Goal: Communication & Community: Answer question/provide support

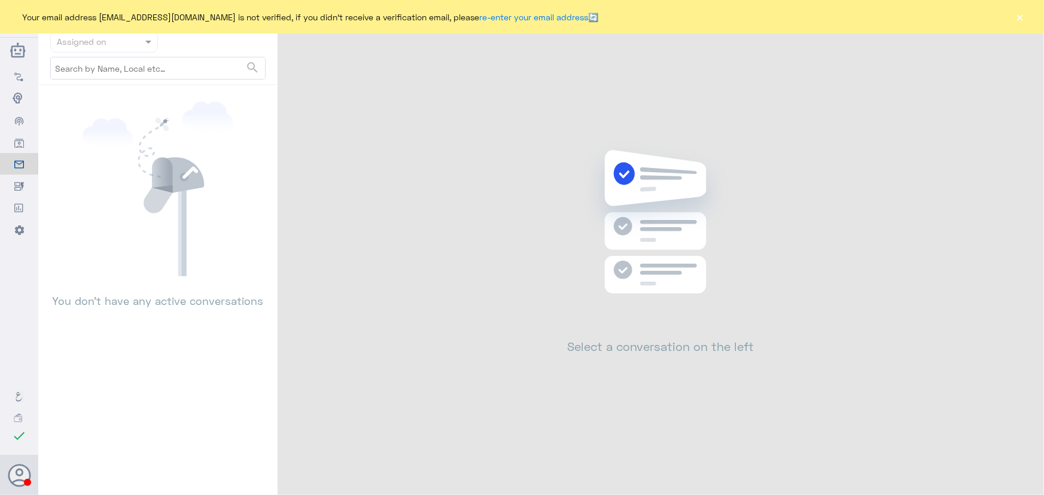
drag, startPoint x: 980, startPoint y: 2, endPoint x: 996, endPoint y: 9, distance: 17.4
click at [984, 6] on div "Your email address [EMAIL_ADDRESS][DOMAIN_NAME] is not verified, if you didn't …" at bounding box center [522, 16] width 1044 height 33
click at [1019, 16] on button "×" at bounding box center [1020, 17] width 12 height 12
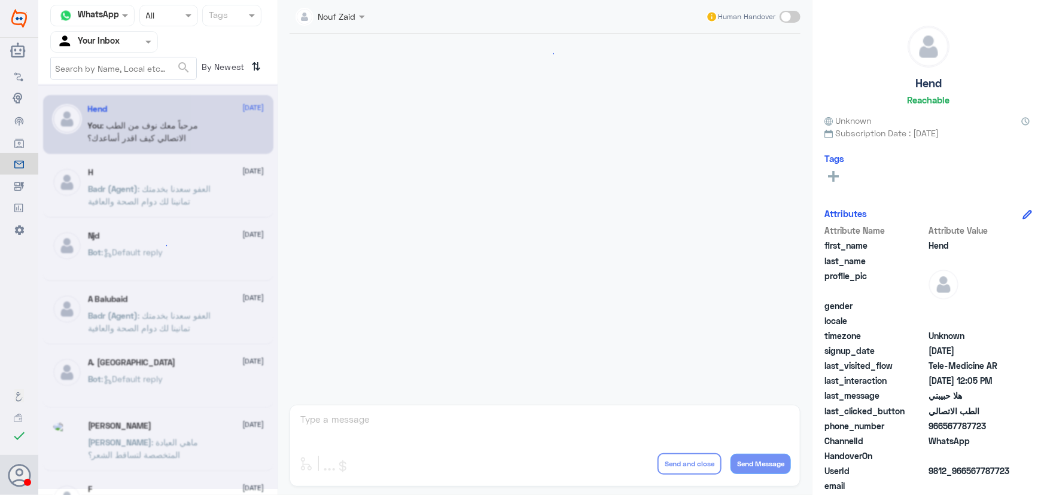
scroll to position [544, 0]
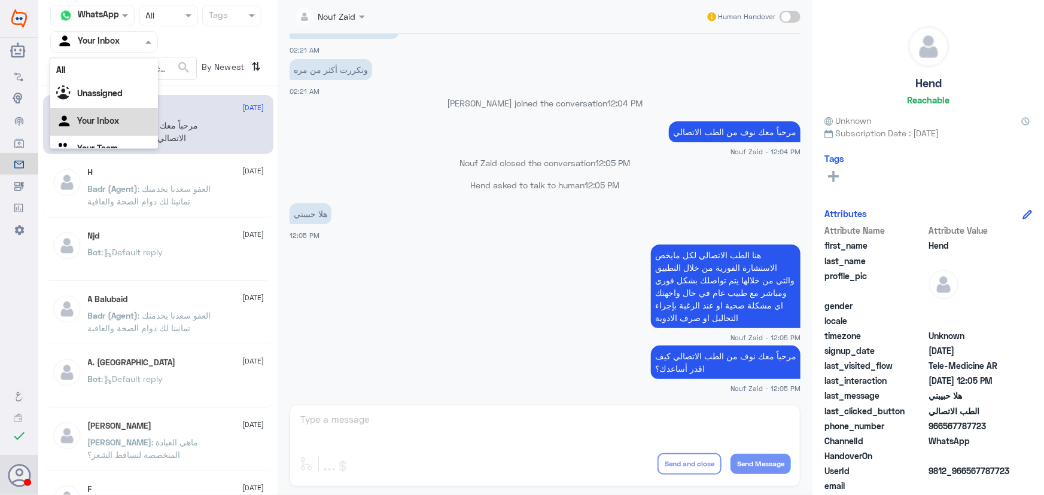
click at [133, 48] on div "Agent Filter Your Inbox" at bounding box center [97, 42] width 92 height 18
click at [132, 66] on div "All" at bounding box center [104, 70] width 108 height 22
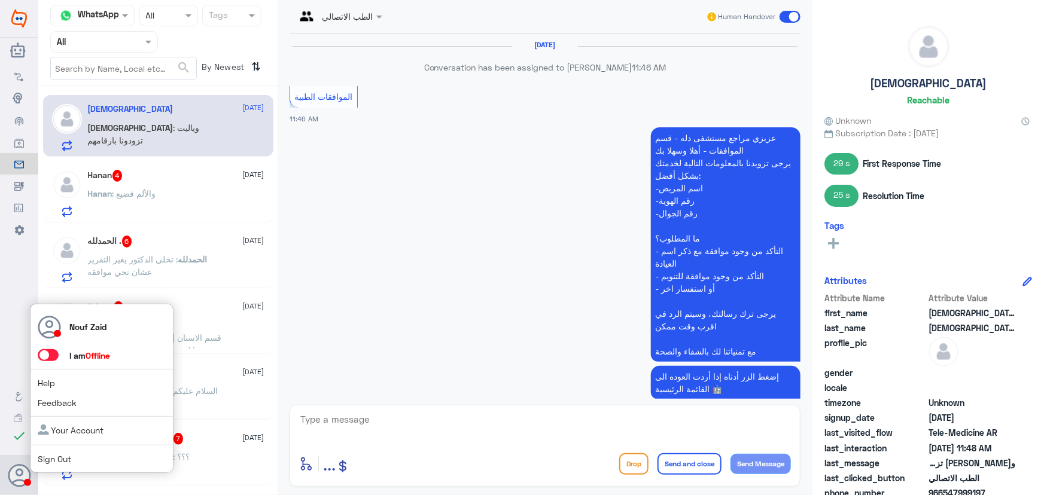
scroll to position [884, 0]
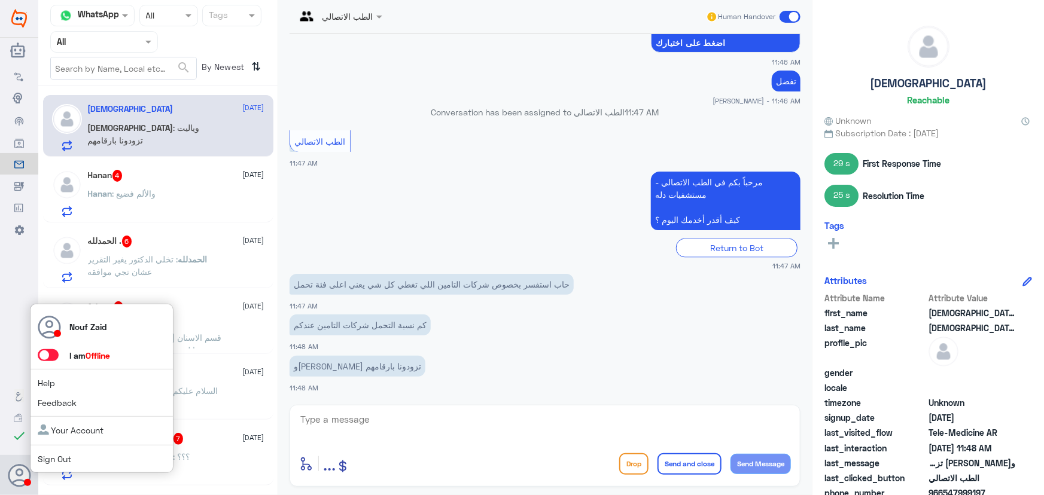
drag, startPoint x: 62, startPoint y: 352, endPoint x: 54, endPoint y: 354, distance: 8.1
click at [54, 354] on span at bounding box center [54, 355] width 32 height 13
click at [50, 355] on span at bounding box center [48, 355] width 21 height 12
click at [0, 0] on input "checkbox" at bounding box center [0, 0] width 0 height 0
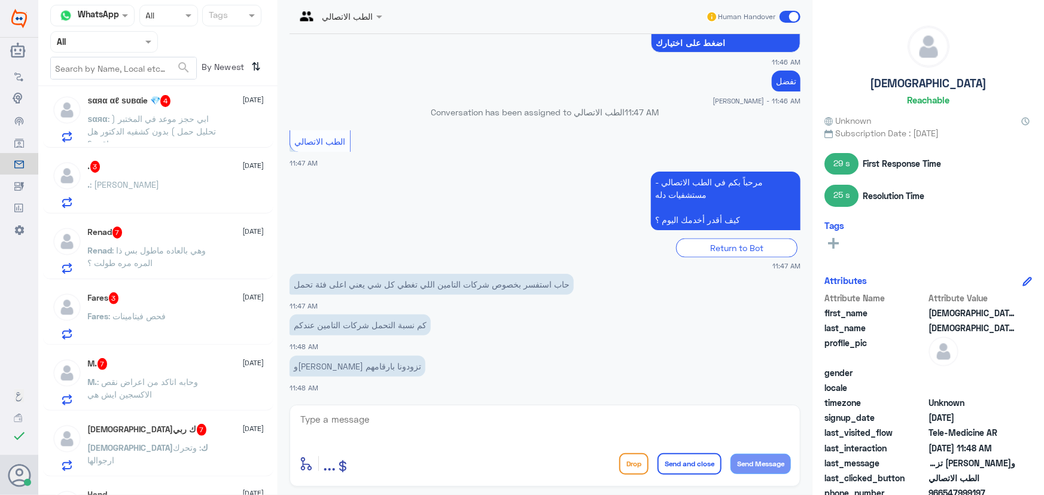
scroll to position [1310, 0]
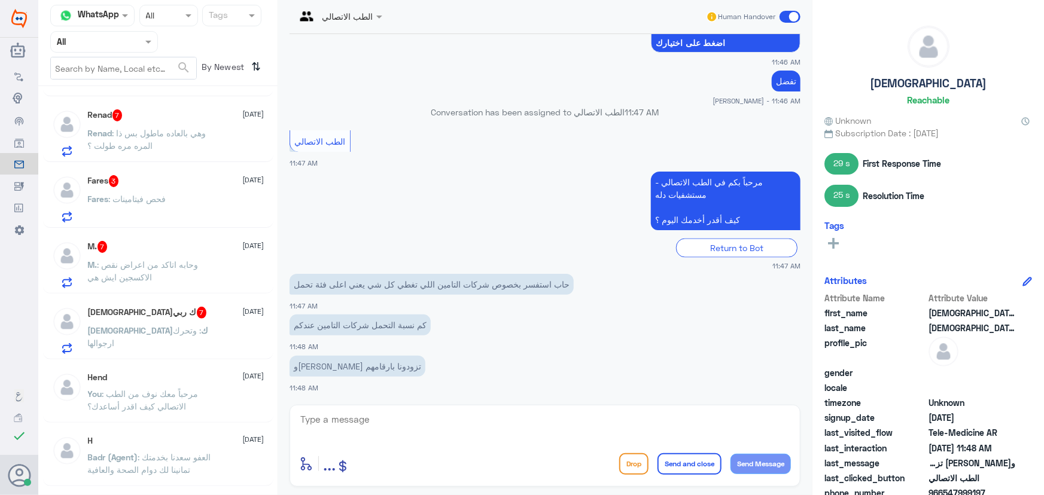
click at [191, 333] on div "سبحانك : وتحرك ارجوالها" at bounding box center [176, 340] width 176 height 27
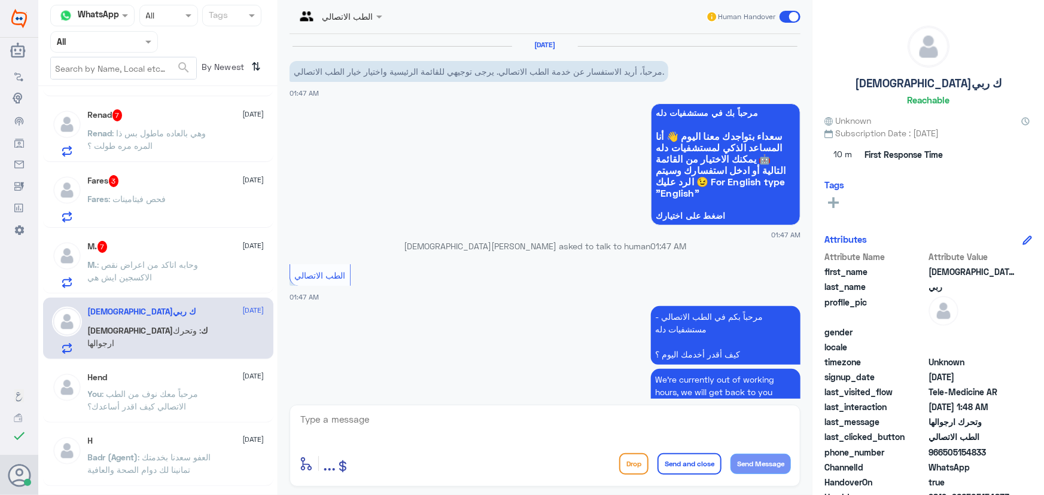
scroll to position [505, 0]
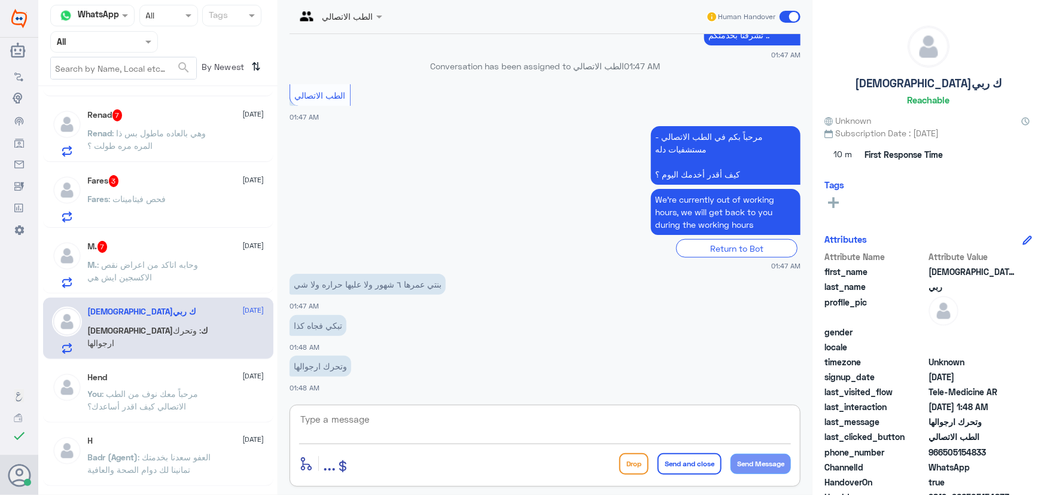
click at [317, 417] on textarea at bounding box center [545, 425] width 492 height 29
paste textarea "مرحباً معك نوف من الطب الاتصالي"
type textarea "مرحباً معك نوف من الطب الاتصالي"
click at [770, 455] on button "Send Message" at bounding box center [760, 464] width 60 height 20
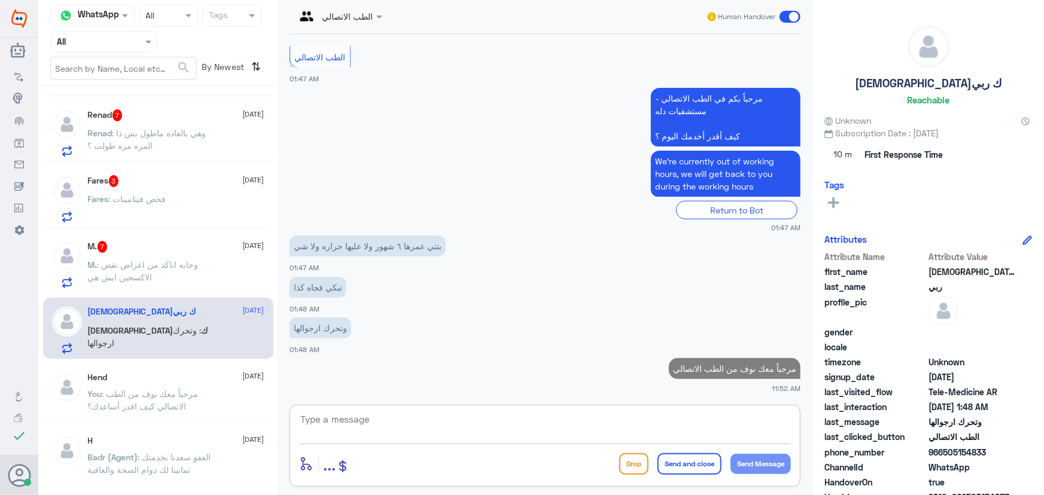
drag, startPoint x: 671, startPoint y: 432, endPoint x: 660, endPoint y: 429, distance: 11.6
click at [669, 431] on textarea at bounding box center [545, 425] width 492 height 29
type textarea "i"
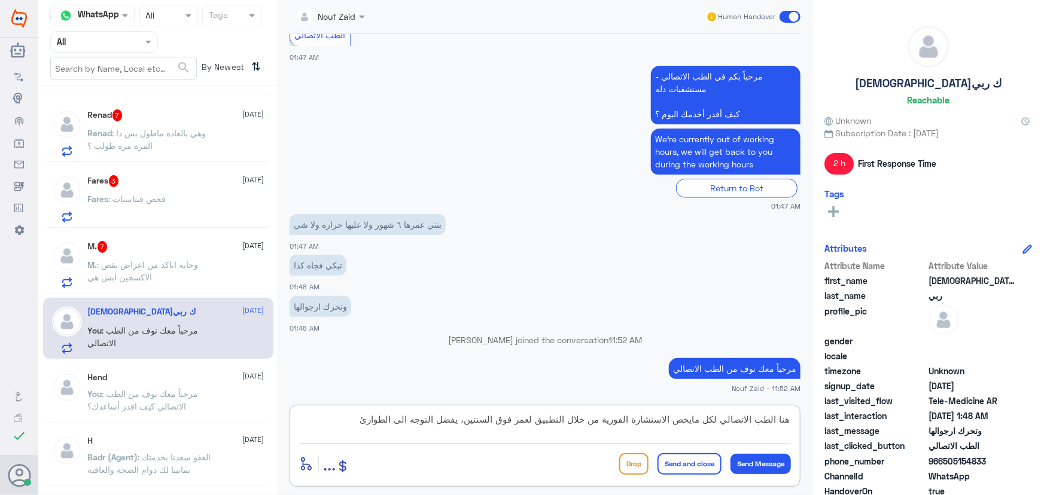
type textarea "هنا الطب الاتصالي لكل مايخص الاستشارة الفورية من خلال التطبيق لعمر فوق السنتين،…"
click at [706, 466] on button "Send and close" at bounding box center [689, 464] width 64 height 22
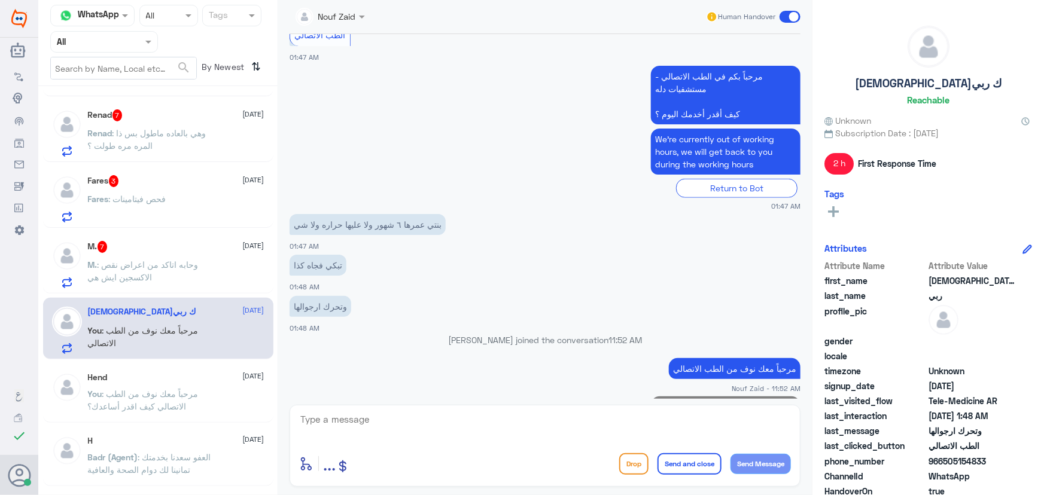
scroll to position [607, 0]
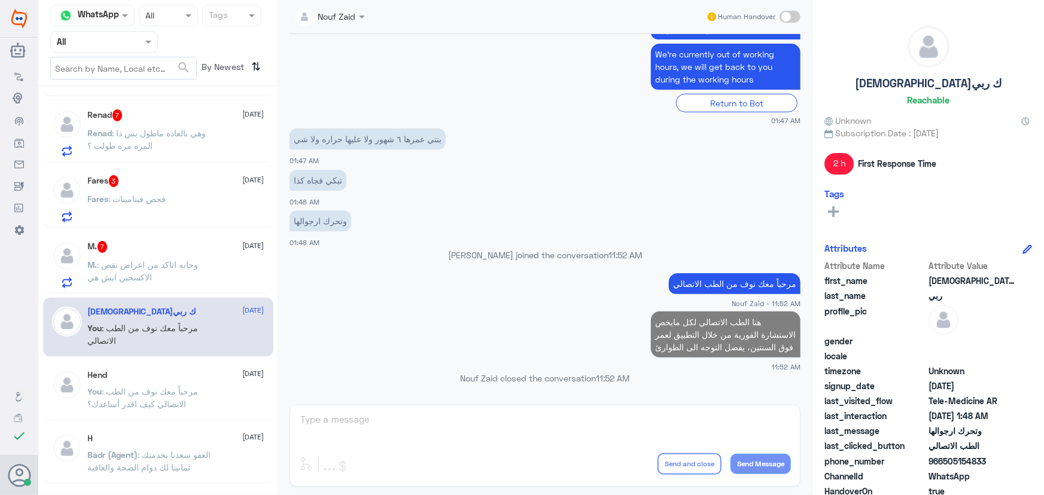
click at [175, 260] on span ": وحابه اتاكد من اعراض نقص الاكسجين ايش هي" at bounding box center [143, 271] width 111 height 23
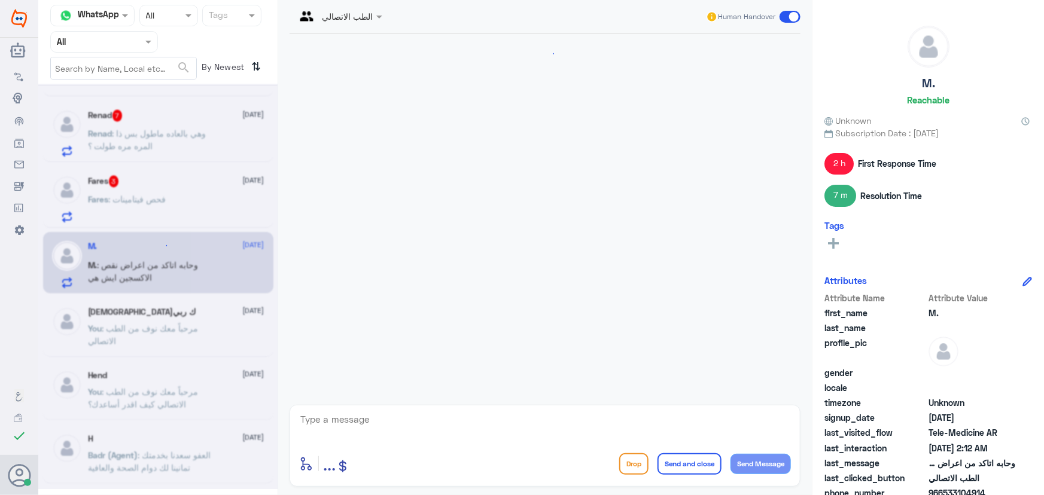
scroll to position [722, 0]
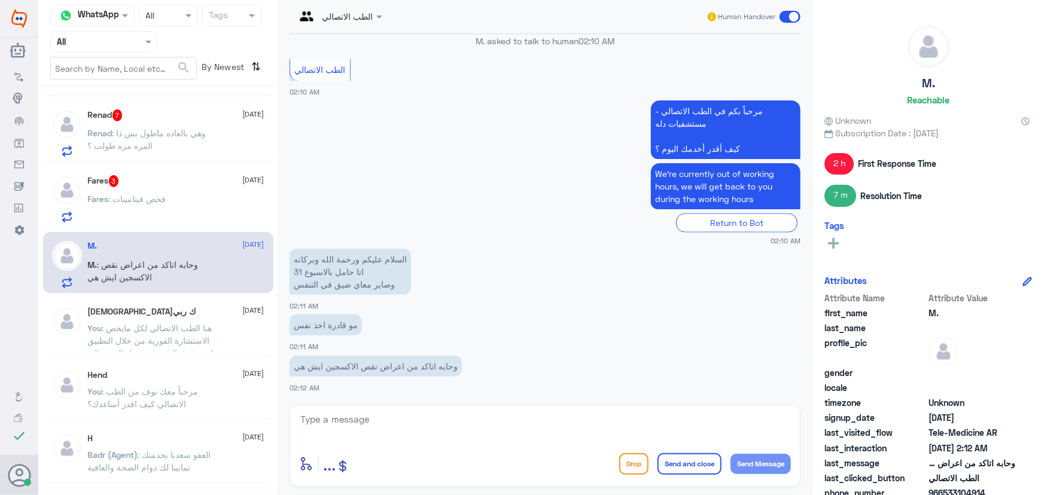
click at [383, 407] on div "enter flow name ... Drop Send and close Send Message" at bounding box center [544, 446] width 511 height 82
click at [368, 420] on textarea at bounding box center [545, 425] width 492 height 29
type textarea "ا"
type textarea "م"
type textarea "ر"
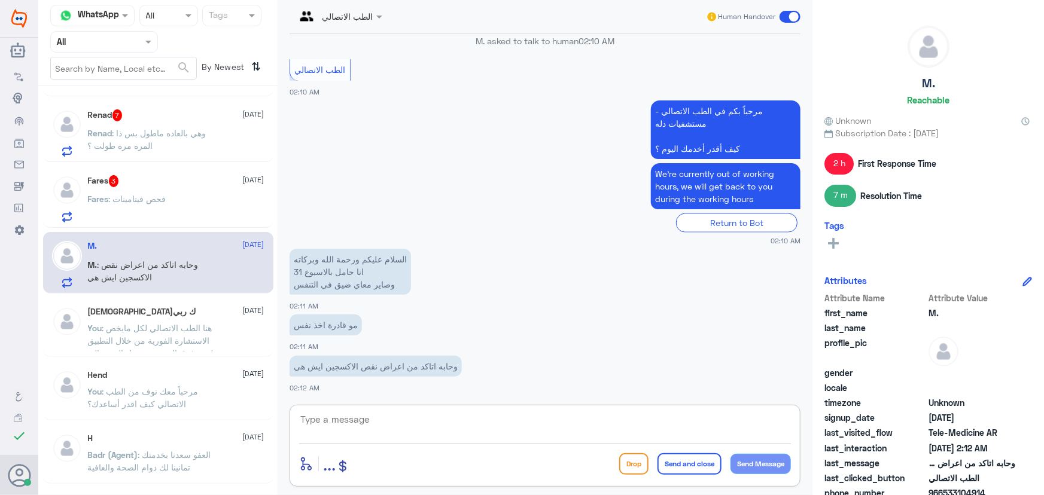
paste textarea "مرحباً معك نوف من الطب الاتصالي"
type textarea "مرحباً معك نوف من الطب الاتصالي"
click at [782, 464] on button "Send Message" at bounding box center [760, 464] width 60 height 20
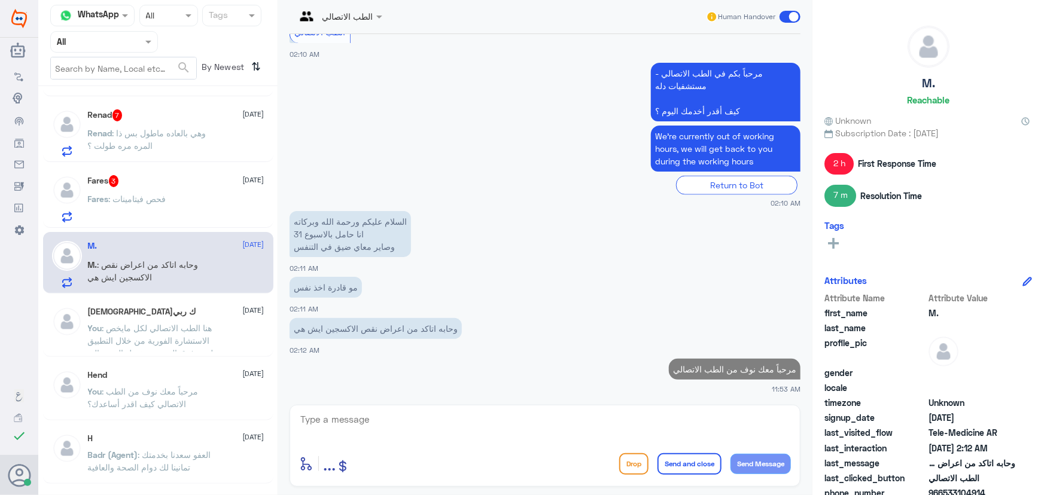
click at [674, 439] on textarea at bounding box center [545, 425] width 492 height 29
click at [596, 421] on textarea at bounding box center [545, 425] width 492 height 29
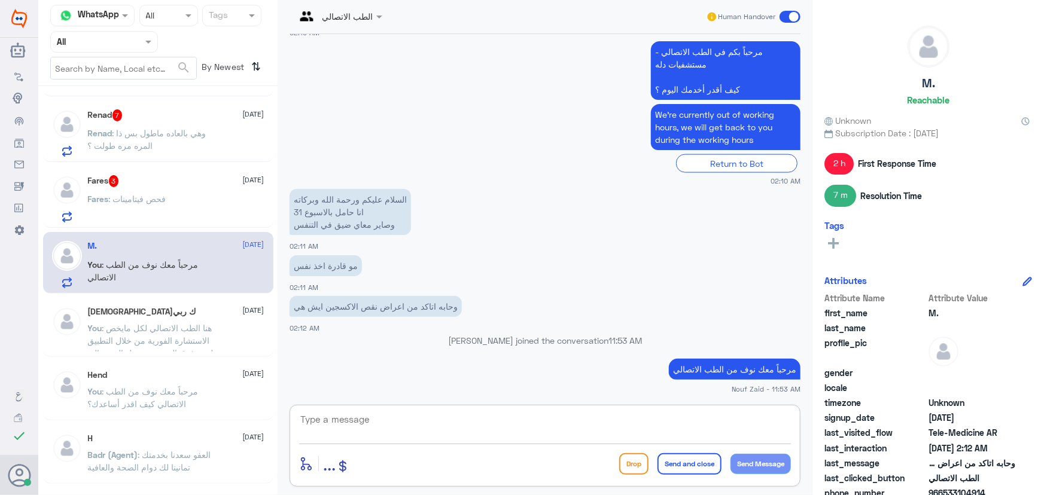
click at [359, 422] on textarea at bounding box center [545, 425] width 492 height 29
paste textarea "هنا الطب الاتصالي لكل مايخص الاستشارة الفورية من خلال التطبيق والتي من خلالها ي…"
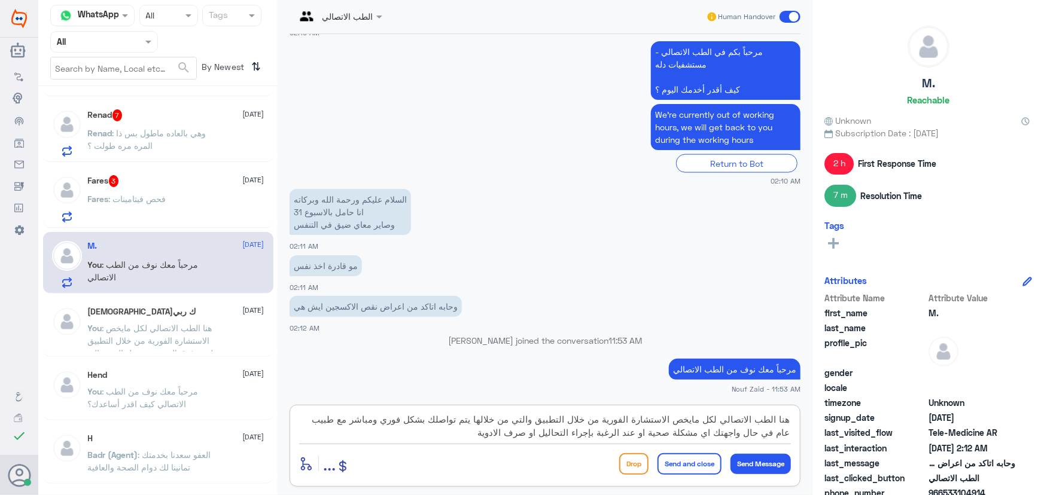
type textarea "هنا الطب الاتصالي لكل مايخص الاستشارة الفورية من خلال التطبيق والتي من خلالها ي…"
click at [679, 461] on button "Send and close" at bounding box center [689, 464] width 64 height 22
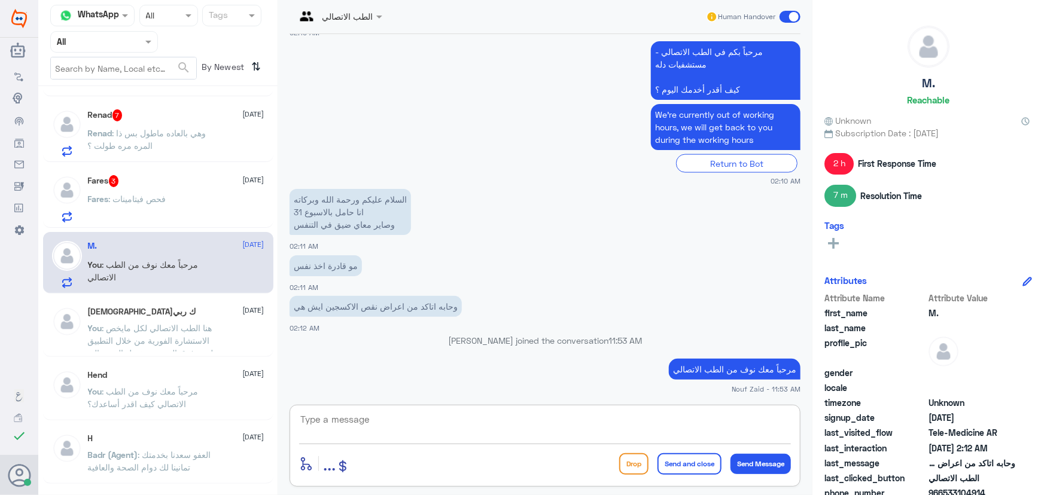
scroll to position [861, 0]
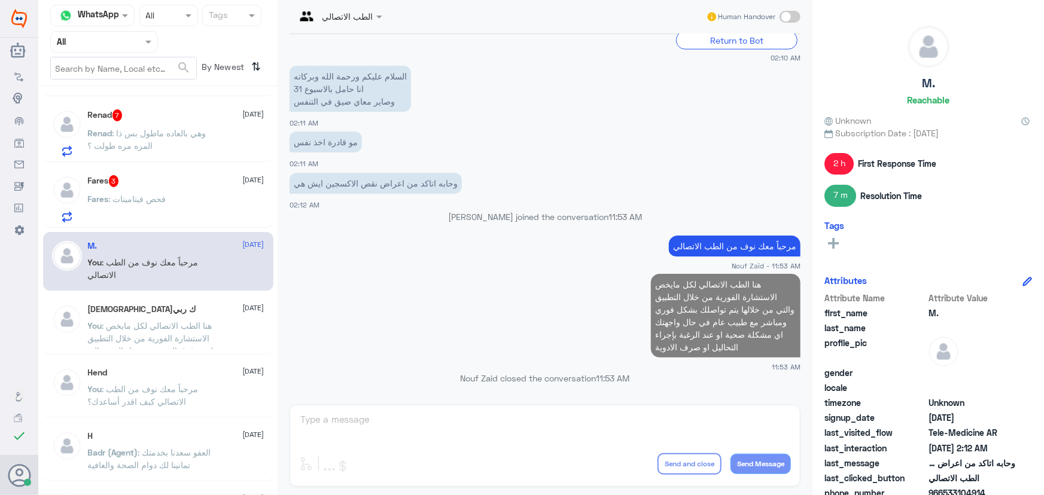
click at [197, 196] on div "Fares : فحص فيتامينات" at bounding box center [176, 209] width 176 height 27
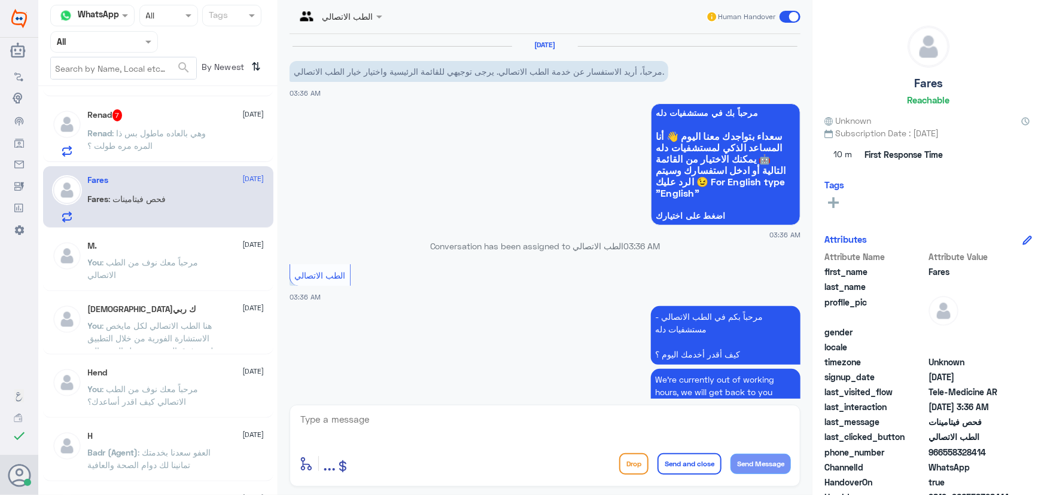
scroll to position [98, 0]
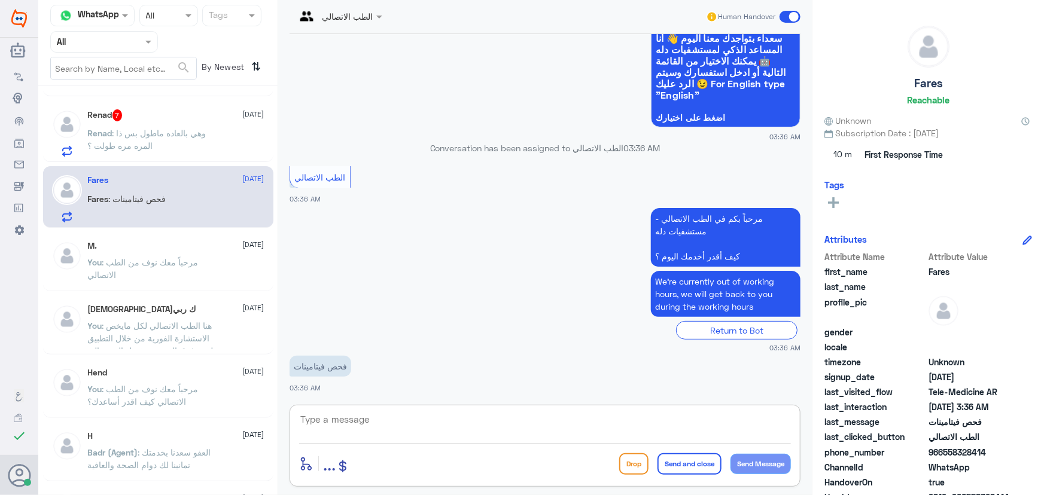
click at [419, 427] on textarea at bounding box center [545, 425] width 492 height 29
type textarea "مرحبا معك نوف من الطب الاتصالي"
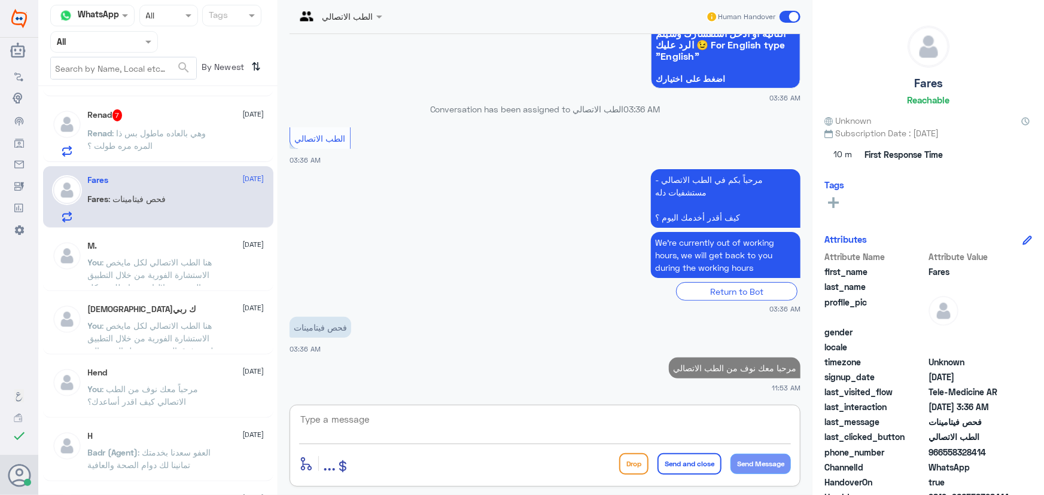
click at [511, 431] on textarea at bounding box center [545, 425] width 492 height 29
click at [449, 403] on div "الطب الاتصالي Human Handover 9 Sep 2025 مرحباً، أريد الاستفسار عن خدمة الطب الا…" at bounding box center [545, 249] width 535 height 499
click at [442, 422] on textarea at bounding box center [545, 425] width 492 height 29
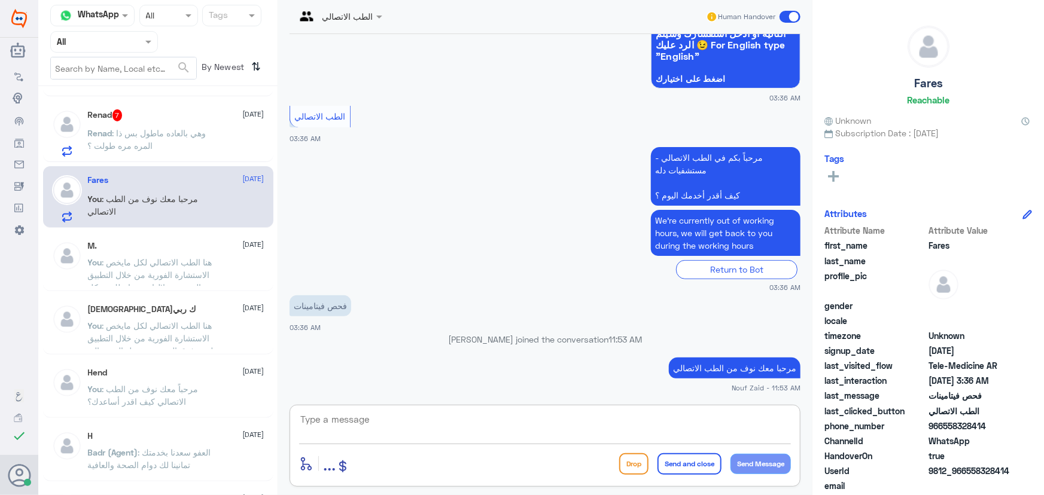
paste textarea "هنا الطب الاتصالي لكل مايخص الاستشارة الفورية من خلال التطبيق والتي من خلالها ي…"
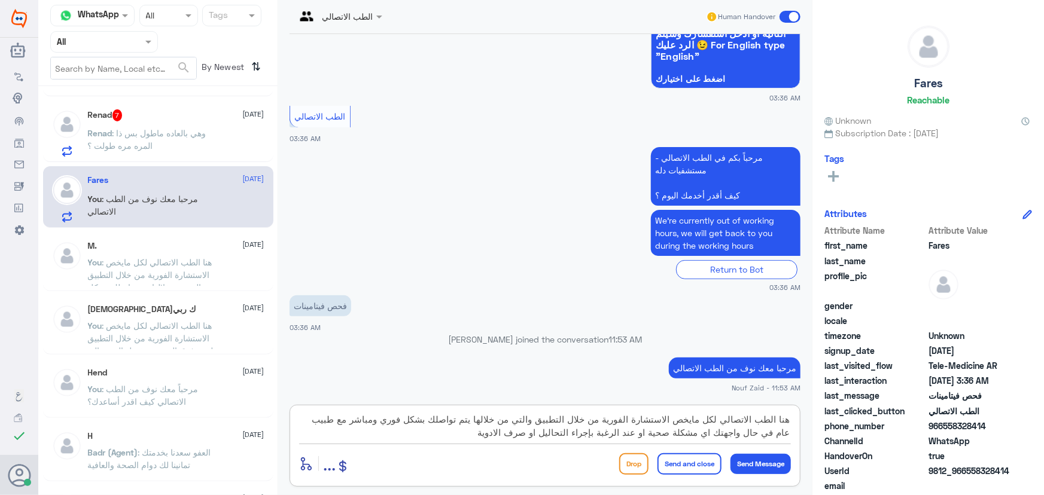
type textarea "هنا الطب الاتصالي لكل مايخص الاستشارة الفورية من خلال التطبيق والتي من خلالها ي…"
click at [682, 468] on button "Send and close" at bounding box center [689, 464] width 64 height 22
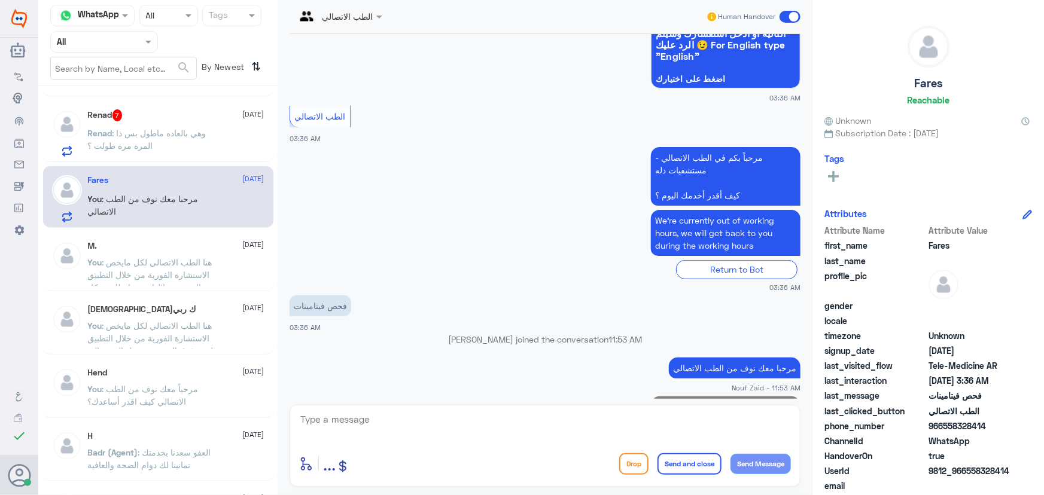
scroll to position [238, 0]
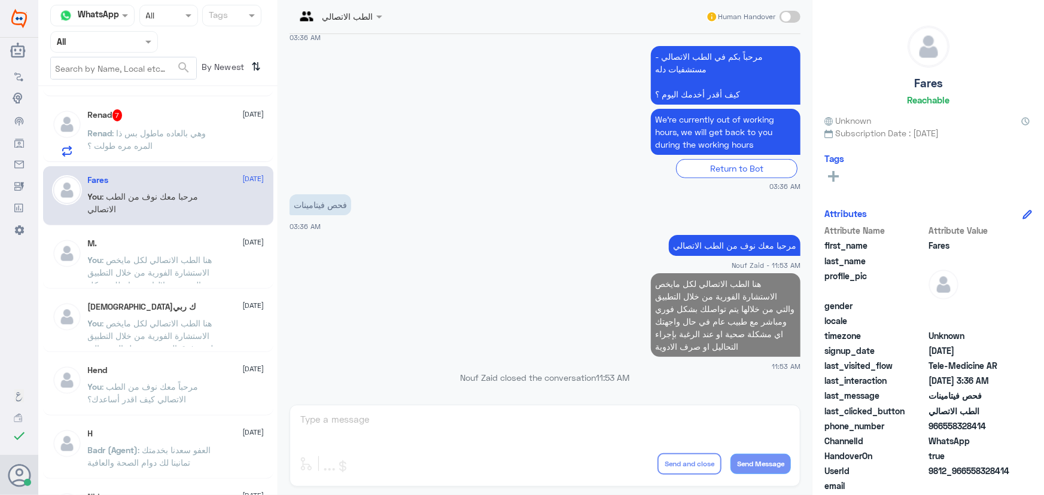
click at [155, 123] on div "Renad 7 9 September Renad : وهي بالعاده ماطول بس ذا المره مره طولت ؟" at bounding box center [176, 132] width 176 height 47
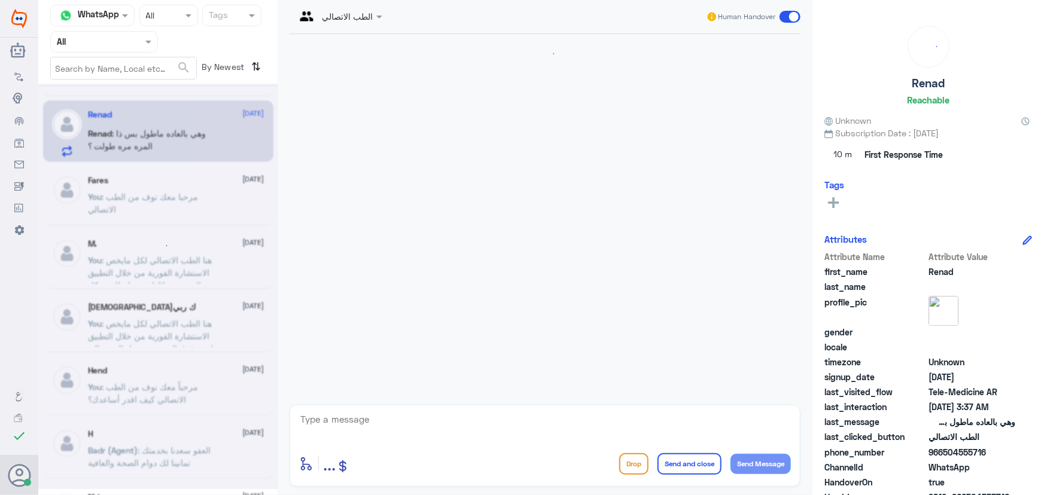
scroll to position [551, 0]
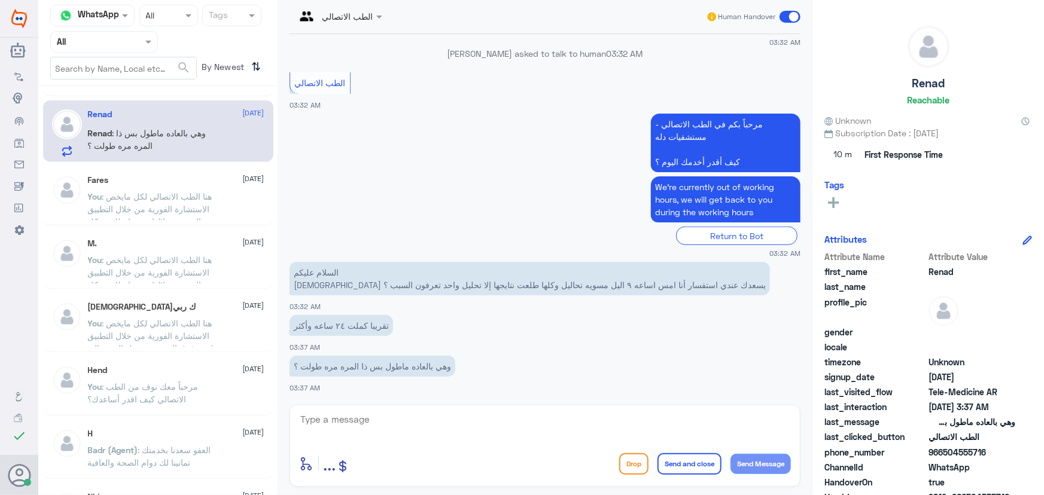
click at [407, 410] on div "enter flow name ... Drop Send and close Send Message" at bounding box center [544, 446] width 511 height 82
click at [389, 437] on textarea at bounding box center [545, 425] width 492 height 29
paste textarea "مرحباً معك نوف من الطب الاتصالي"
type textarea "مرحباً معك نوف من الطب الاتصالي"
click at [762, 470] on button "Send Message" at bounding box center [760, 464] width 60 height 20
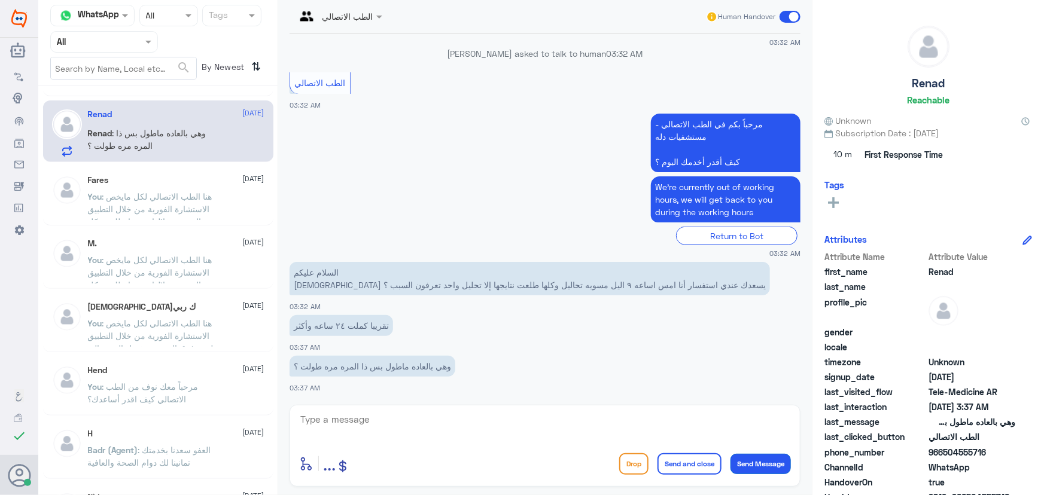
scroll to position [590, 0]
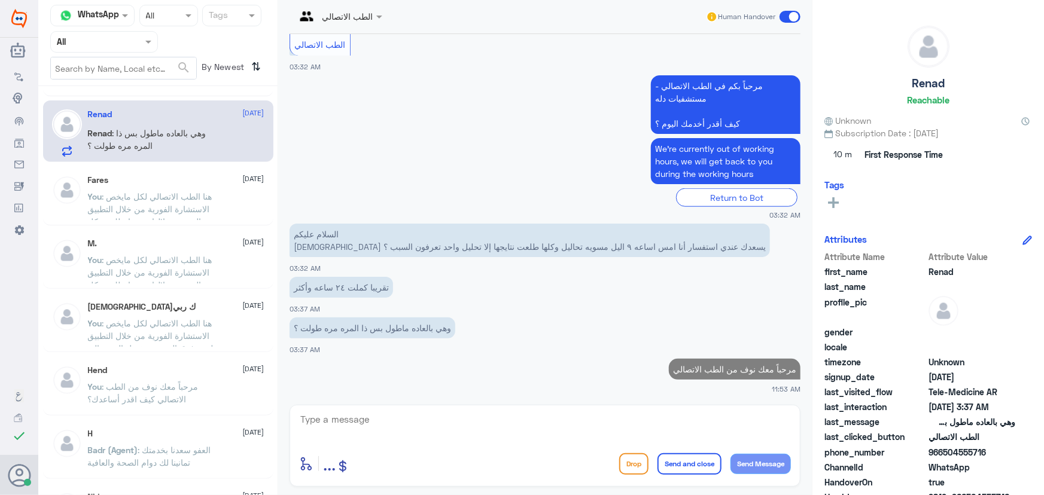
click at [687, 426] on textarea at bounding box center [545, 425] width 492 height 29
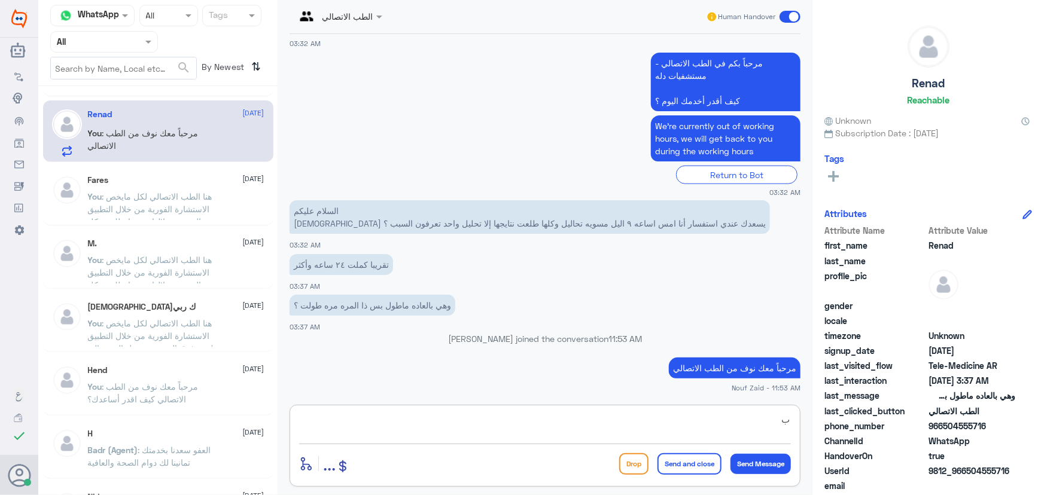
scroll to position [587, 0]
click at [743, 414] on textarea "بعض المرات تأخذ من يوم الى يومين" at bounding box center [545, 425] width 492 height 29
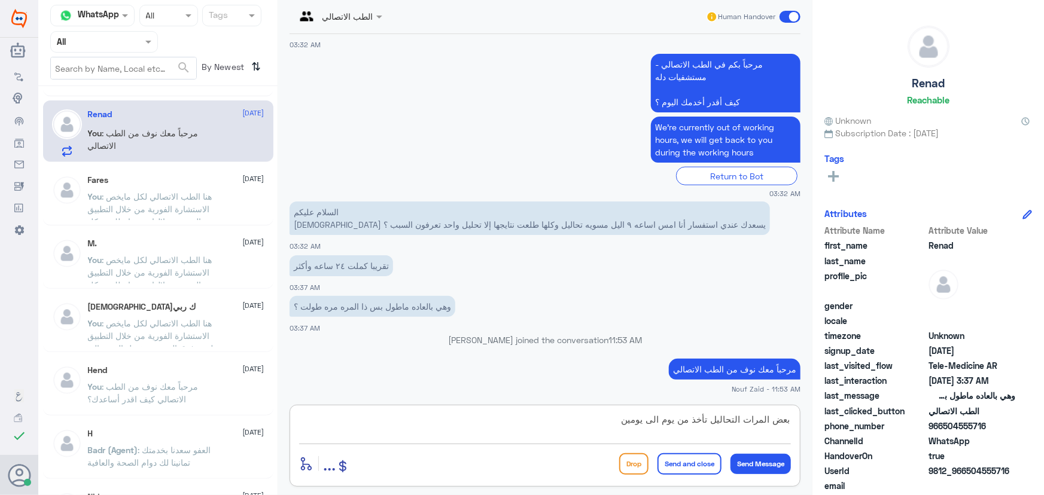
click at [614, 421] on textarea "بعض المرات التحاليل تأخذ من يوم الى يومين" at bounding box center [545, 425] width 492 height 29
type textarea "بعض المرات التحاليل تأخذ من يوم الى يومين وممكن تصل الى اسبوع كحد أقصى"
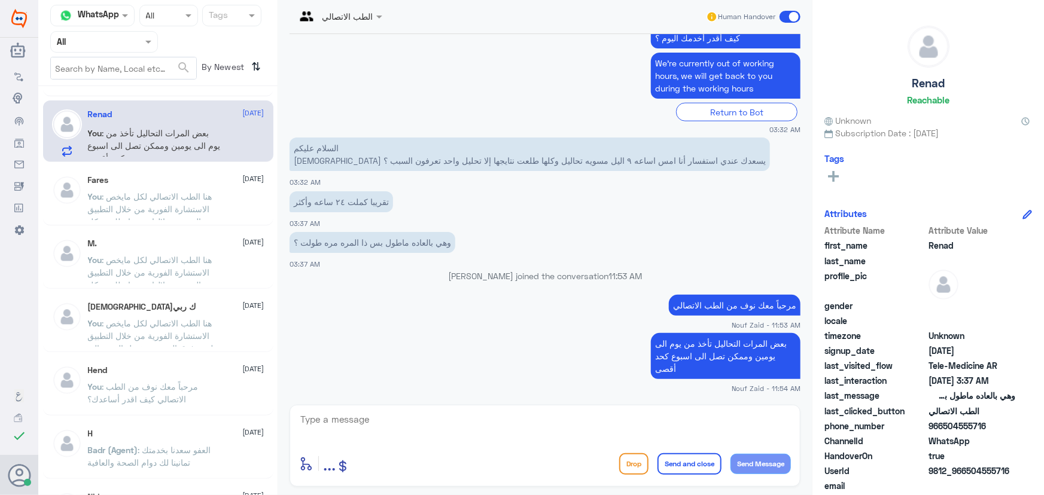
drag, startPoint x: 788, startPoint y: 17, endPoint x: 365, endPoint y: 100, distance: 430.9
click at [790, 16] on span at bounding box center [789, 17] width 21 height 12
click at [0, 0] on input "checkbox" at bounding box center [0, 0] width 0 height 0
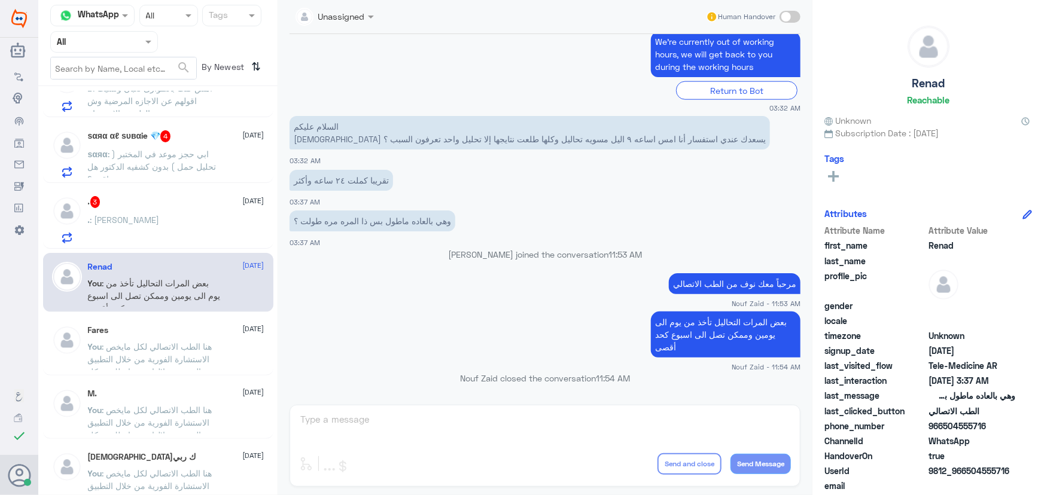
scroll to position [1148, 0]
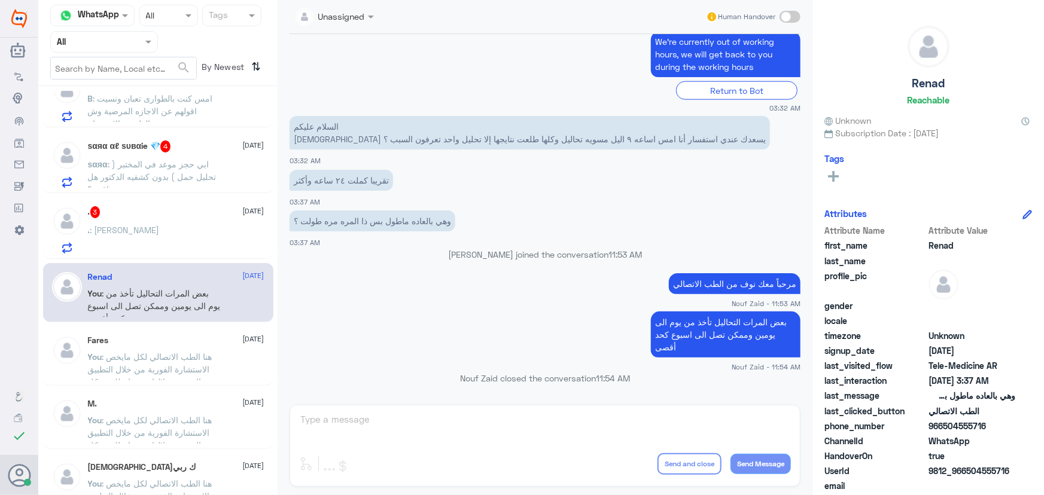
click at [135, 231] on div ". : تعب بنتي" at bounding box center [176, 240] width 176 height 27
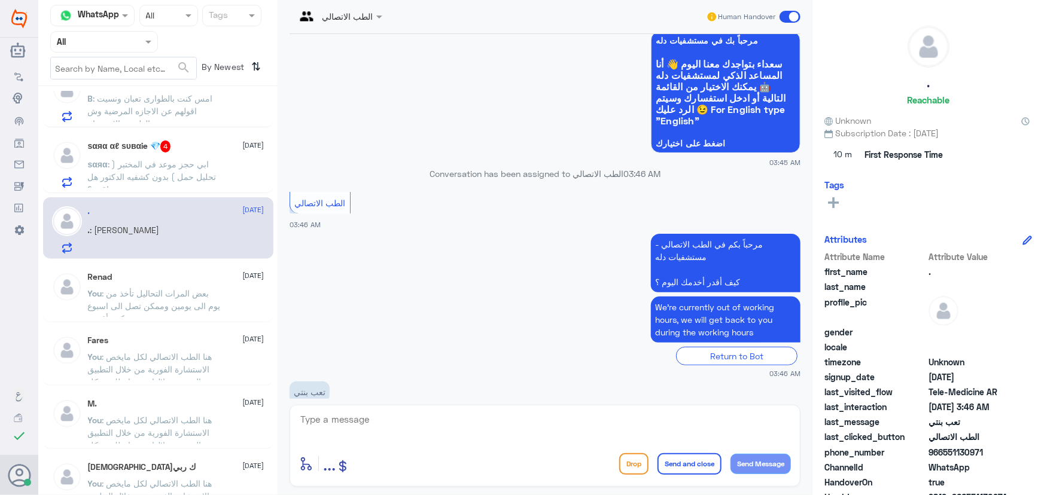
scroll to position [98, 0]
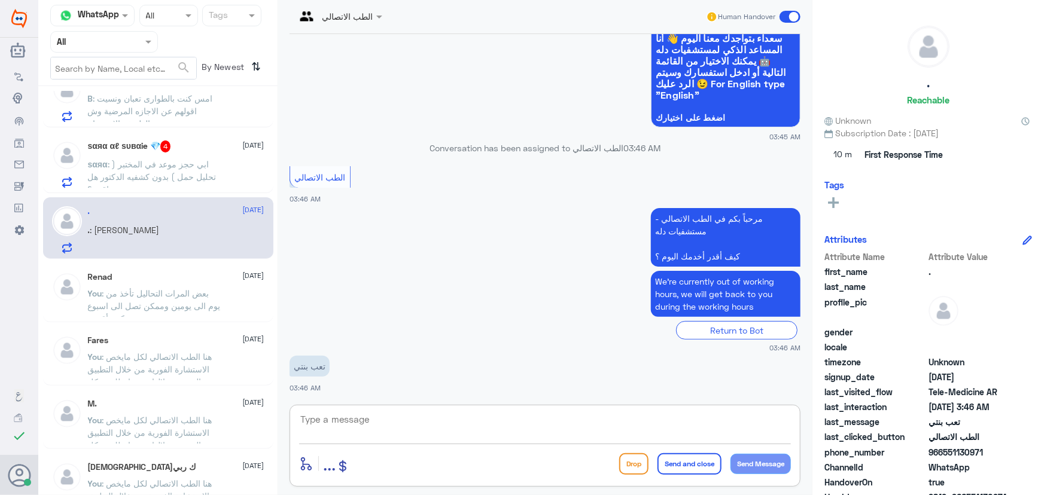
click at [453, 417] on textarea at bounding box center [545, 425] width 492 height 29
paste textarea "مرحباً معك نوف من الطب الاتصالي"
type textarea "مرحباً معك نوف من الطب الاتصالي"
drag, startPoint x: 759, startPoint y: 466, endPoint x: 716, endPoint y: 469, distance: 43.2
click at [760, 466] on button "Send Message" at bounding box center [760, 464] width 60 height 20
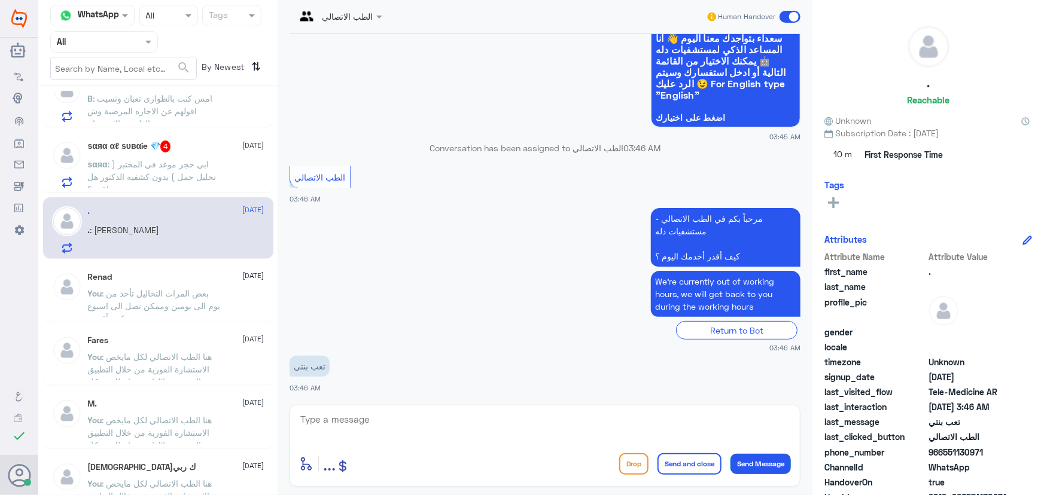
scroll to position [137, 0]
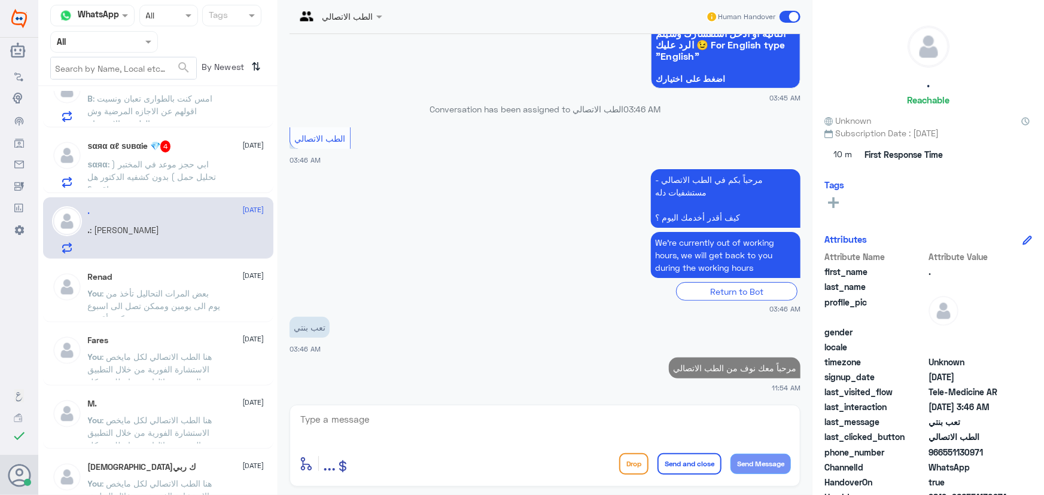
click at [517, 421] on textarea at bounding box center [545, 425] width 492 height 29
paste textarea "مرحباً معك نوف من الطب الاتصالي"
type textarea "مرحباً معك نوف من الطب الاتصالي"
drag, startPoint x: 583, startPoint y: 426, endPoint x: 849, endPoint y: 428, distance: 265.6
click at [849, 428] on div "Channel WhatsApp Status × All Tags Agent Filter All search By Newest ⇅ سبحان ال…" at bounding box center [540, 249] width 1005 height 499
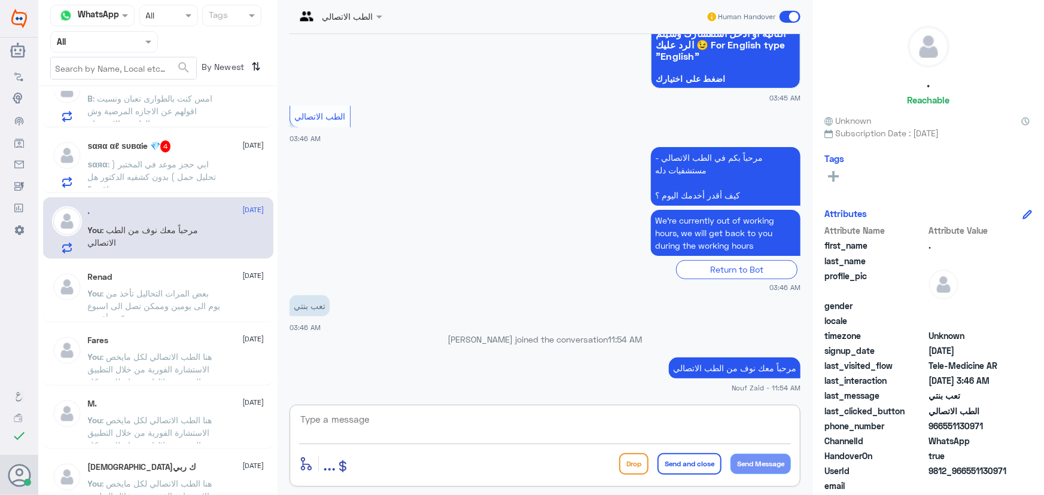
paste textarea "هنا الطب الاتصالي لكل مايخص الاستشارة الفورية من خلال التطبيق والتي من خلالها ي…"
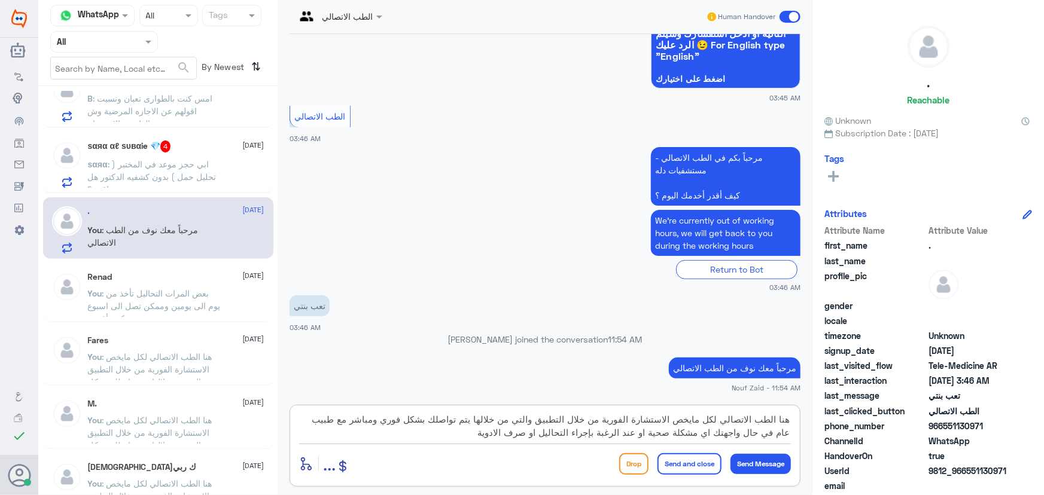
click at [542, 417] on textarea "هنا الطب الاتصالي لكل مايخص الاستشارة الفورية من خلال التطبيق والتي من خلالها ي…" at bounding box center [545, 425] width 492 height 29
type textarea "هنا الطب الاتصالي لكل مايخص الاستشارة الفورية من خلال التطبيق لعمر فوق السنتين …"
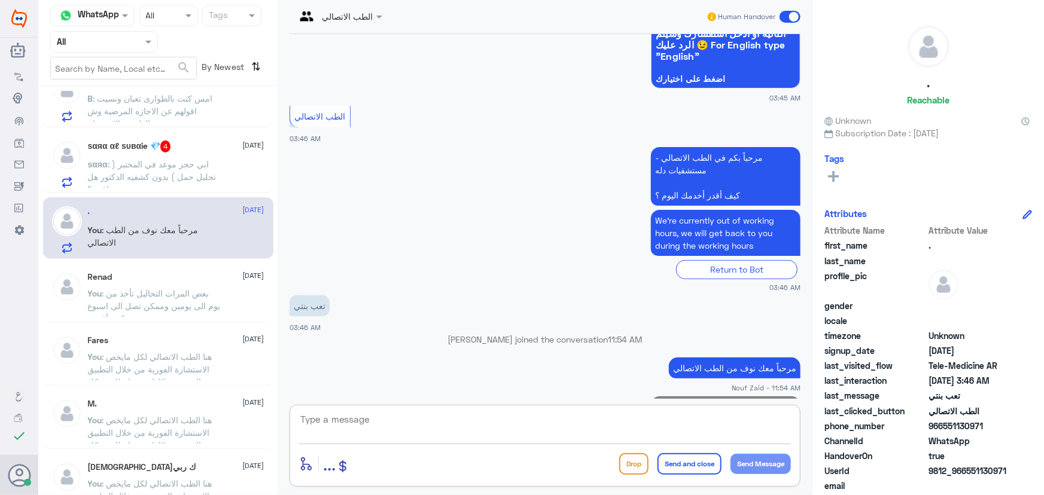
scroll to position [251, 0]
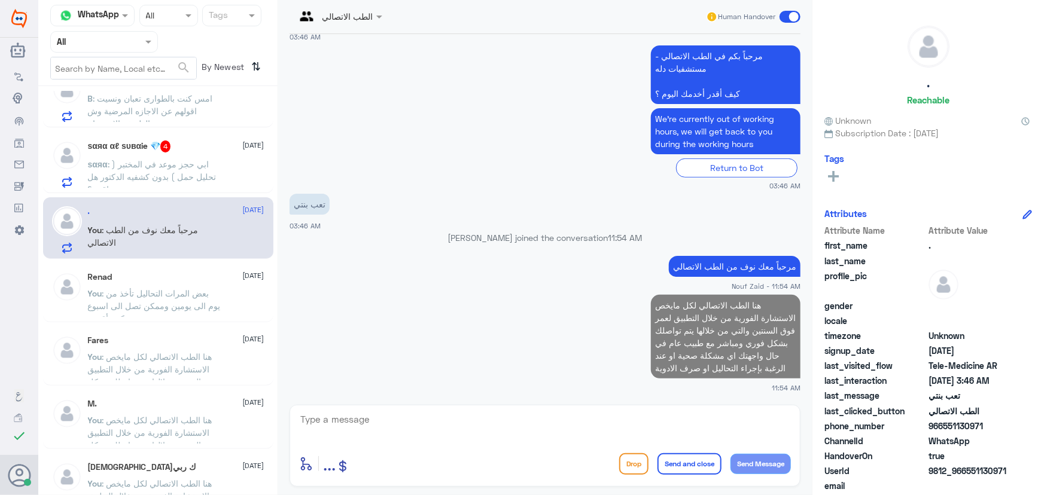
click at [200, 153] on div "ѕαяα αℓ ѕυвαie 💎 4 9 September ѕαяα : ابي حجز موعد في المختبر ( تحليل حمل ) بدو…" at bounding box center [176, 164] width 176 height 47
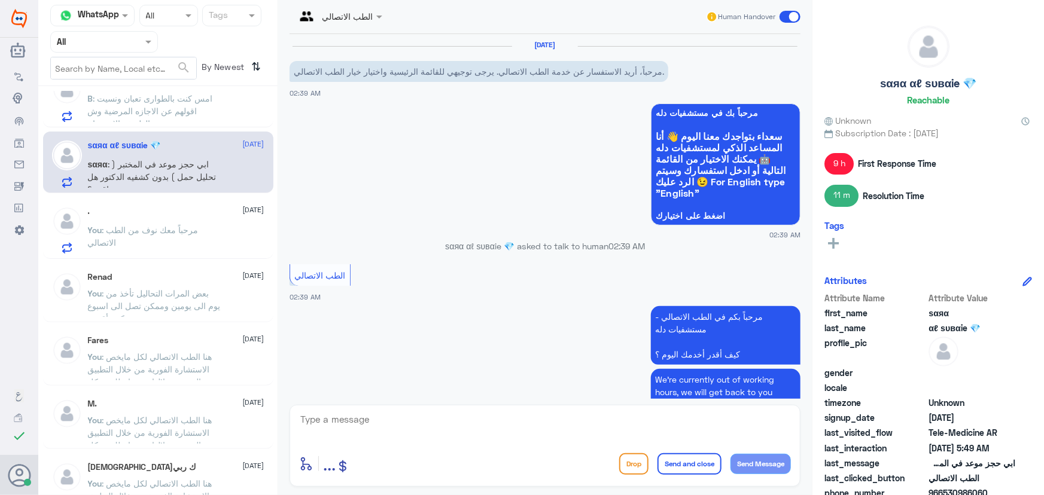
scroll to position [807, 0]
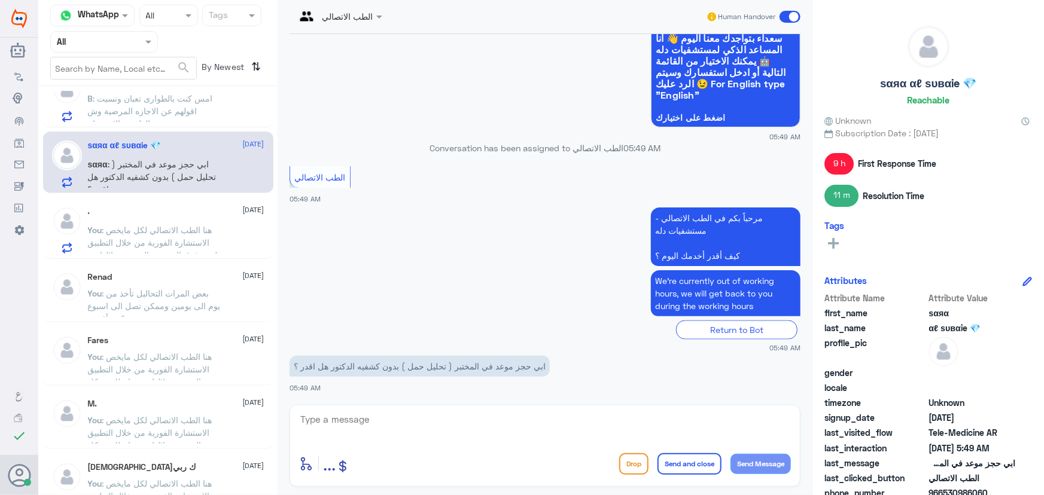
click at [340, 417] on textarea at bounding box center [545, 425] width 492 height 29
paste textarea "مرحباً معك نوف من الطب الاتصالي"
type textarea "مرحباً معك نوف من الطب الاتصالي"
click at [743, 465] on button "Send Message" at bounding box center [760, 464] width 60 height 20
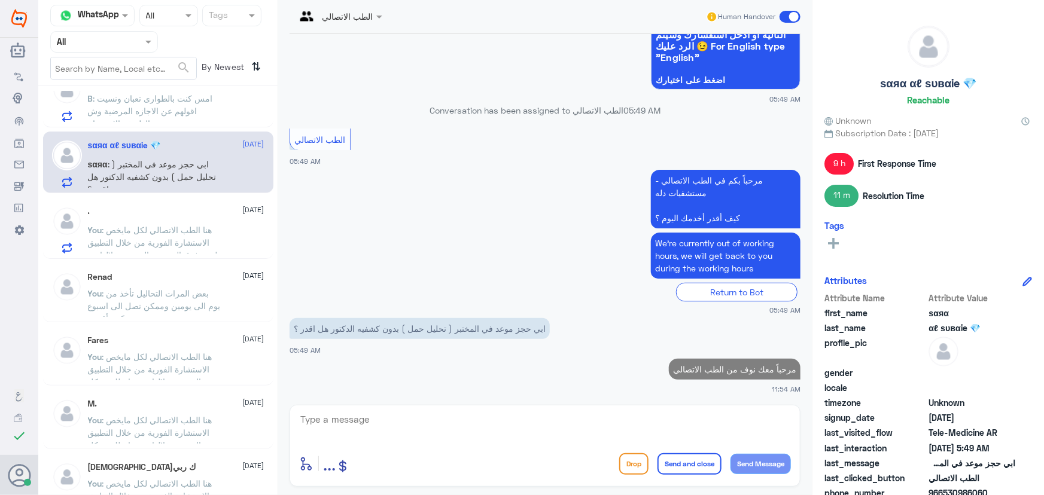
click at [660, 419] on textarea at bounding box center [545, 425] width 492 height 29
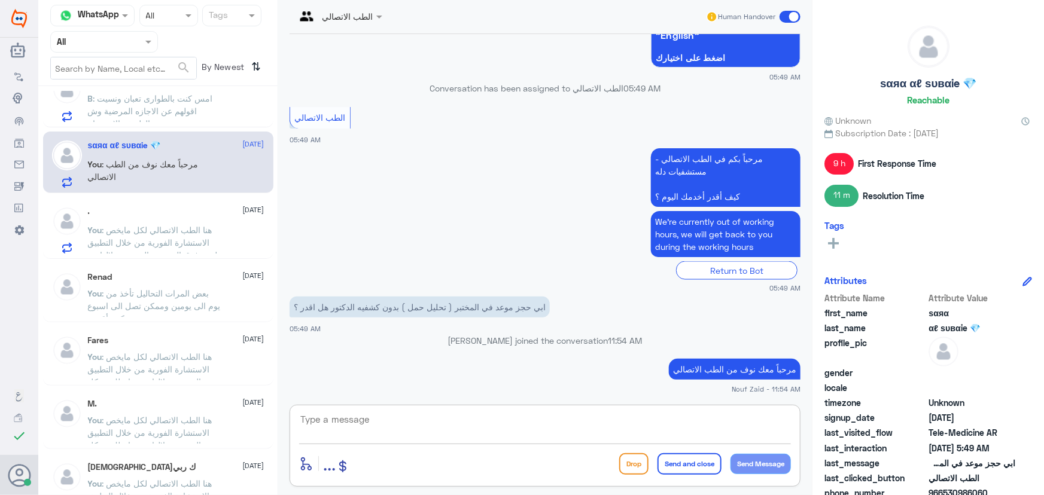
paste textarea "هنا الطب الاتصالي لكل مايخص الاستشارة الفورية من خلال التطبيق والتي من خلالها ي…"
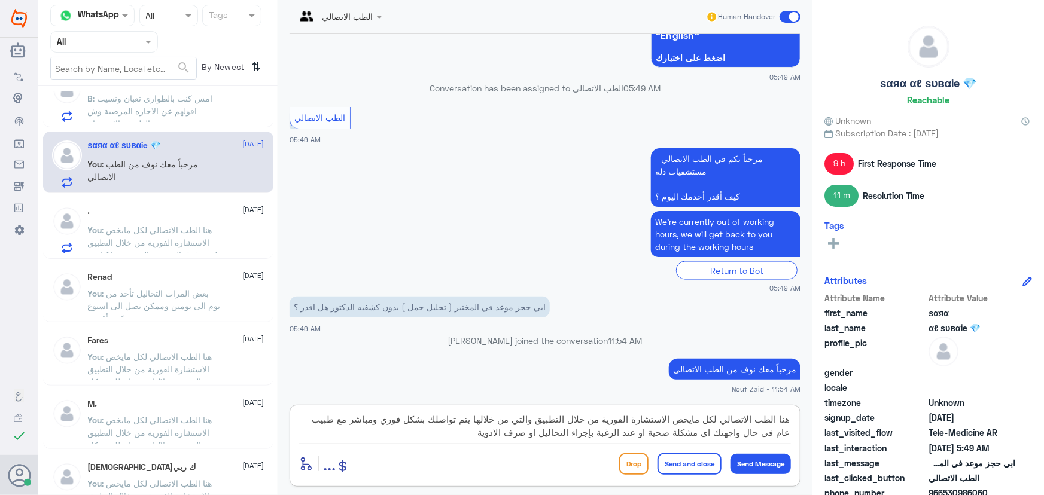
drag, startPoint x: 539, startPoint y: 418, endPoint x: 493, endPoint y: 450, distance: 56.4
click at [501, 444] on div "هنا الطب الاتصالي لكل مايخص الاستشارة الفورية من خلال التطبيق والتي من خلالها ي…" at bounding box center [545, 427] width 492 height 33
type textarea "هنا الطب الاتصالي لكل مايخص الاستشارة الفورية من خلال التطبيق ، يمكنك الاستفسار…"
click at [705, 455] on button "Send and close" at bounding box center [689, 464] width 64 height 22
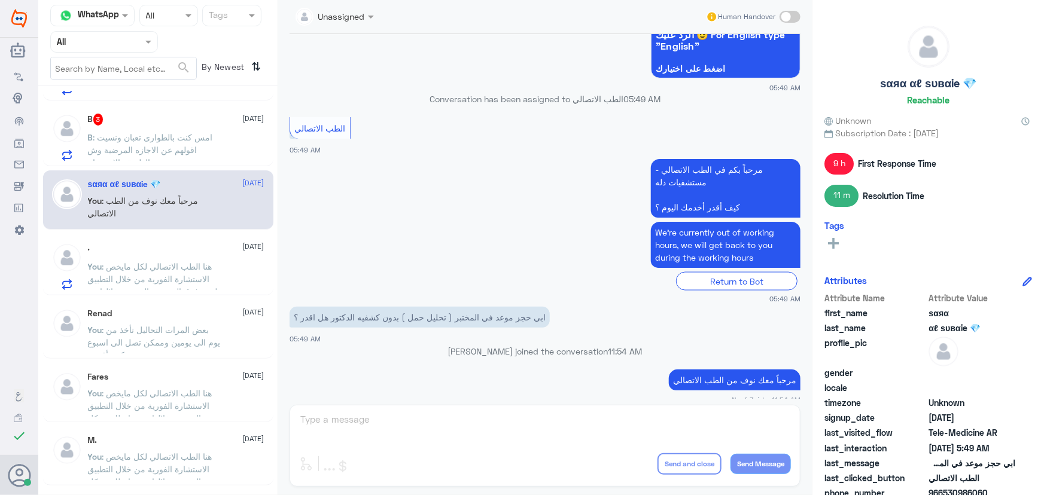
scroll to position [1039, 0]
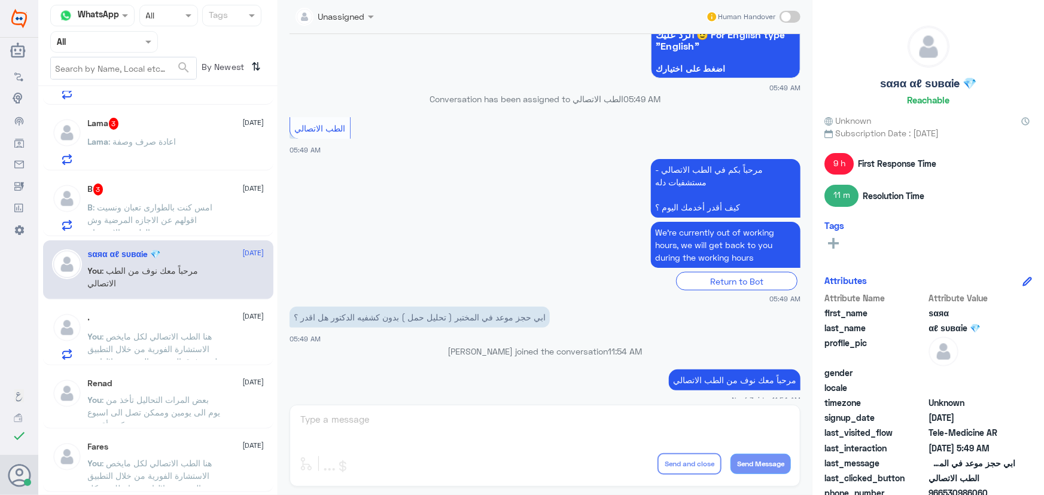
click at [156, 222] on p "B : امس كنت بالطوارى تعبان ونسيت اقولهم عن الاجازه المرضية وش الطريقه الان بسام" at bounding box center [155, 216] width 135 height 30
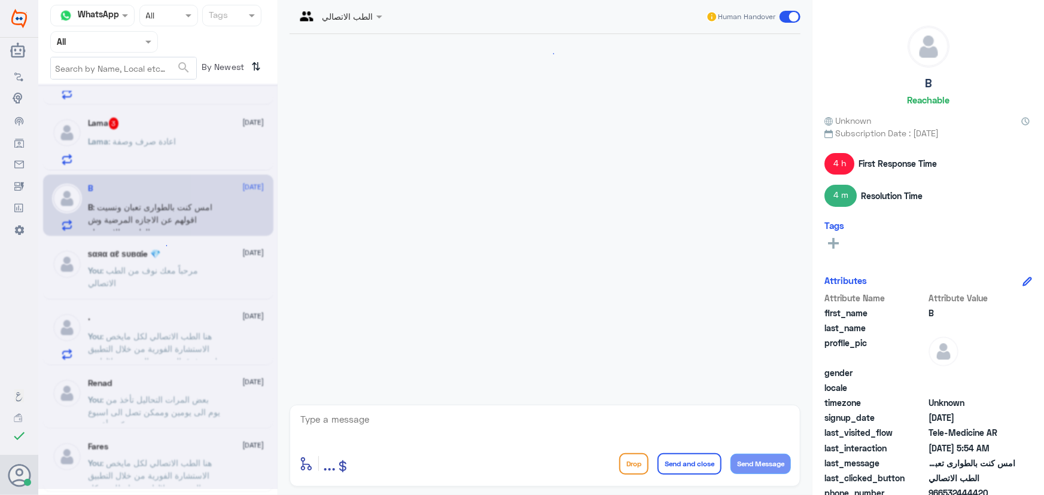
scroll to position [801, 0]
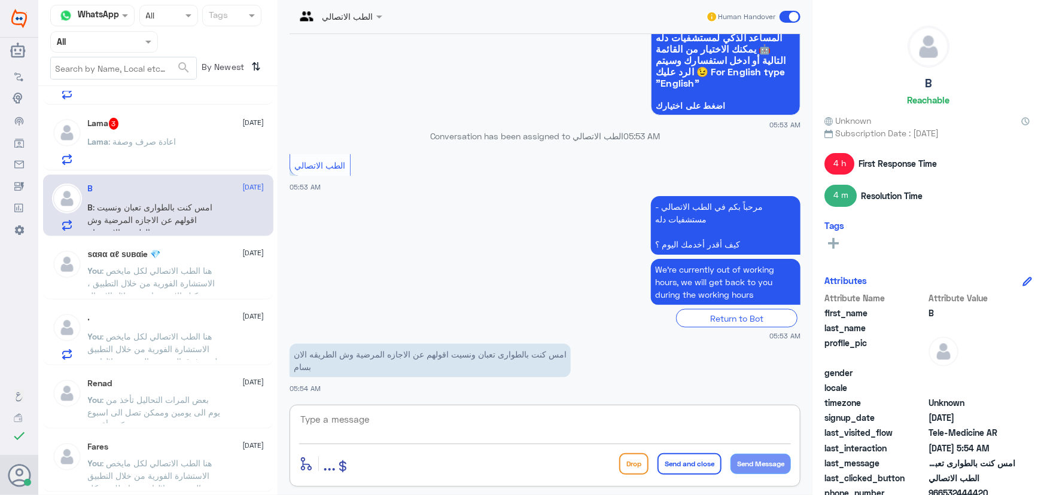
click at [341, 420] on textarea at bounding box center [545, 425] width 492 height 29
paste textarea "مرحباً معك نوف من الطب الاتصالي"
type textarea "مرحباً معك نوف من الطب الاتصالي"
drag, startPoint x: 747, startPoint y: 456, endPoint x: 606, endPoint y: 443, distance: 141.8
click at [748, 456] on button "Send Message" at bounding box center [760, 464] width 60 height 20
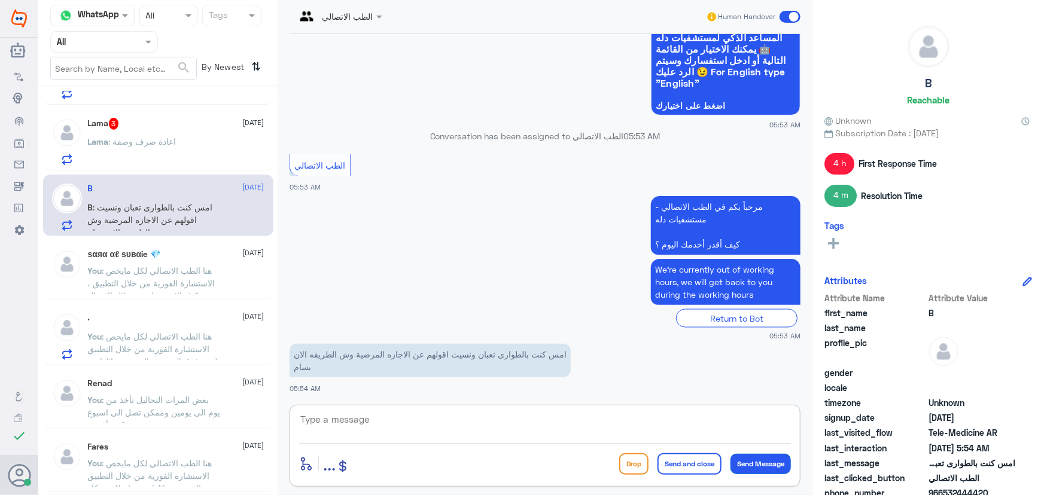
scroll to position [840, 0]
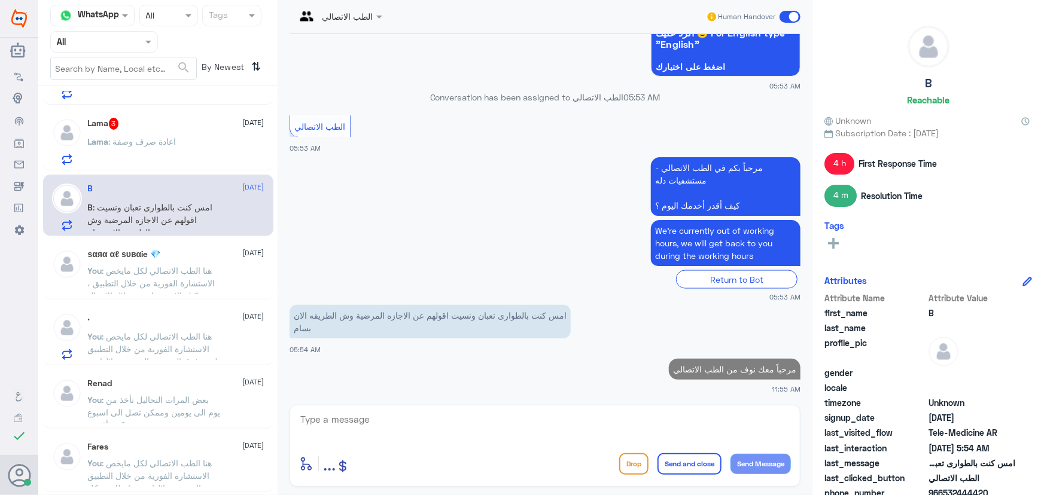
click at [557, 423] on textarea at bounding box center [545, 425] width 492 height 29
paste textarea "هنا الطب الاتصالي لكل مايخص الاستشارة الفورية من خلال التطبيق والتي من خلالها ي…"
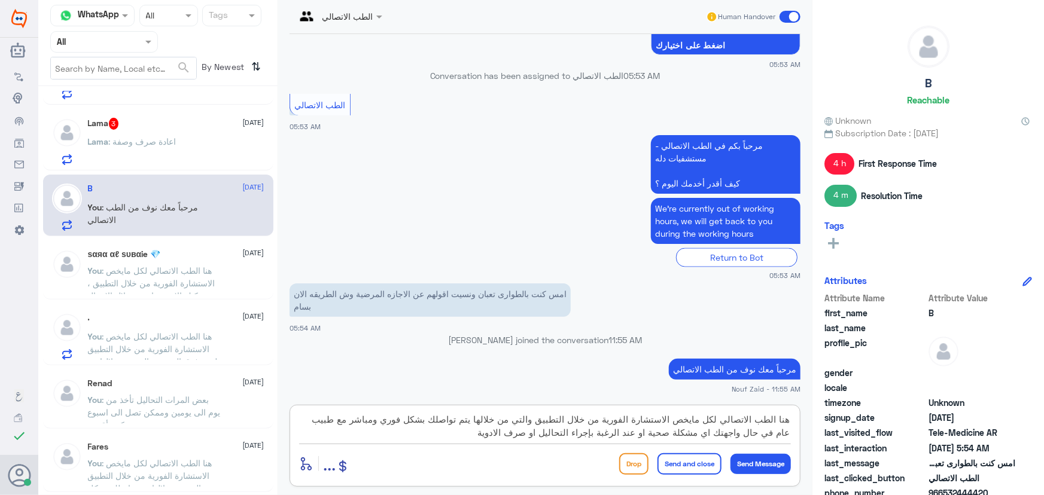
drag, startPoint x: 539, startPoint y: 420, endPoint x: 455, endPoint y: 520, distance: 131.2
click at [455, 495] on html "Dallah Hospitals Flow Builder Conversational Skills Broadcast Audience Inbox Gr…" at bounding box center [522, 247] width 1044 height 495
type textarea "هنا الطب الاتصالي لكل مايخص الاستشارة الفورية من خلال التطبيق ، يمكنك الاستفسار…"
click at [695, 460] on button "Send and close" at bounding box center [689, 464] width 64 height 22
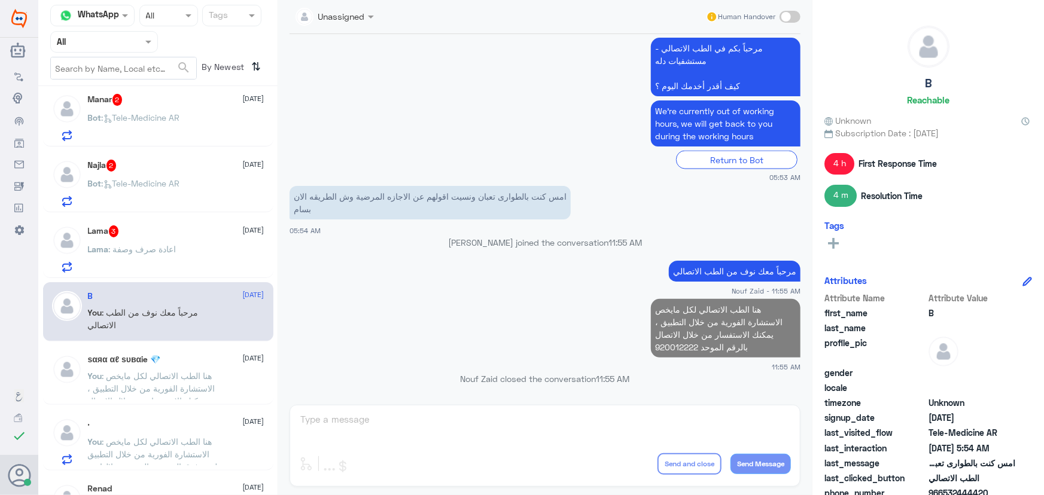
scroll to position [930, 0]
click at [160, 227] on div "Lama 3 9 September" at bounding box center [176, 233] width 176 height 12
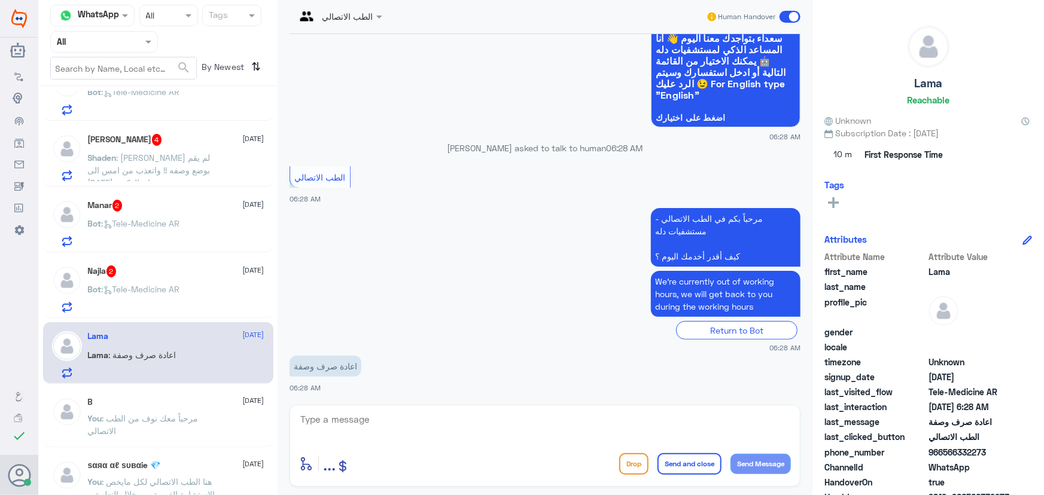
scroll to position [821, 0]
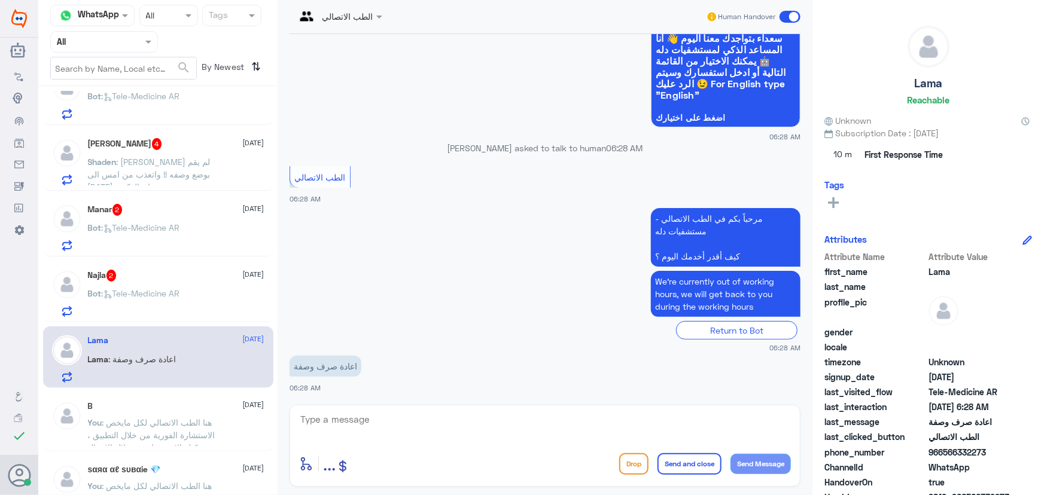
click at [153, 298] on p "Bot : Tele-Medicine AR" at bounding box center [134, 302] width 92 height 30
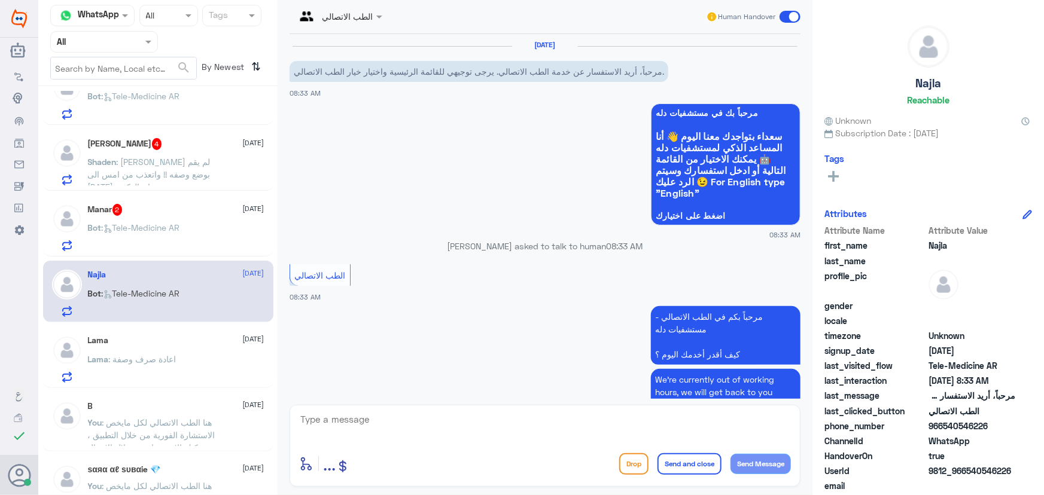
scroll to position [57, 0]
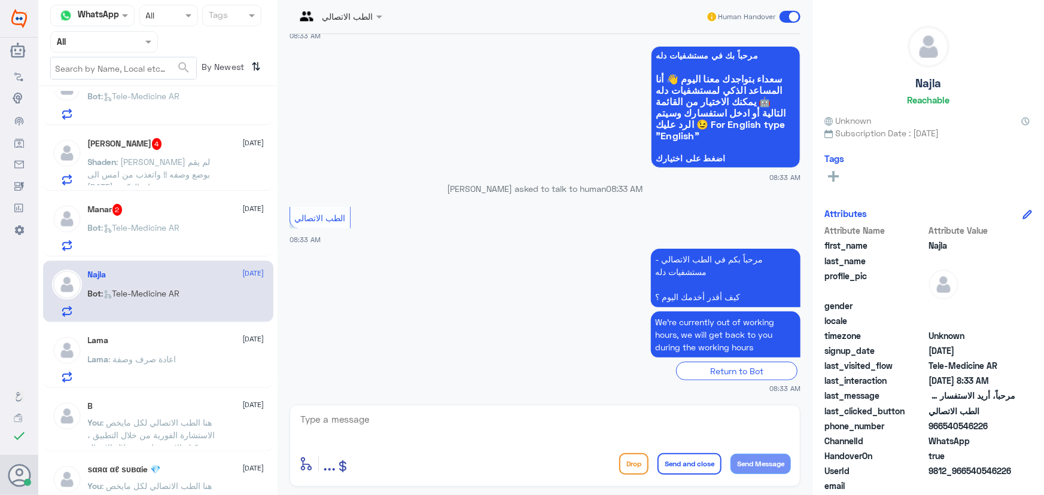
drag, startPoint x: 455, startPoint y: 443, endPoint x: 440, endPoint y: 428, distance: 20.3
click at [453, 440] on div at bounding box center [545, 427] width 492 height 32
click at [437, 421] on textarea at bounding box center [545, 425] width 492 height 29
click at [436, 420] on textarea at bounding box center [545, 425] width 492 height 29
click at [399, 408] on div "enter flow name ... Drop Send and close Send Message" at bounding box center [544, 446] width 511 height 82
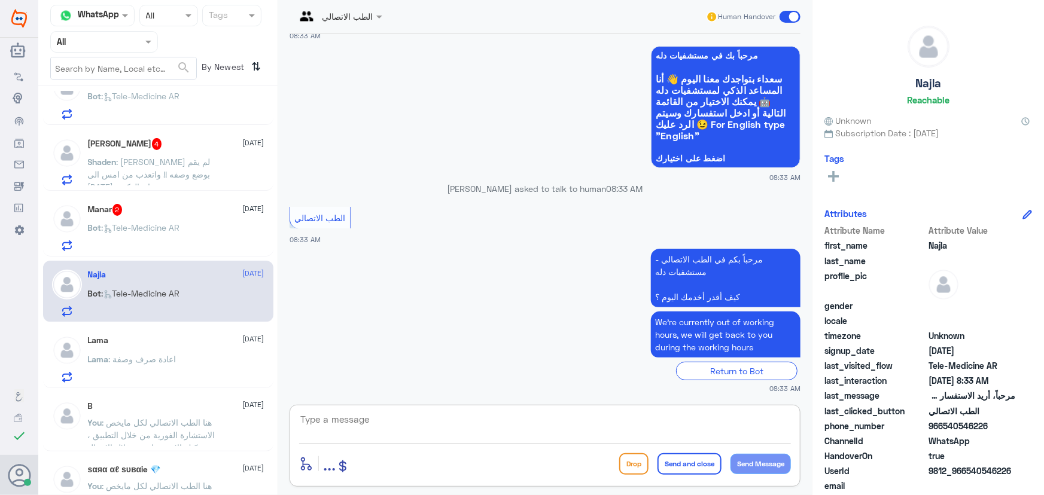
paste textarea "مرحباً معك نوف من الطب الاتصالي كيف اقدر أساعدك؟"
type textarea "مرحباً معك نوف من الطب الاتصالي كيف اقدر أساعدك؟"
click at [749, 461] on button "Send Message" at bounding box center [760, 464] width 60 height 20
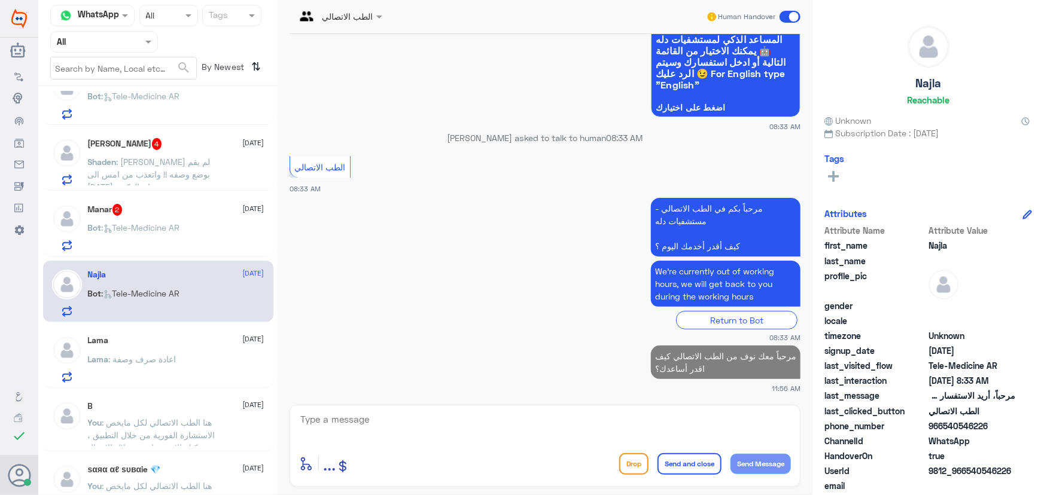
click at [165, 348] on div "Lama 9 September Lama : اعادة صرف وصفة" at bounding box center [176, 359] width 176 height 47
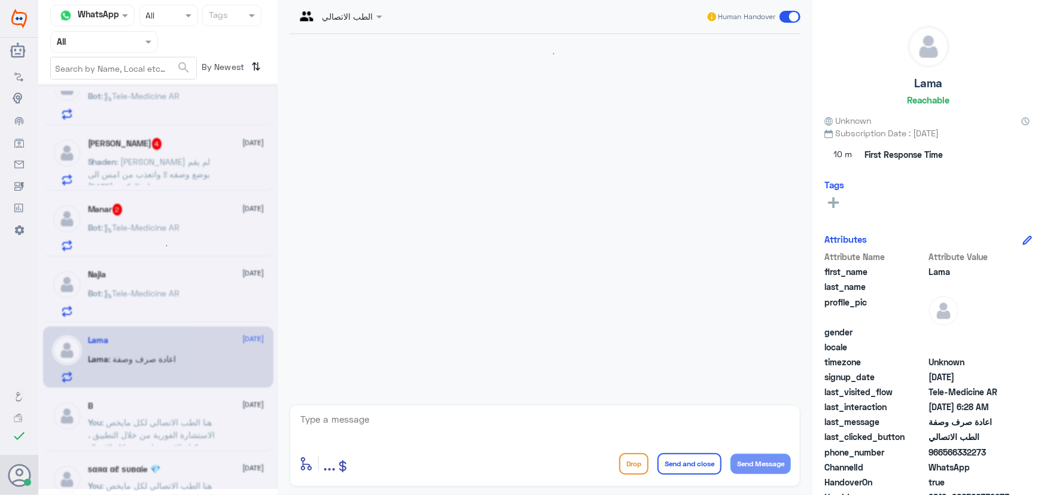
click at [343, 425] on textarea at bounding box center [545, 425] width 492 height 29
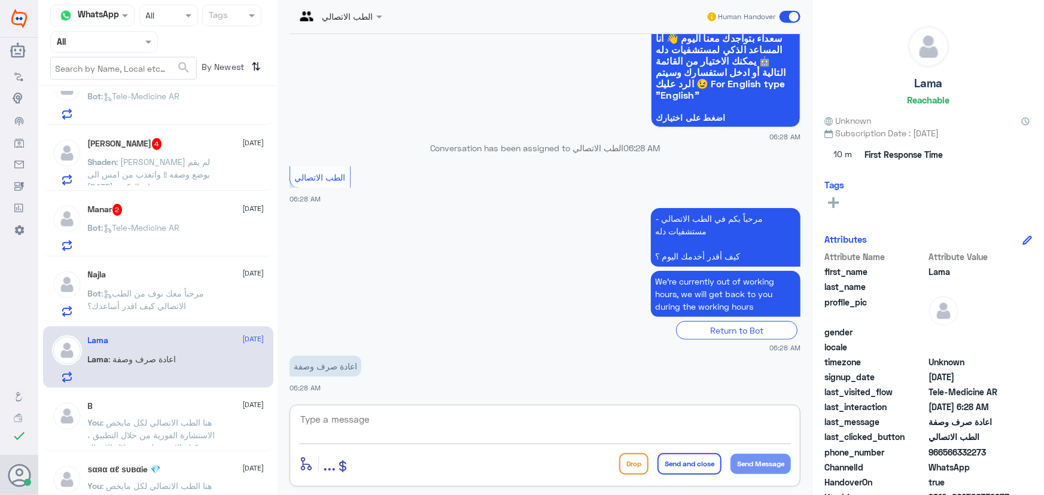
paste textarea "مرحباً معك نوف من الطب الاتصالي"
type textarea "مرحباً معك نوف من الطب الاتصالي"
click at [781, 461] on button "Send Message" at bounding box center [760, 464] width 60 height 20
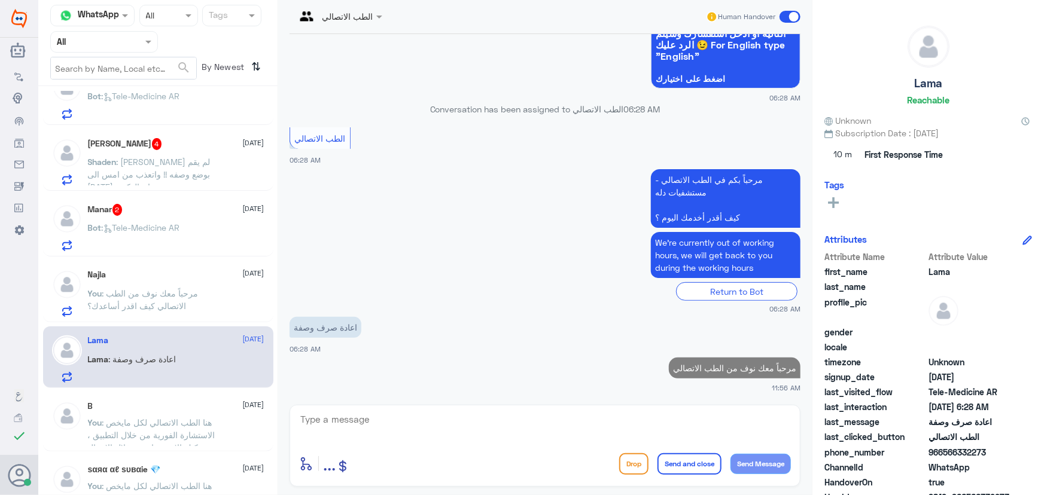
click at [432, 416] on textarea at bounding box center [545, 425] width 492 height 29
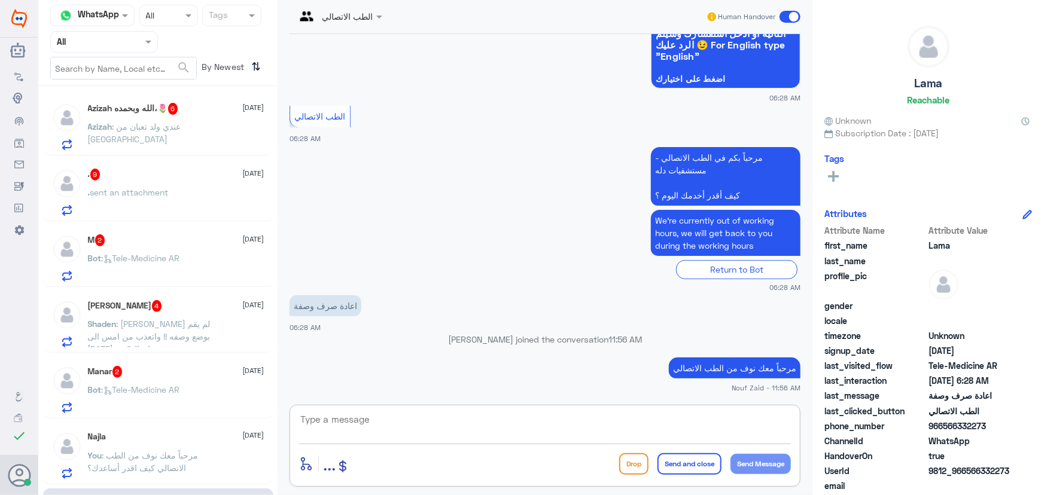
scroll to position [815, 0]
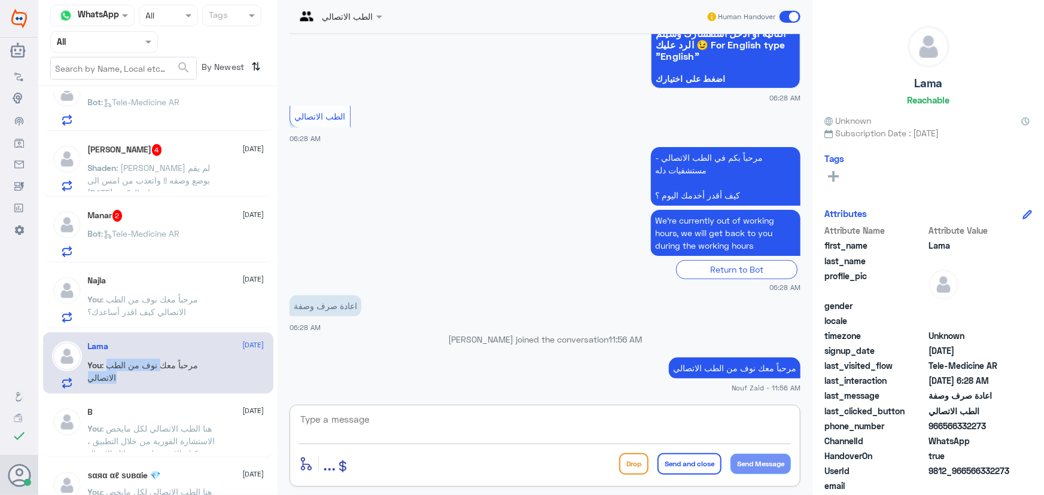
click at [161, 370] on p "You : مرحباً معك نوف من الطب الاتصالي" at bounding box center [155, 374] width 135 height 30
drag, startPoint x: 968, startPoint y: 471, endPoint x: 1024, endPoint y: 470, distance: 56.2
click at [1024, 470] on div "UserId 9812_966566332273" at bounding box center [928, 472] width 208 height 15
copy span "566332273"
click at [356, 425] on textarea at bounding box center [545, 425] width 492 height 29
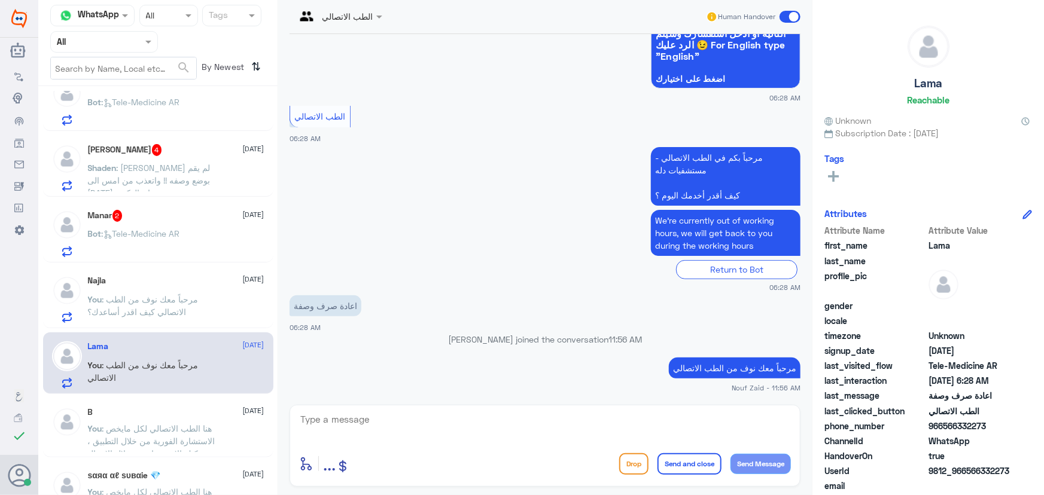
click at [201, 237] on div "Bot : Tele-Medicine AR" at bounding box center [176, 243] width 176 height 27
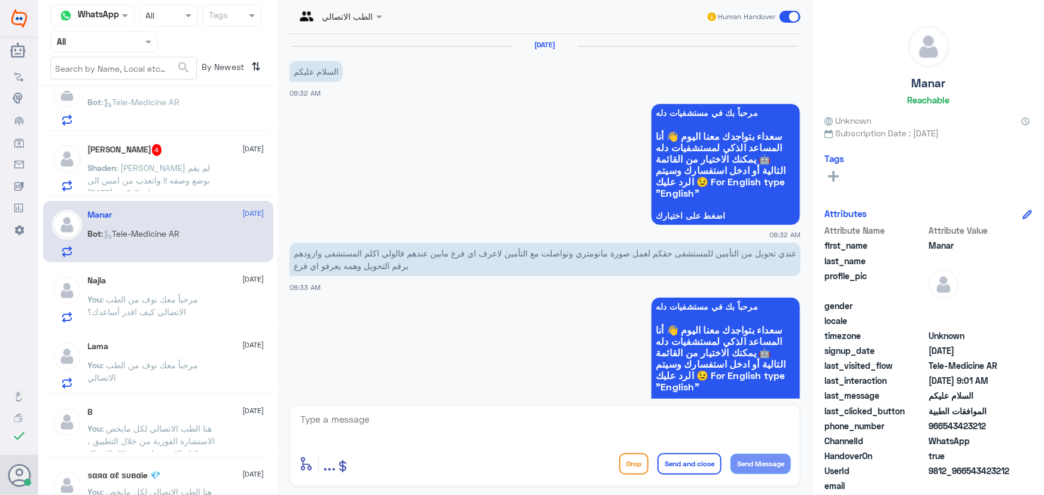
scroll to position [550, 0]
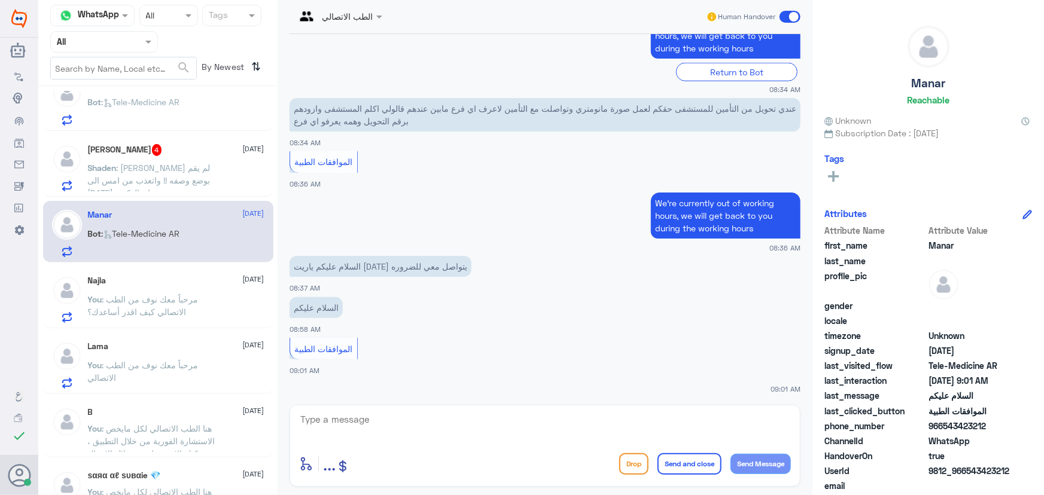
click at [166, 360] on span ": مرحباً معك نوف من الطب الاتصالي" at bounding box center [143, 371] width 111 height 23
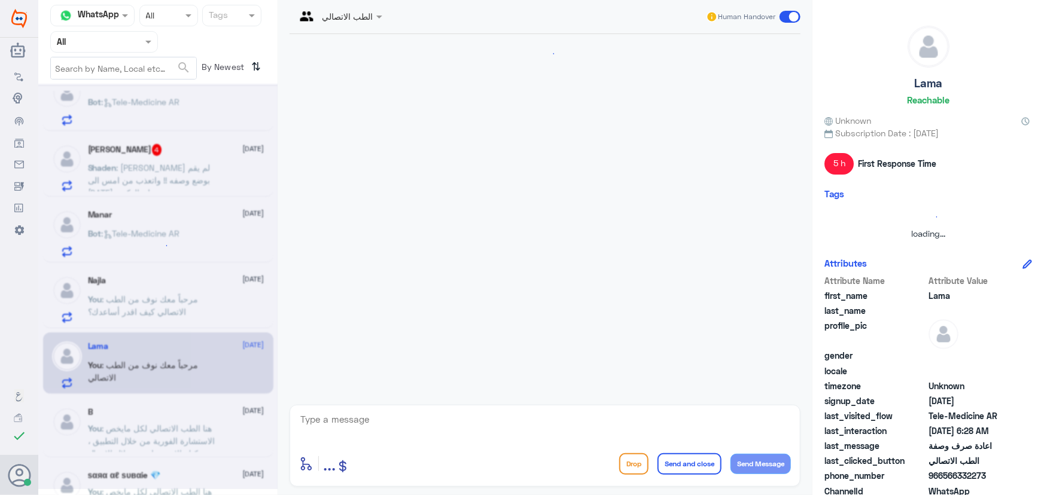
scroll to position [158, 0]
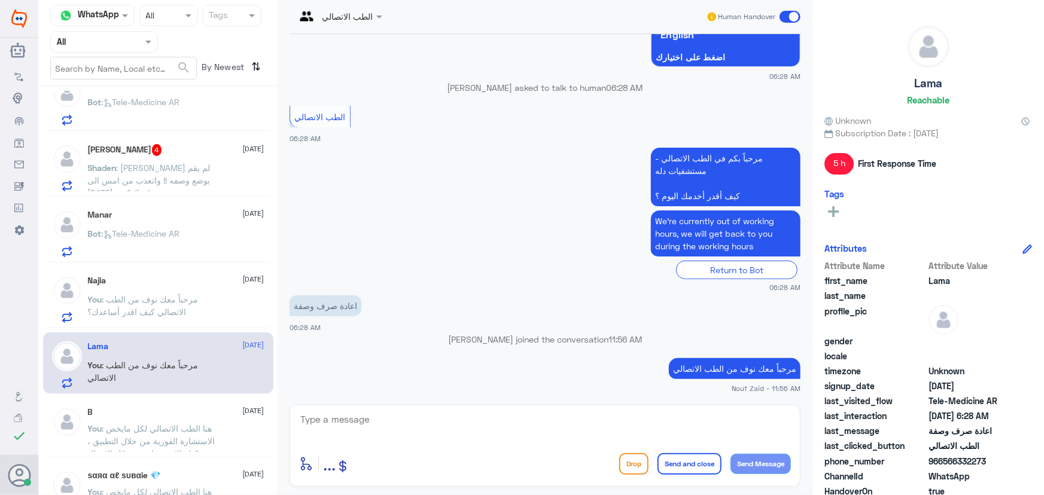
click at [362, 425] on textarea at bounding box center [545, 425] width 492 height 29
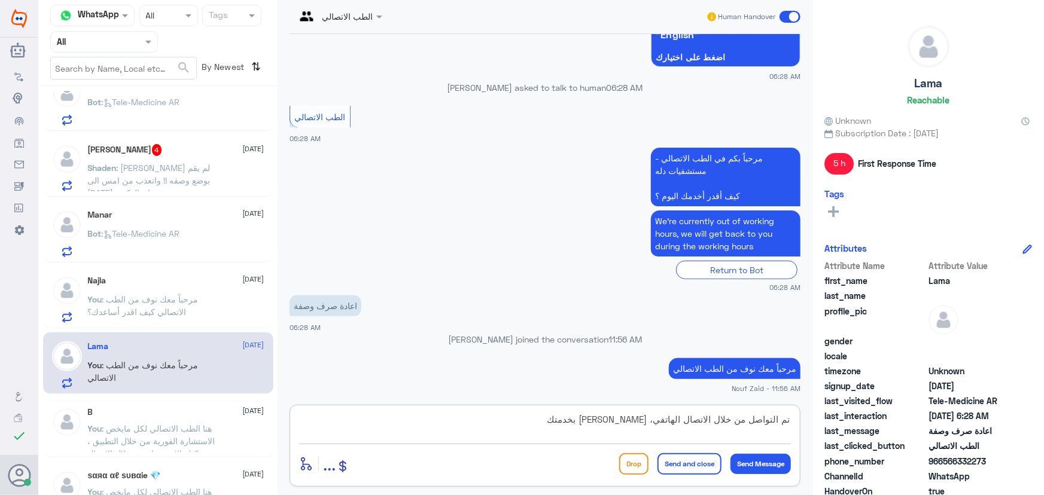
type textarea "تم التواصل من خلال الاتصال الهاتفي، [PERSON_NAME] بخدمتك"
click at [343, 14] on input "text" at bounding box center [324, 16] width 59 height 14
click at [331, 102] on div "Nouf Zaid" at bounding box center [356, 104] width 106 height 21
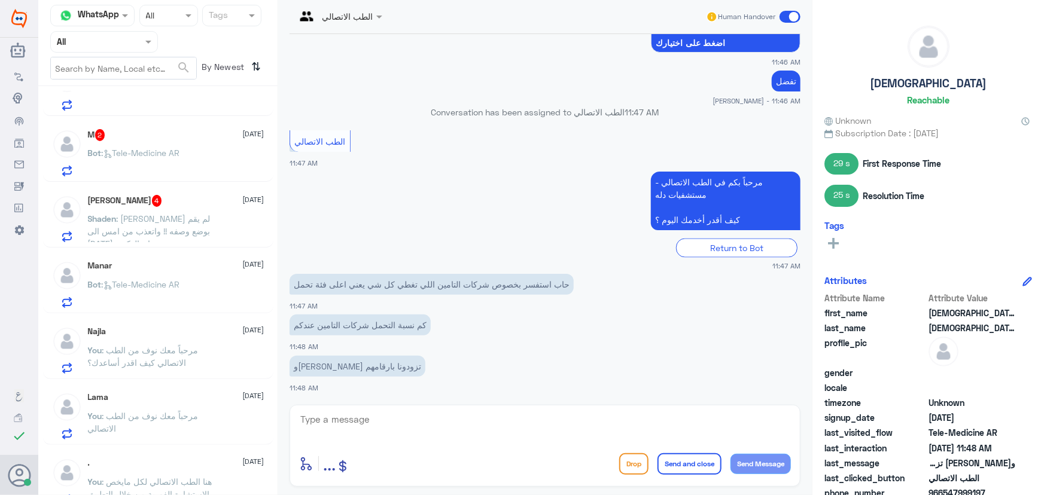
scroll to position [761, 0]
click at [171, 237] on p "Shaden : الدكتور محمد العتيبي لم يقم بوضع وصفه !! واتعذب من امس الى اليوم عشان …" at bounding box center [155, 231] width 135 height 30
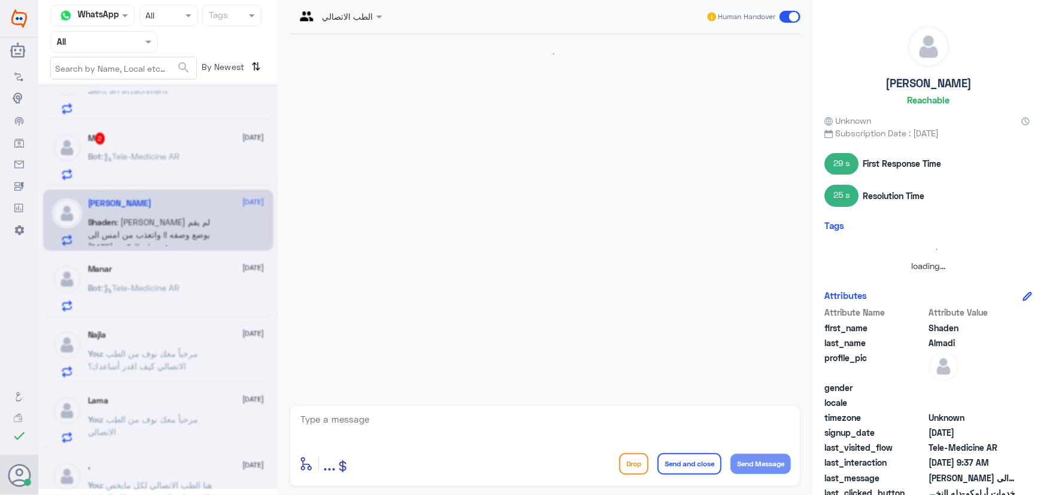
scroll to position [124, 0]
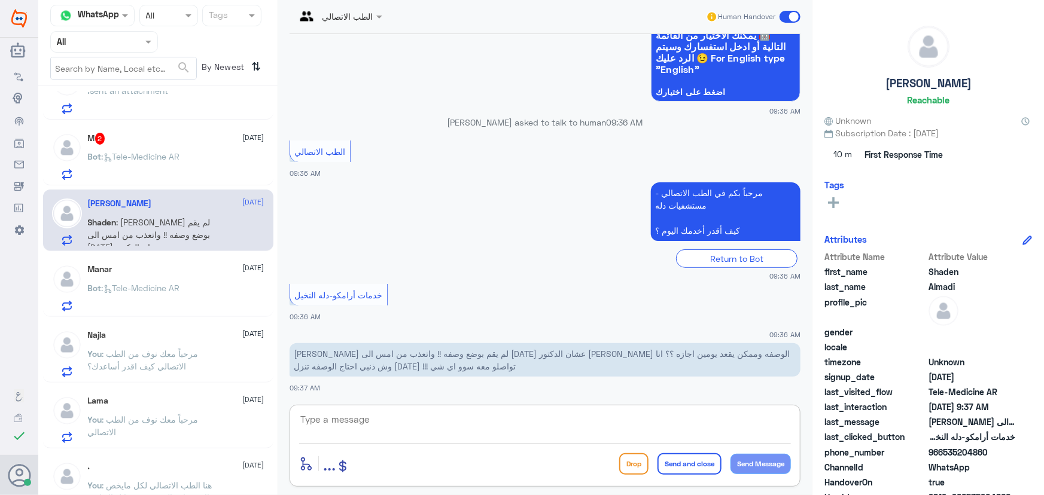
click at [370, 426] on textarea at bounding box center [545, 425] width 492 height 29
drag, startPoint x: 941, startPoint y: 455, endPoint x: 995, endPoint y: 455, distance: 53.8
click at [995, 455] on span "966535204860" at bounding box center [971, 452] width 87 height 13
copy span "535204860"
click at [445, 431] on textarea at bounding box center [545, 425] width 492 height 29
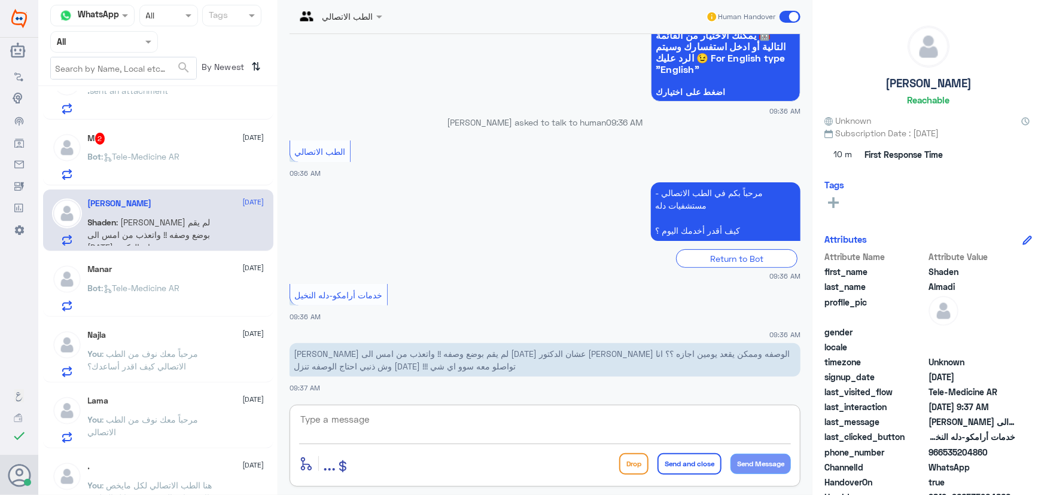
click at [383, 432] on textarea at bounding box center [545, 425] width 492 height 29
type textarea "مرحبا معك نوف من الطب الاتصالي"
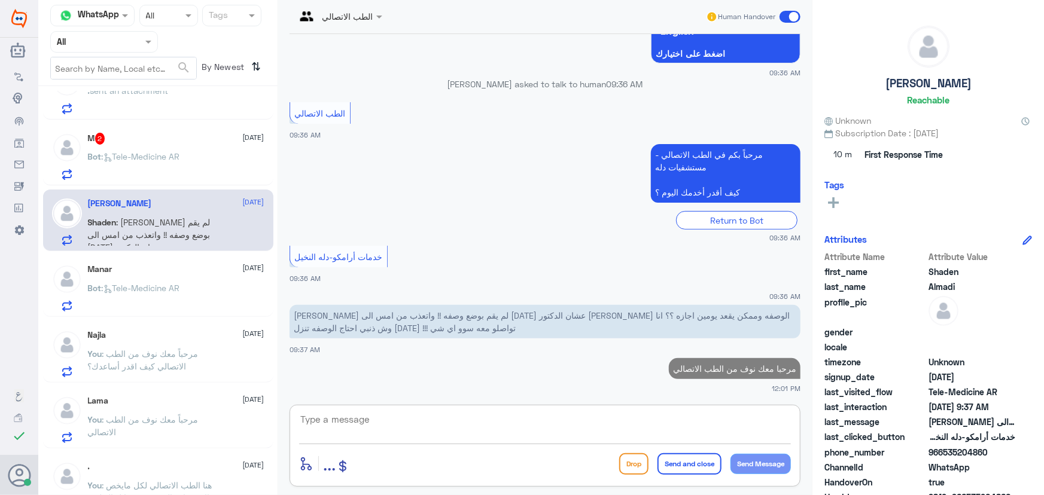
click at [377, 425] on textarea at bounding box center [545, 425] width 492 height 29
type textarea "ر"
drag, startPoint x: 556, startPoint y: 434, endPoint x: 922, endPoint y: 428, distance: 366.1
click at [922, 428] on div "Channel WhatsApp Status × All Tags Agent Filter All search By Newest ⇅ سبحان ال…" at bounding box center [540, 249] width 1005 height 499
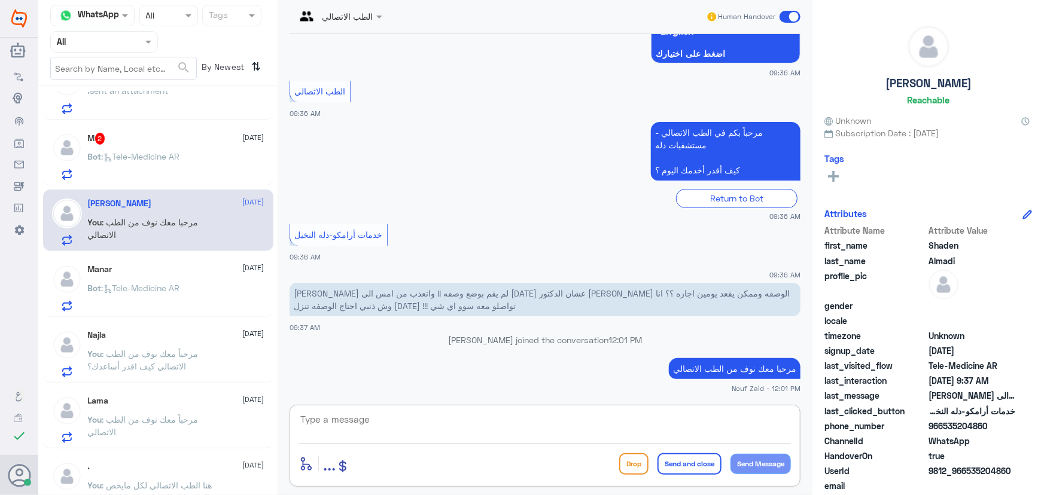
paste textarea "هنا الطب الاتصالي لكل مايخص الاستشارة الفورية من خلال التطبيق والتي من خلالها ي…"
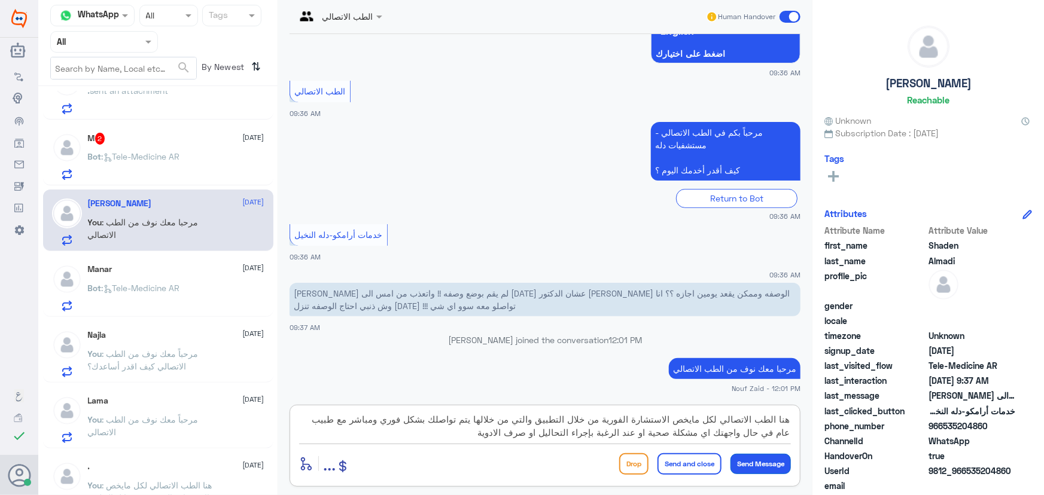
type textarea "هنا الطب الاتصالي لكل مايخص الاستشارة الفورية من خلال التطبيق والتي من خلالها ي…"
click at [742, 464] on button "Send Message" at bounding box center [760, 464] width 60 height 20
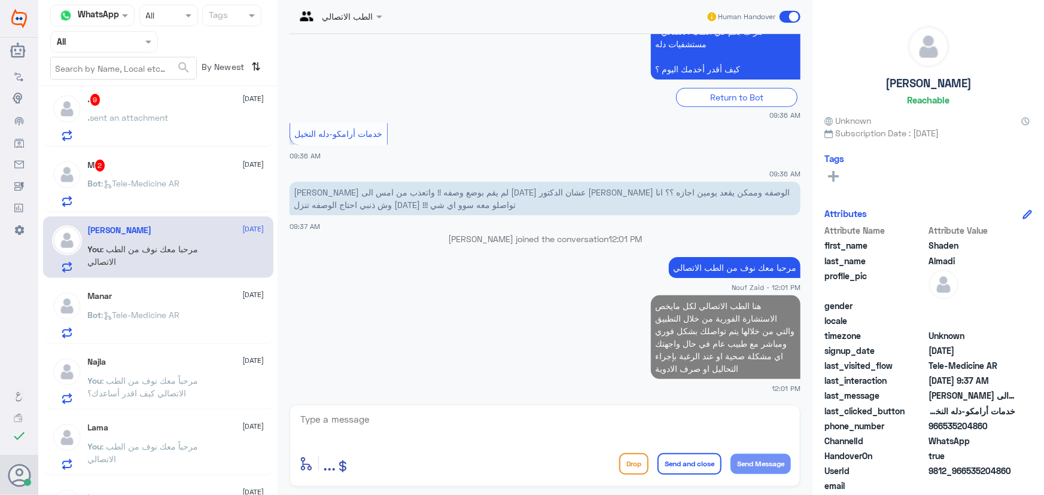
scroll to position [706, 0]
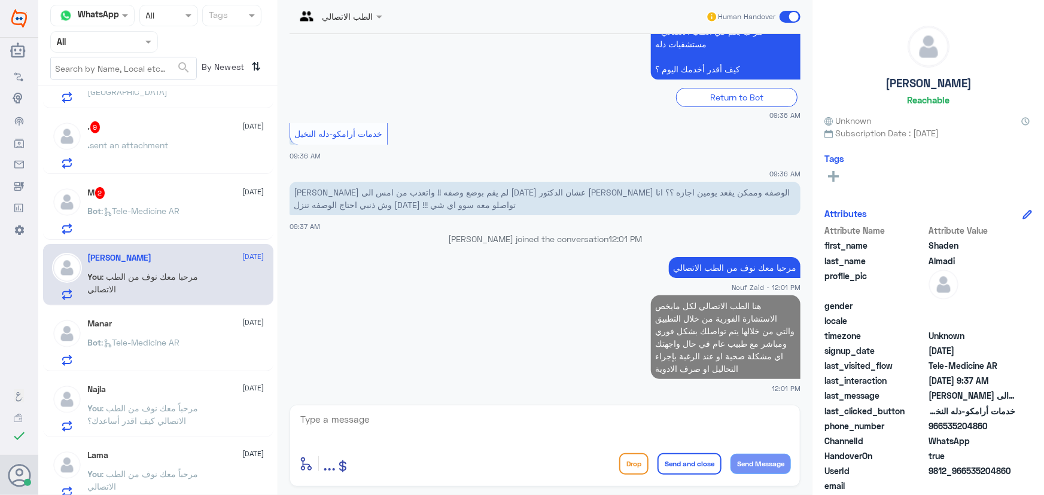
click at [108, 196] on div "M 2 9 September" at bounding box center [176, 193] width 176 height 12
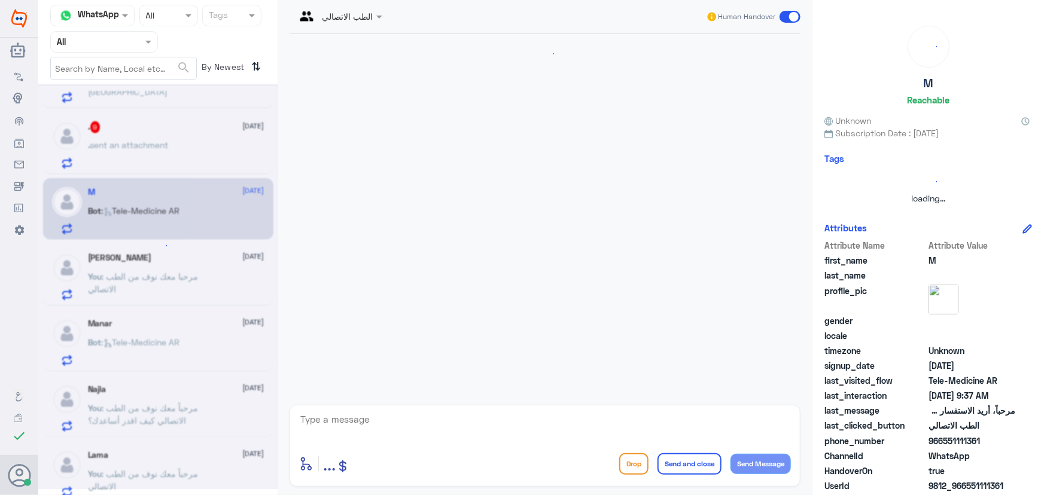
scroll to position [12, 0]
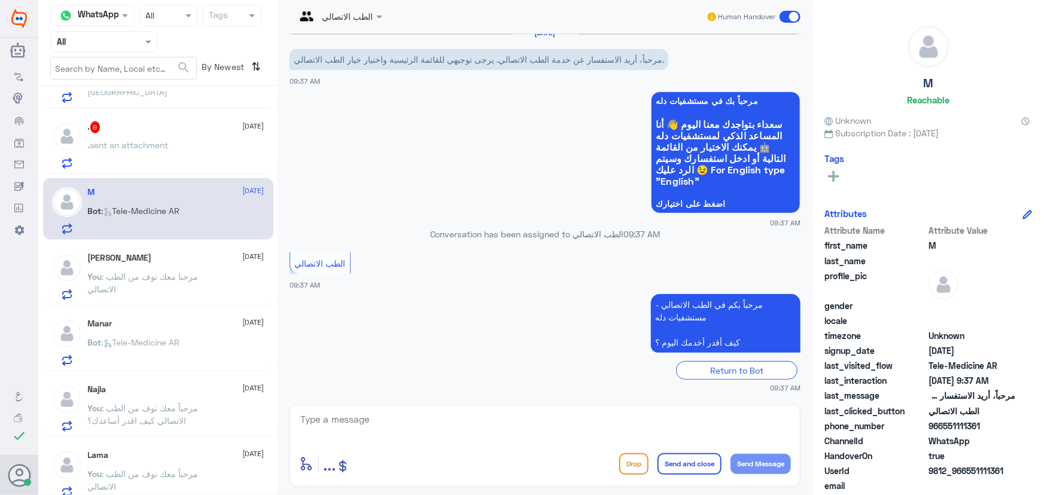
click at [160, 270] on p "You : مرحبا معك نوف من الطب الاتصالي" at bounding box center [155, 285] width 135 height 30
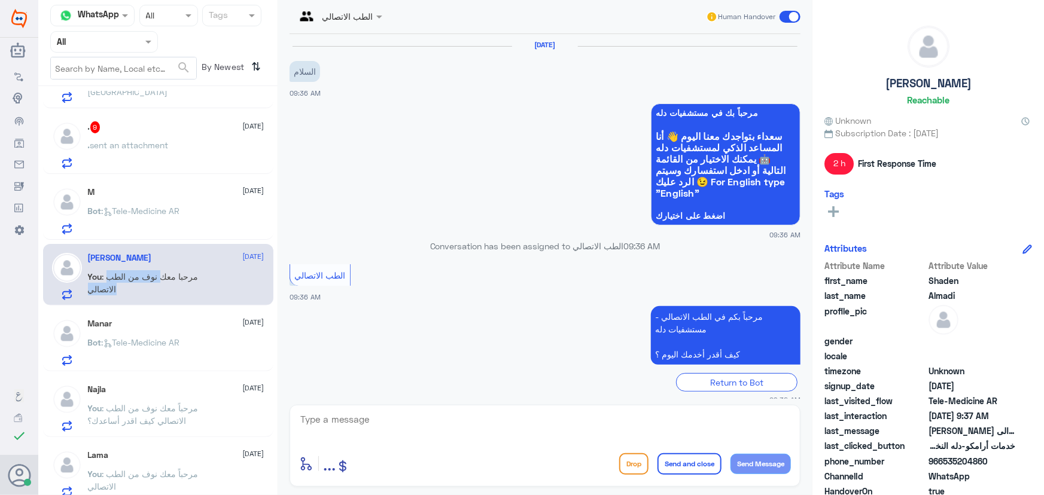
scroll to position [184, 0]
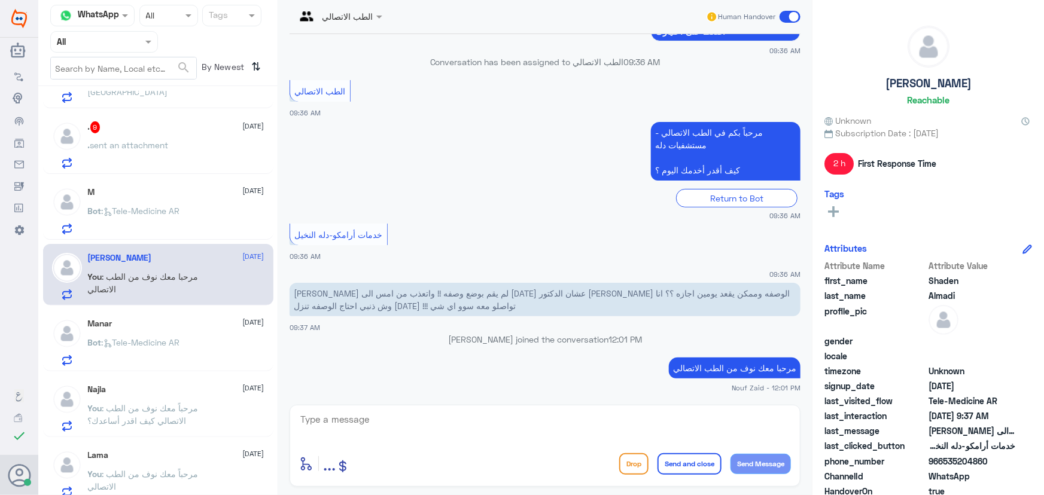
click at [375, 13] on span at bounding box center [380, 16] width 15 height 13
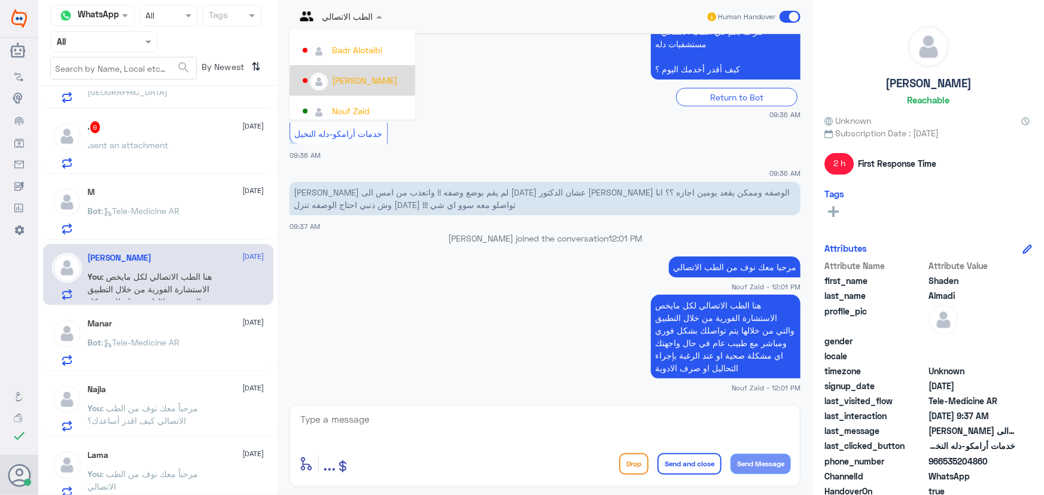
scroll to position [617, 0]
click at [323, 103] on img at bounding box center [319, 106] width 16 height 16
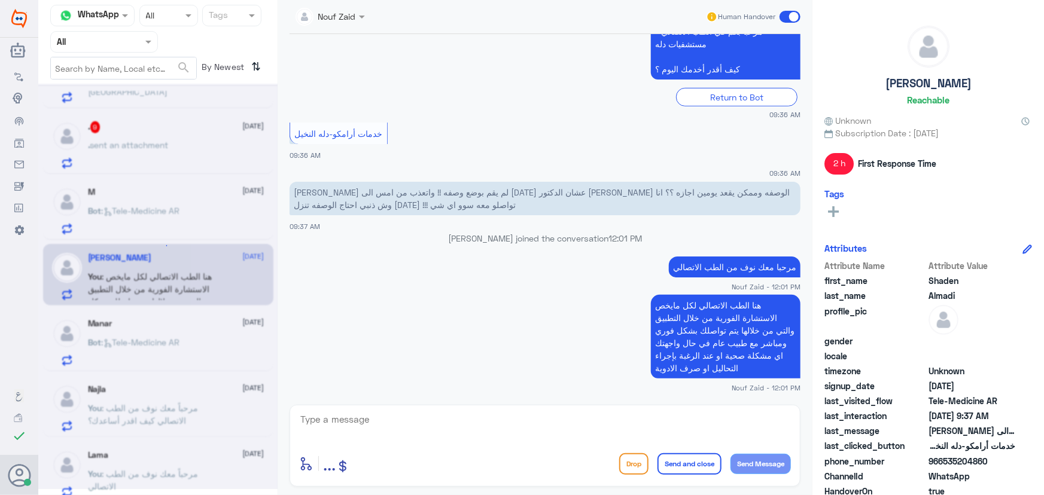
scroll to position [307, 0]
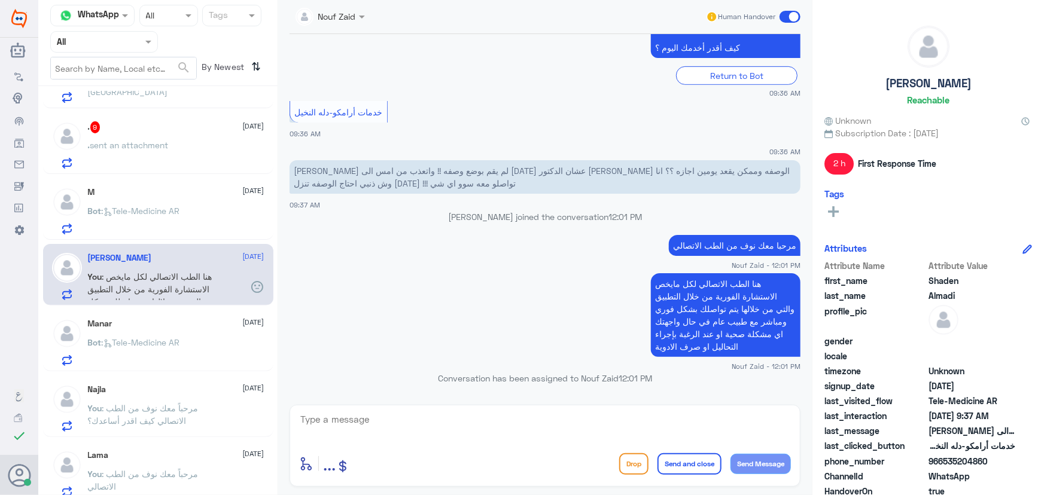
click at [174, 208] on span ": Tele-Medicine AR" at bounding box center [141, 211] width 78 height 10
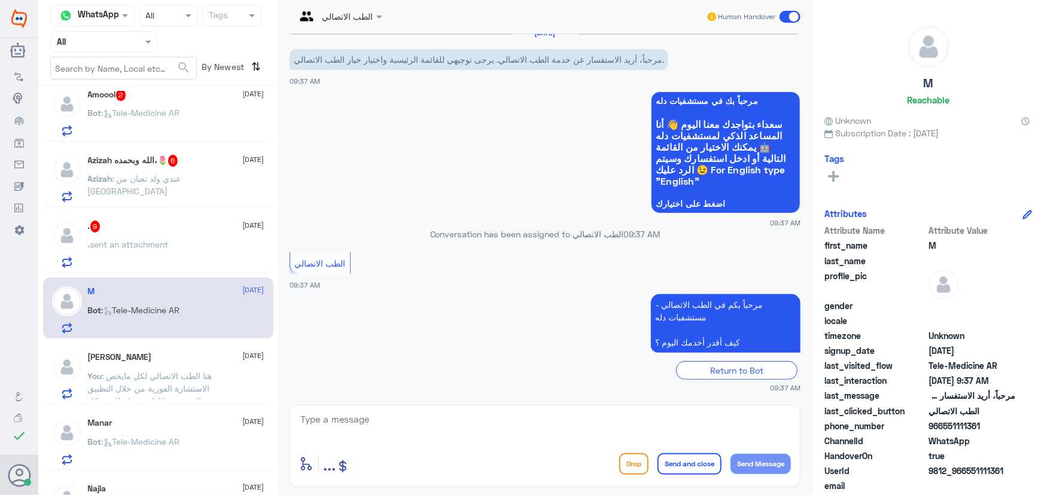
scroll to position [598, 0]
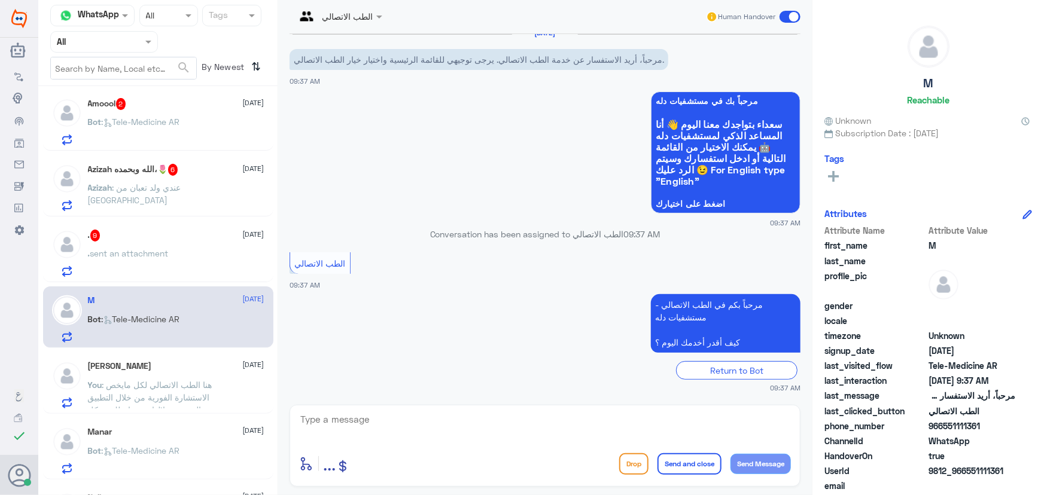
click at [146, 224] on div ". 9 9 September . sent an attachment" at bounding box center [158, 252] width 230 height 62
click at [154, 267] on p ". sent an attachment" at bounding box center [128, 262] width 81 height 30
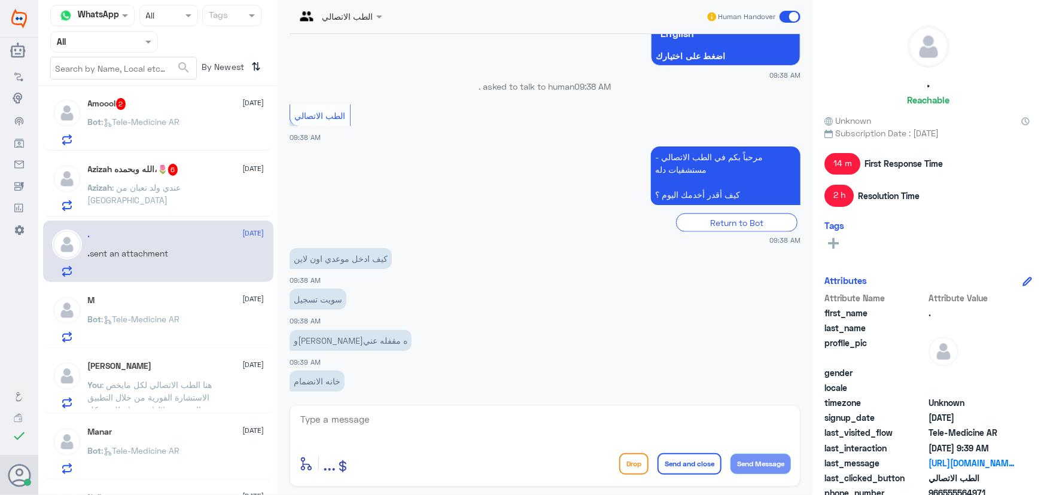
scroll to position [897, 0]
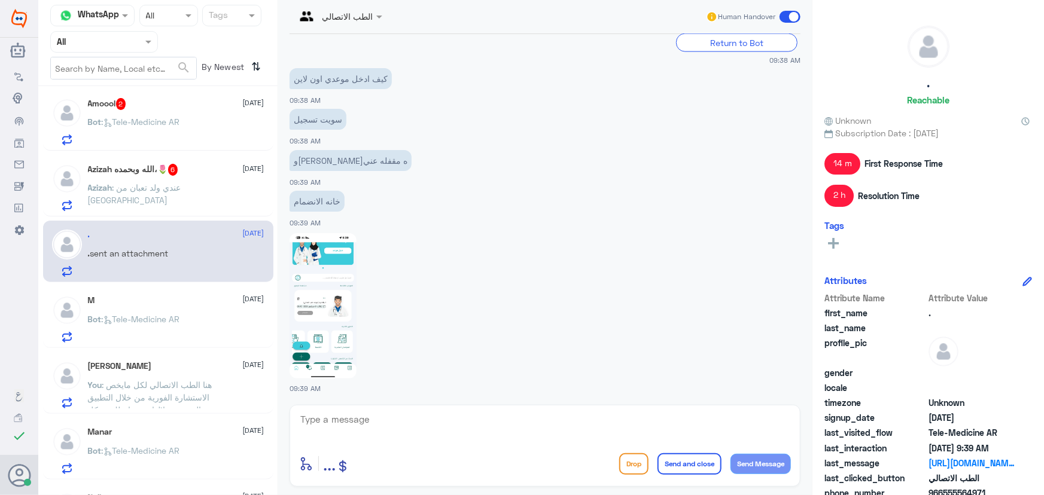
click at [380, 428] on textarea at bounding box center [545, 425] width 492 height 29
paste textarea "مرحباً معك نوف من الطب الاتصالي"
type textarea "مرحباً معك نوف من الطب الاتصالي"
drag, startPoint x: 764, startPoint y: 467, endPoint x: 752, endPoint y: 450, distance: 20.2
click at [764, 466] on button "Send Message" at bounding box center [760, 464] width 60 height 20
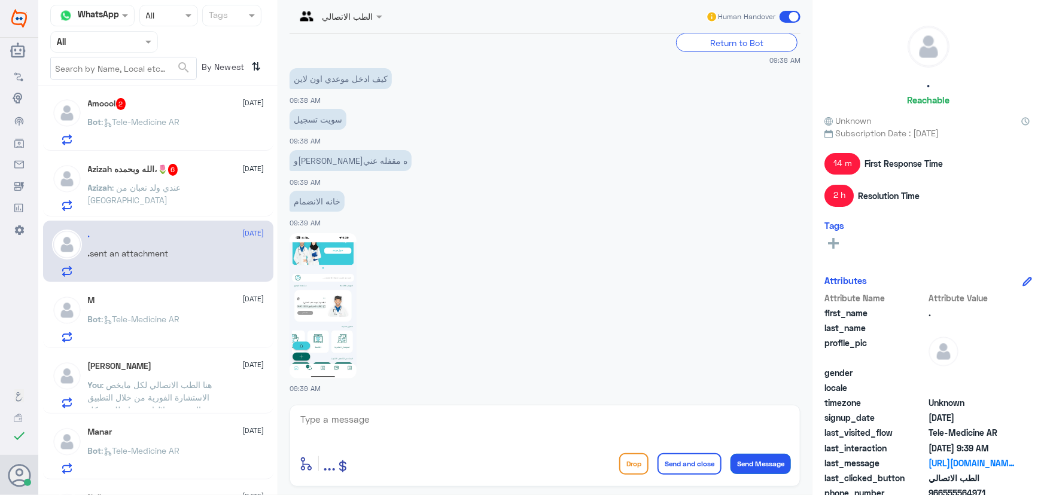
scroll to position [935, 0]
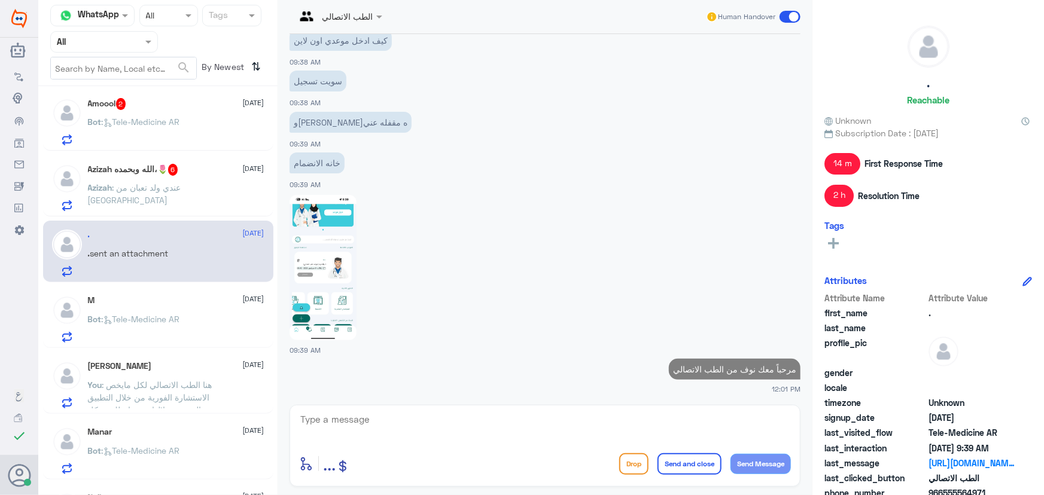
click at [712, 426] on textarea at bounding box center [545, 425] width 492 height 29
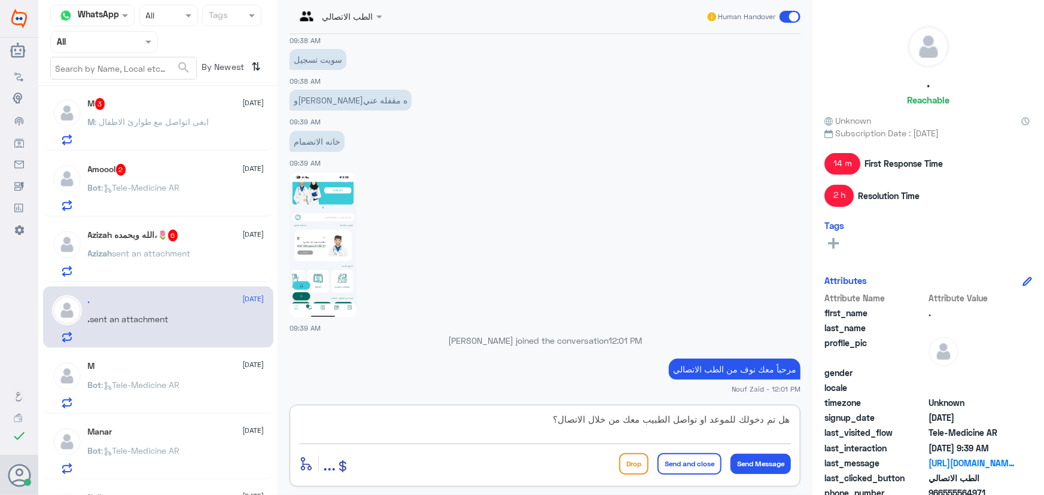
type textarea "هل تم دخولك للموعد او تواصل الطبيب معك من خلال الاتصال؟"
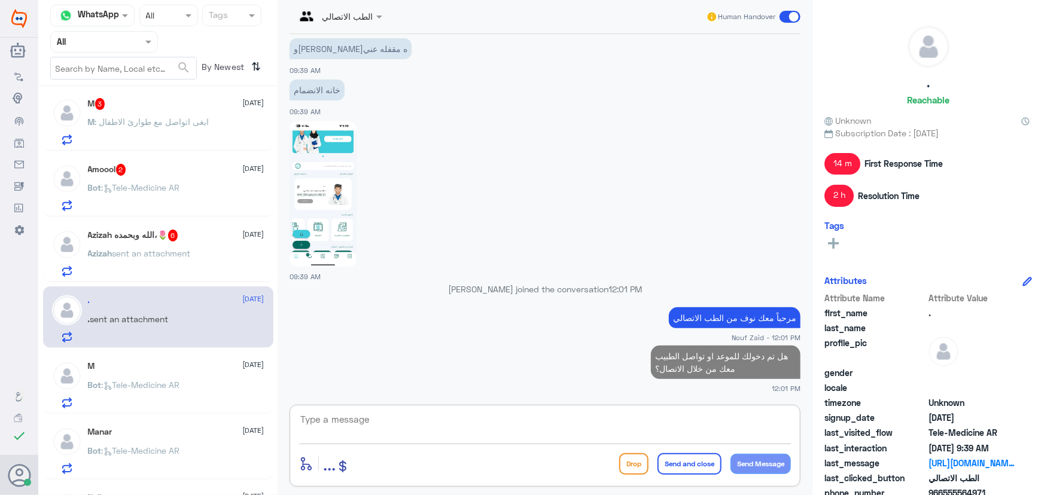
click at [182, 243] on div "Azizah الله وبحمده،🌷 6 9 September Azizah sent an attachment" at bounding box center [176, 253] width 176 height 47
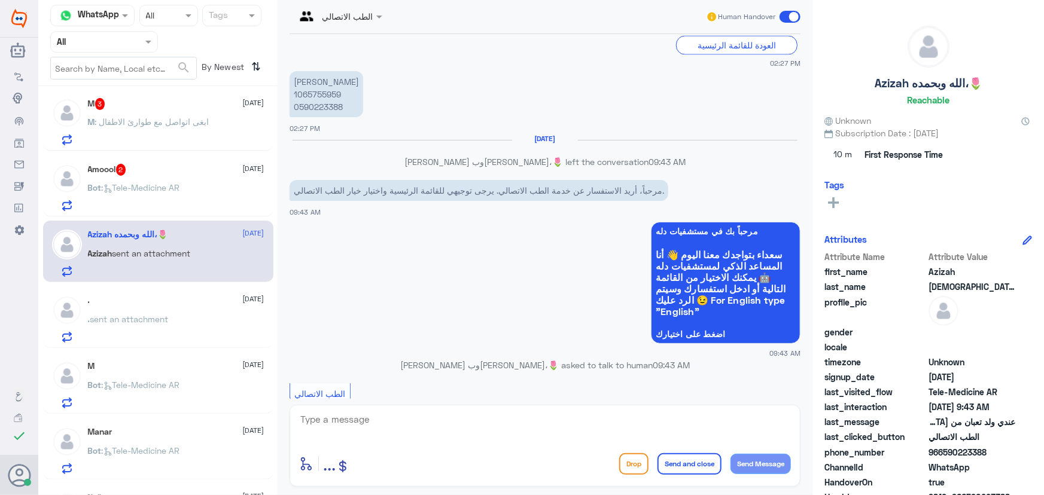
scroll to position [1112, 0]
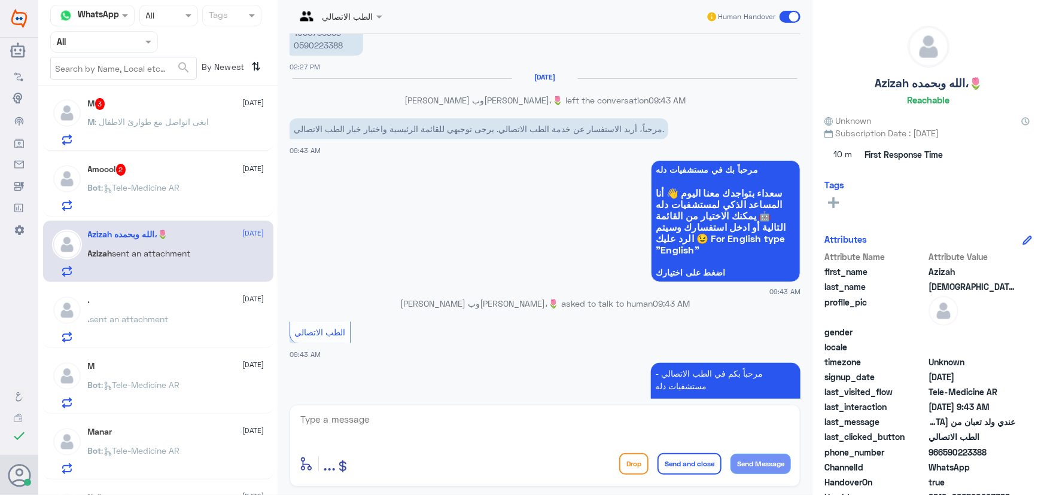
click at [390, 430] on textarea at bounding box center [545, 425] width 492 height 29
paste textarea "مرحباً معك نوف من الطب الاتصالي"
type textarea "مرحباً معك نوف من الطب الاتصالي"
drag, startPoint x: 771, startPoint y: 461, endPoint x: 735, endPoint y: 446, distance: 38.6
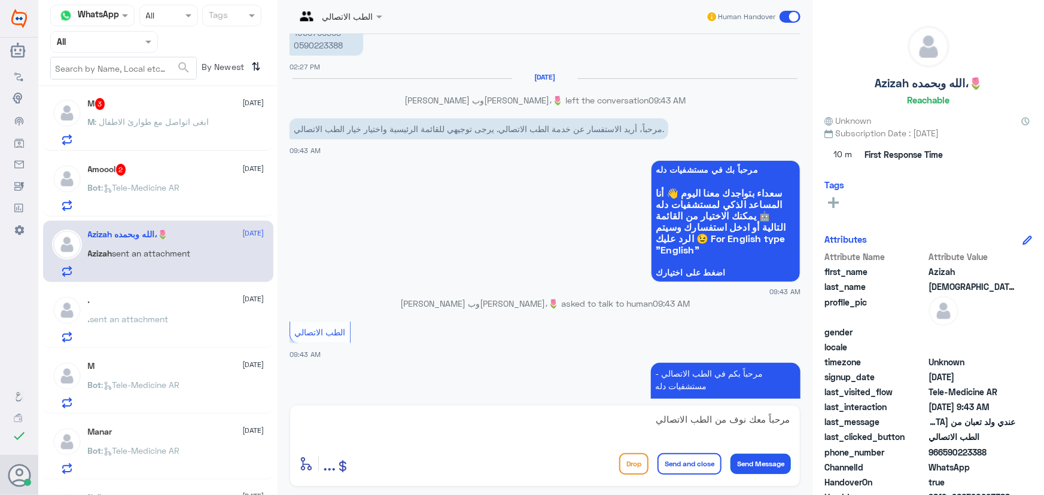
click at [771, 461] on button "Send Message" at bounding box center [760, 464] width 60 height 20
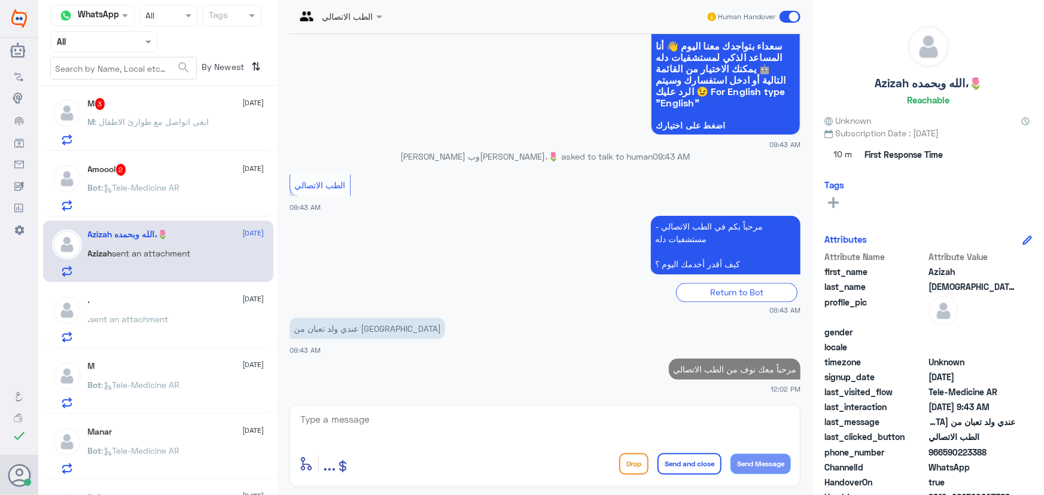
click at [628, 434] on textarea at bounding box center [545, 425] width 492 height 29
click at [619, 419] on textarea at bounding box center [545, 425] width 492 height 29
paste textarea "هنا الطب الاتصالي لكل مايخص الاستشارة الفورية من خلال التطبيق والتي من خلالها ي…"
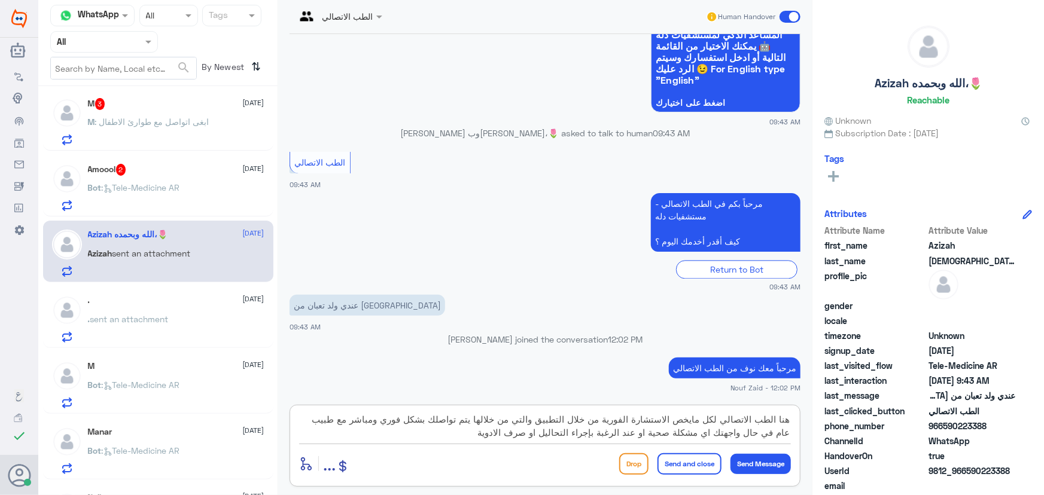
scroll to position [1257, 0]
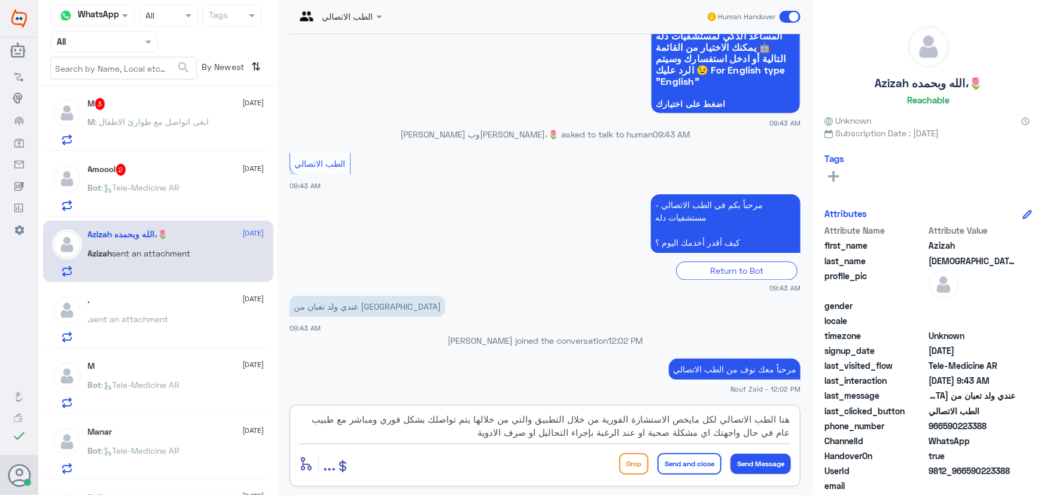
click at [542, 417] on textarea "هنا الطب الاتصالي لكل مايخص الاستشارة الفورية من خلال التطبيق والتي من خلالها ي…" at bounding box center [545, 425] width 492 height 29
click at [538, 422] on textarea "هنا الطب الاتصالي لكل مايخص الاستشارة الفورية من خلال التطبيق لعمر فوق سنتين" و…" at bounding box center [545, 425] width 492 height 29
type textarea "هنا الطب الاتصالي لكل مايخص الاستشارة الفورية من خلال التطبيق "لعمر فوق سنتين" …"
click at [742, 466] on button "Send Message" at bounding box center [760, 464] width 60 height 20
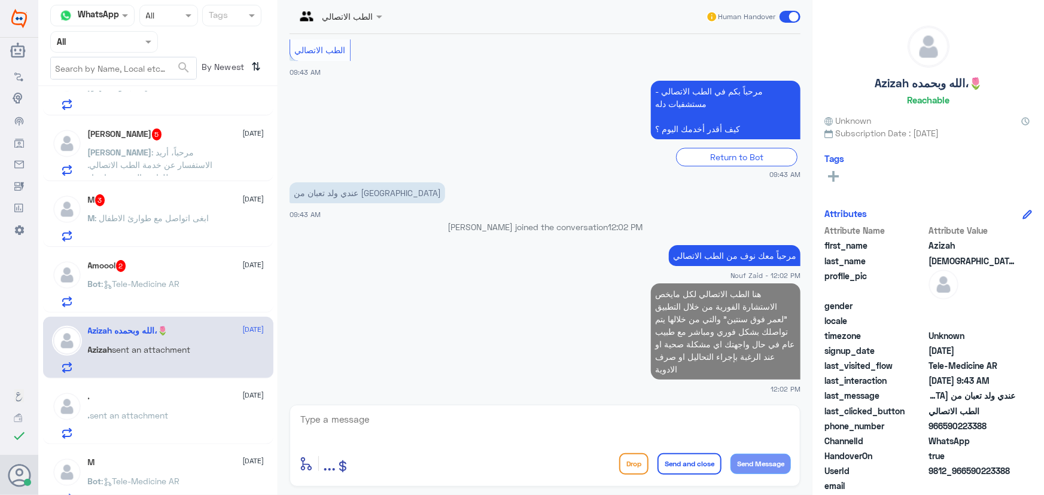
scroll to position [489, 0]
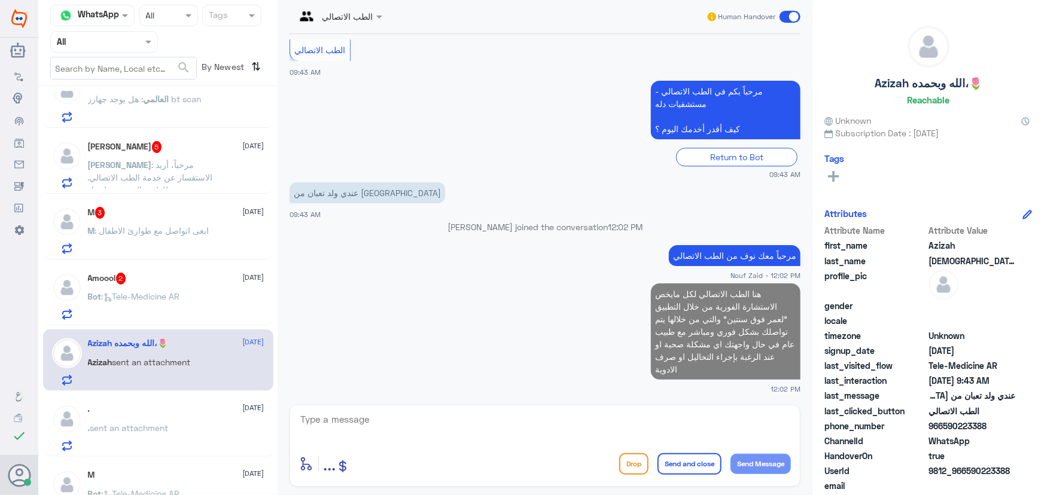
click at [142, 233] on span ": ابغى اتواصل مع طوارئ الاطفال" at bounding box center [152, 230] width 114 height 10
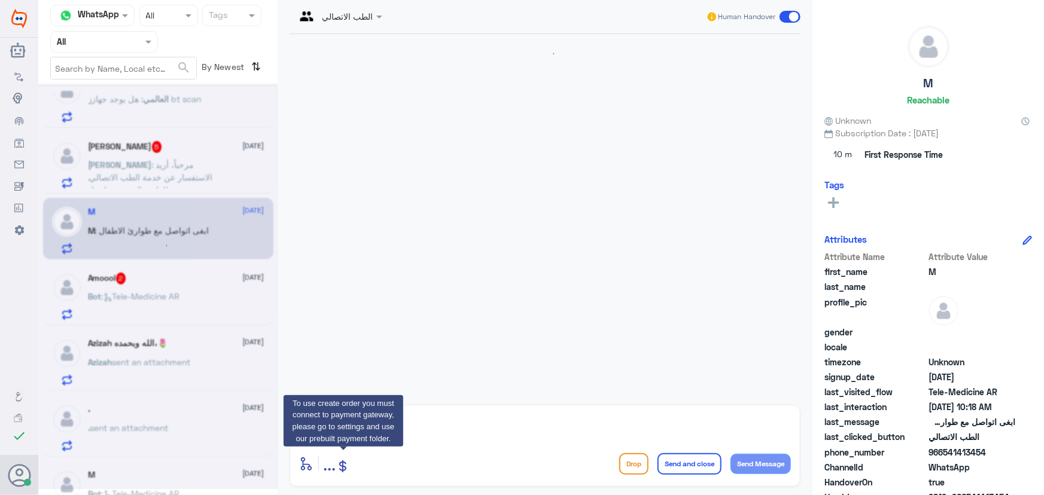
scroll to position [53, 0]
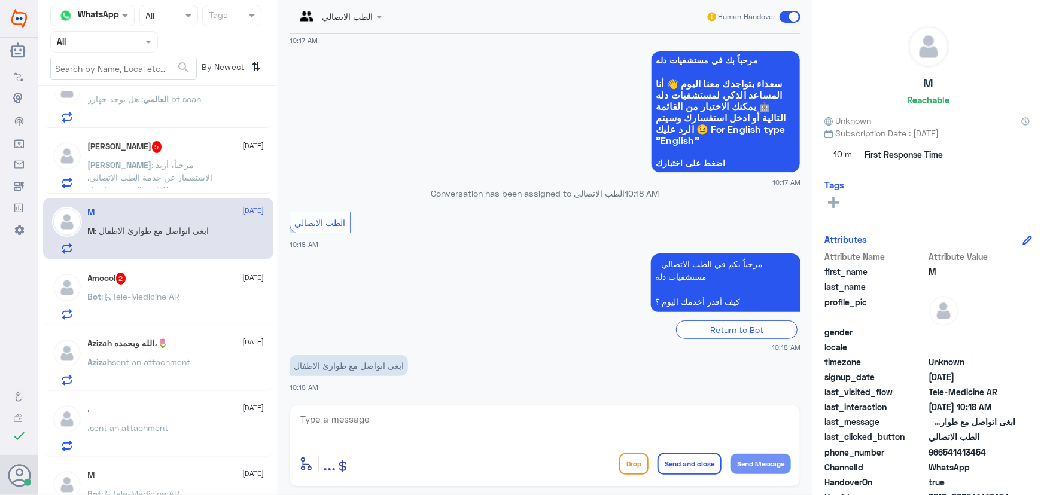
click at [348, 428] on textarea at bounding box center [545, 425] width 492 height 29
paste textarea "مرحباً معك نوف من الطب الاتصالي"
type textarea "مرحباً معك نوف من الطب الاتصالي"
drag, startPoint x: 777, startPoint y: 459, endPoint x: 617, endPoint y: 414, distance: 166.4
click at [777, 459] on button "Send Message" at bounding box center [760, 464] width 60 height 20
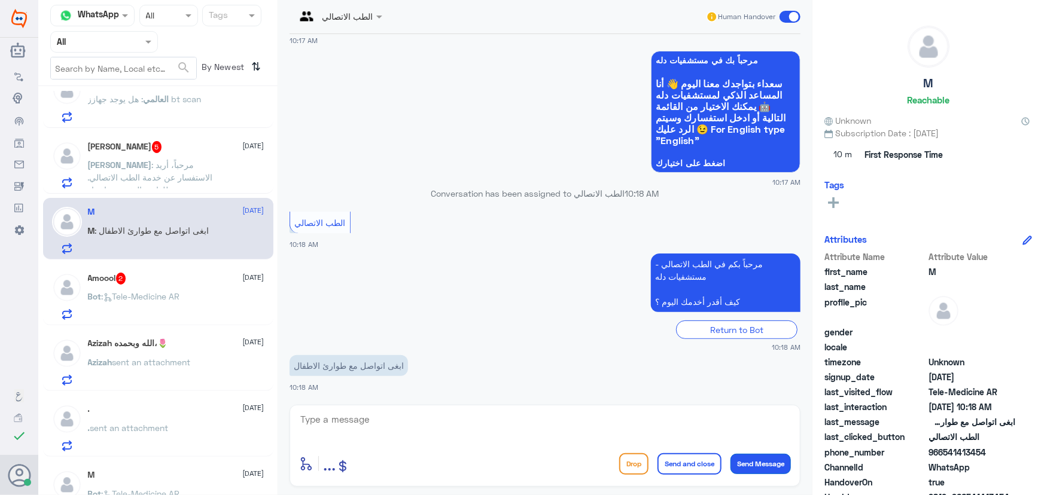
scroll to position [90, 0]
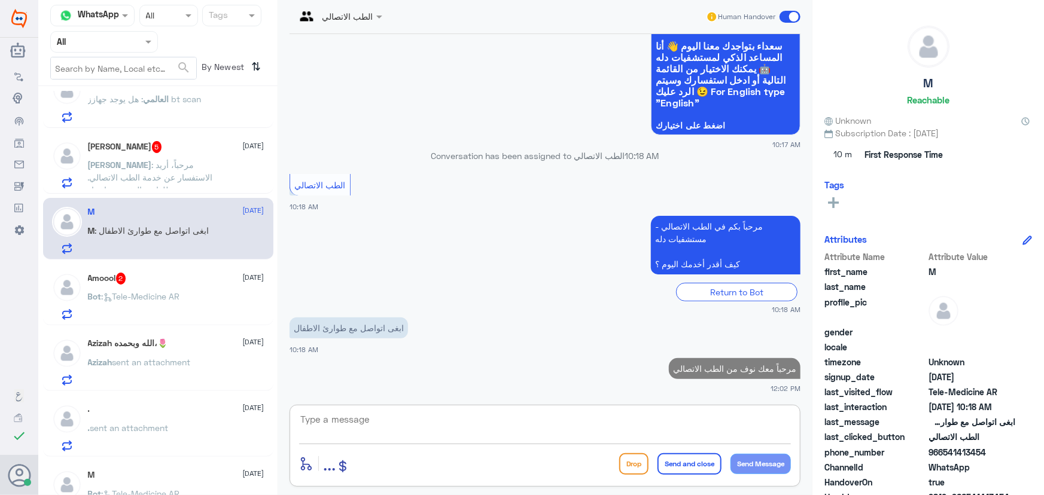
click at [615, 428] on textarea at bounding box center [545, 425] width 492 height 29
click at [606, 432] on textarea at bounding box center [545, 425] width 492 height 29
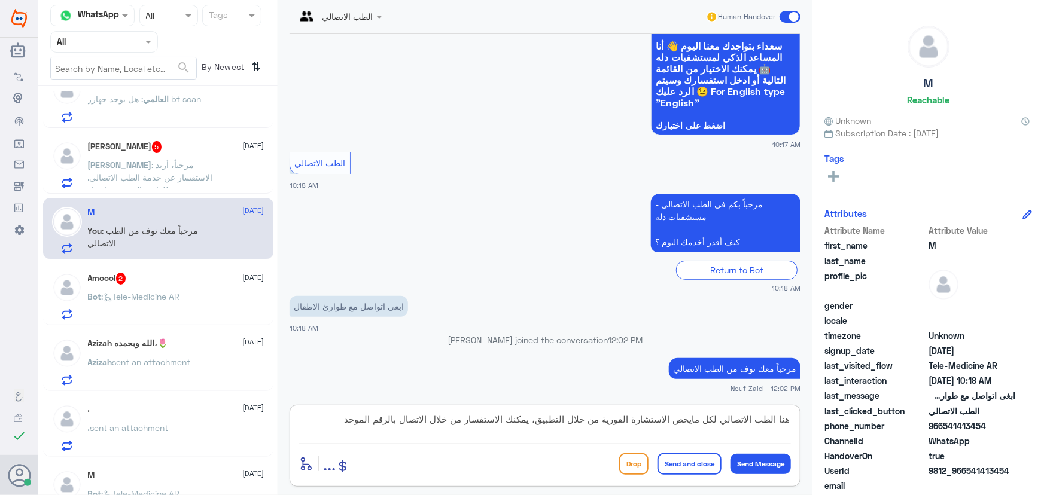
click at [542, 419] on textarea "هنا الطب الاتصالي لكل مايخص الاستشارة الفورية من خلال التطبيق، يمكنك الاستفسار …" at bounding box center [545, 425] width 492 height 29
click at [528, 432] on textarea "هنا الطب الاتصالي لكل مايخص الاستشارة الفورية من خلال التطبيق لعمر فوق السنتين …" at bounding box center [545, 425] width 492 height 29
type textarea "هنا الطب الاتصالي لكل مايخص الاستشارة الفورية من خلال التطبيق لعمر فوق السنتين …"
click at [706, 455] on button "Send and close" at bounding box center [689, 464] width 64 height 22
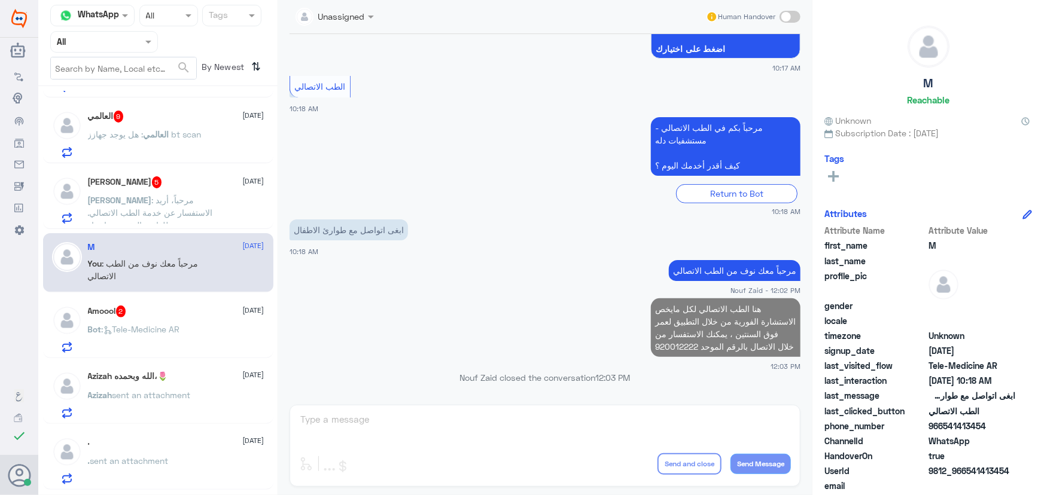
scroll to position [435, 0]
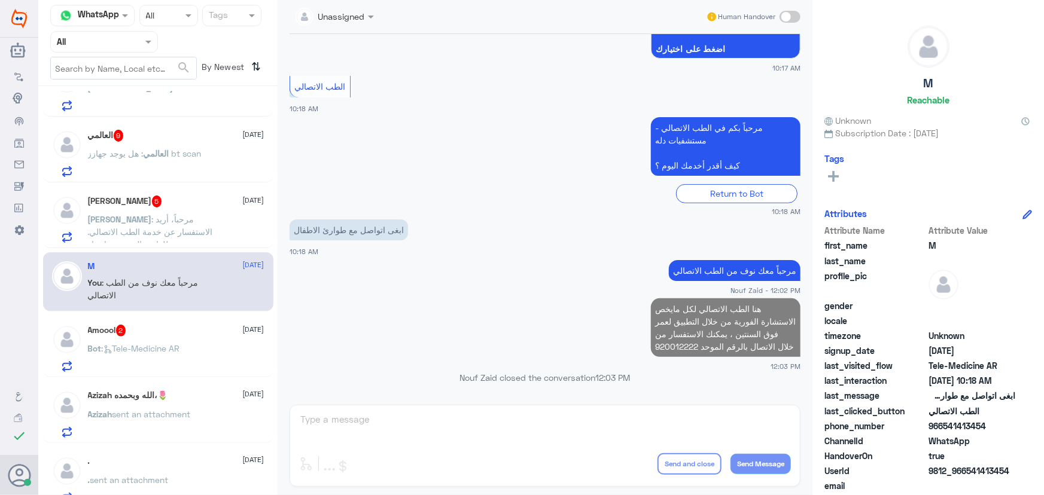
click at [141, 347] on span ": Tele-Medicine AR" at bounding box center [141, 348] width 78 height 10
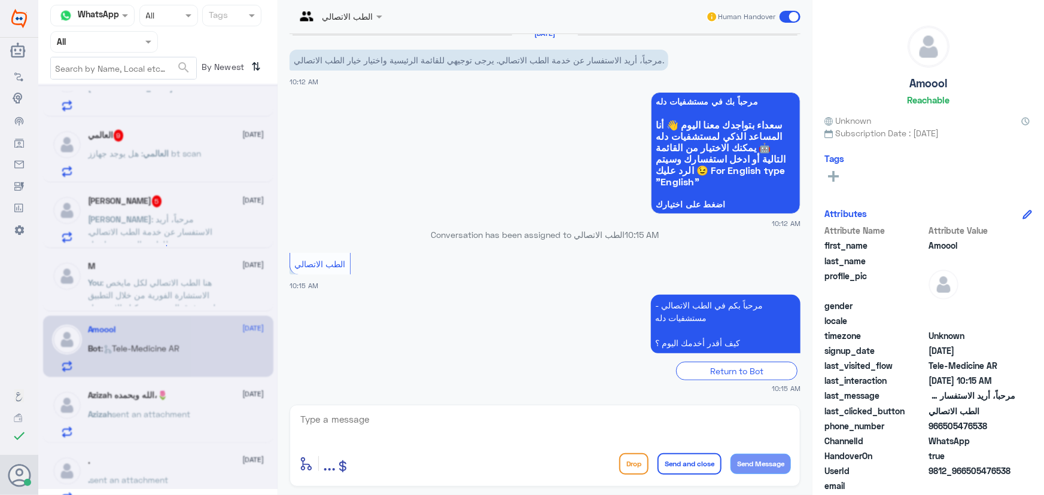
scroll to position [11, 0]
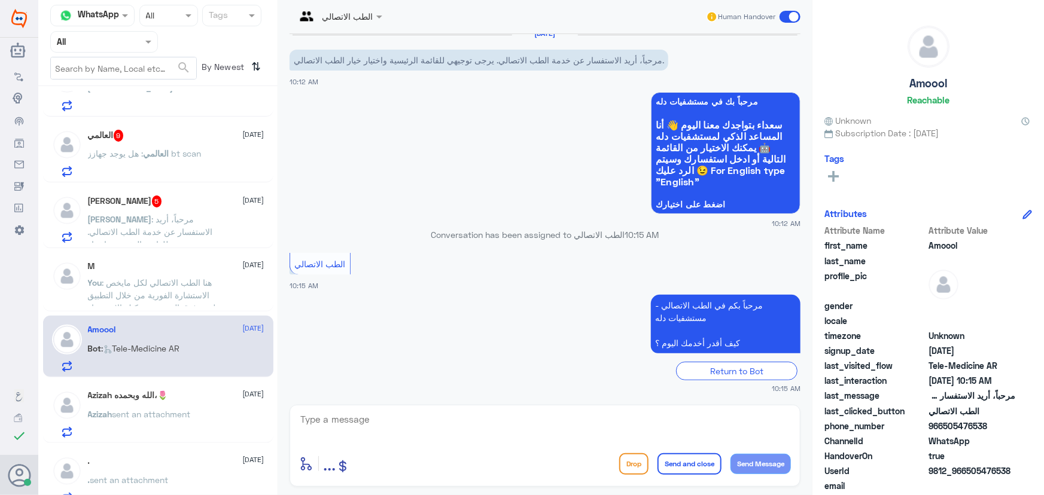
click at [252, 273] on div "M 9 September You : هنا الطب الاتصالي لكل مايخص الاستشارة الفورية من خلال التطب…" at bounding box center [176, 283] width 176 height 45
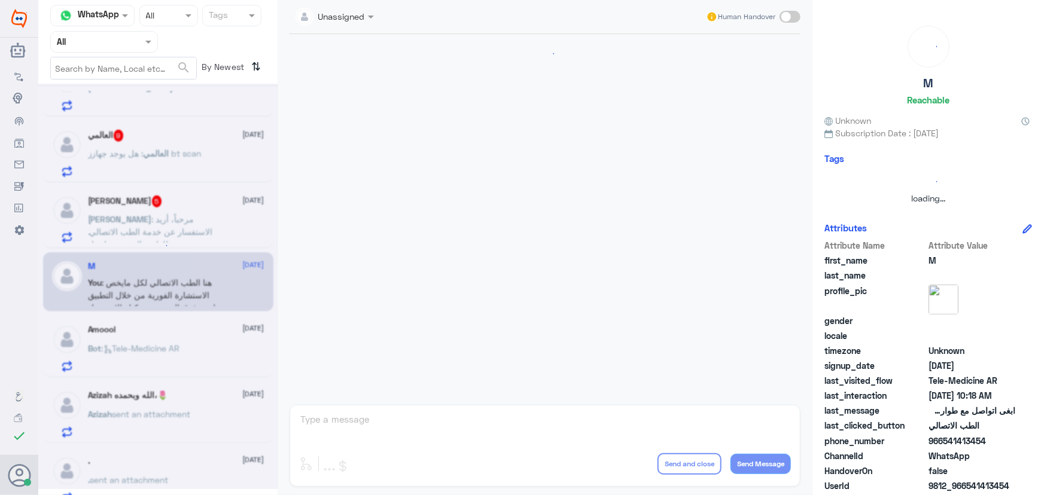
click at [221, 269] on div at bounding box center [157, 286] width 239 height 405
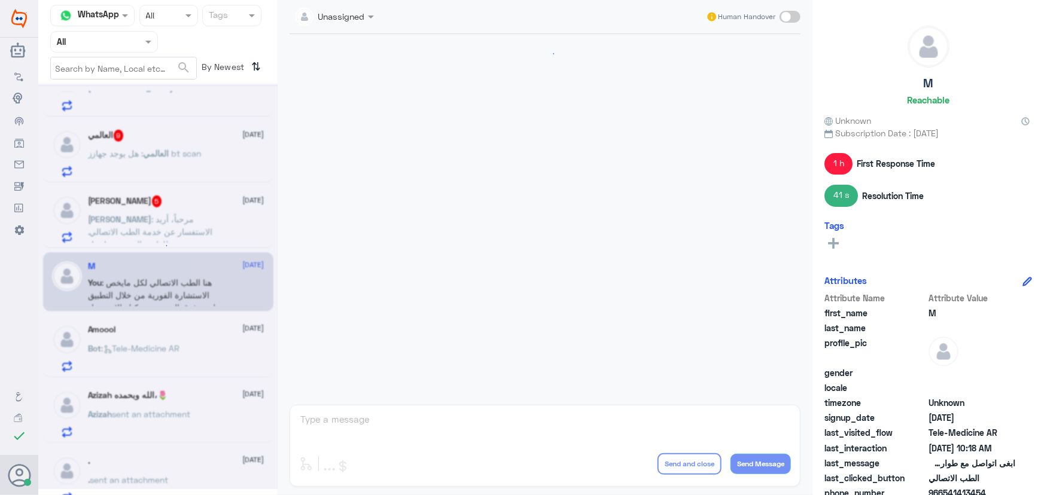
scroll to position [210, 0]
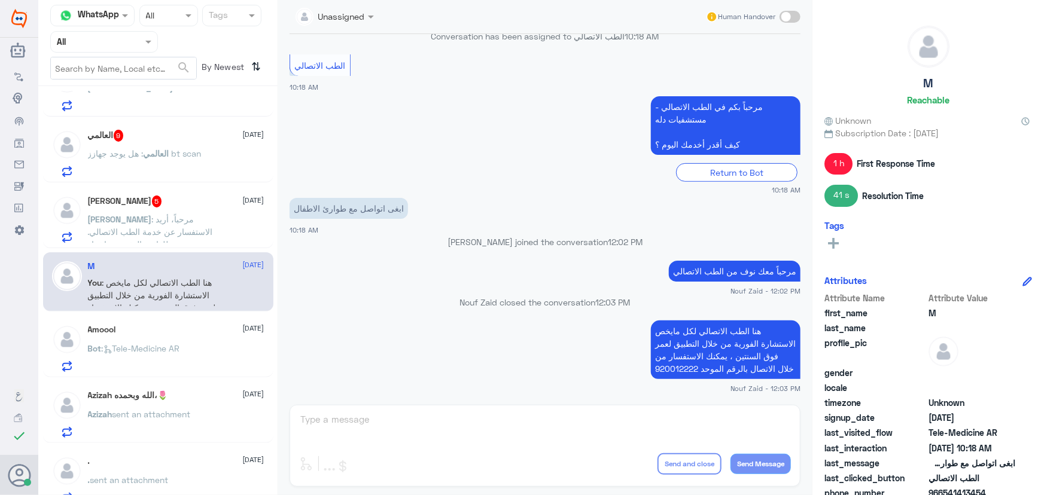
click at [223, 217] on div "عبدالله : مرحباً، أريد الاستفسار عن خدمة الطب الاتصالي. يرجى توجيهي للقائمة الر…" at bounding box center [176, 229] width 176 height 27
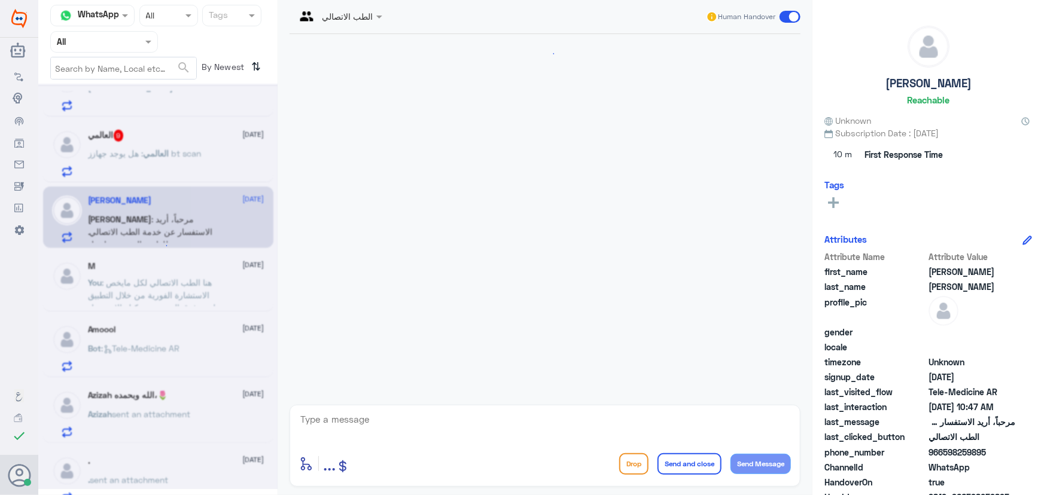
scroll to position [159, 0]
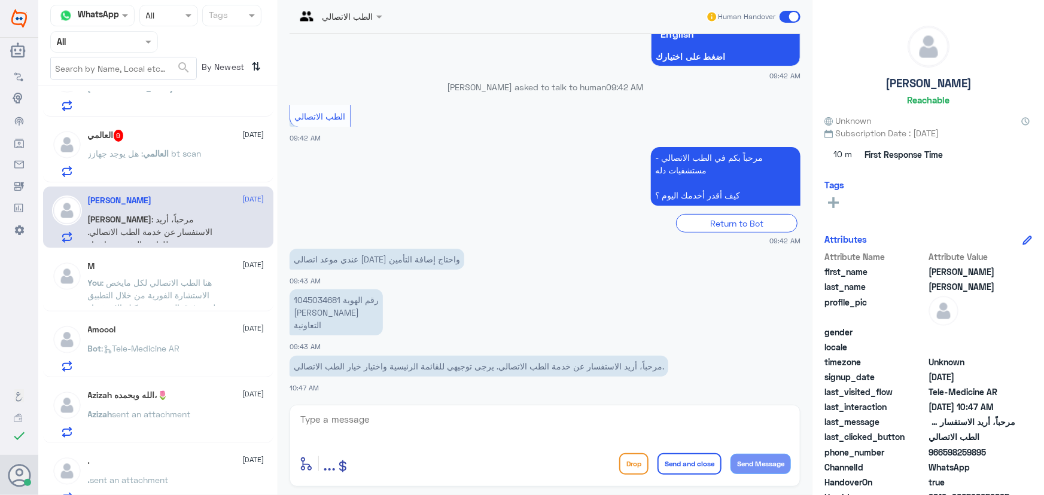
click at [188, 161] on p "العالمي : هل يوجد جهازز bt scan" at bounding box center [145, 162] width 114 height 30
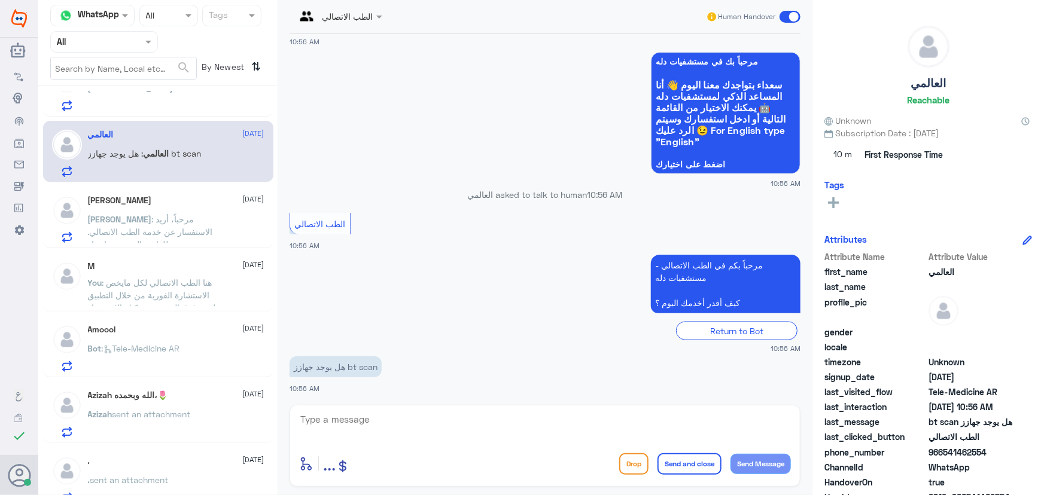
scroll to position [380, 0]
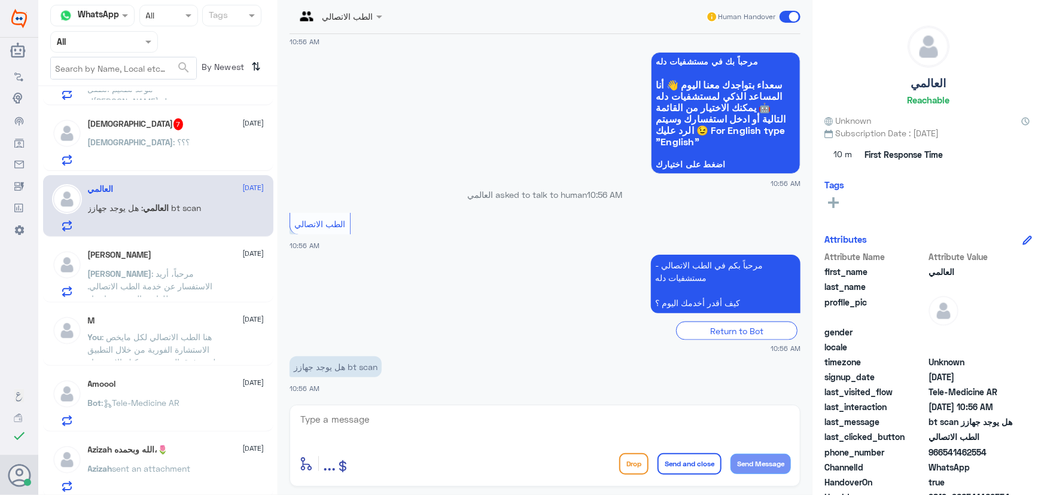
click at [328, 412] on textarea at bounding box center [545, 425] width 492 height 29
paste textarea "مرحباً معك نوف من الطب الاتصالي"
type textarea "مرحباً معك نوف من الطب الاتصالي"
click at [777, 468] on button "Send Message" at bounding box center [760, 464] width 60 height 20
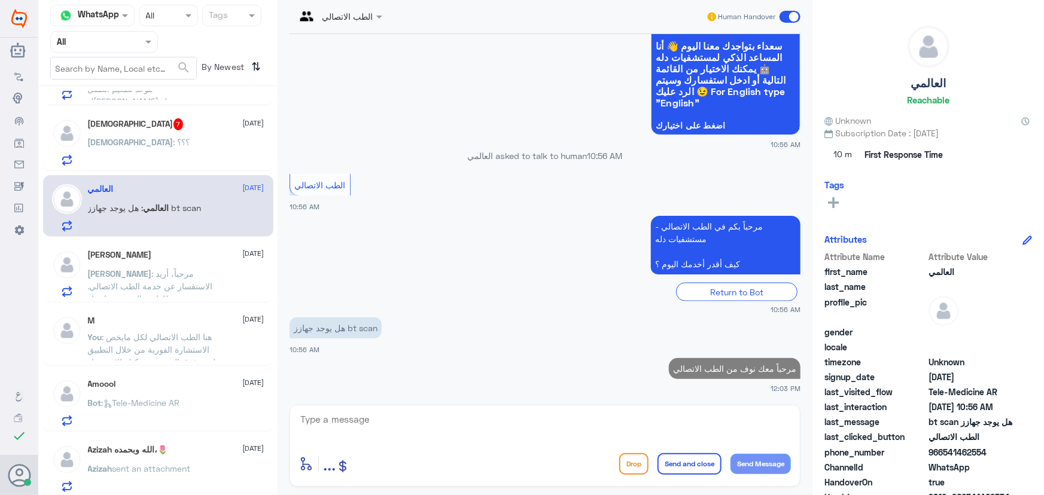
click at [703, 430] on textarea at bounding box center [545, 425] width 492 height 29
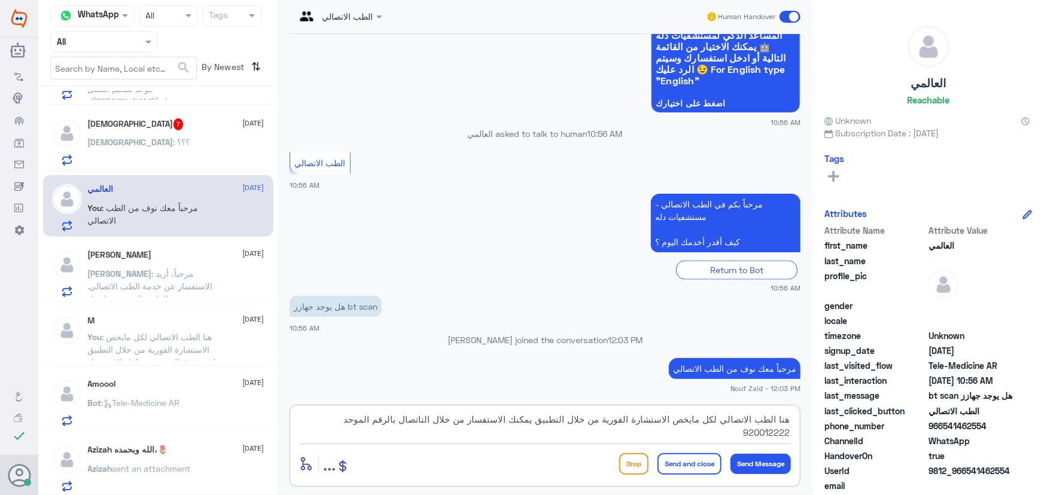
click at [614, 417] on textarea "هنا الطب الاتصالي لكل مايخص الاستشارة الفورية من خلال التطبيق يمكنك الاستفسار م…" at bounding box center [545, 425] width 492 height 29
click at [545, 420] on textarea "هنا الطب الاتصالي لكل مايخص الاستشارة الفورية من خلال التطبيق يمكنك الاستفسار م…" at bounding box center [545, 425] width 492 height 29
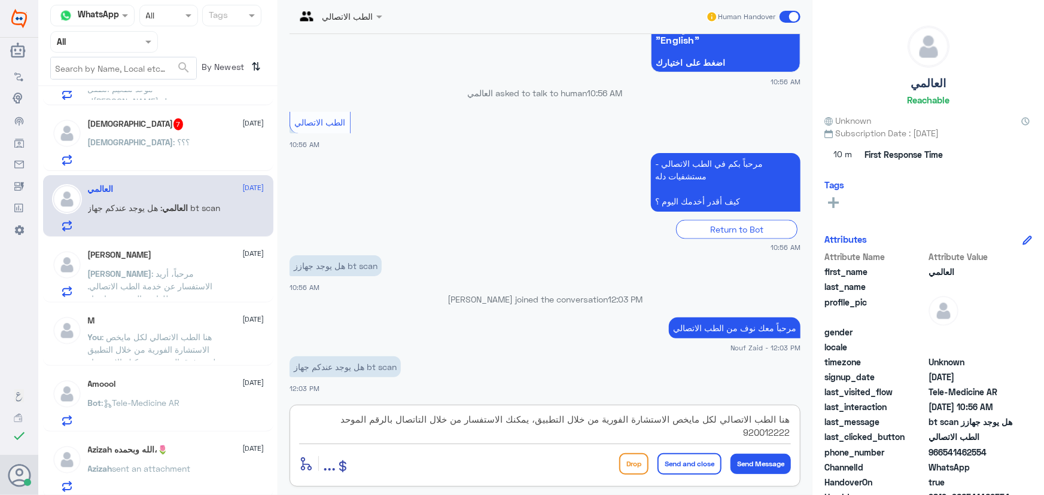
click at [424, 420] on textarea "هنا الطب الاتصالي لكل مايخص الاستشارة الفورية من خلال التطبيق، يمكنك الاستفسار …" at bounding box center [545, 425] width 492 height 29
type textarea "هنا الطب الاتصالي لكل مايخص الاستشارة الفورية من خلال التطبيق، يمكنك الاستفسار …"
drag, startPoint x: 692, startPoint y: 458, endPoint x: 612, endPoint y: 451, distance: 80.4
click at [693, 462] on button "Send and close" at bounding box center [689, 464] width 64 height 22
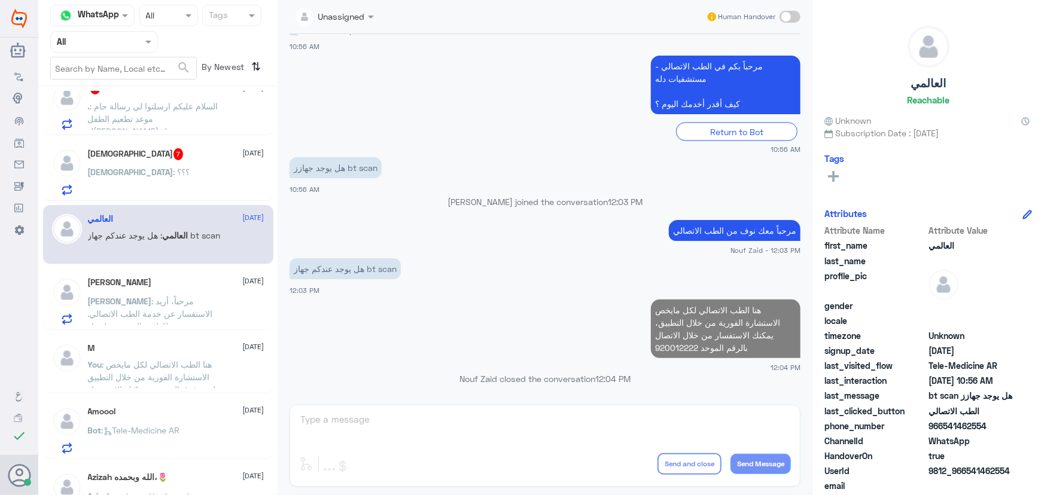
scroll to position [326, 0]
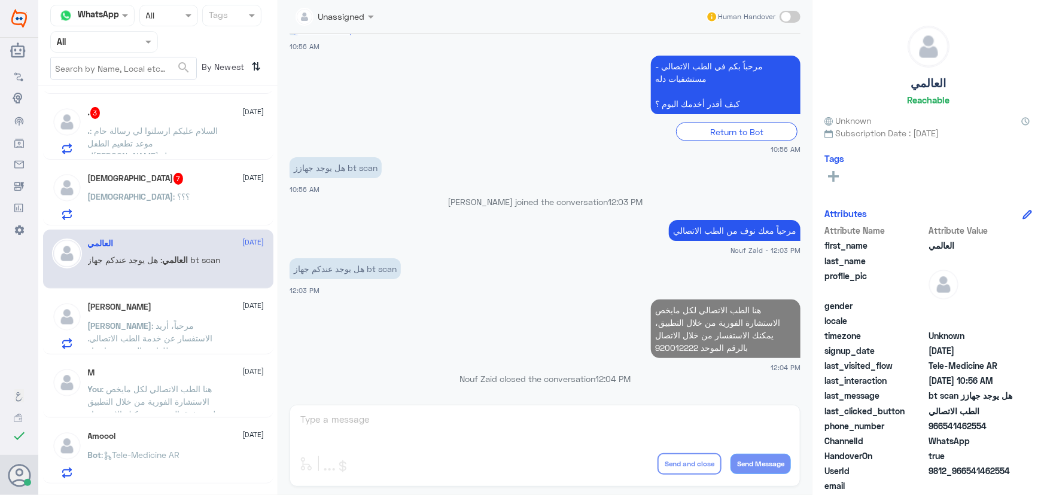
click at [161, 212] on div "سبحان : ؟؟؟" at bounding box center [176, 206] width 176 height 27
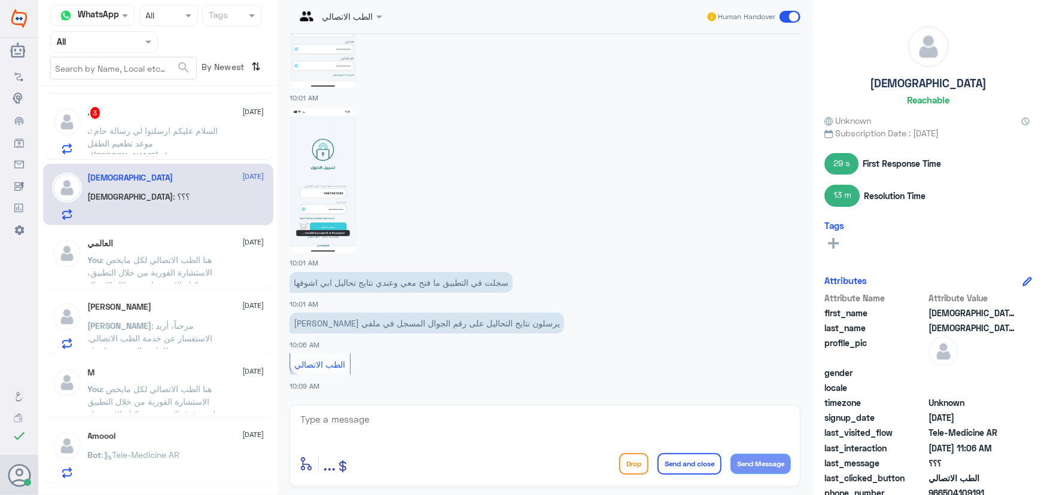
scroll to position [745, 0]
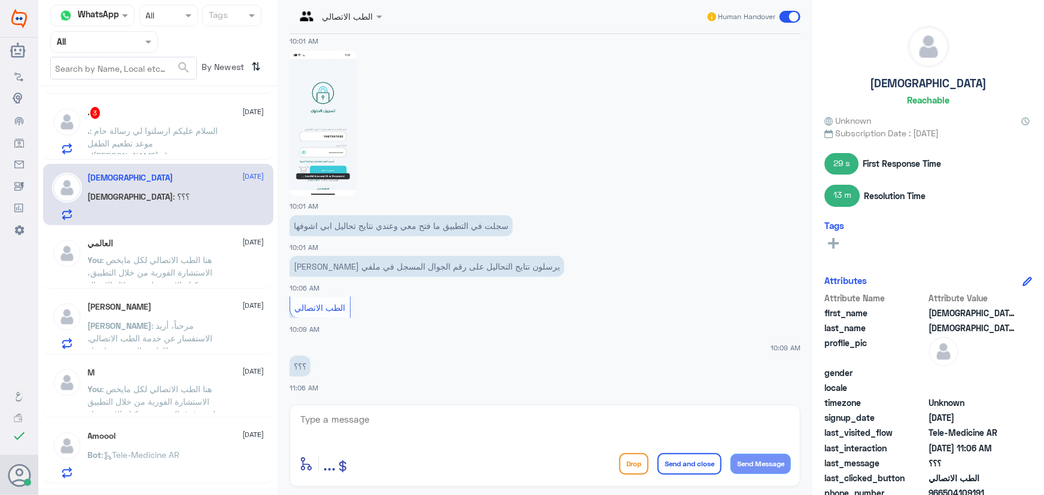
click at [398, 421] on textarea at bounding box center [545, 425] width 492 height 29
paste textarea "مرحباً معك نوف من الطب الاتصالي"
type textarea "مرحباً معك نوف من الطب الاتصالي"
drag, startPoint x: 740, startPoint y: 456, endPoint x: 680, endPoint y: 449, distance: 60.8
click at [740, 457] on button "Send Message" at bounding box center [760, 464] width 60 height 20
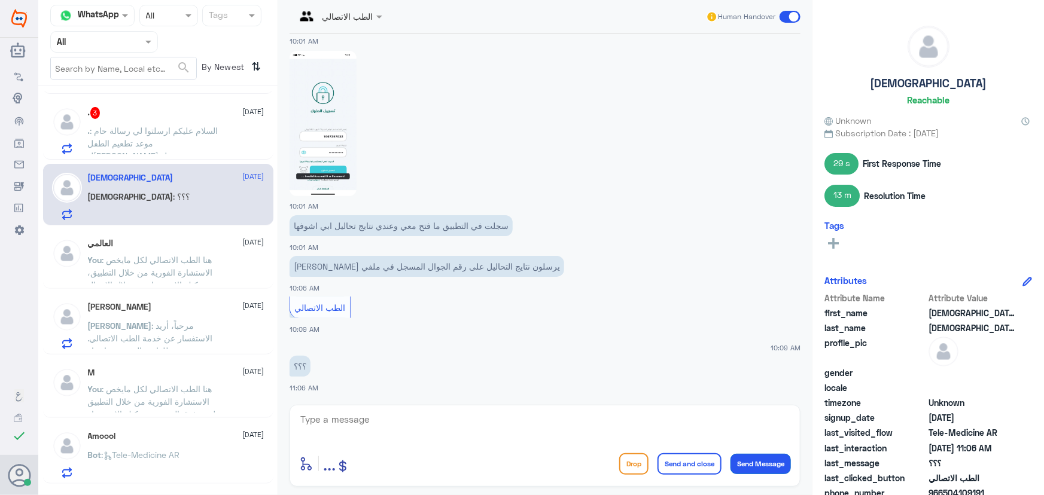
scroll to position [783, 0]
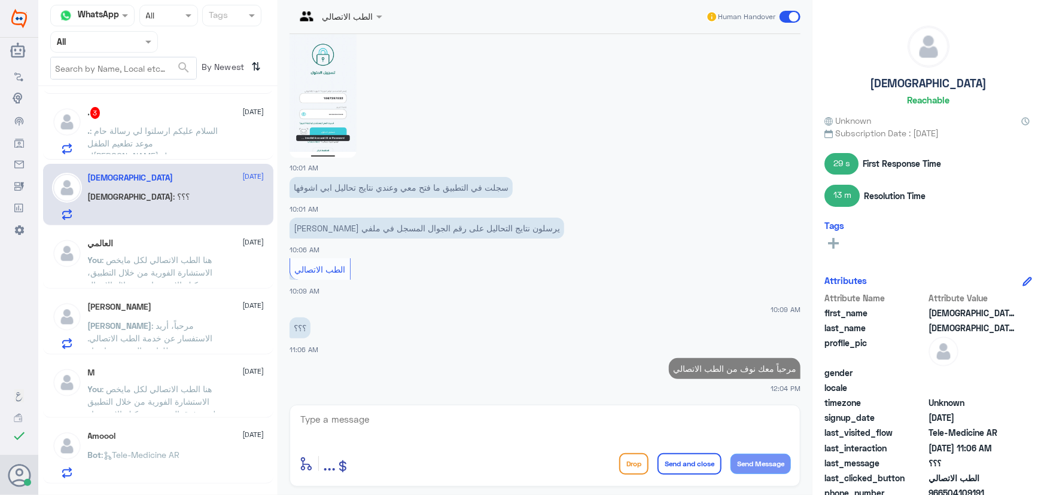
drag, startPoint x: 644, startPoint y: 436, endPoint x: 591, endPoint y: 431, distance: 52.8
click at [643, 436] on textarea at bounding box center [545, 425] width 492 height 29
click at [548, 429] on textarea at bounding box center [545, 425] width 492 height 29
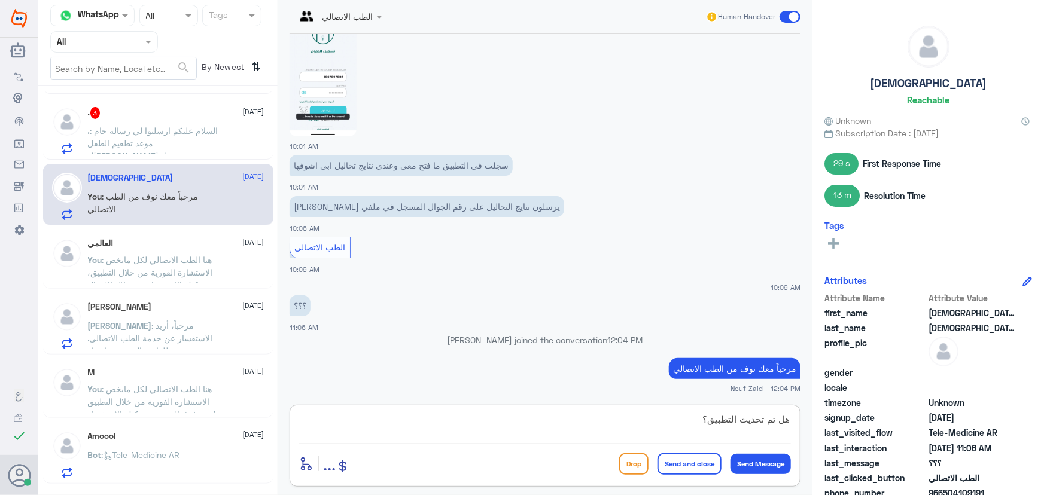
type textarea "هل تم تحديث التطبيق؟"
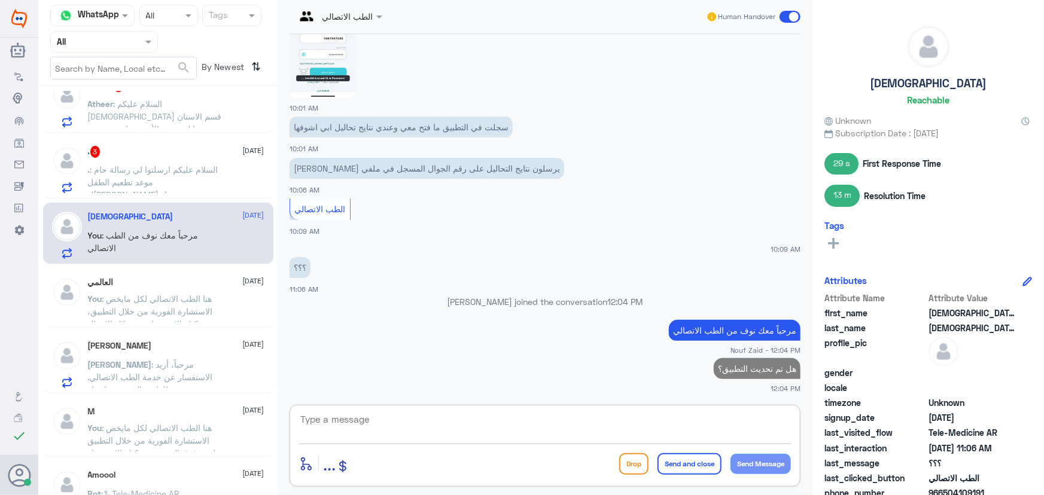
scroll to position [217, 0]
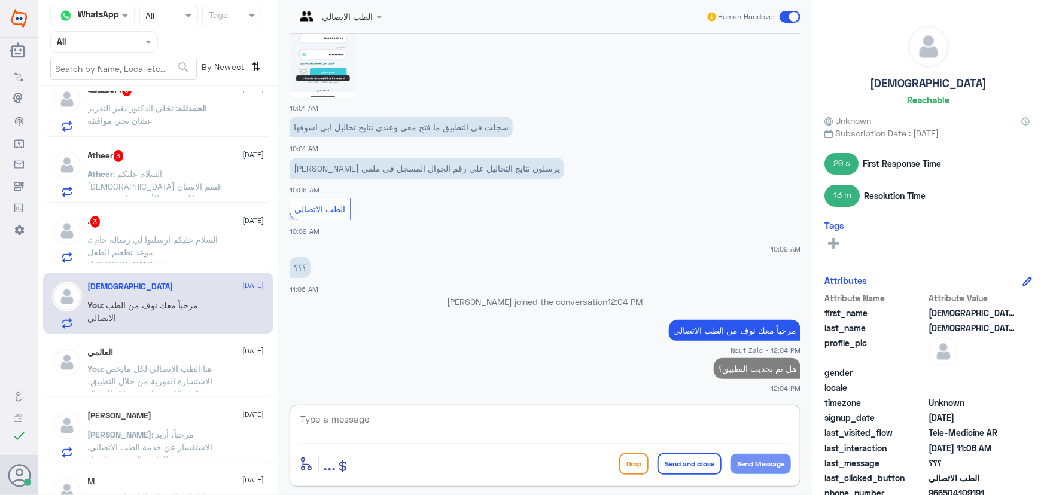
click at [160, 225] on div ". 3 9 September" at bounding box center [176, 222] width 176 height 12
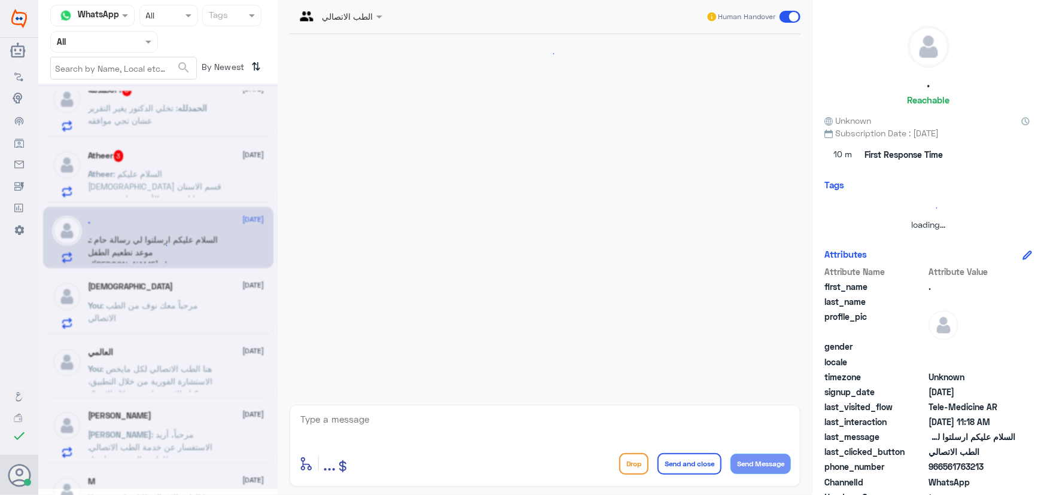
scroll to position [102, 0]
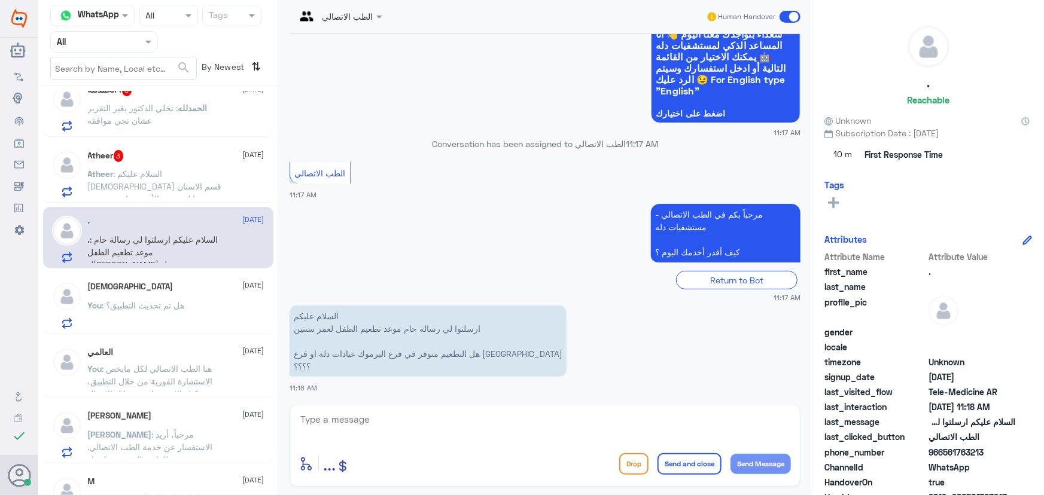
click at [376, 422] on textarea at bounding box center [545, 425] width 492 height 29
paste textarea "مرحباً معك نوف من الطب الاتصالي"
type textarea "مرحباً معك نوف من الطب الاتصالي"
click at [748, 472] on button "Send Message" at bounding box center [760, 464] width 60 height 20
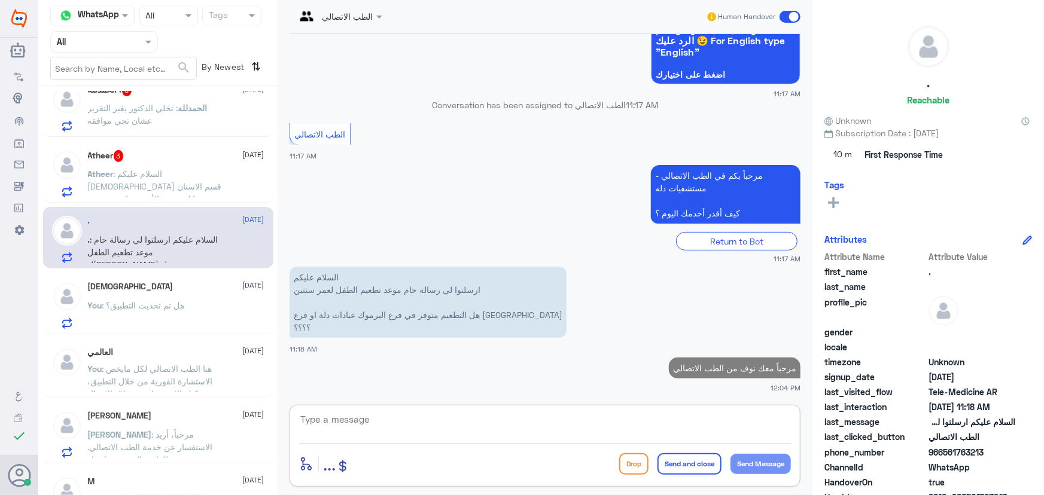
click at [645, 420] on textarea at bounding box center [545, 425] width 492 height 29
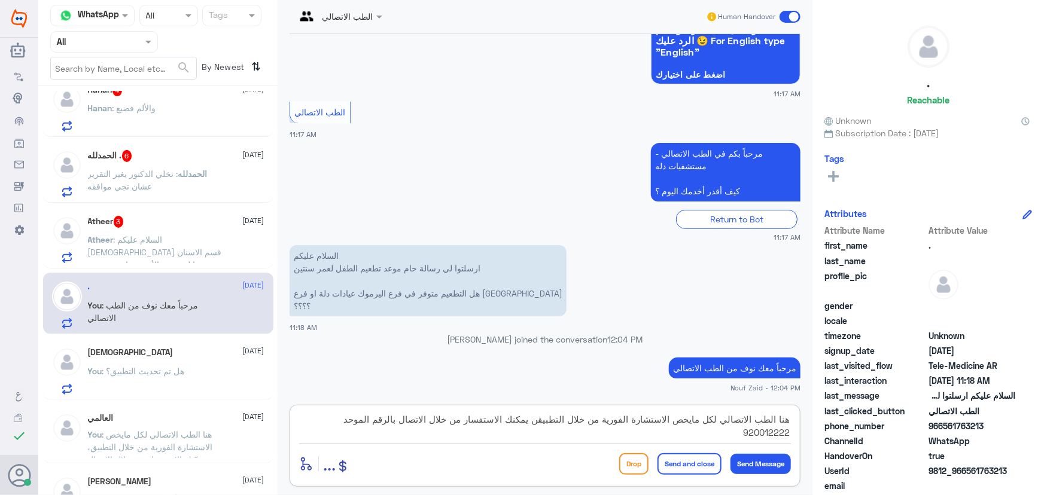
type textarea "هنا الطب الاتصالي لكل مايخص الاستشارة الفورية من خلال التطبيقن يمكنك الاستفسار …"
click at [690, 461] on button "Send and close" at bounding box center [689, 464] width 64 height 22
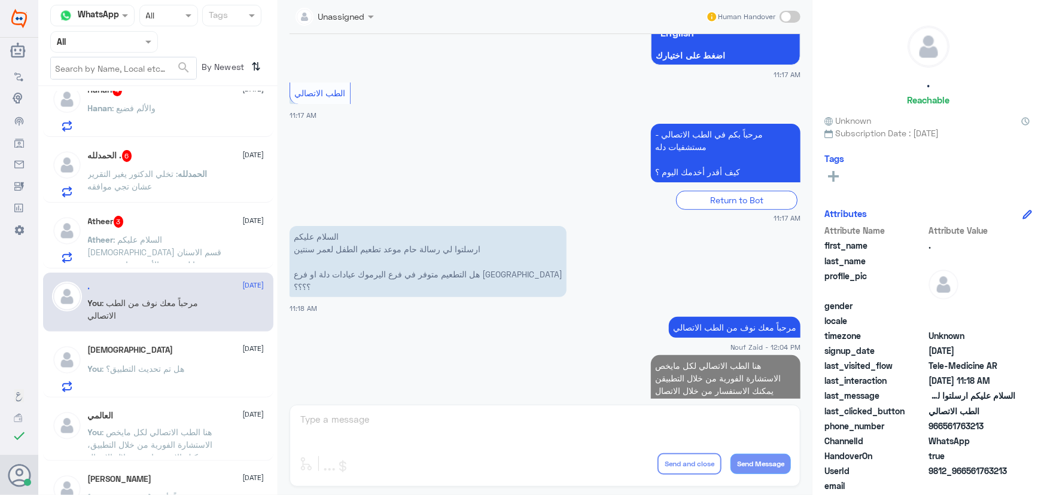
scroll to position [216, 0]
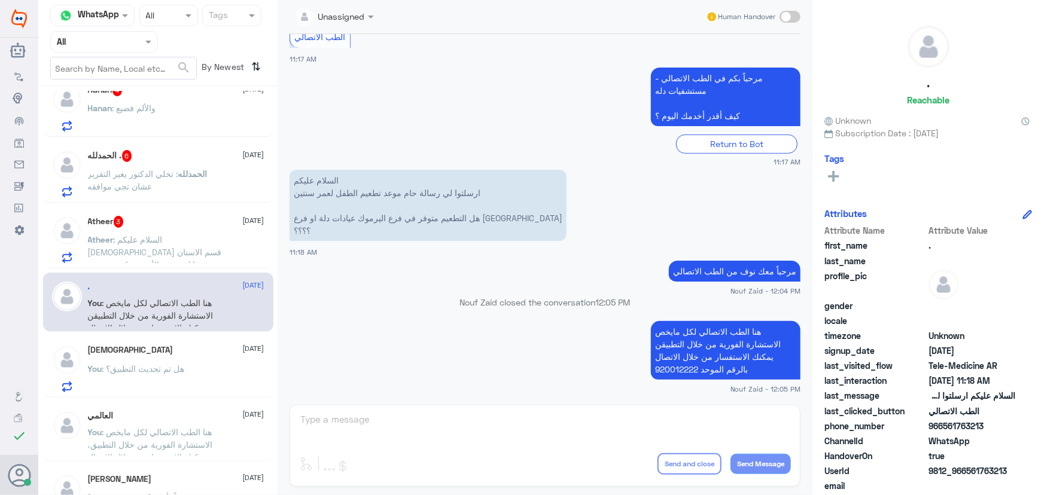
click at [215, 248] on span ": السلام عليكم زرت قسم الاسنان و سووا لي بعض الأشعة حابة تزودوني بنسخة منها فضل…" at bounding box center [155, 270] width 134 height 73
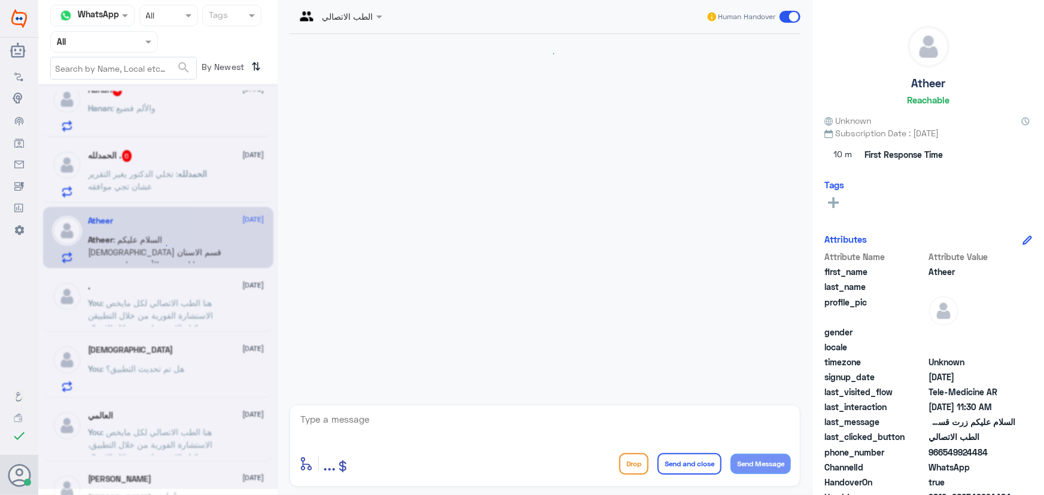
scroll to position [203, 0]
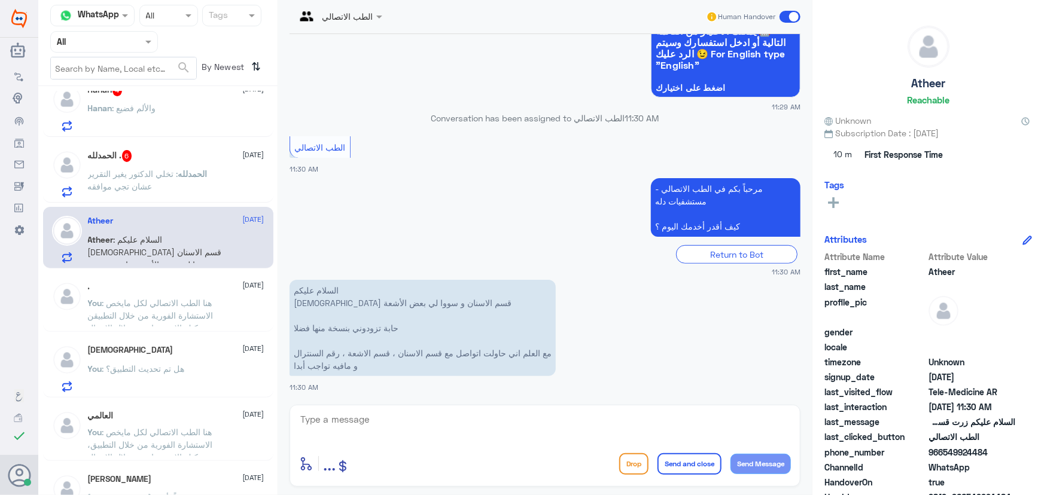
click at [208, 287] on div ". 9 September" at bounding box center [176, 287] width 176 height 10
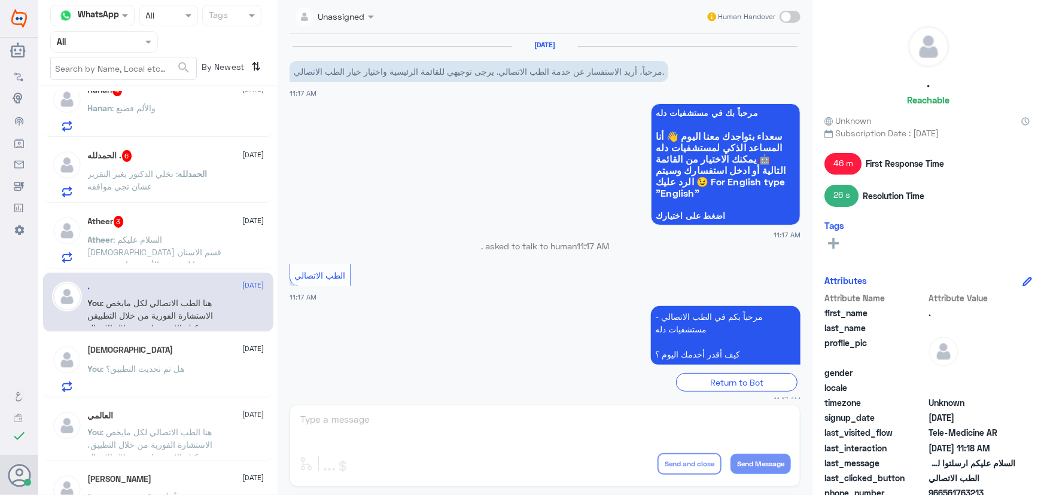
scroll to position [260, 0]
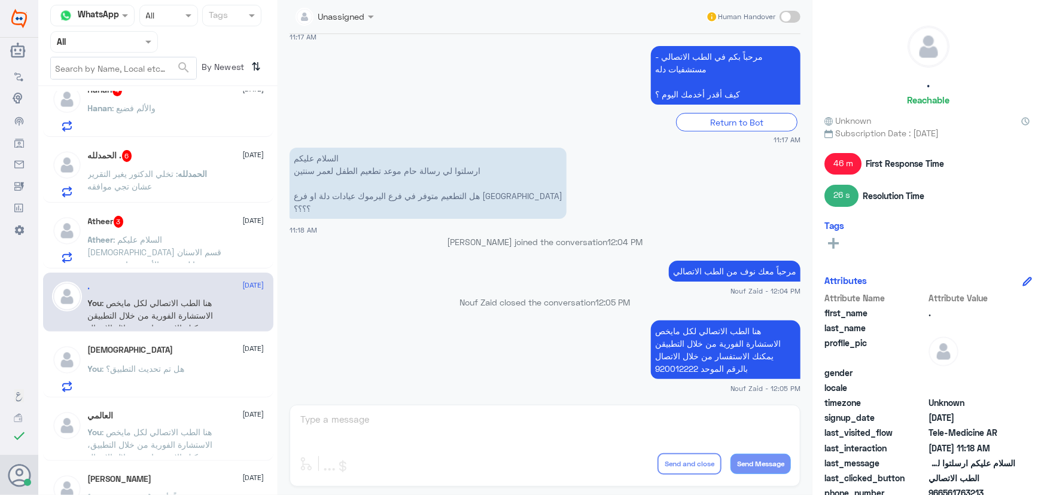
click at [732, 344] on p "هنا الطب الاتصالي لكل مايخص الاستشارة الفورية من خلال التطبيقن يمكنك الاستفسار …" at bounding box center [726, 350] width 150 height 59
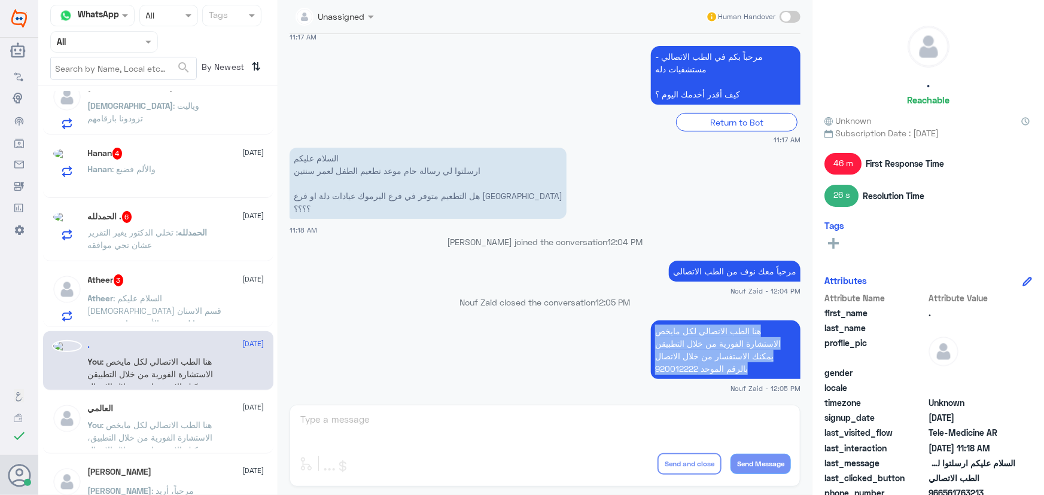
copy div "هنا الطب الاتصالي لكل مايخص الاستشارة الفورية من خلال التطبيقن يمكنك الاستفسار …"
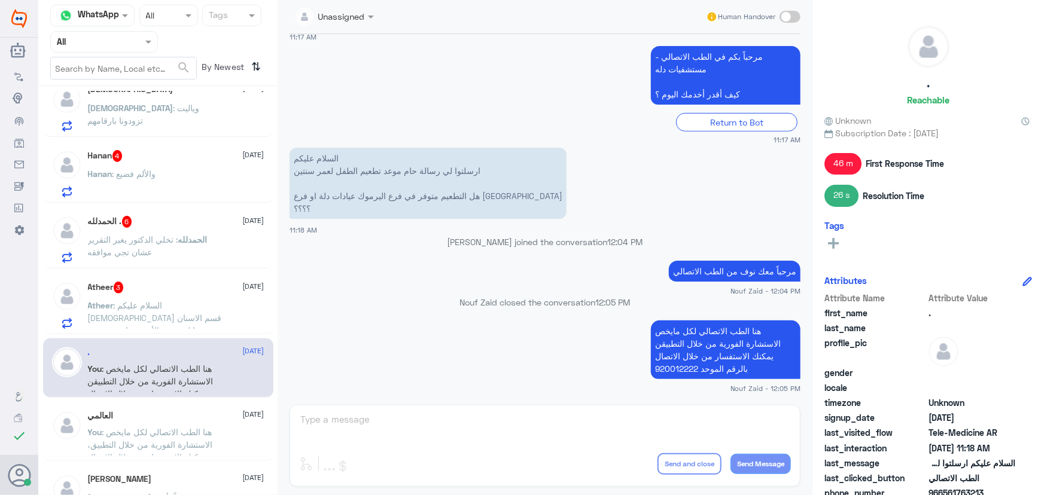
click at [166, 295] on div "Atheer 3 9 September Atheer : السلام عليكم زرت قسم الاسنان و سووا لي بعض الأشعة…" at bounding box center [176, 305] width 176 height 47
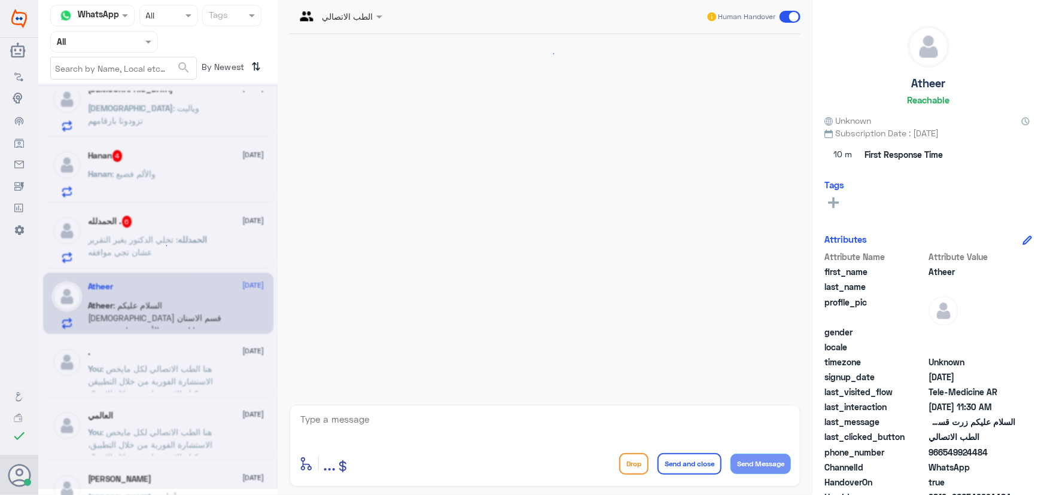
scroll to position [203, 0]
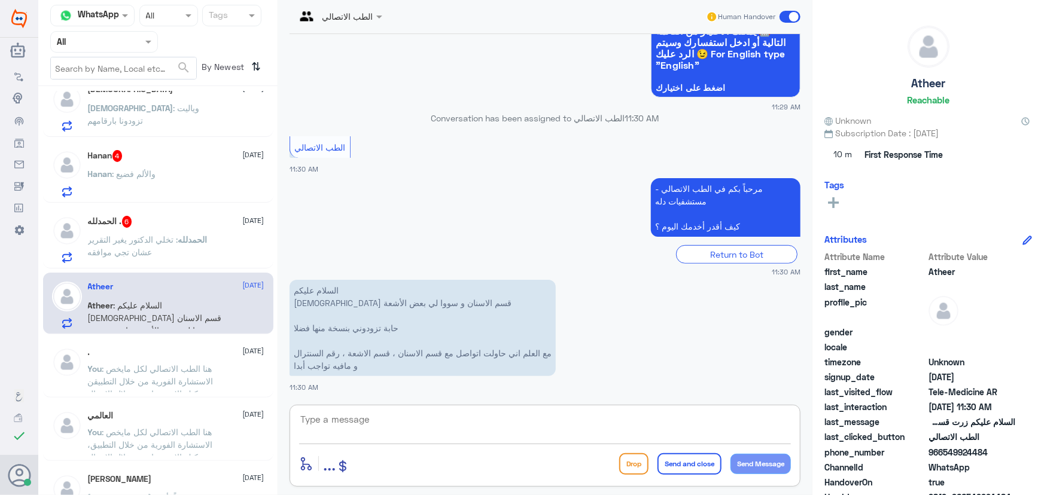
click at [391, 416] on textarea at bounding box center [545, 425] width 492 height 29
click at [316, 401] on div "الطب الاتصالي Human Handover 9 Sep 2025 السلام عليكم زرت قسم الاسنان و سووا لي …" at bounding box center [545, 249] width 535 height 499
click at [858, 328] on span "gender" at bounding box center [875, 332] width 102 height 13
click at [621, 424] on textarea at bounding box center [545, 425] width 492 height 29
paste textarea "مرحباً معك نوف من الطب الاتصالي"
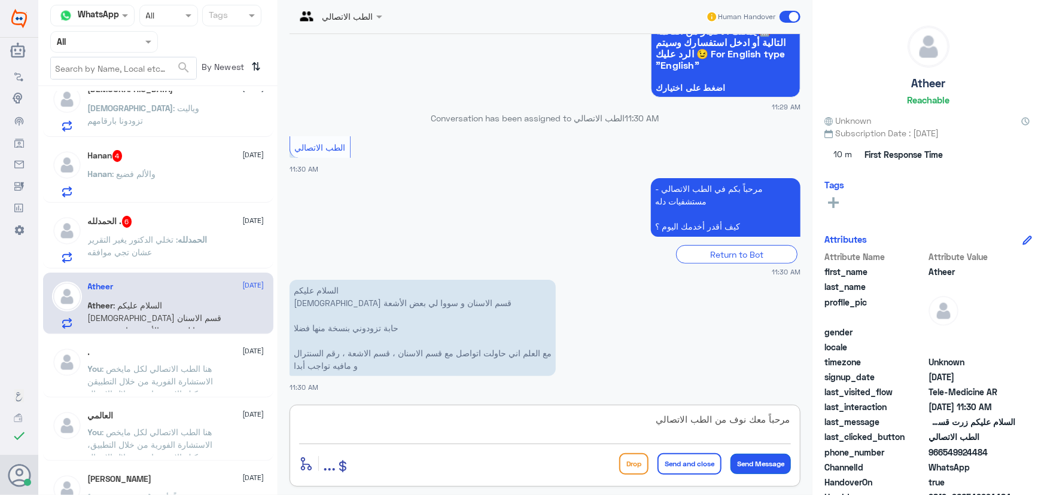
type textarea "مرحباً معك نوف من الطب الاتصالي"
click at [755, 459] on button "Send Message" at bounding box center [760, 464] width 60 height 20
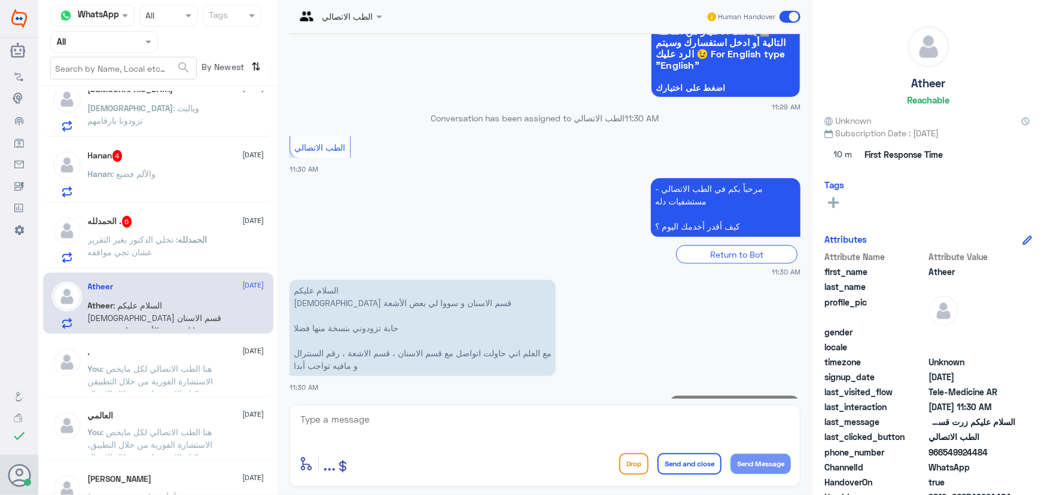
scroll to position [241, 0]
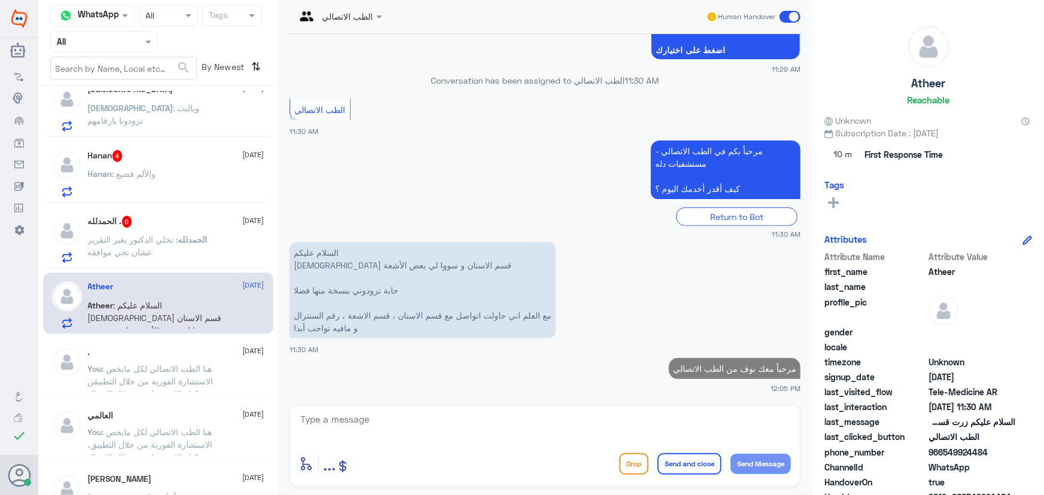
click at [629, 427] on textarea at bounding box center [545, 425] width 492 height 29
paste textarea "مرحباً معك نوف من الطب الاتصالي"
type textarea "مرحباً معك نوف من الطب الاتصالي"
drag, startPoint x: 620, startPoint y: 418, endPoint x: 867, endPoint y: 422, distance: 247.0
click at [867, 422] on div "Channel WhatsApp Status × All Tags Agent Filter All search By Newest ⇅ سبحان ال…" at bounding box center [540, 249] width 1005 height 499
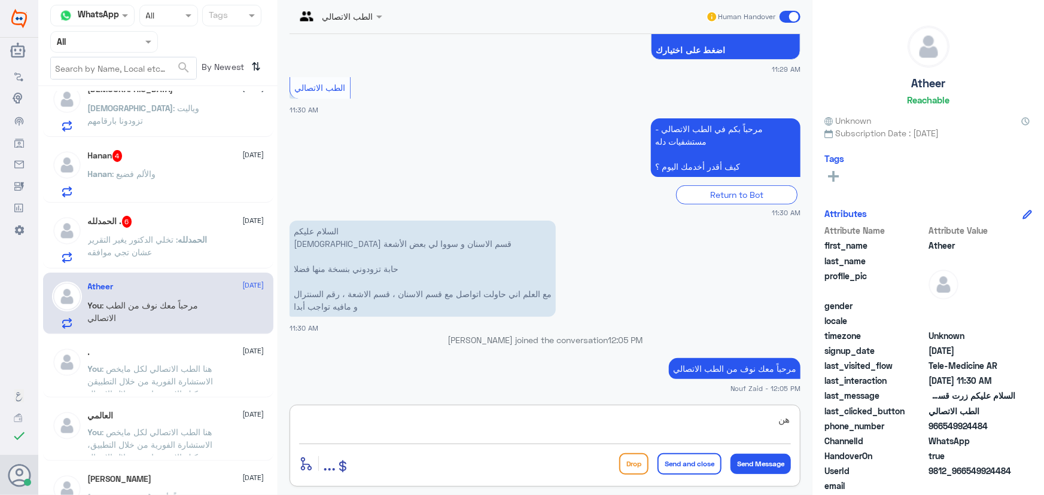
type textarea "ه"
click at [452, 414] on textarea at bounding box center [545, 425] width 492 height 29
paste textarea "هنا الطب الاتصالي لكل مايخص الاستشارة الفورية من خلال التطبيق، يمكنك الاستفسار …"
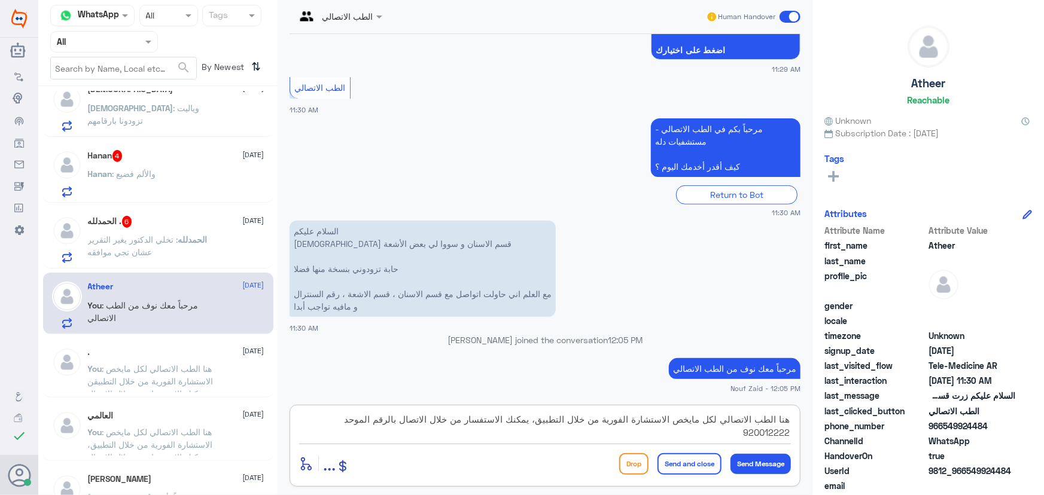
type textarea "هنا الطب الاتصالي لكل مايخص الاستشارة الفورية من خلال التطبيق، يمكنك الاستفسار …"
click at [685, 459] on button "Send and close" at bounding box center [689, 464] width 64 height 22
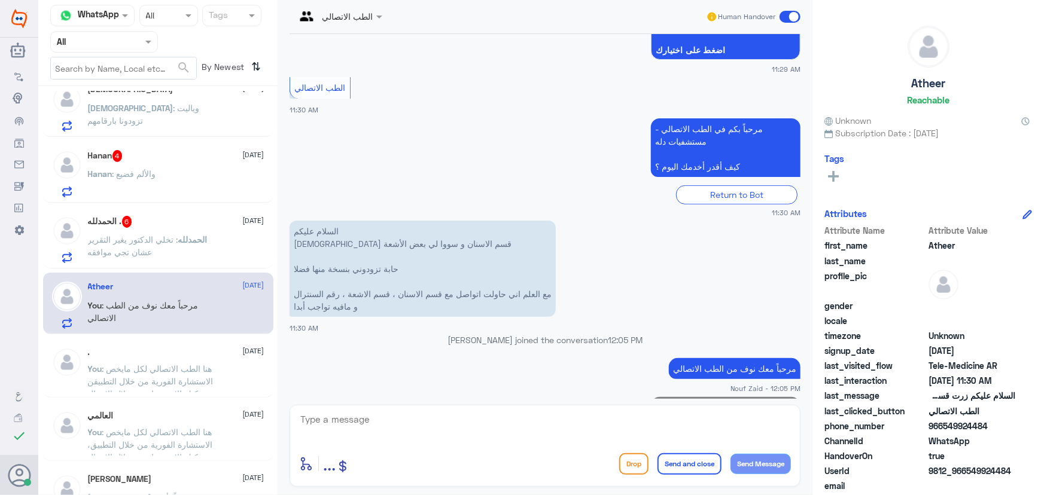
scroll to position [317, 0]
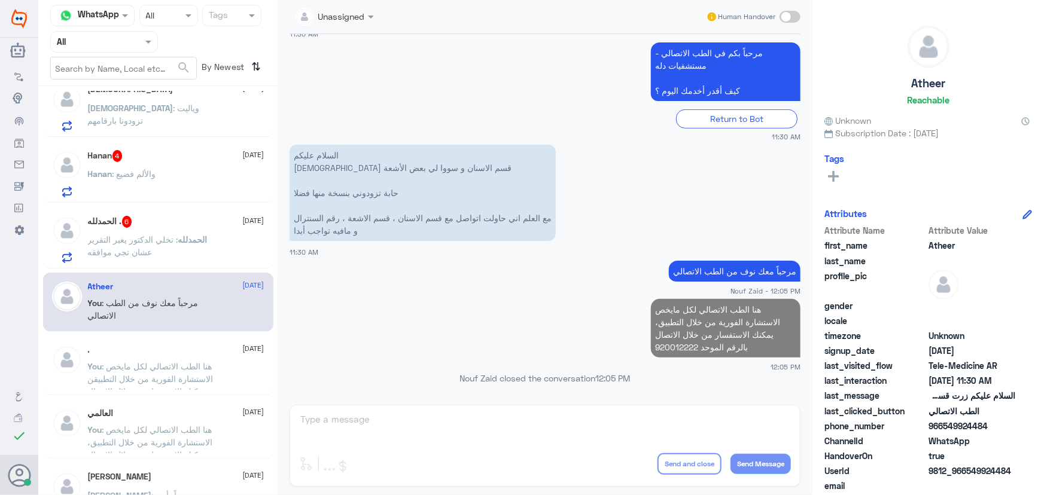
click at [102, 239] on span ": تخلي الدكتور يغير التقرير عشان تجي موافقه" at bounding box center [133, 245] width 90 height 23
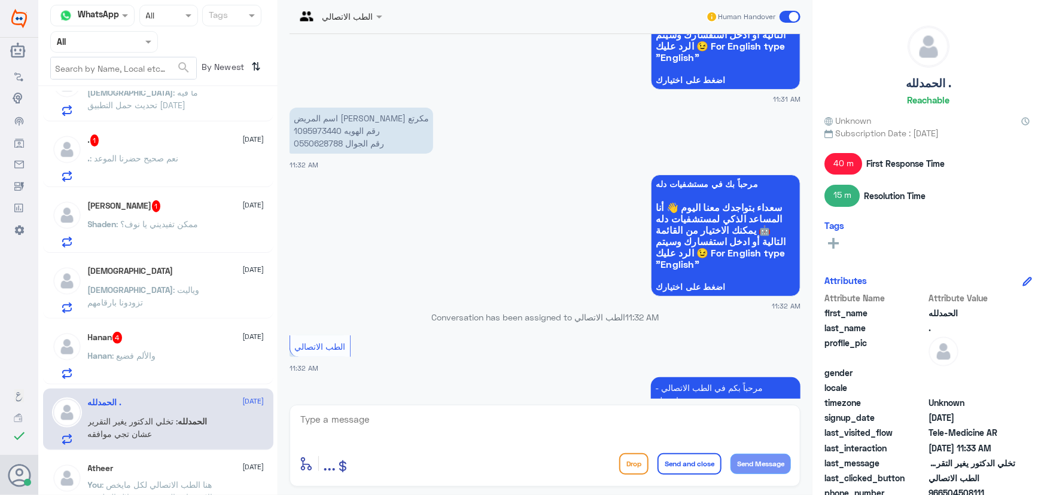
scroll to position [54, 0]
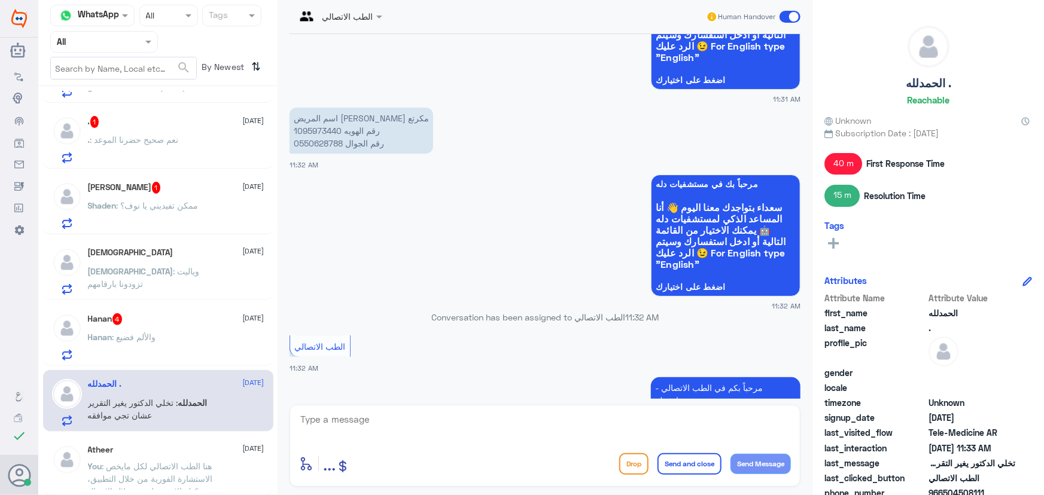
click at [173, 339] on div "Hanan : والألم فضيع" at bounding box center [176, 347] width 176 height 27
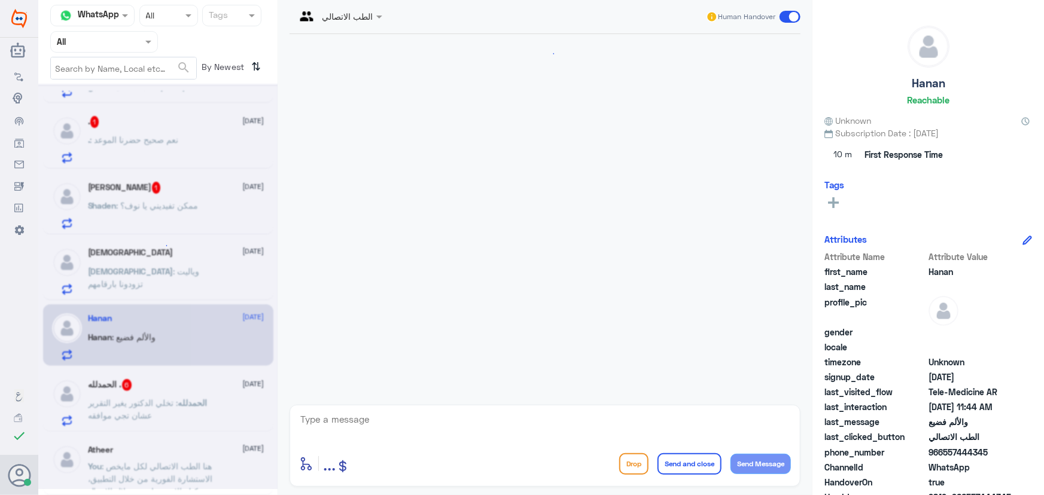
scroll to position [93, 0]
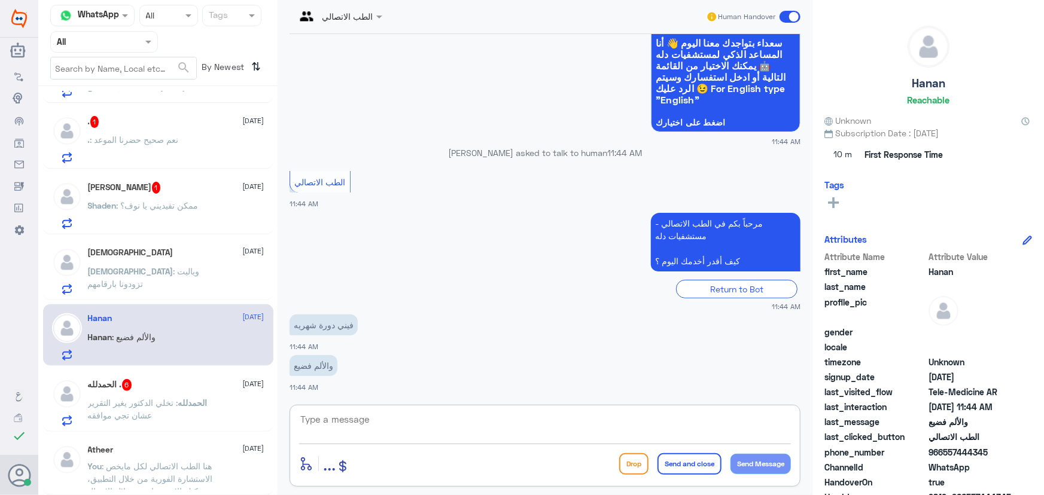
click at [403, 426] on textarea at bounding box center [545, 425] width 492 height 29
click at [523, 428] on textarea at bounding box center [545, 425] width 492 height 29
click at [117, 219] on p "Shaden : ممكن تفيديني يا نوف؟" at bounding box center [143, 214] width 111 height 30
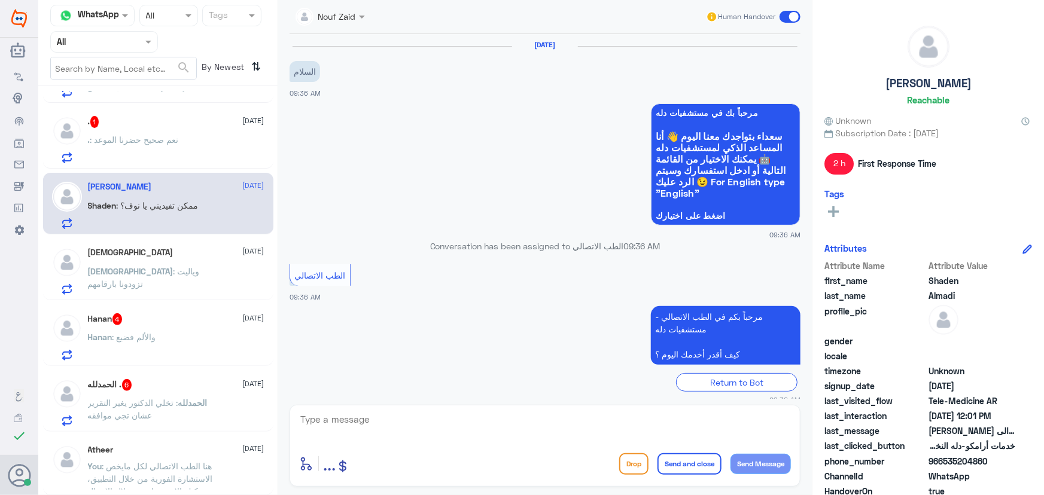
scroll to position [347, 0]
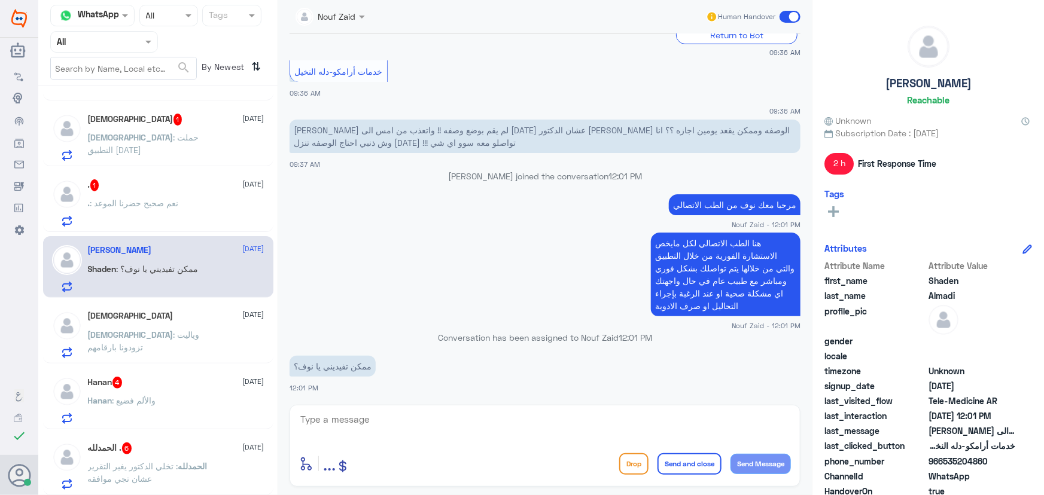
click at [442, 407] on div "enter flow name ... Drop Send and close Send Message" at bounding box center [544, 446] width 511 height 82
click at [442, 419] on textarea at bounding box center [545, 425] width 492 height 29
click at [387, 416] on textarea at bounding box center [545, 425] width 492 height 29
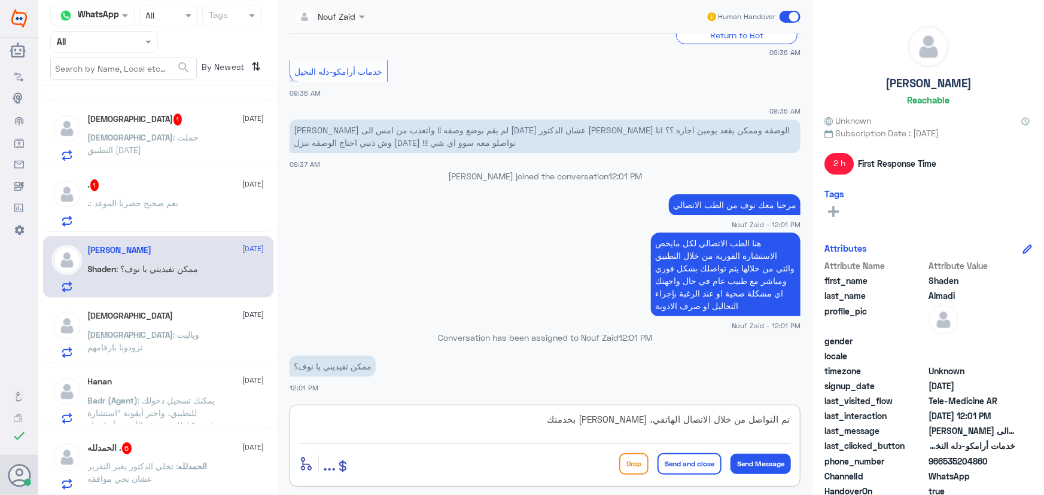
type textarea "تم التواصل من خلال الاتصال الهاتفي، سعدنا بخدمتك"
click at [673, 455] on button "Send and close" at bounding box center [689, 464] width 64 height 22
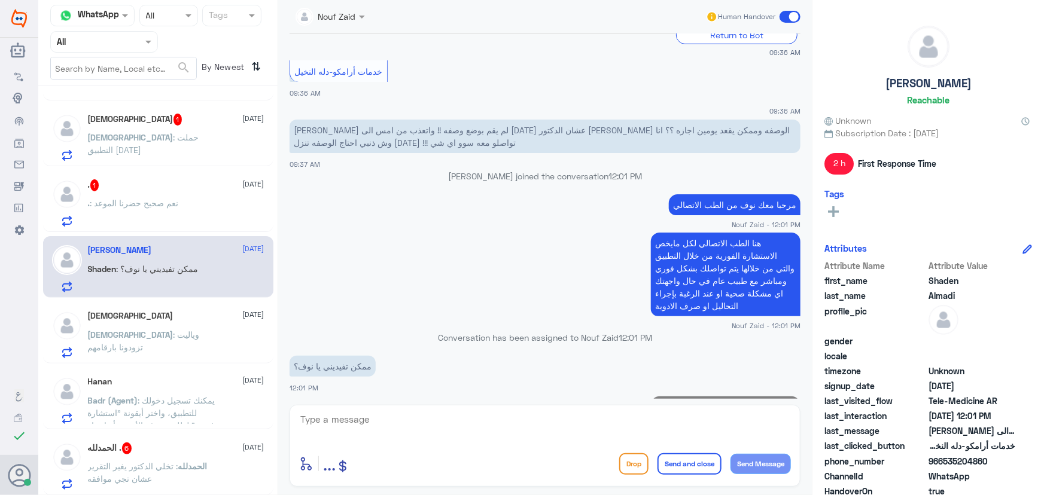
scroll to position [398, 0]
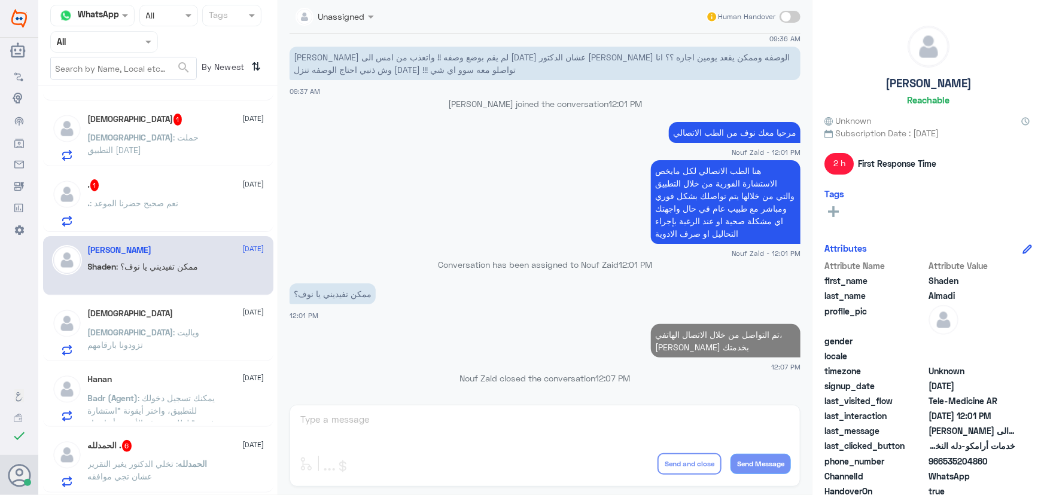
click at [167, 211] on p ". : نعم صحيح حضرنا الموعد" at bounding box center [133, 212] width 91 height 30
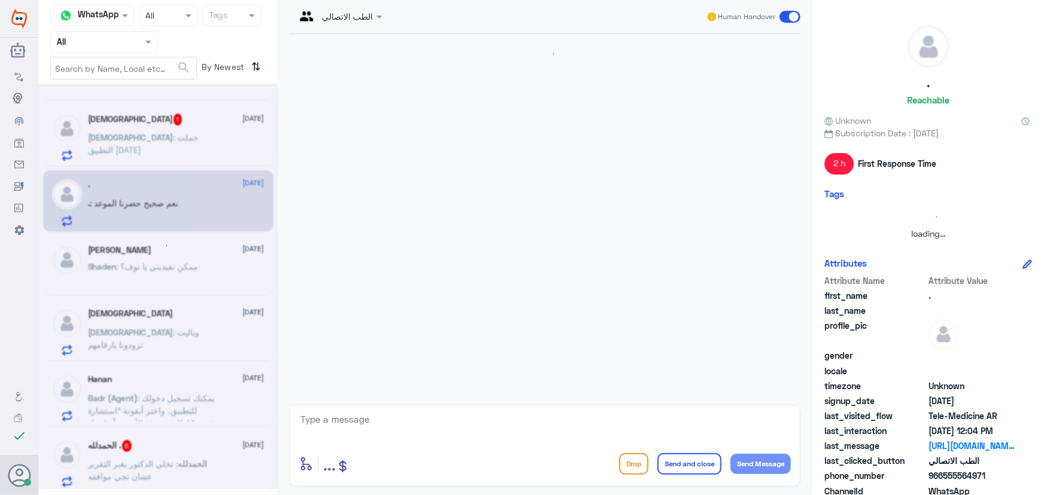
scroll to position [897, 0]
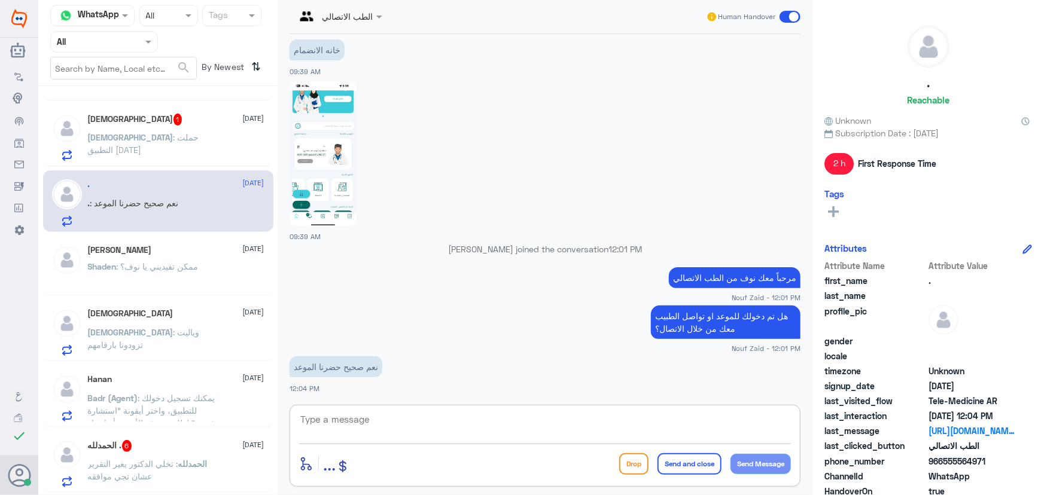
click at [391, 413] on textarea at bounding box center [545, 425] width 492 height 29
click at [792, 13] on span at bounding box center [789, 17] width 21 height 12
click at [0, 0] on input "checkbox" at bounding box center [0, 0] width 0 height 0
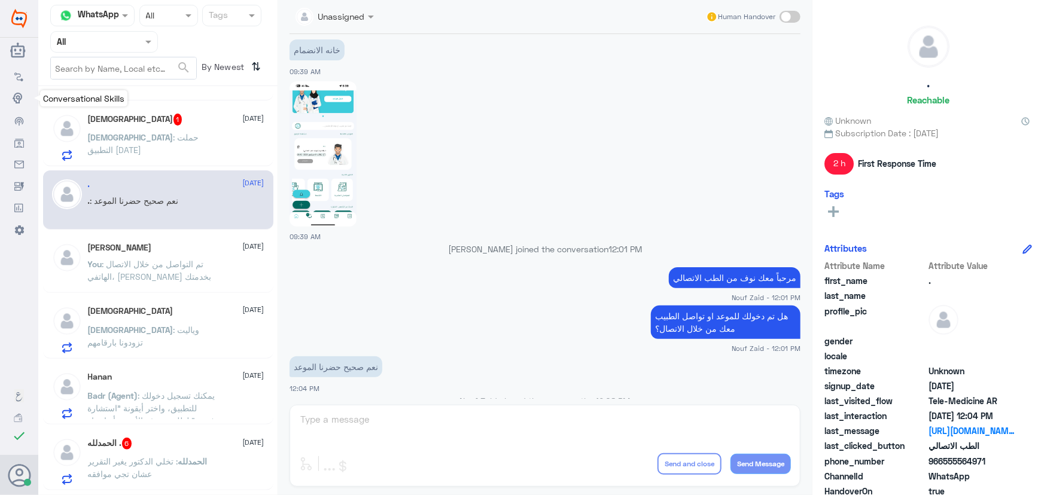
scroll to position [919, 0]
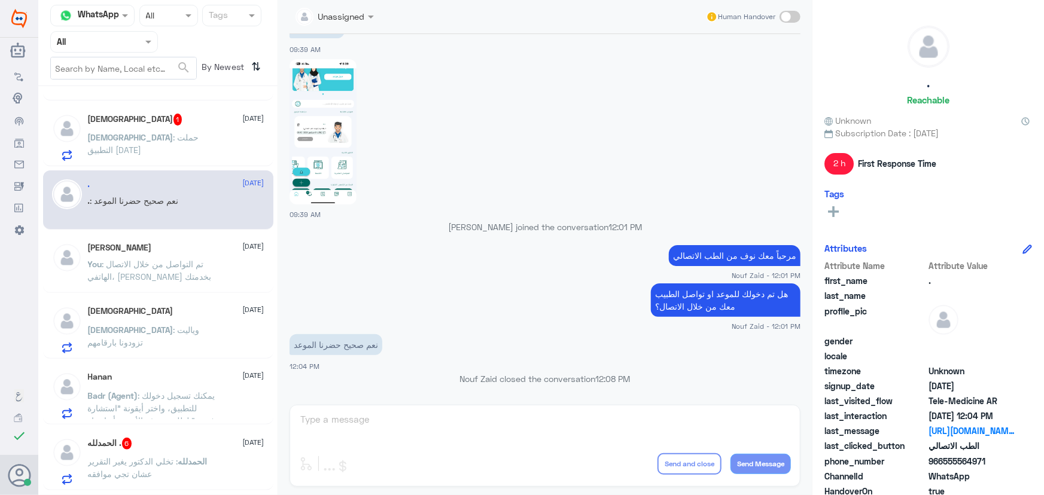
click at [144, 132] on span ": حملت التطبيق اليوم" at bounding box center [143, 143] width 111 height 23
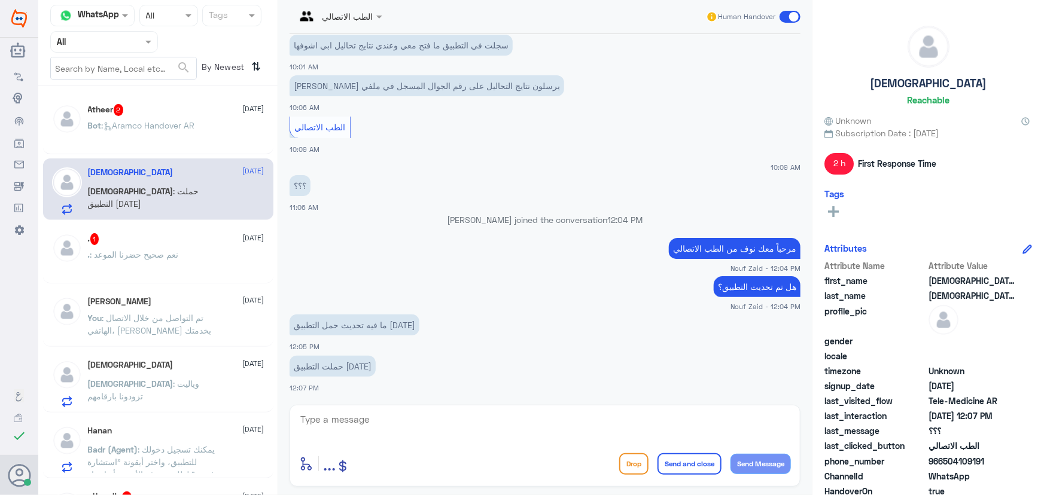
click at [403, 427] on textarea at bounding box center [545, 425] width 492 height 29
type textarea "ه"
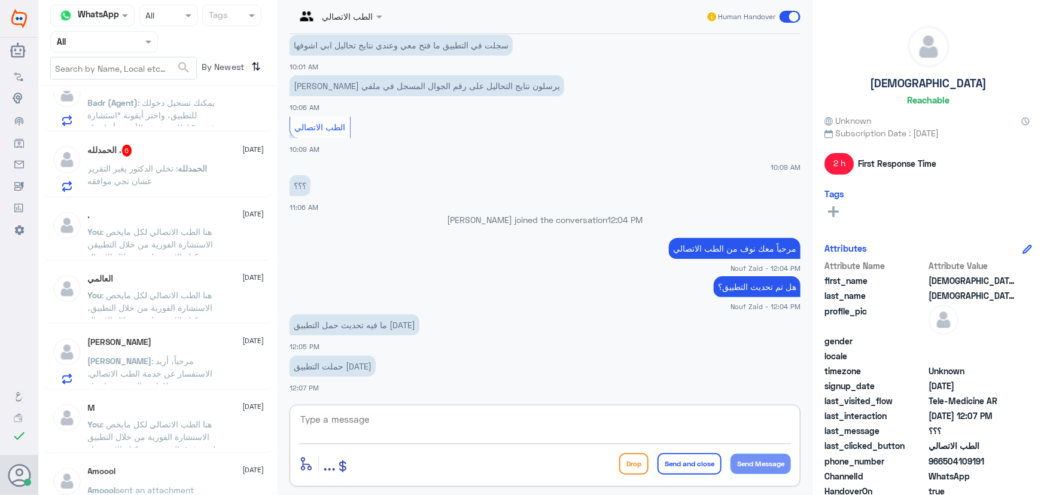
scroll to position [292, 0]
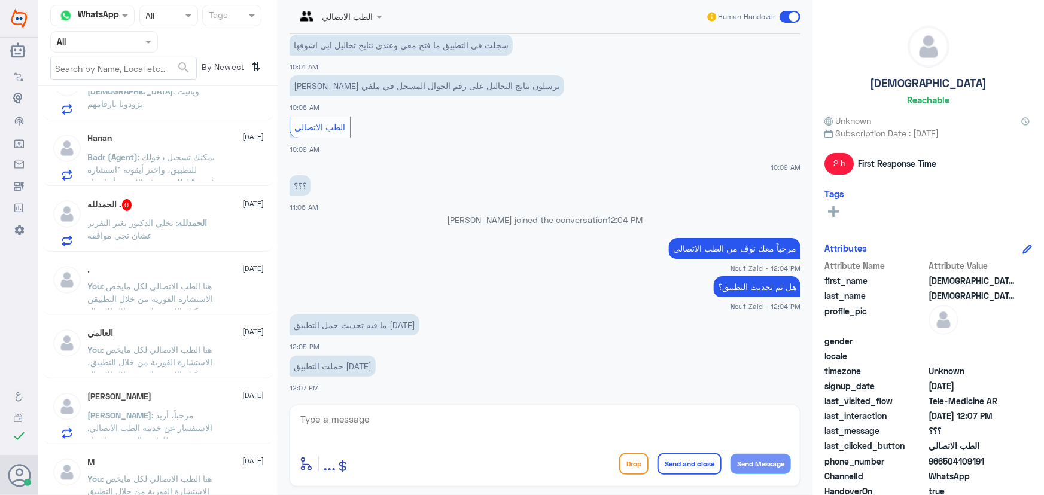
click at [184, 222] on span "الحمدلله" at bounding box center [192, 223] width 29 height 10
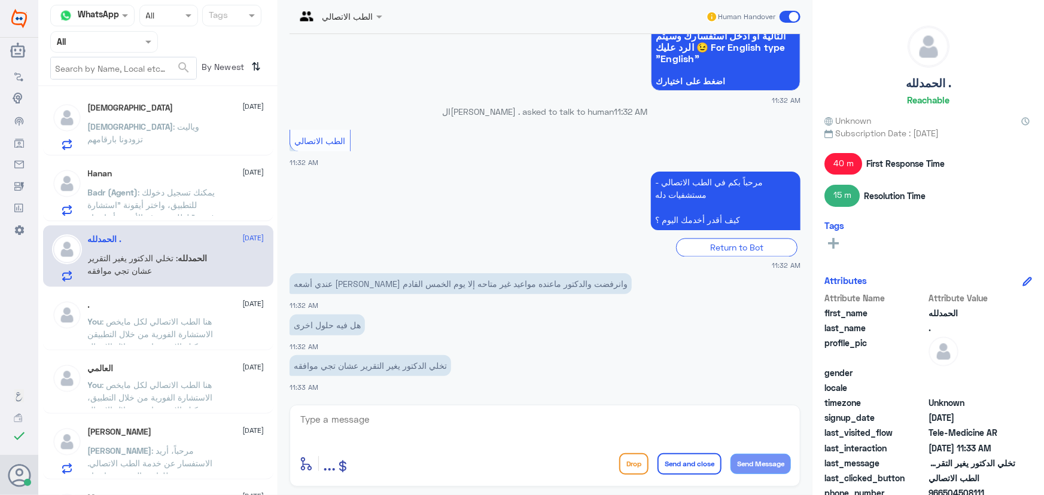
scroll to position [238, 0]
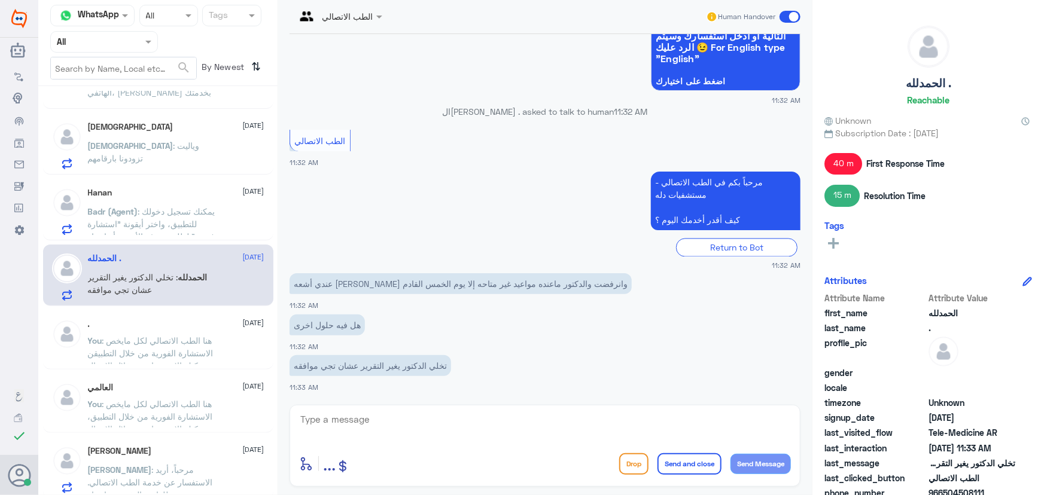
click at [174, 207] on span ": يمكنك تسجيل دخولك للتطبيق، واختر أيقونة "استشارة فورية" لطلب صرف الأدوية، أو …" at bounding box center [152, 236] width 129 height 60
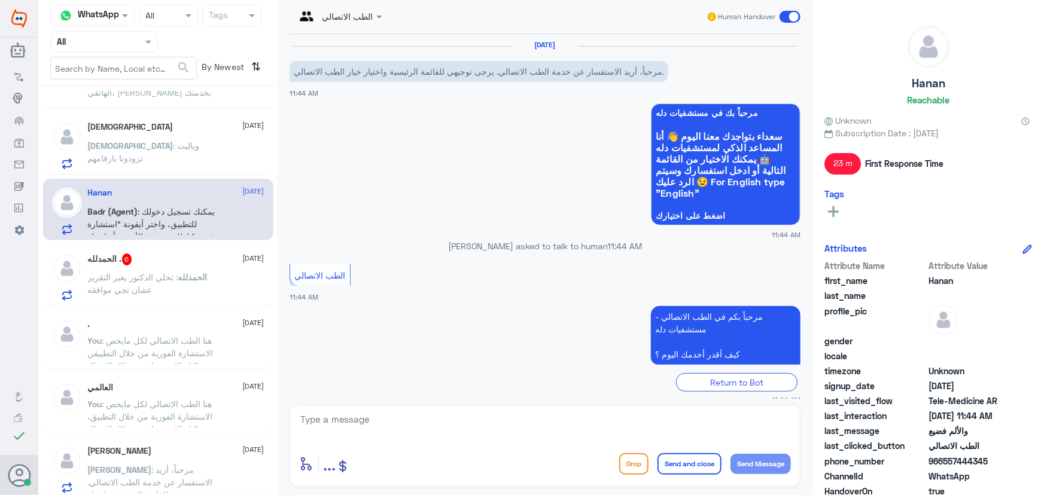
scroll to position [254, 0]
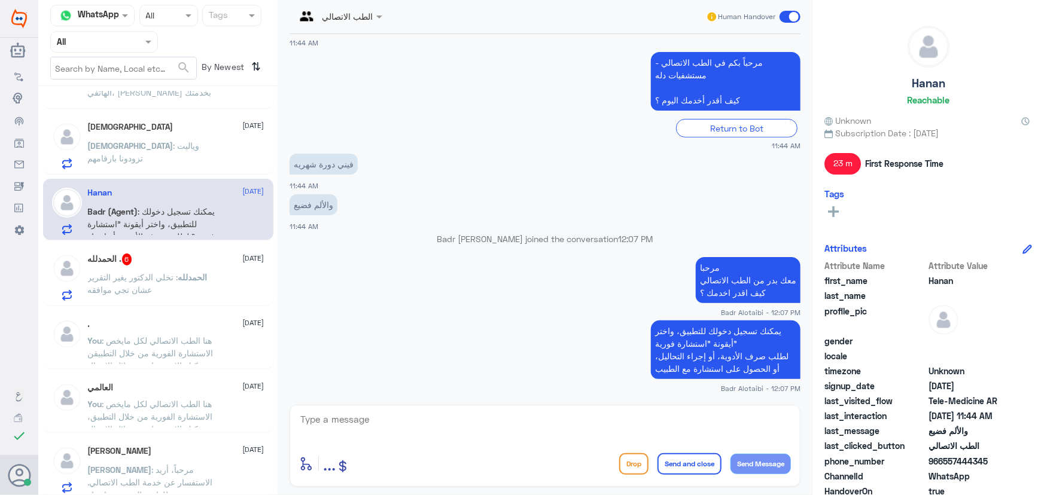
click at [176, 157] on p "سبحان : وياليت تزودونا بارقامهم" at bounding box center [155, 154] width 135 height 30
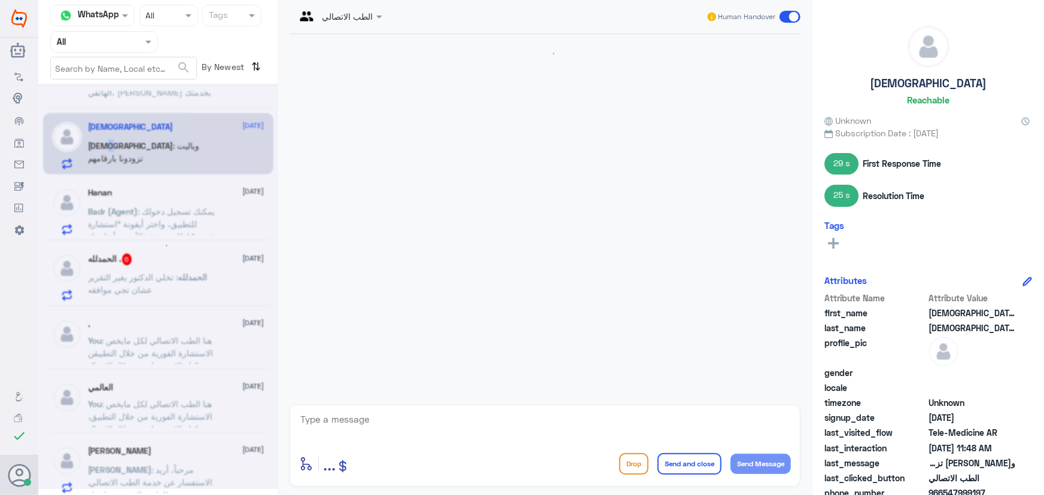
scroll to position [884, 0]
click at [152, 157] on p "سبحان : وياليت تزودونا بارقامهم" at bounding box center [155, 154] width 135 height 30
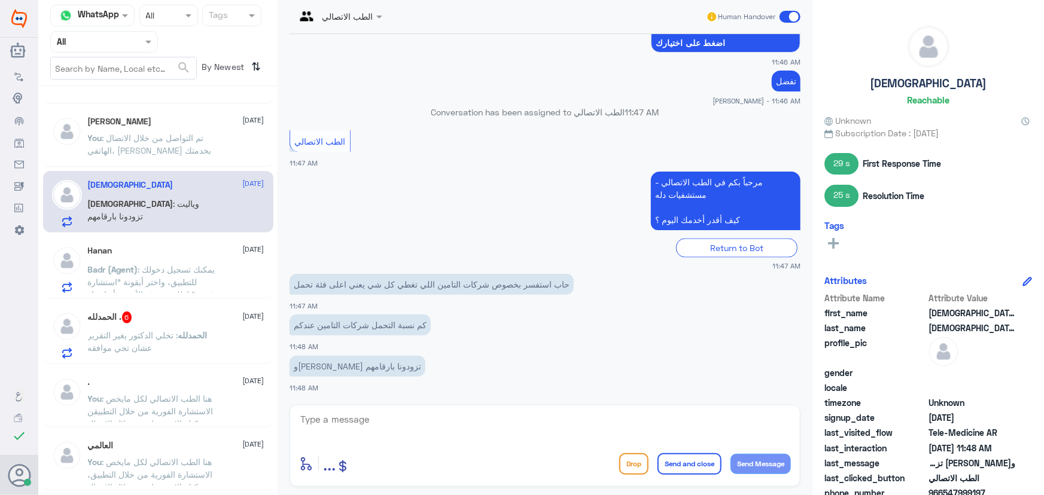
scroll to position [75, 0]
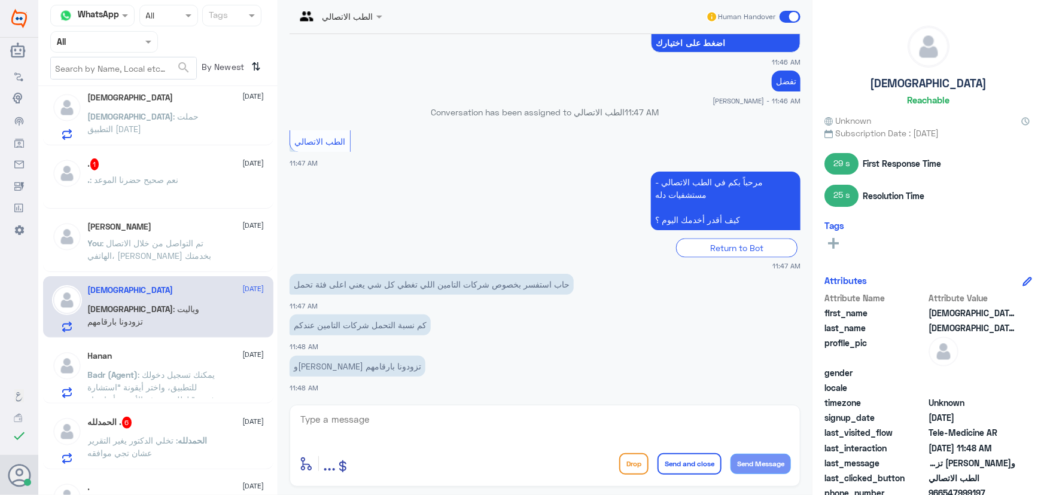
click at [184, 229] on div "Shaden Almadi 9 September" at bounding box center [176, 227] width 176 height 10
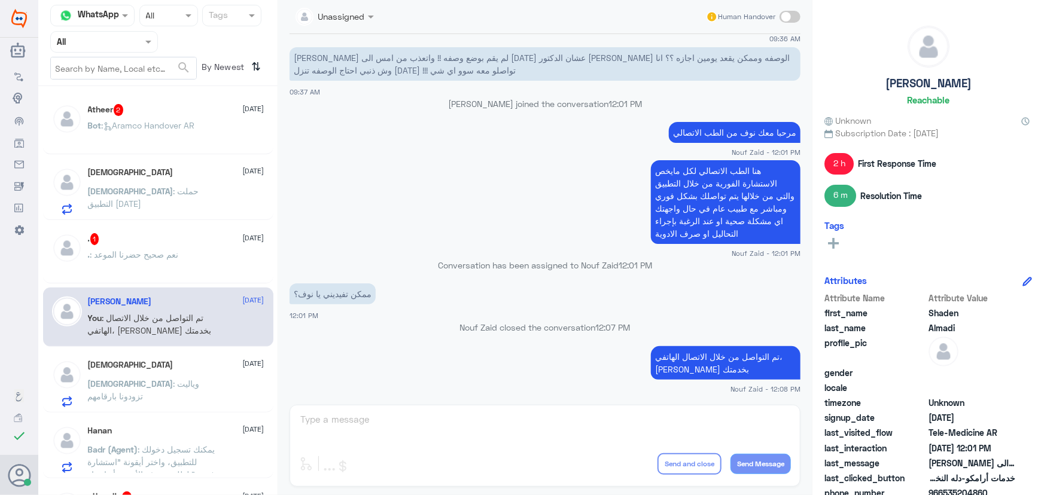
click at [157, 200] on p "سبحان : حملت التطبيق اليوم" at bounding box center [155, 200] width 135 height 30
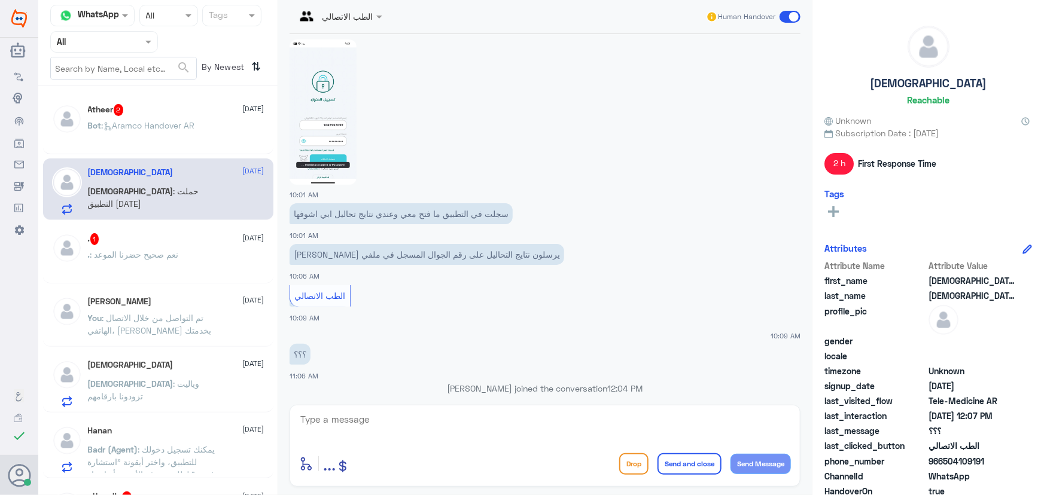
scroll to position [451, 0]
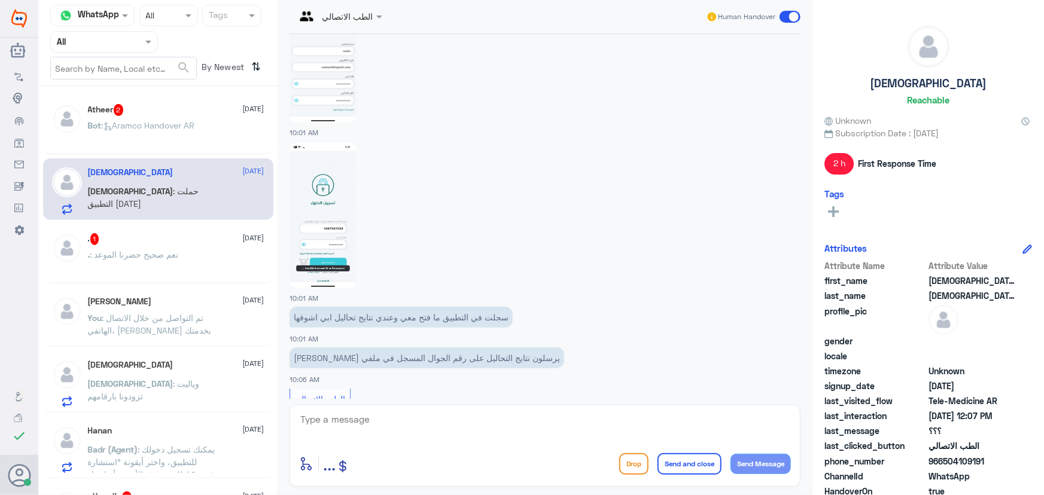
click at [331, 209] on img at bounding box center [322, 215] width 67 height 145
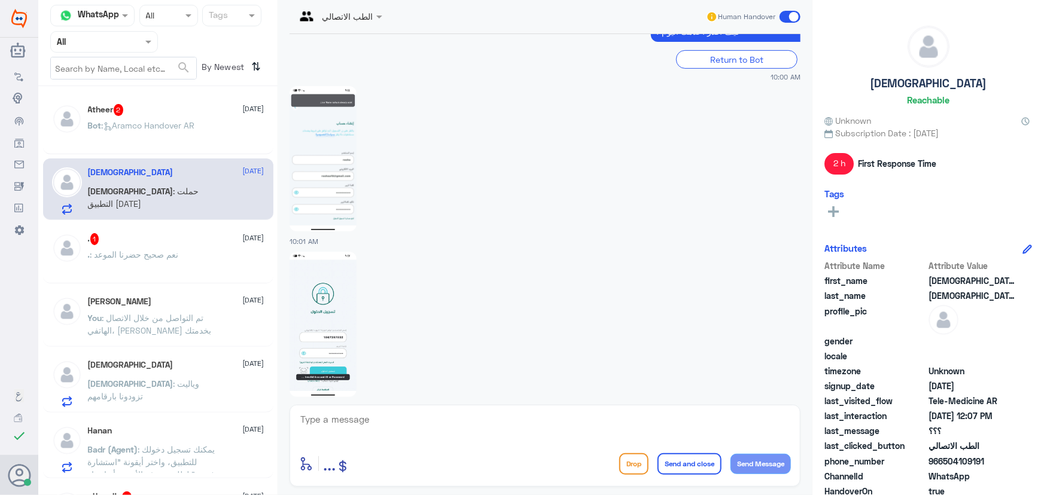
click at [326, 198] on img at bounding box center [322, 158] width 67 height 145
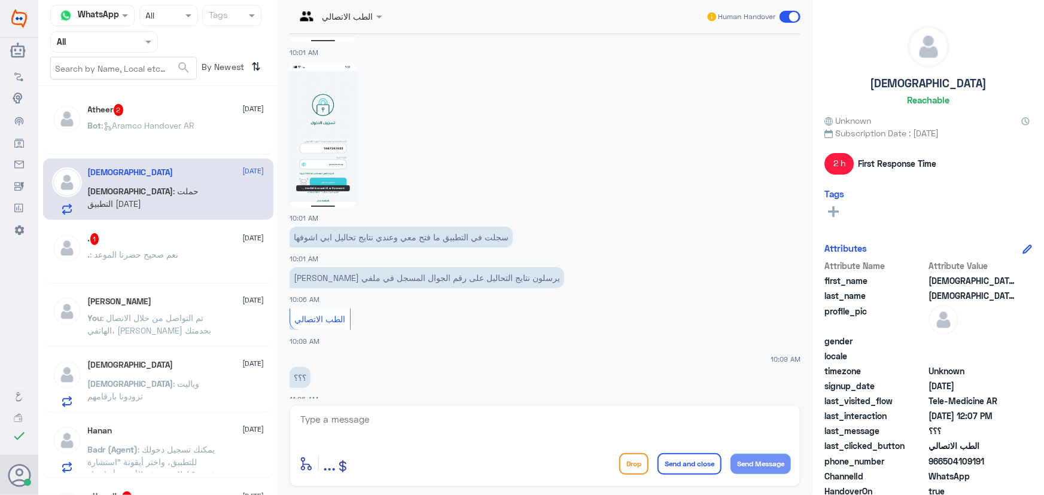
scroll to position [669, 0]
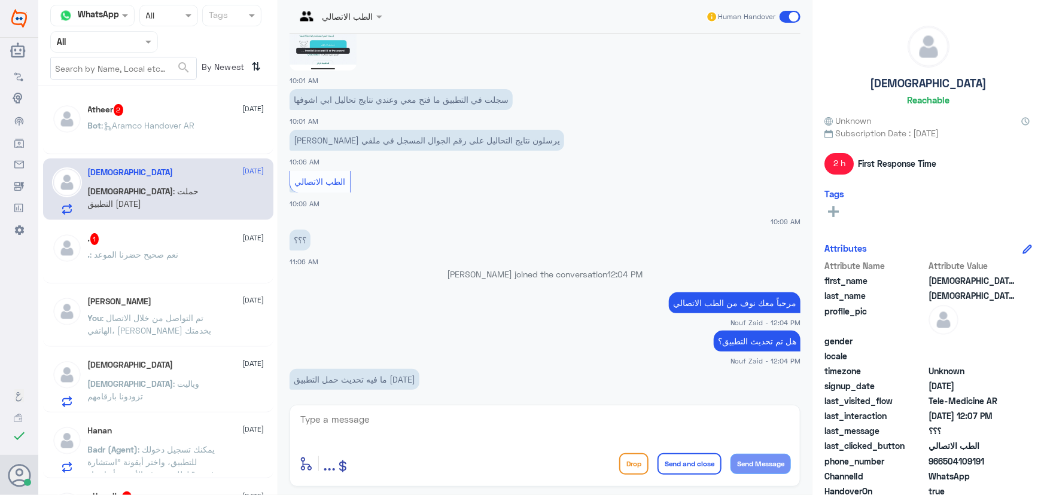
drag, startPoint x: 941, startPoint y: 461, endPoint x: 988, endPoint y: 457, distance: 46.8
click at [988, 457] on span "966504109191" at bounding box center [971, 461] width 87 height 13
copy span "504109191"
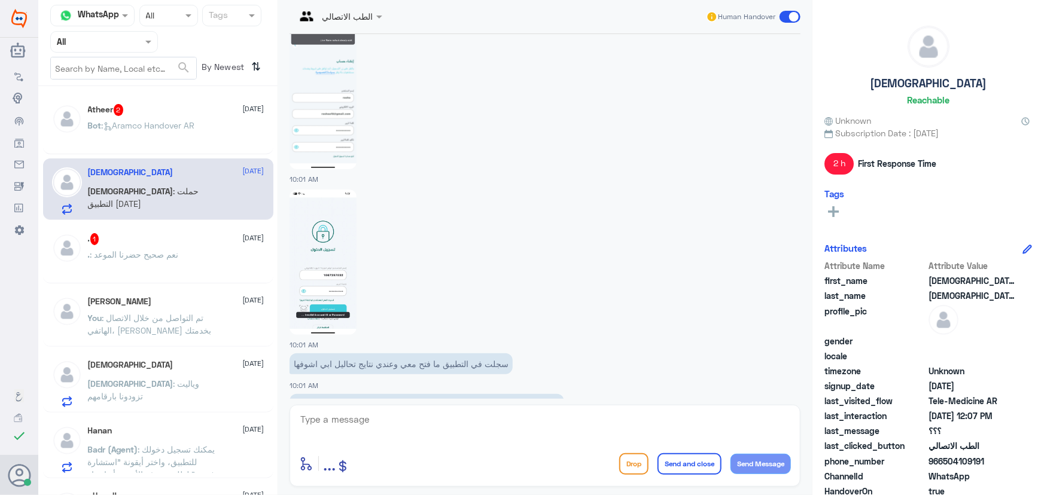
scroll to position [397, 0]
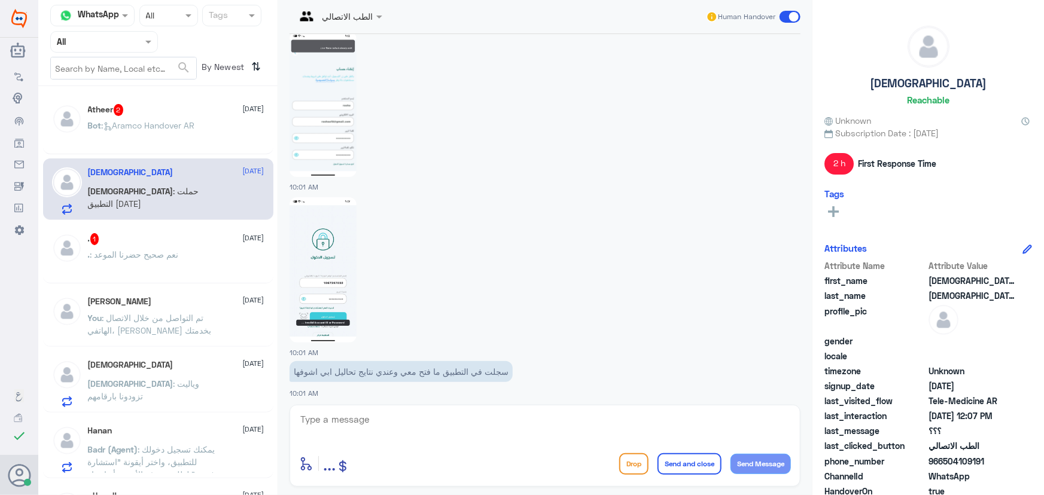
click at [323, 151] on img at bounding box center [322, 104] width 67 height 145
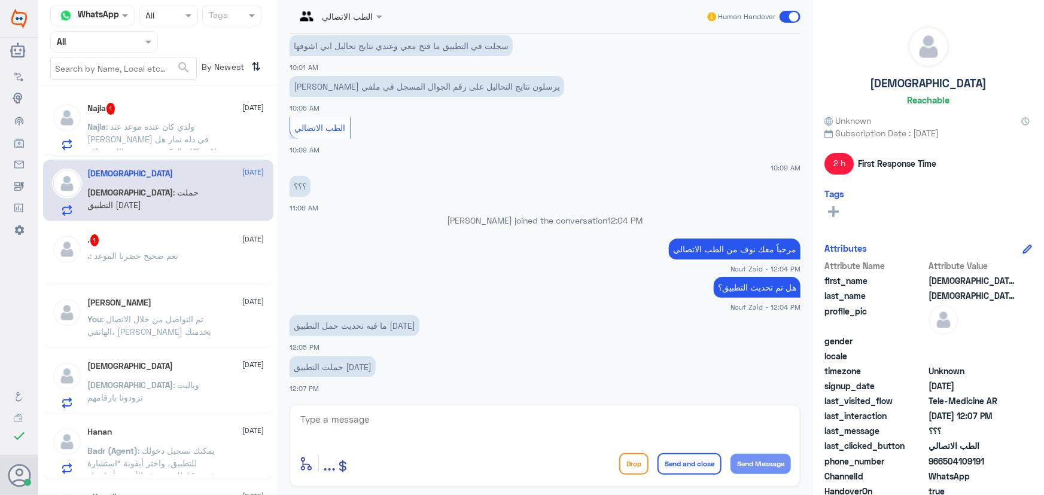
scroll to position [0, 0]
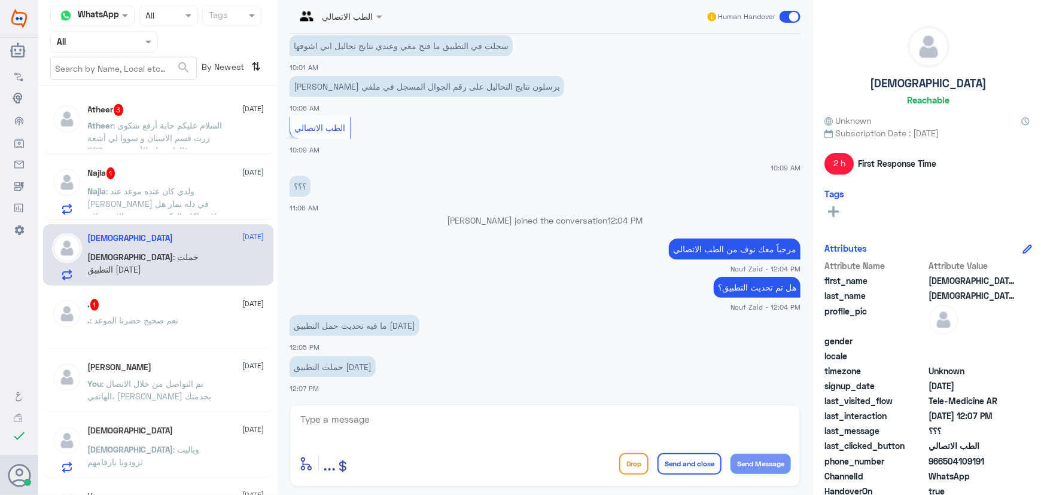
click at [191, 190] on span ": ولدي كان عنده موعد عند الدكتور عبدالغني السعيد في دله نمار هل اقدر اكلم الدكت…" at bounding box center [152, 229] width 129 height 86
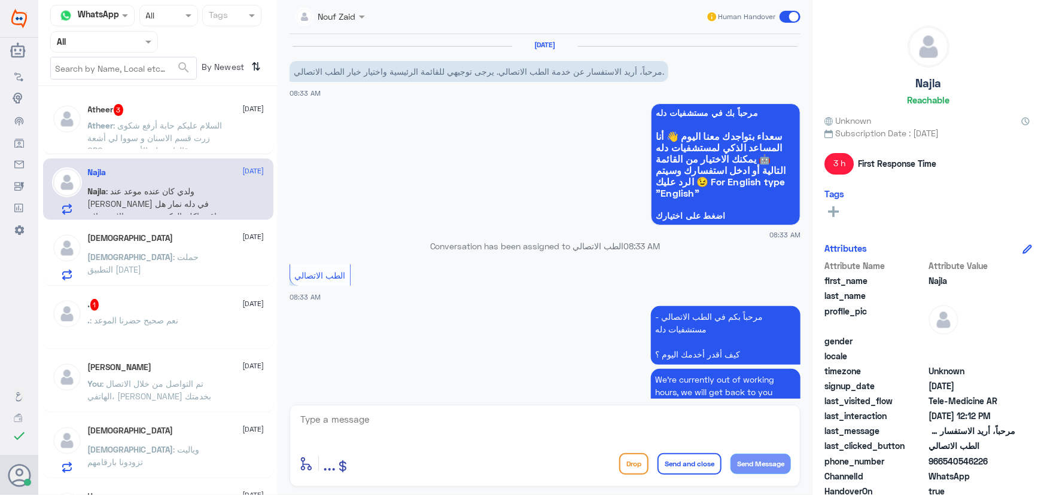
scroll to position [221, 0]
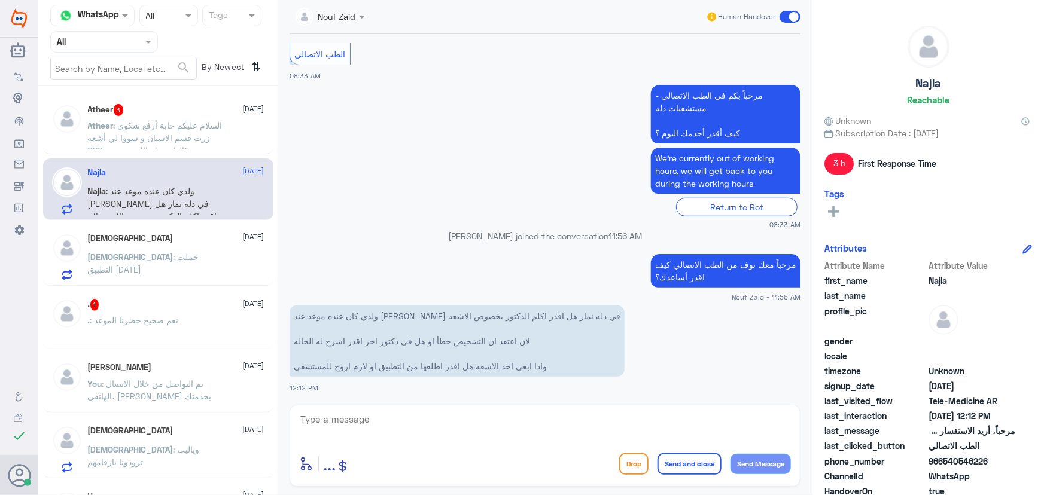
click at [178, 295] on div ". 1 9 September . : نعم صحيح حضرنا الموعد" at bounding box center [158, 319] width 230 height 59
click at [209, 323] on div ". : نعم صحيح حضرنا الموعد" at bounding box center [176, 330] width 176 height 27
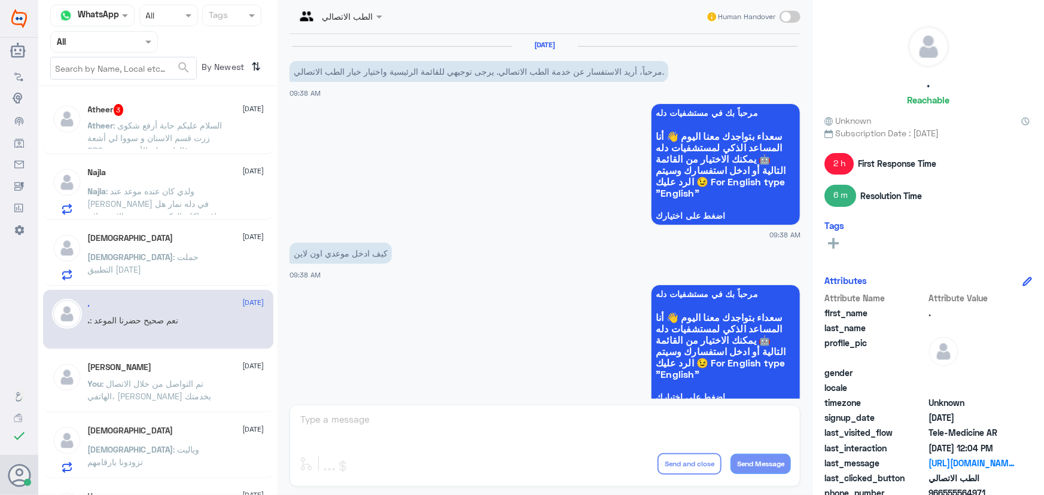
scroll to position [877, 0]
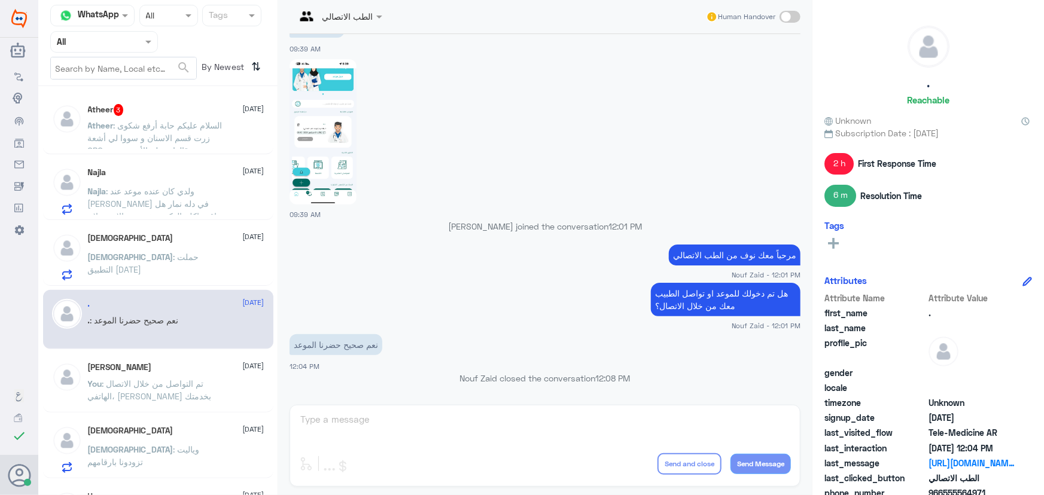
click at [168, 134] on span ": السلام عليكم حابة أرفع شكوى زرت قسم الاسنان و سووا لي أشعة OPG ، و قالوا تستل…" at bounding box center [155, 206] width 135 height 173
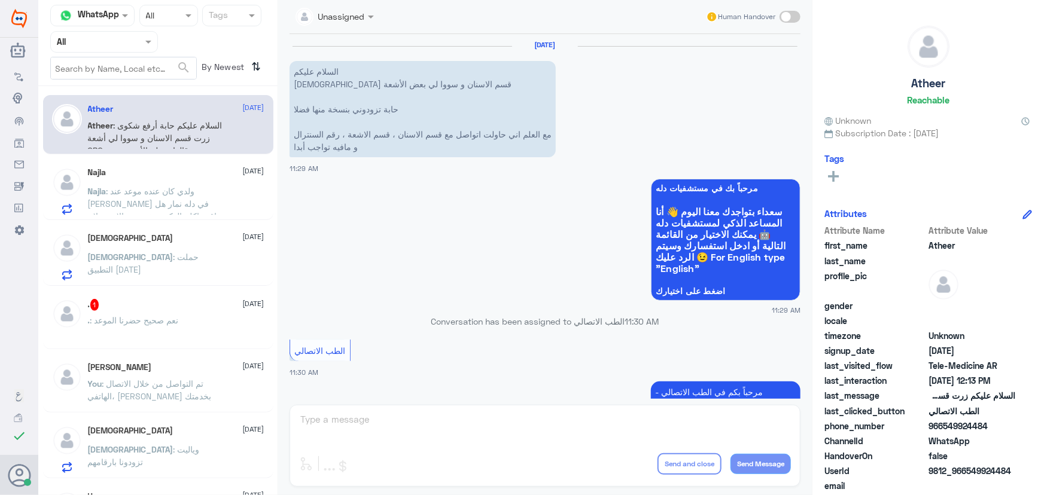
scroll to position [984, 0]
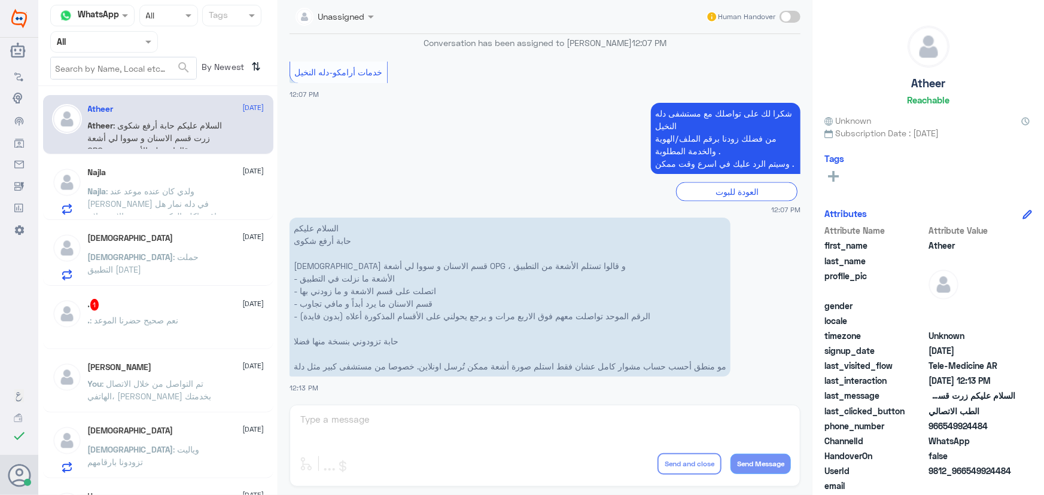
click at [155, 318] on span ": نعم صحيح حضرنا الموعد" at bounding box center [134, 320] width 89 height 10
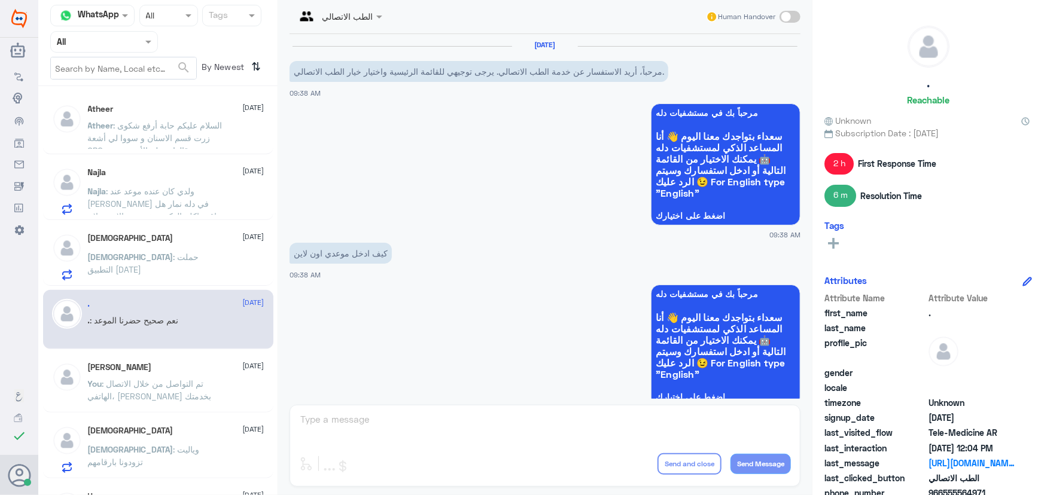
scroll to position [877, 0]
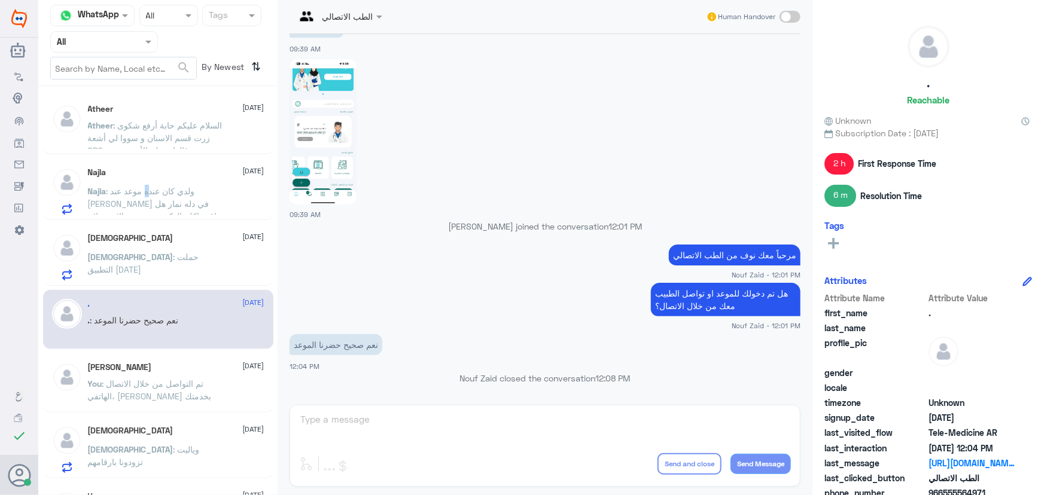
click at [151, 187] on span ": ولدي كان عنده موعد عند الدكتور عبدالغني السعيد في دله نمار هل اقدر اكلم الدكت…" at bounding box center [152, 229] width 129 height 86
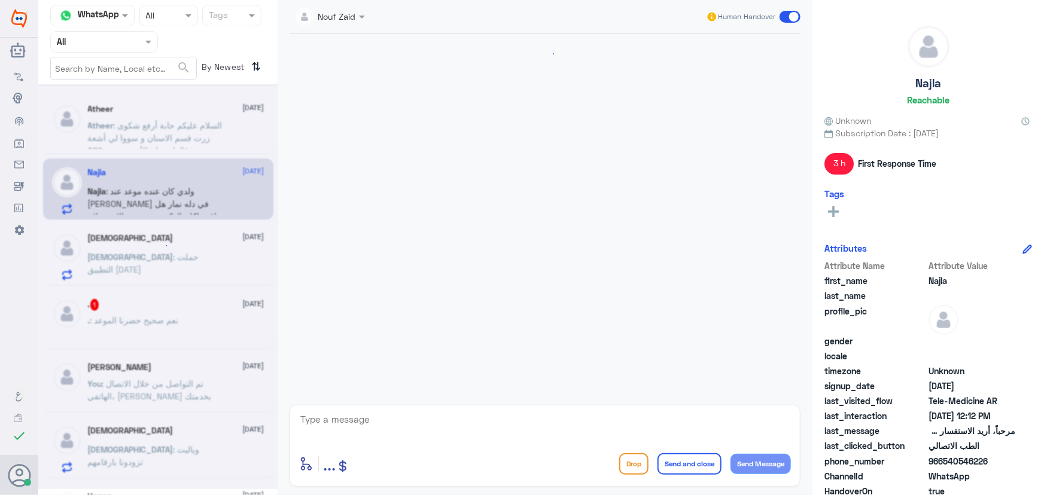
scroll to position [221, 0]
click at [149, 139] on span ": السلام عليكم حابة أرفع شكوى زرت قسم الاسنان و سووا لي أشعة OPG ، و قالوا تستل…" at bounding box center [155, 206] width 135 height 173
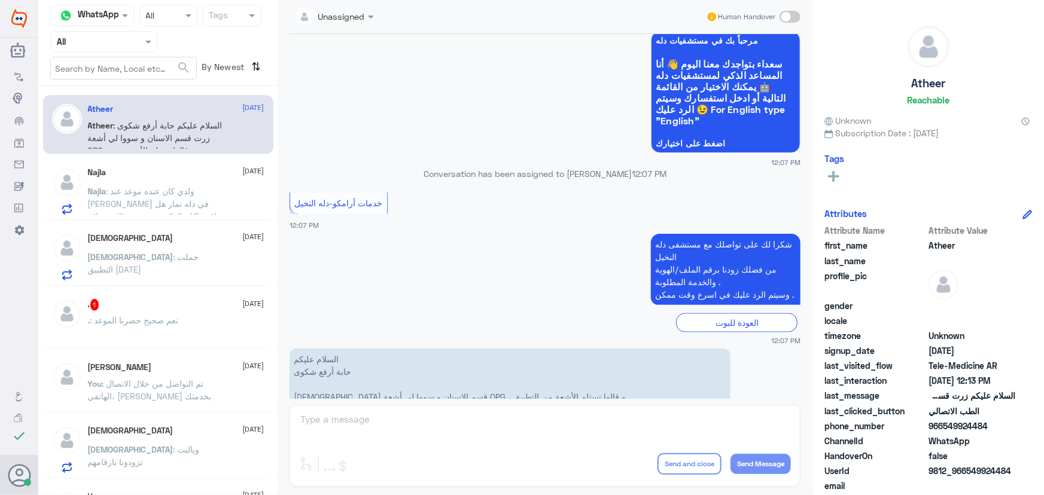
scroll to position [984, 0]
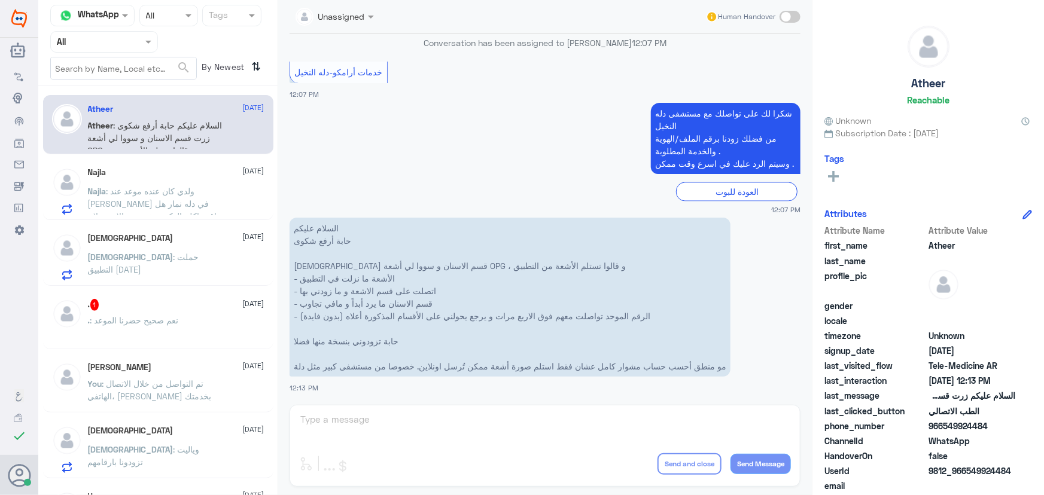
click at [158, 259] on span ": حملت التطبيق اليوم" at bounding box center [143, 263] width 111 height 23
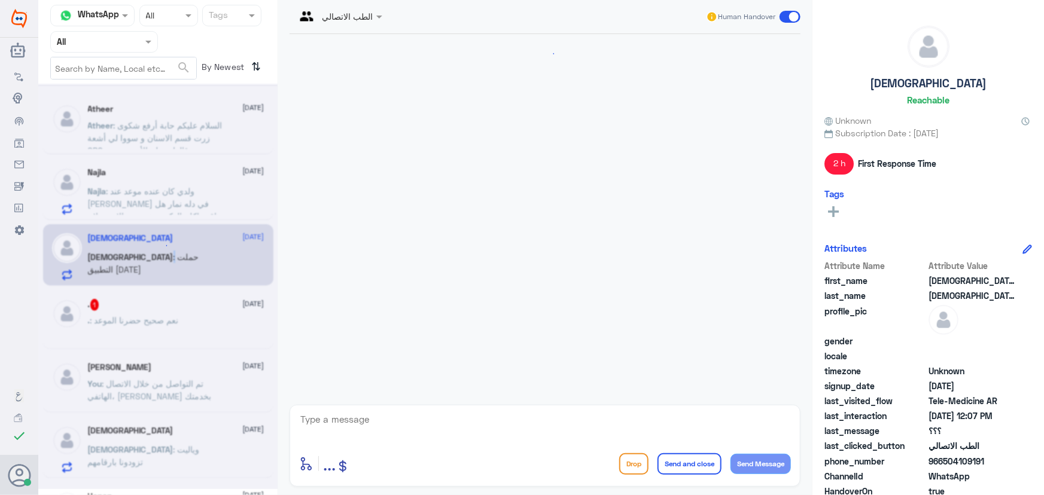
scroll to position [723, 0]
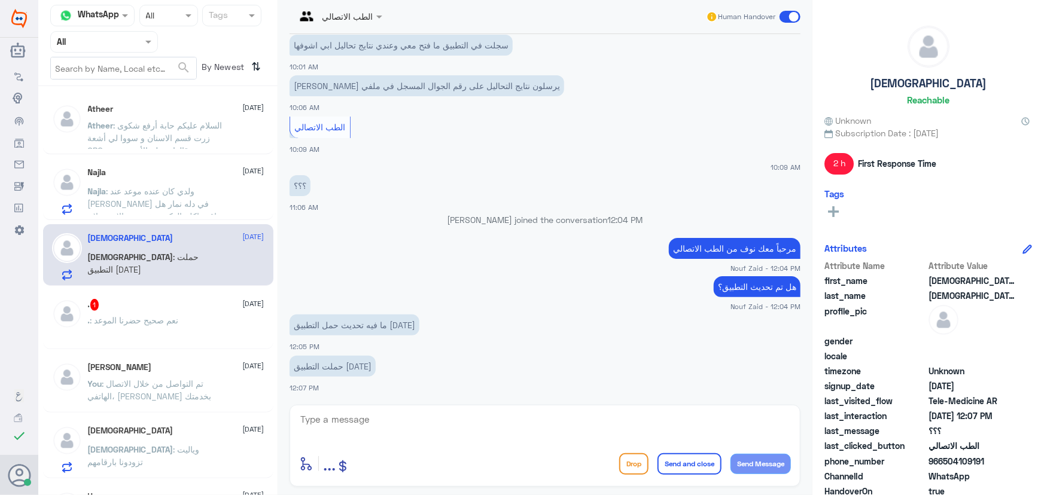
click at [164, 213] on span ": ولدي كان عنده موعد عند الدكتور عبدالغني السعيد في دله نمار هل اقدر اكلم الدكت…" at bounding box center [152, 229] width 129 height 86
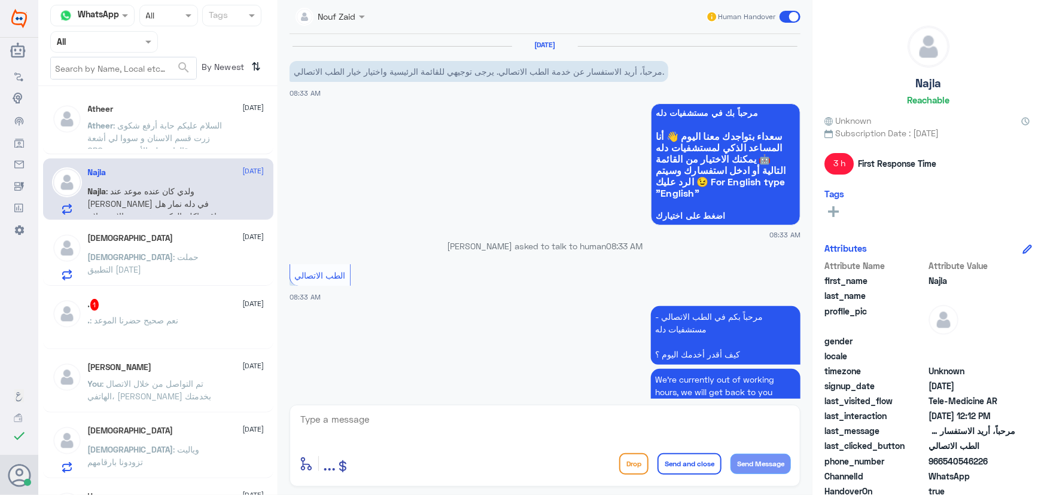
scroll to position [221, 0]
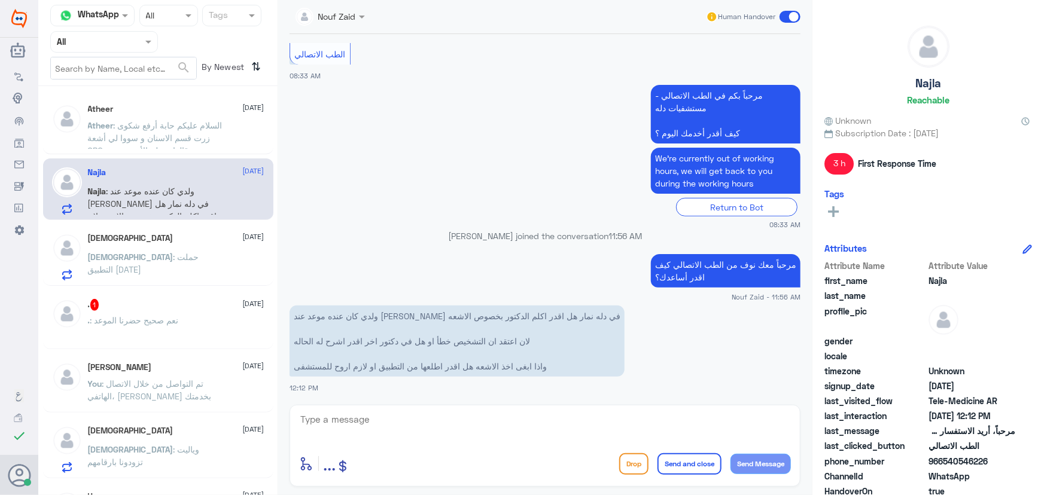
click at [196, 310] on div ". 1 9 September" at bounding box center [176, 305] width 176 height 12
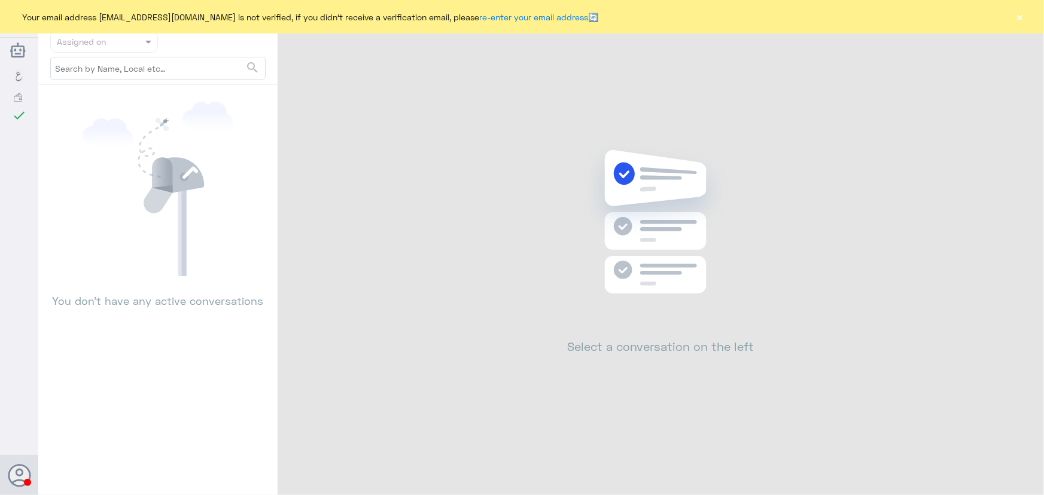
click at [1018, 15] on button "×" at bounding box center [1020, 17] width 12 height 12
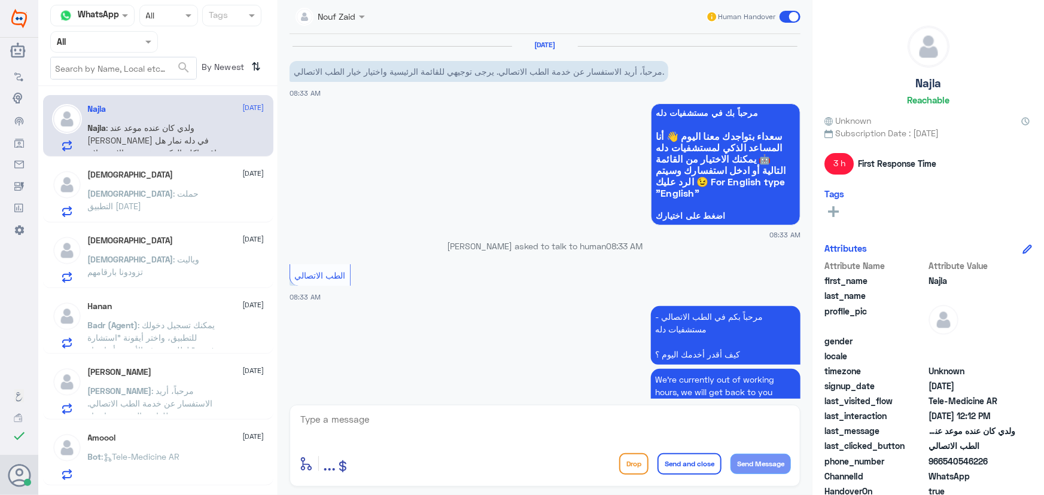
scroll to position [221, 0]
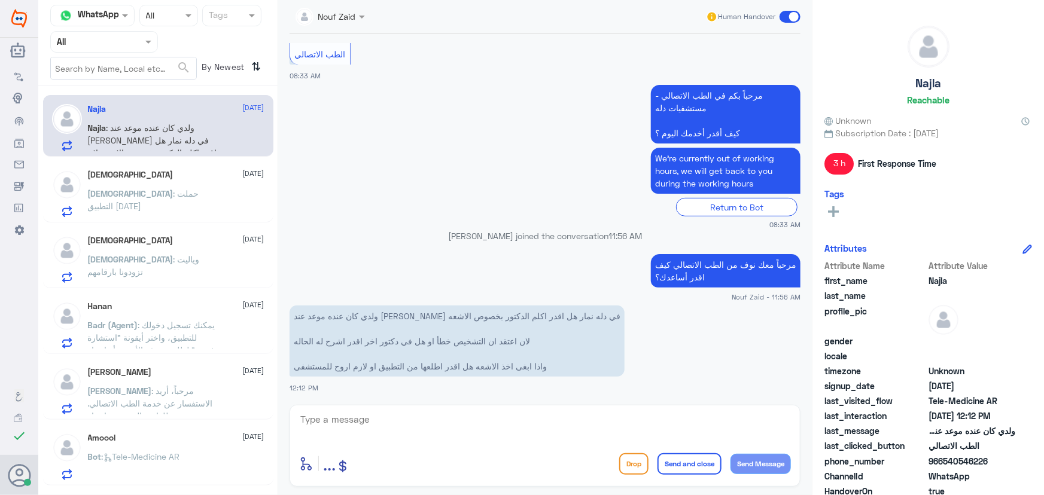
click at [181, 182] on div "[DEMOGRAPHIC_DATA] [DATE] [DEMOGRAPHIC_DATA] : حملت التطبيق [DATE]" at bounding box center [176, 193] width 176 height 47
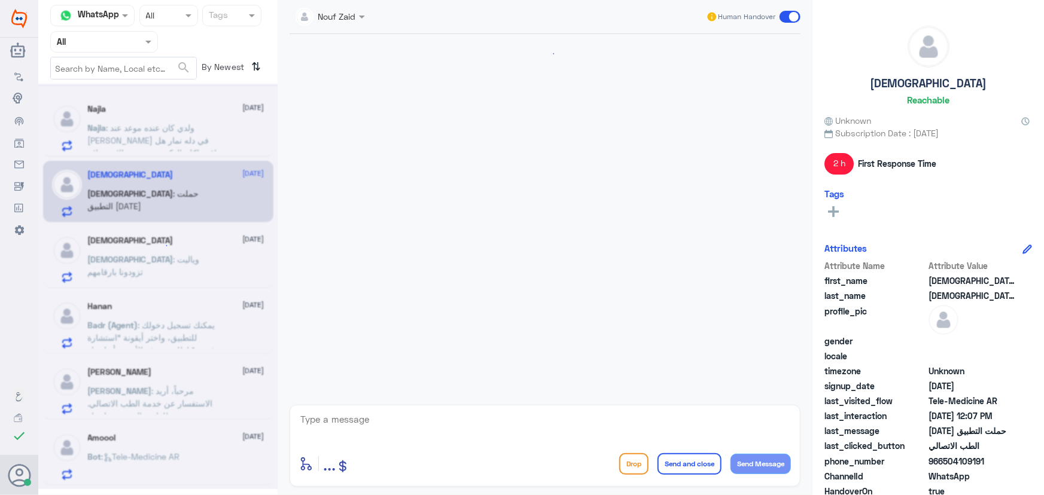
scroll to position [723, 0]
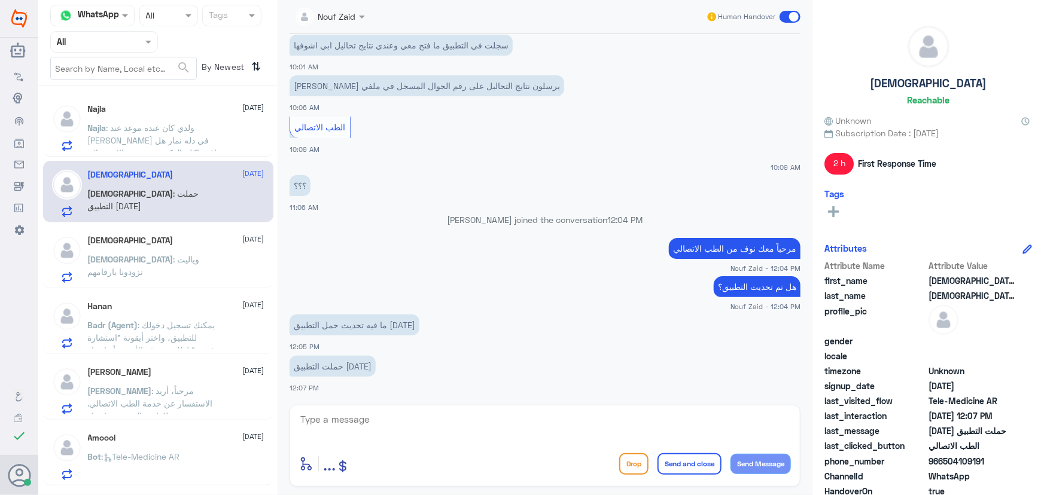
click at [188, 232] on div "سبحان الله 9 September سبحان : وياليت تزودونا بارقامهم" at bounding box center [158, 258] width 230 height 62
click at [195, 253] on p "سبحان : وياليت تزودونا بارقامهم" at bounding box center [155, 268] width 135 height 30
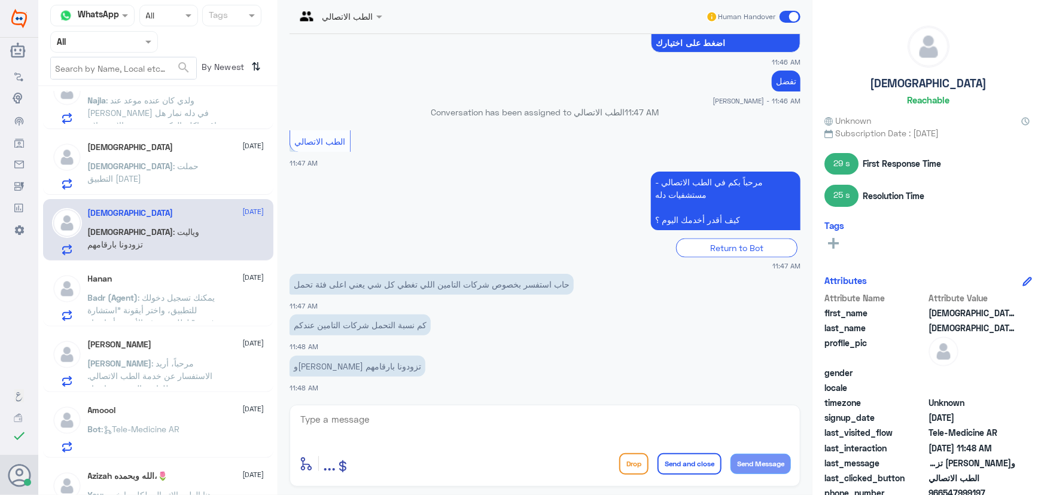
scroll to position [54, 0]
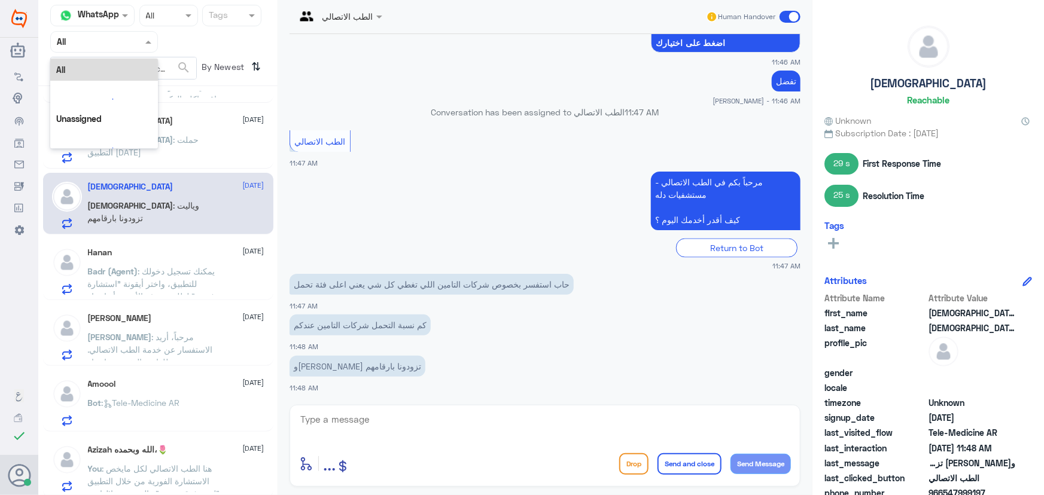
click at [118, 51] on div "Agent Filter All" at bounding box center [104, 42] width 108 height 22
click at [114, 121] on Inbox "Your Inbox" at bounding box center [98, 120] width 42 height 10
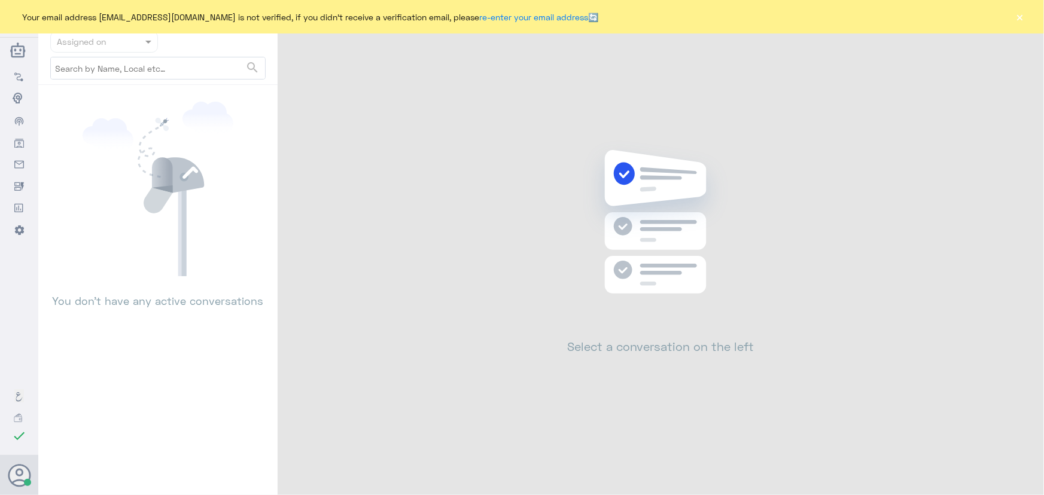
click at [1022, 16] on button "×" at bounding box center [1020, 17] width 12 height 12
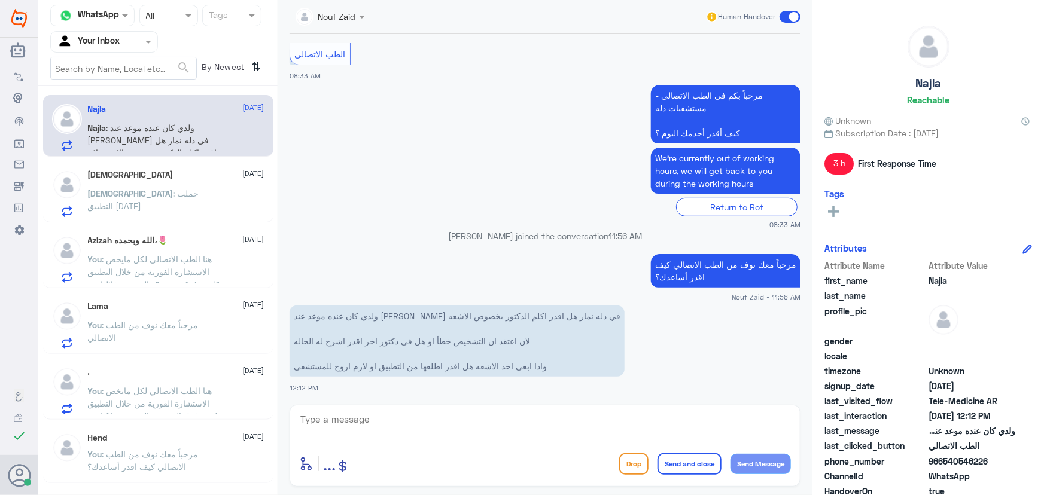
click at [158, 170] on div "سبحان الله 9 September" at bounding box center [176, 175] width 176 height 10
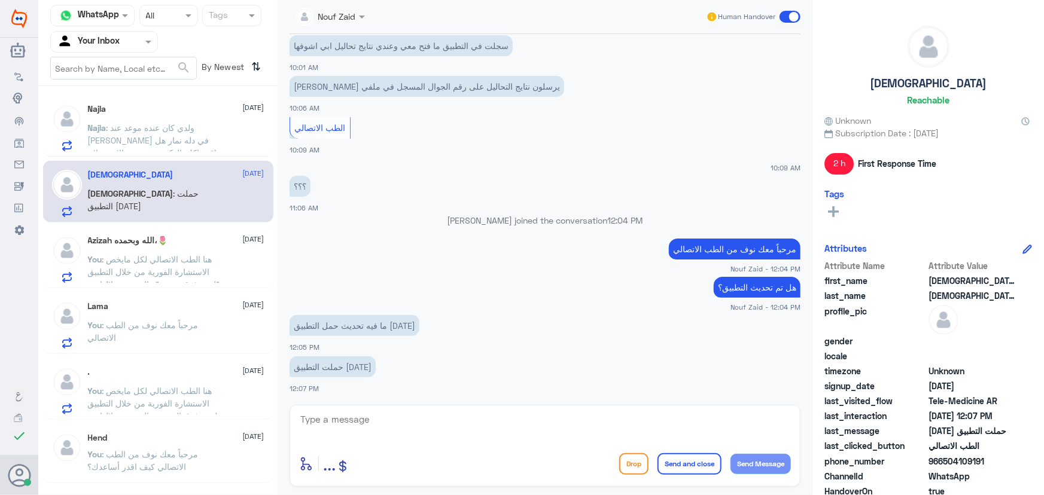
scroll to position [723, 0]
click at [120, 51] on div "Agent Filter Your Inbox" at bounding box center [104, 42] width 108 height 22
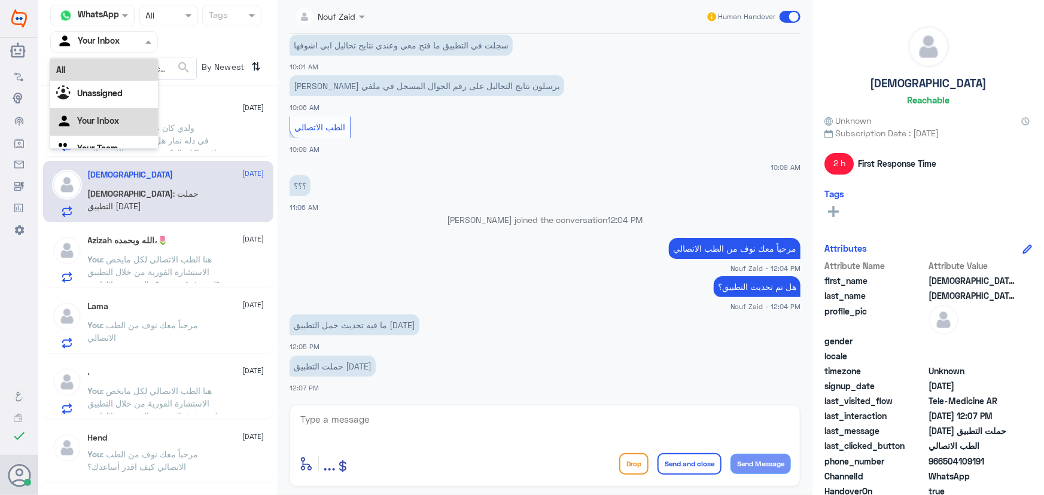
click at [126, 70] on div "All" at bounding box center [104, 70] width 108 height 22
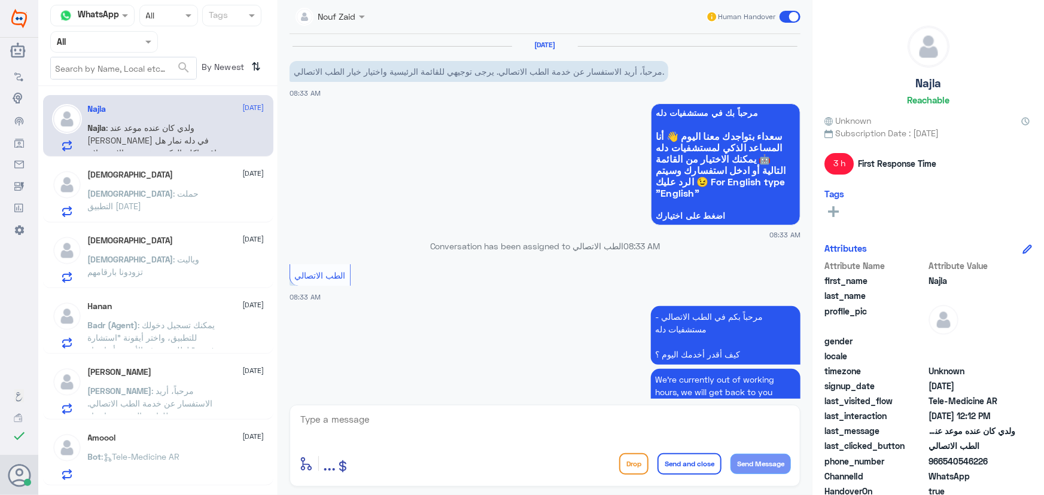
scroll to position [221, 0]
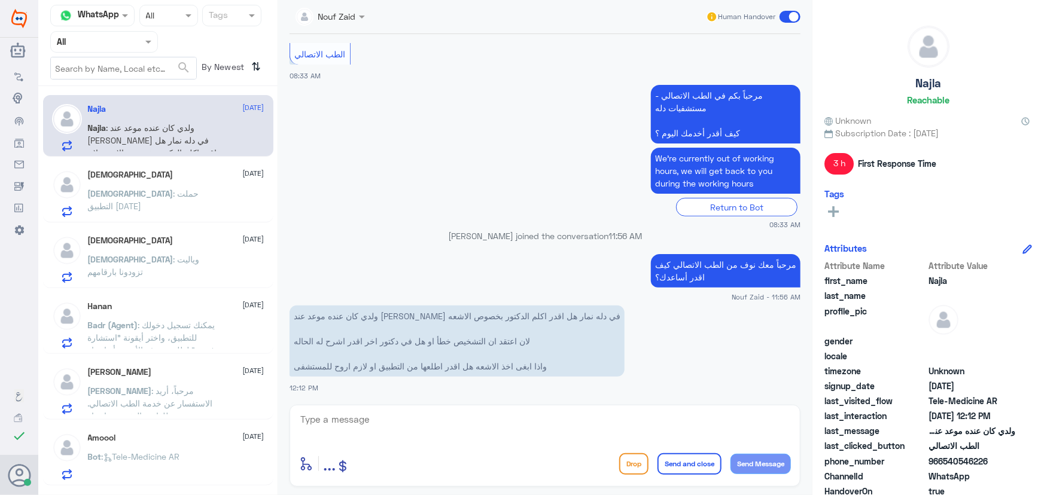
click at [193, 151] on div "Najla 9 September Najla : ولدي كان عنده موعد عند الدكتور عبدالغني السعيد في دله…" at bounding box center [158, 126] width 230 height 62
click at [202, 188] on div "سبحان الله 9 September سبحان : حملت التطبيق اليوم" at bounding box center [176, 193] width 176 height 47
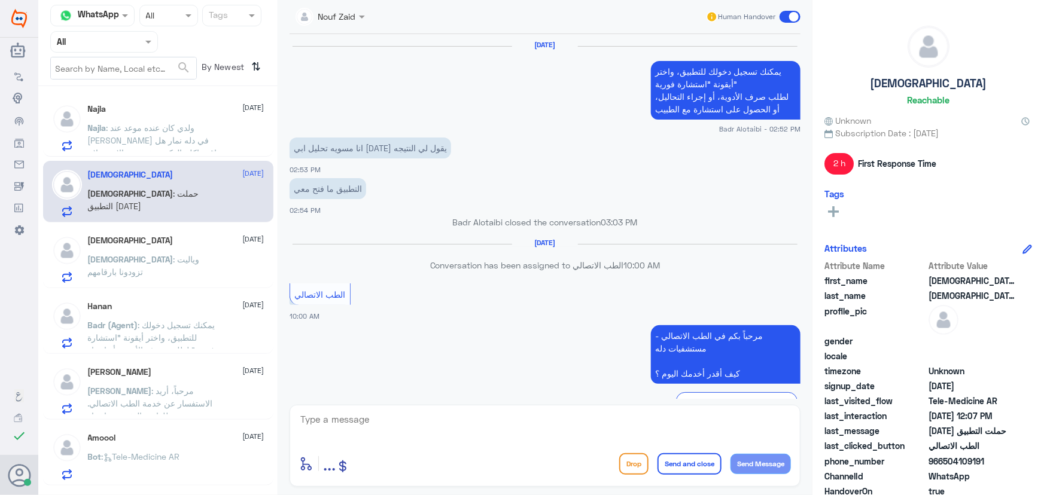
scroll to position [723, 0]
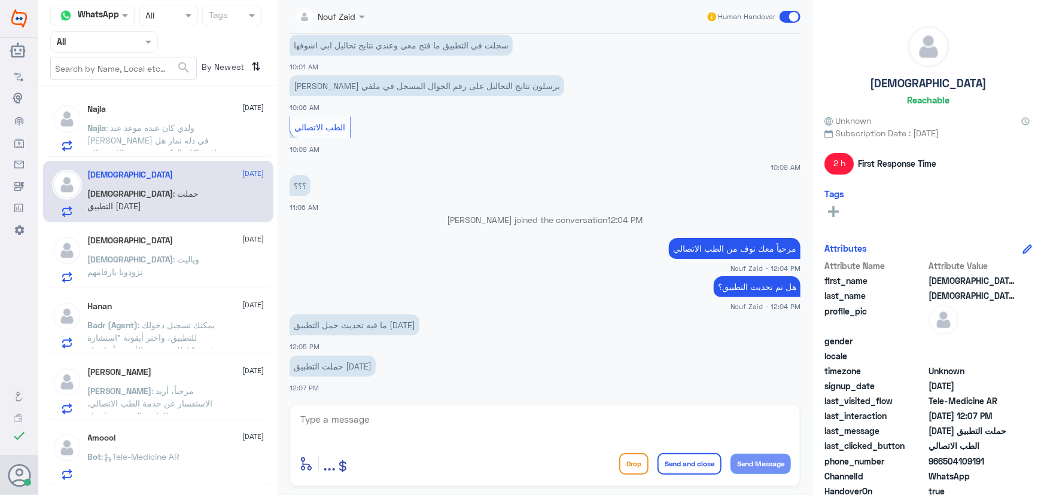
click at [197, 239] on div "سبحان الله 9 September" at bounding box center [176, 241] width 176 height 10
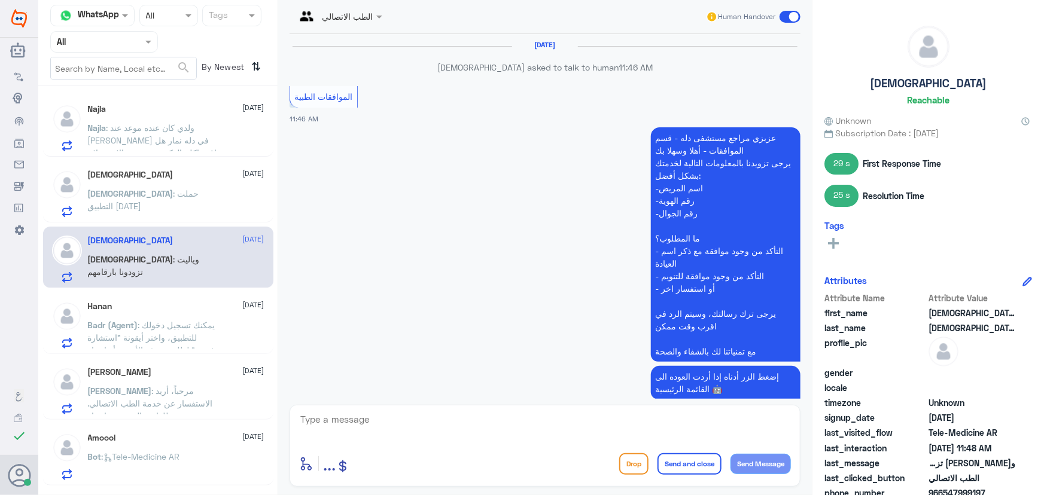
scroll to position [884, 0]
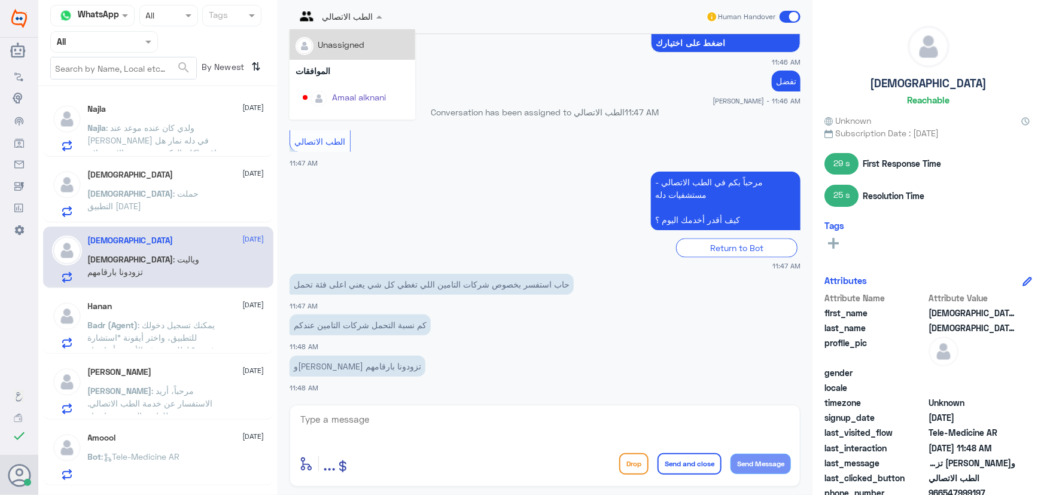
click at [361, 23] on div "الطب الاتصالي" at bounding box center [331, 16] width 84 height 29
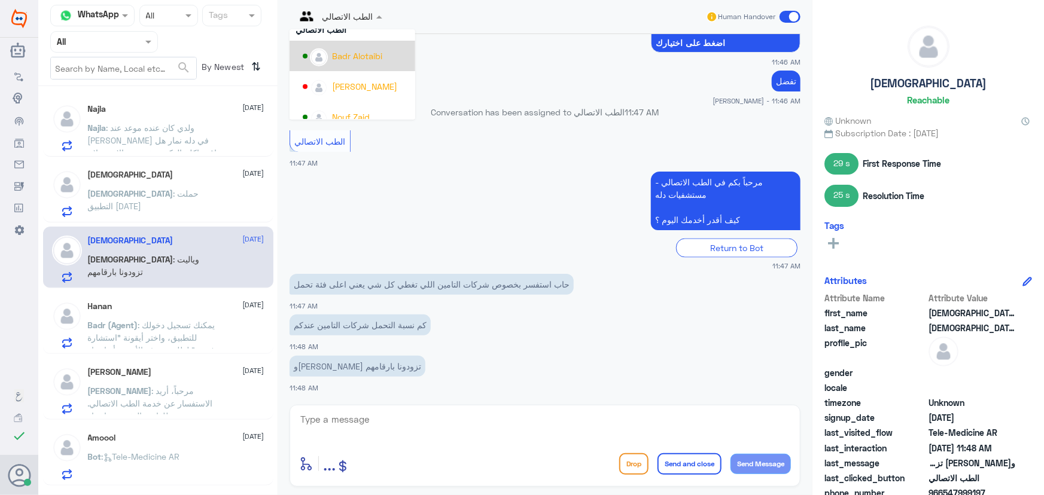
scroll to position [617, 0]
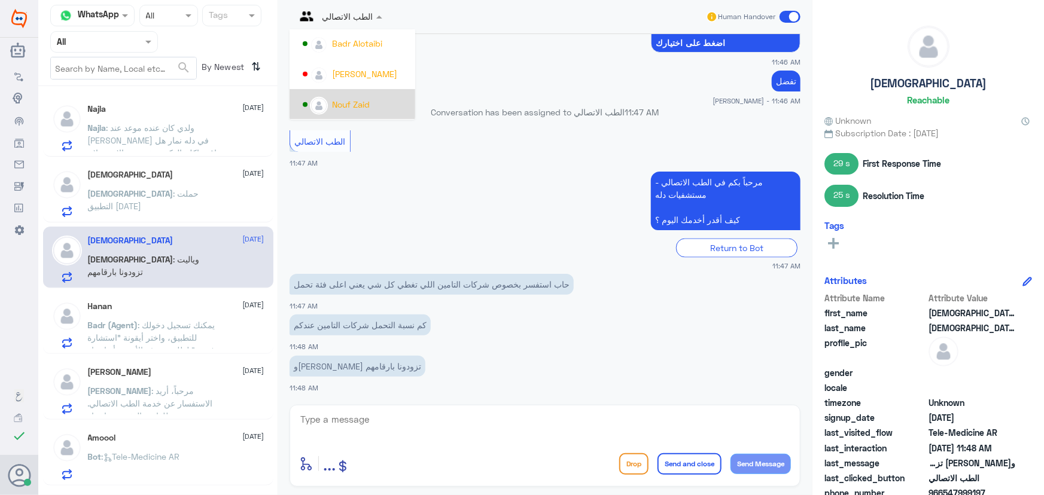
click at [353, 103] on div "Nouf Zaid" at bounding box center [351, 104] width 38 height 13
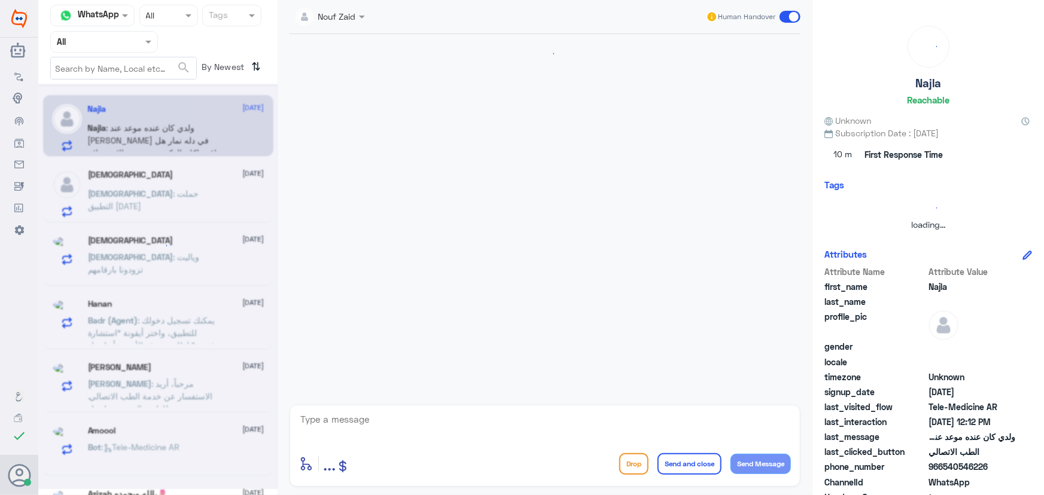
scroll to position [0, 0]
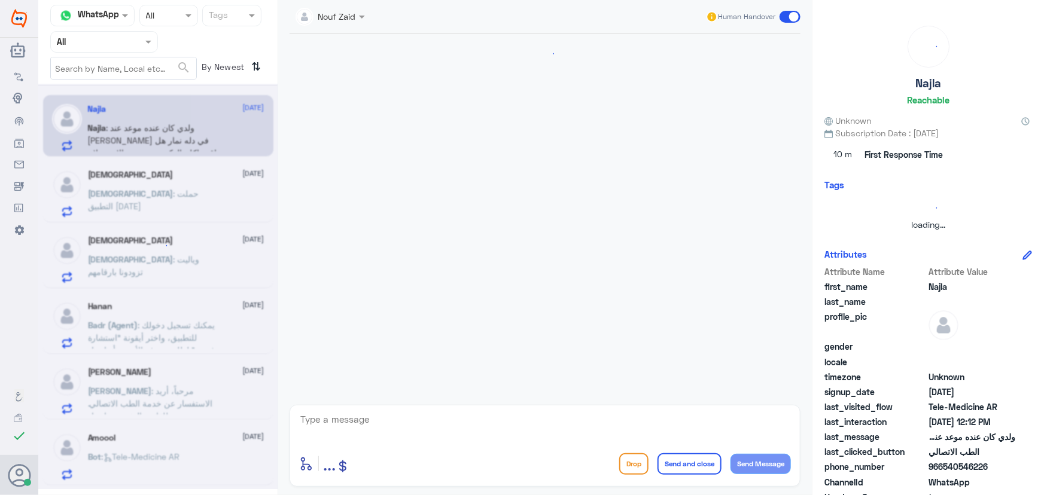
click at [164, 139] on div at bounding box center [157, 286] width 239 height 405
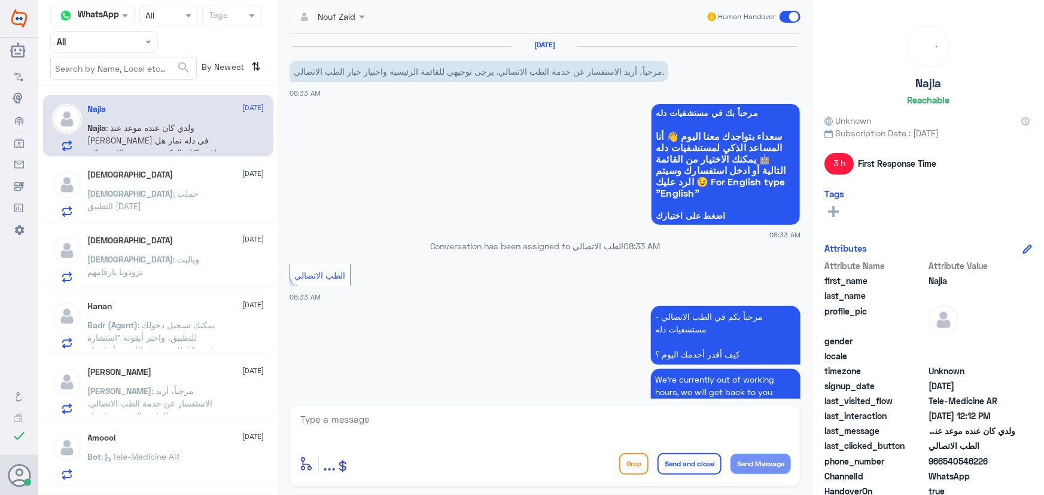
scroll to position [221, 0]
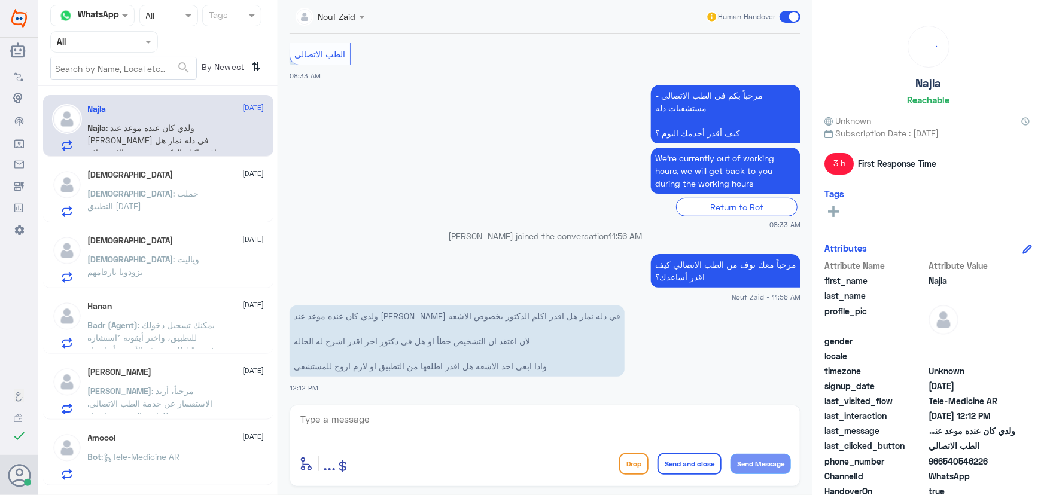
click at [182, 202] on p "[DEMOGRAPHIC_DATA] : حملت التطبيق [DATE]" at bounding box center [155, 202] width 135 height 30
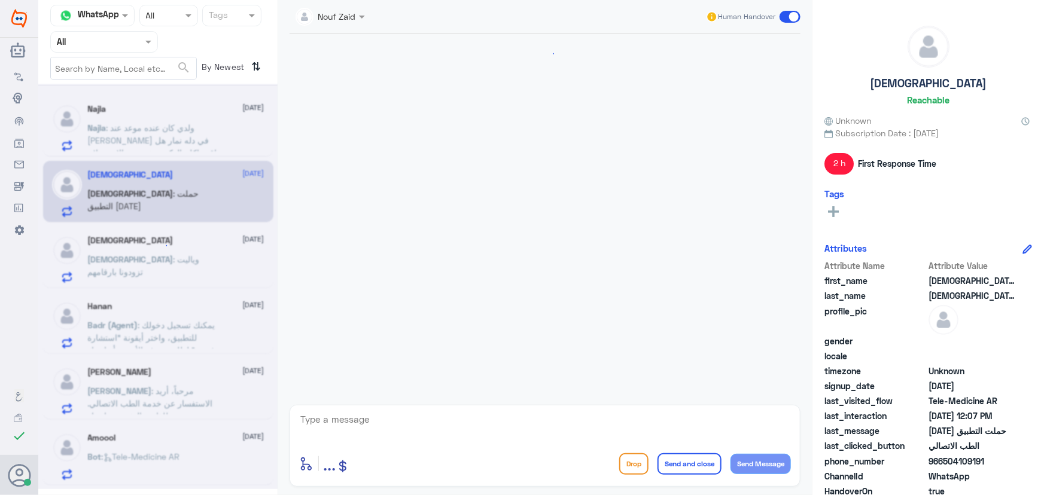
scroll to position [723, 0]
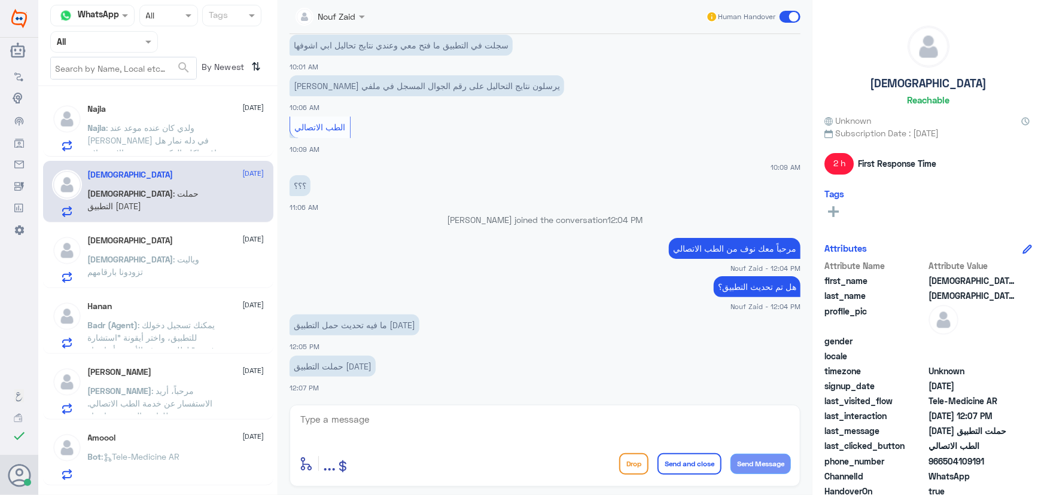
click at [203, 257] on div "سبحان : وياليت تزودونا بارقامهم" at bounding box center [176, 269] width 176 height 27
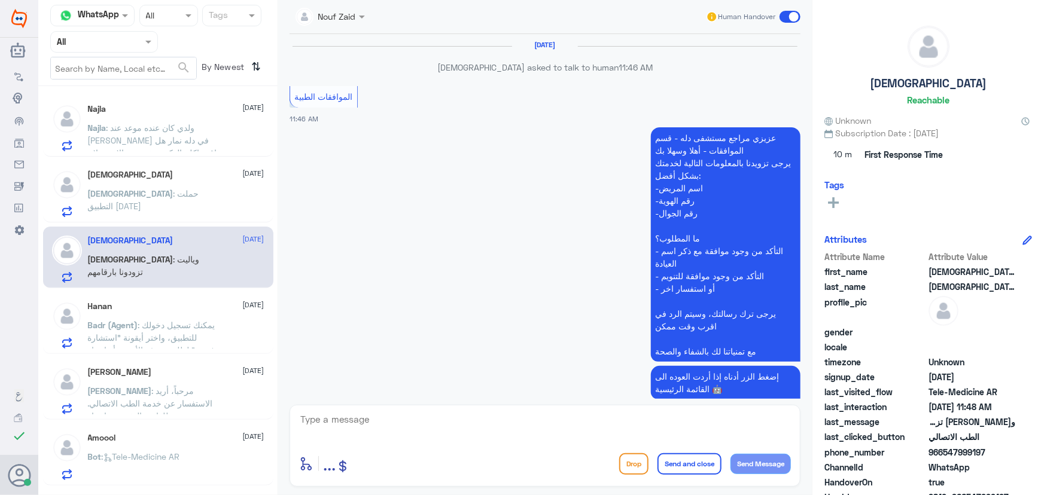
scroll to position [905, 0]
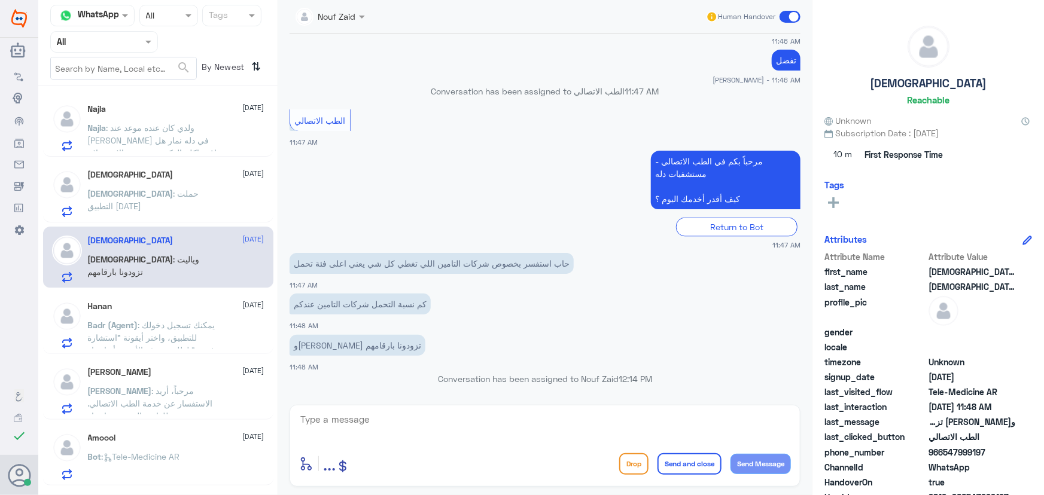
click at [201, 308] on div "Hanan 9 September" at bounding box center [176, 306] width 176 height 10
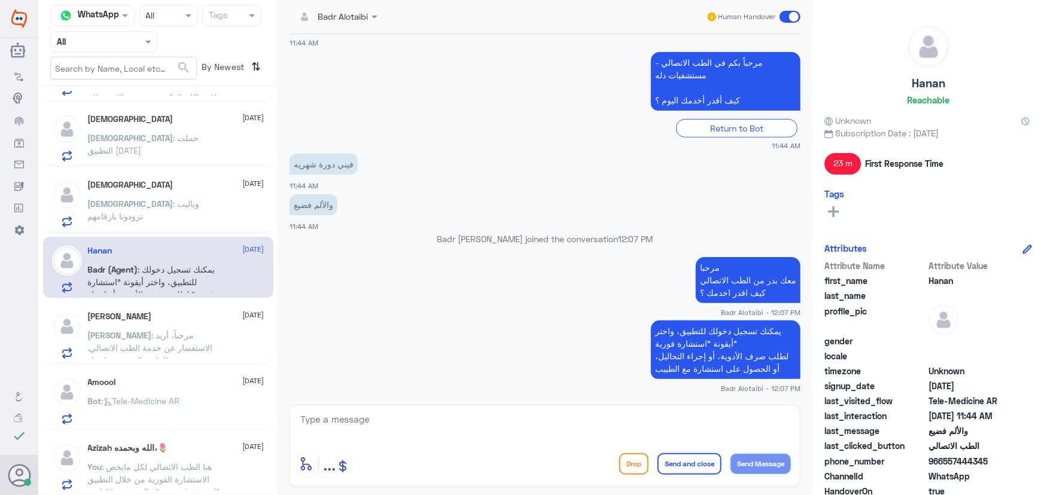
scroll to position [108, 0]
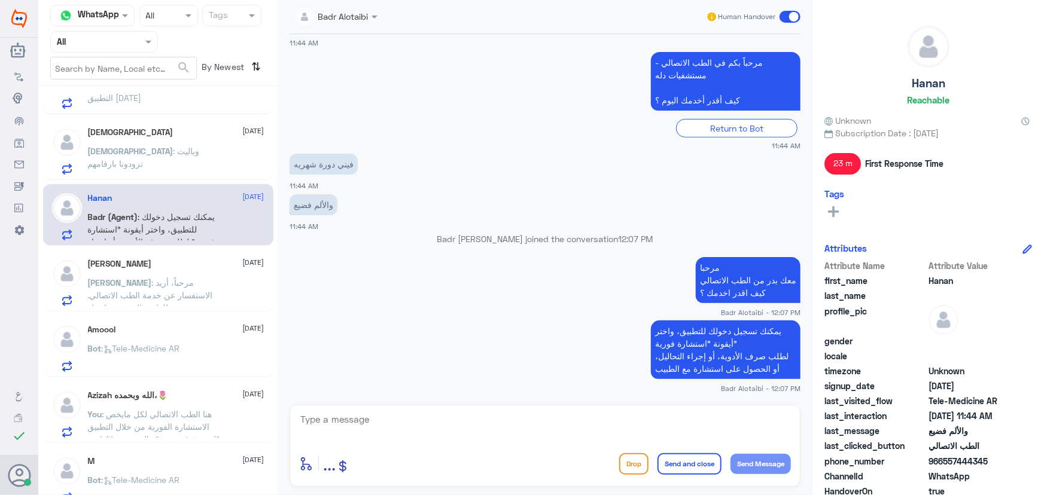
click at [152, 282] on span "عبدالله" at bounding box center [120, 283] width 64 height 10
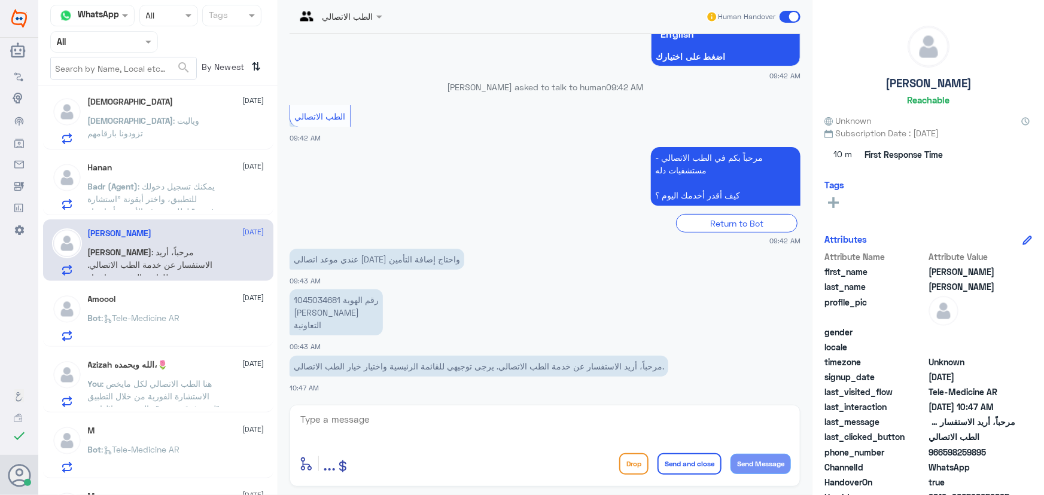
scroll to position [217, 0]
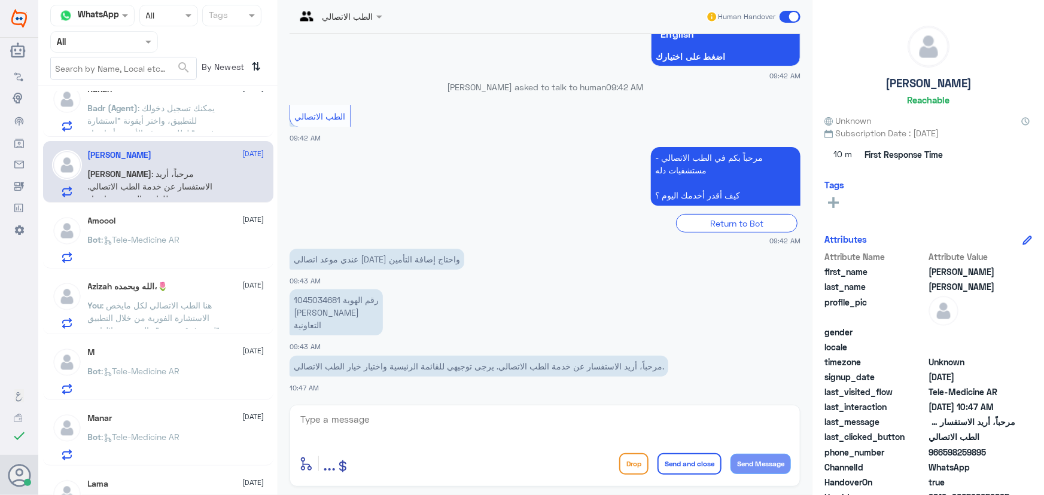
click at [157, 245] on p "Bot : Tele-Medicine AR" at bounding box center [134, 248] width 92 height 30
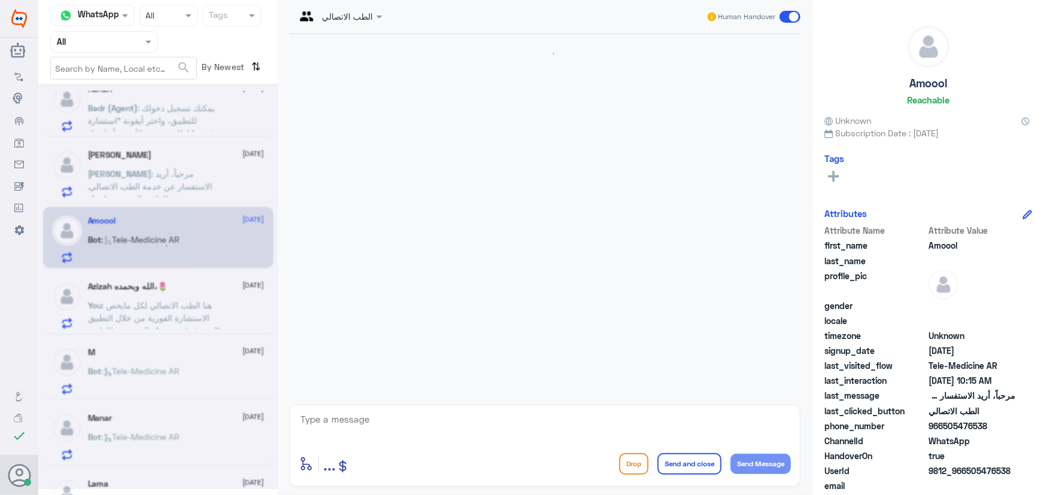
scroll to position [12, 0]
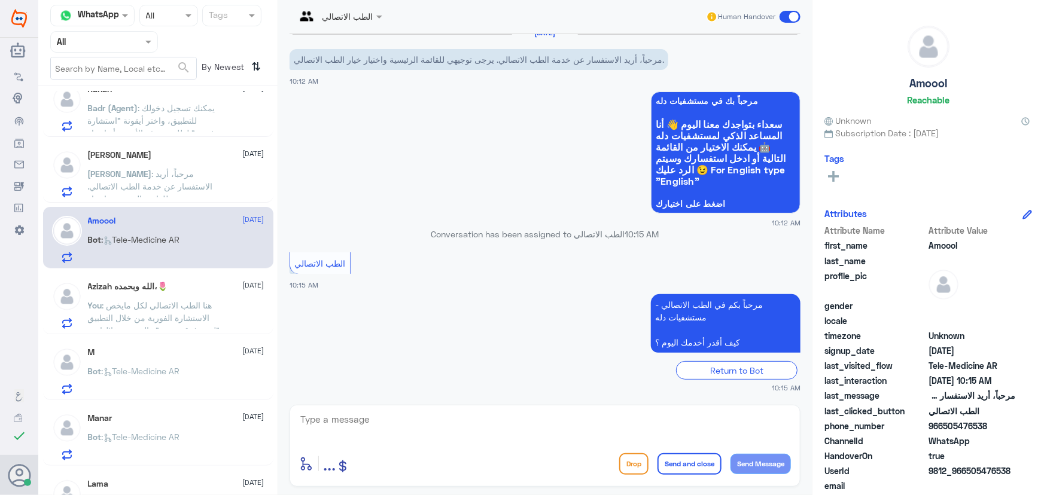
click at [180, 317] on span ": هنا الطب الاتصالي لكل مايخص الاستشارة الفورية من خلال التطبيق "لعمر فوق سنتين…" at bounding box center [154, 343] width 133 height 86
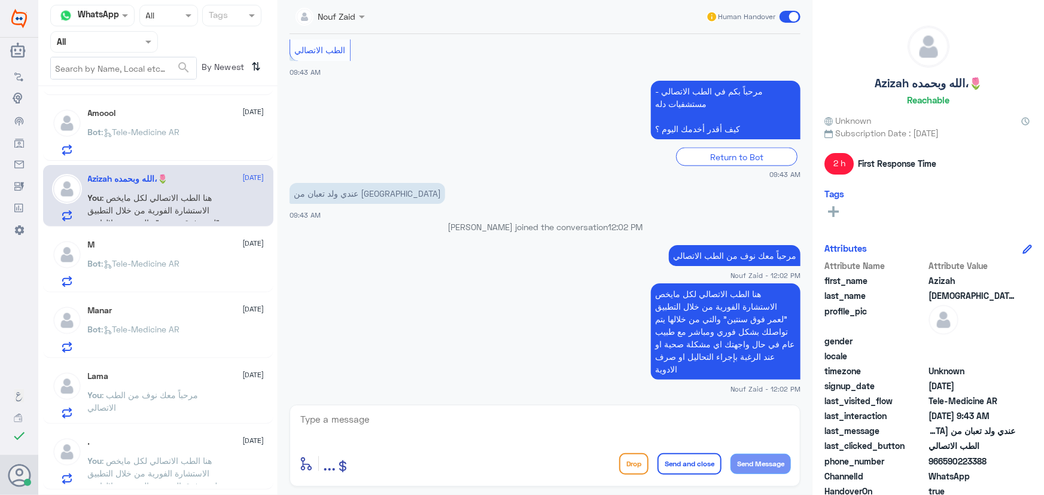
scroll to position [326, 0]
click at [164, 286] on div "M 9 September Bot : Tele-Medicine AR" at bounding box center [158, 261] width 230 height 62
click at [161, 275] on p "Bot : Tele-Medicine AR" at bounding box center [134, 271] width 92 height 30
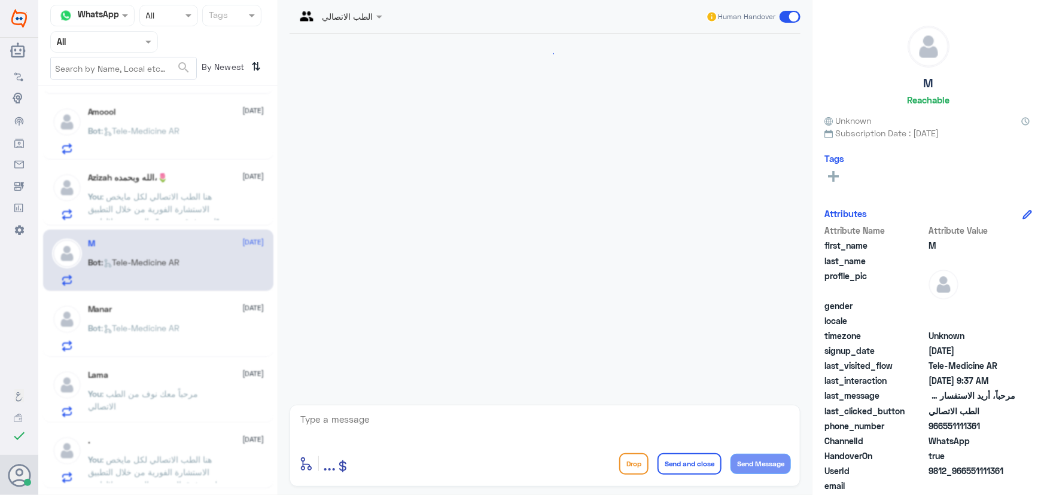
click at [168, 323] on span ": Tele-Medicine AR" at bounding box center [141, 328] width 78 height 10
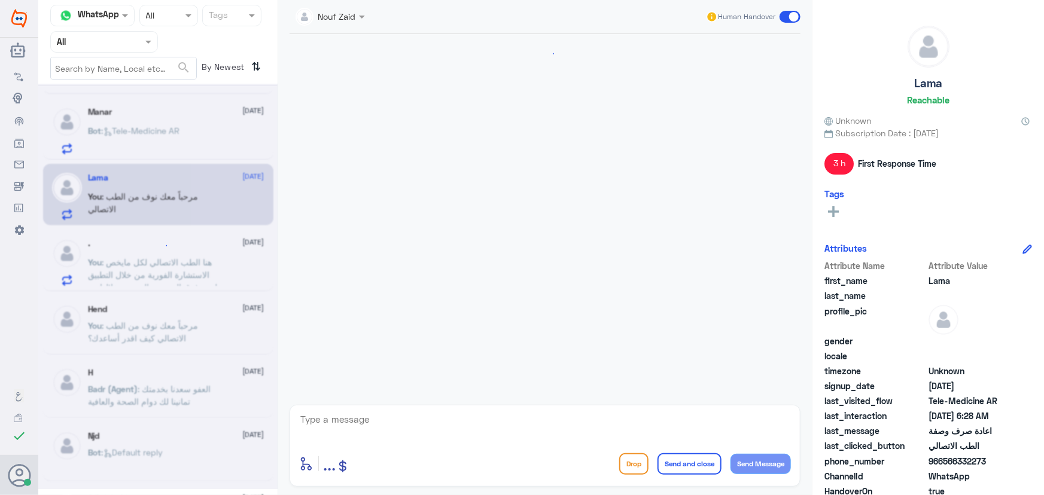
scroll to position [221, 0]
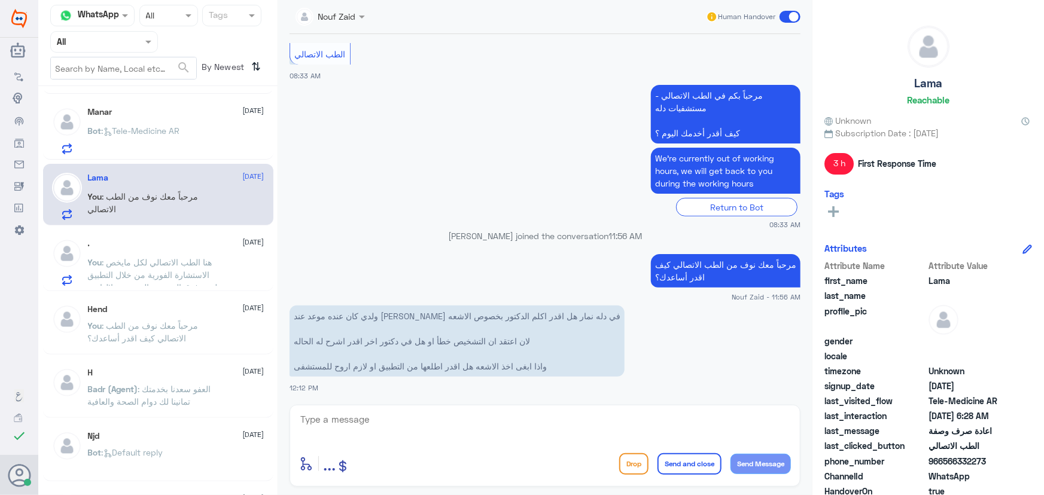
click at [145, 66] on input "text" at bounding box center [123, 68] width 145 height 22
click at [152, 126] on span ": Tele-Medicine AR" at bounding box center [141, 131] width 78 height 10
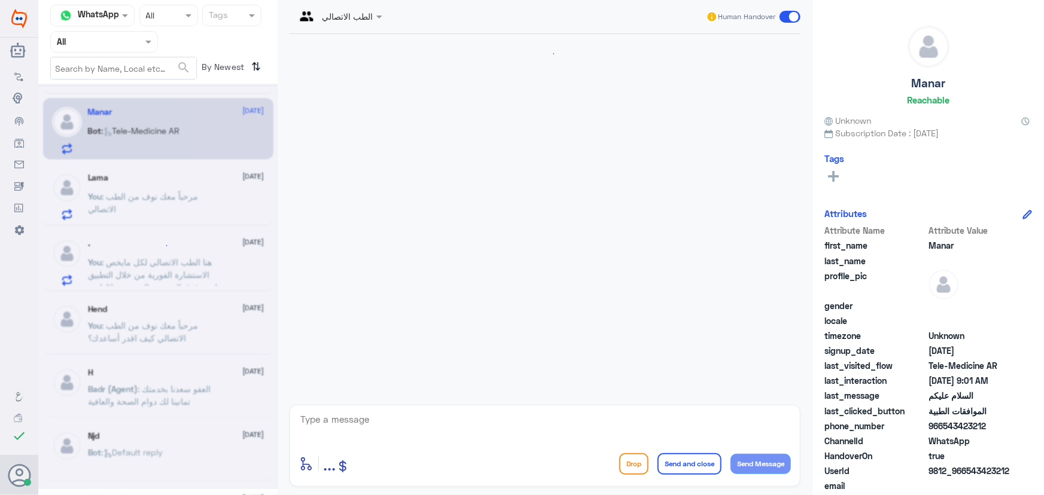
scroll to position [550, 0]
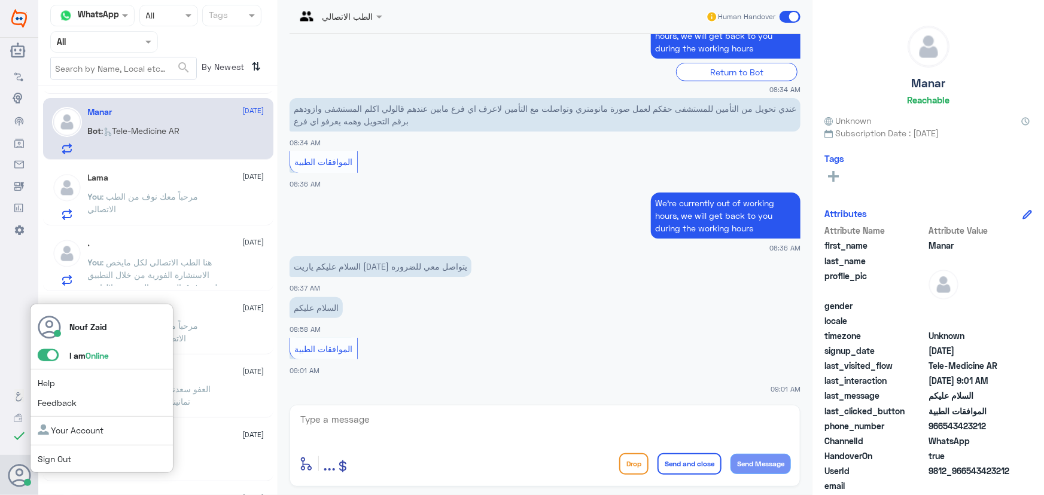
click at [43, 358] on span at bounding box center [48, 355] width 21 height 12
click at [0, 0] on input "checkbox" at bounding box center [0, 0] width 0 height 0
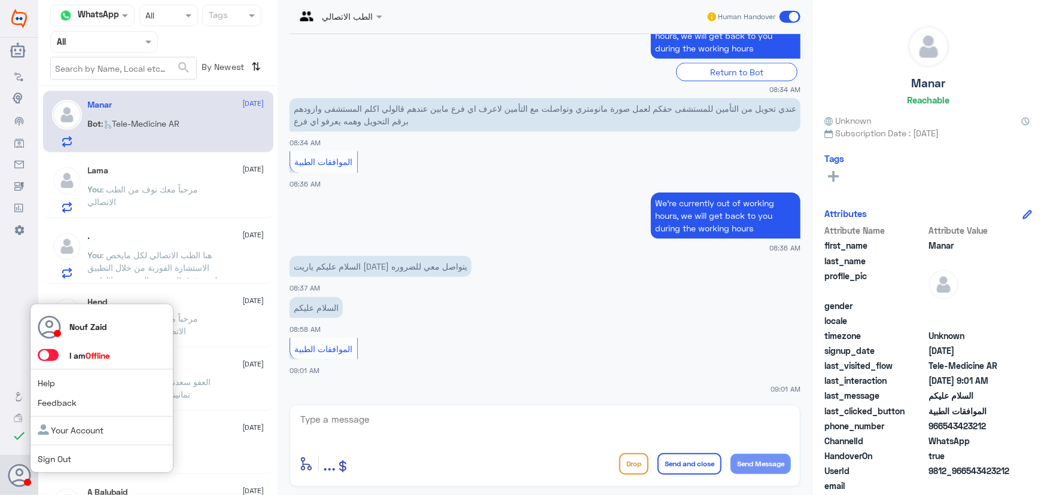
scroll to position [326, 0]
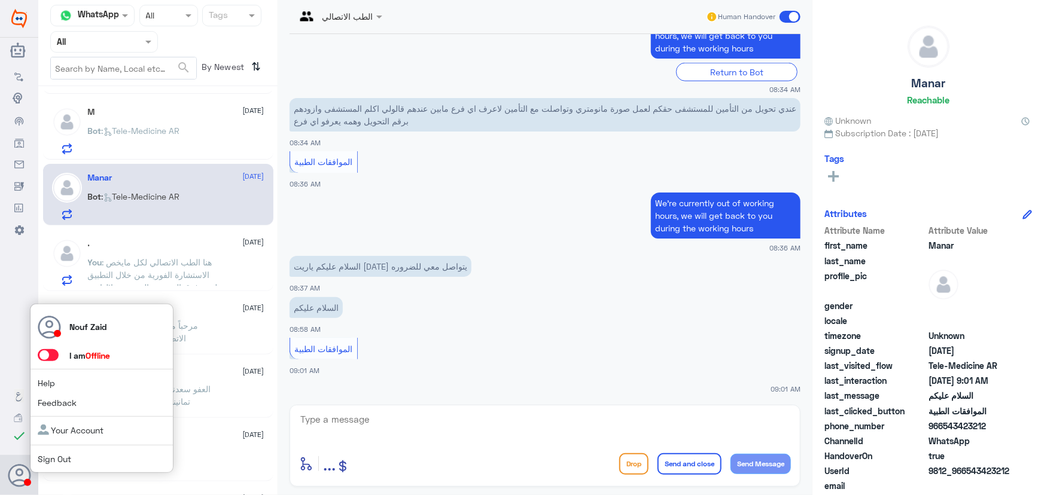
click at [54, 353] on span at bounding box center [48, 355] width 21 height 12
click at [0, 0] on input "checkbox" at bounding box center [0, 0] width 0 height 0
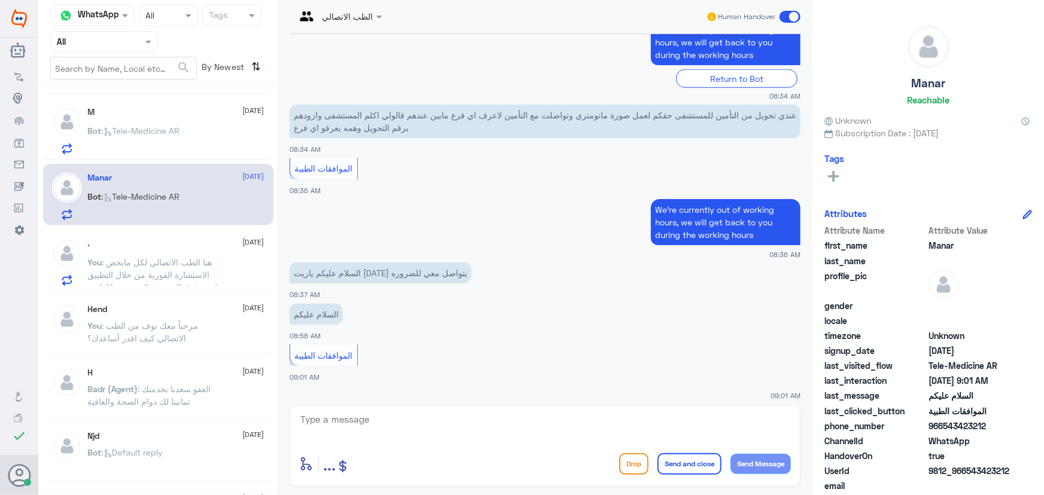
scroll to position [550, 0]
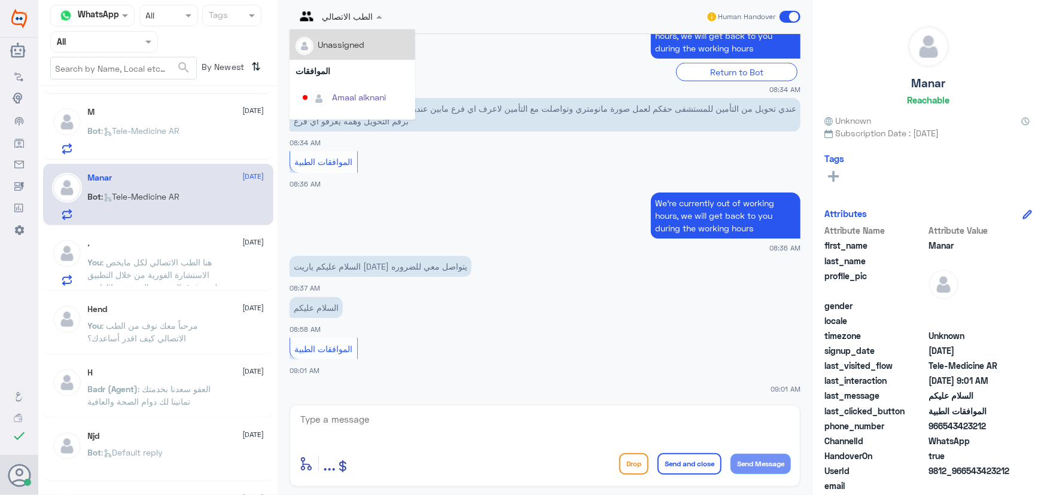
click at [352, 17] on input "text" at bounding box center [324, 16] width 59 height 14
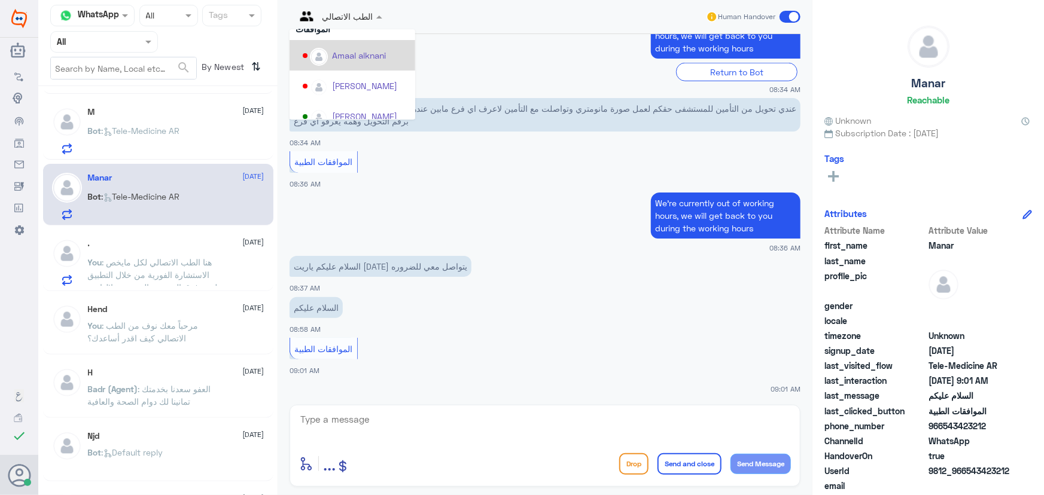
scroll to position [108, 0]
click at [370, 50] on div "jana Alhamed" at bounding box center [364, 50] width 65 height 13
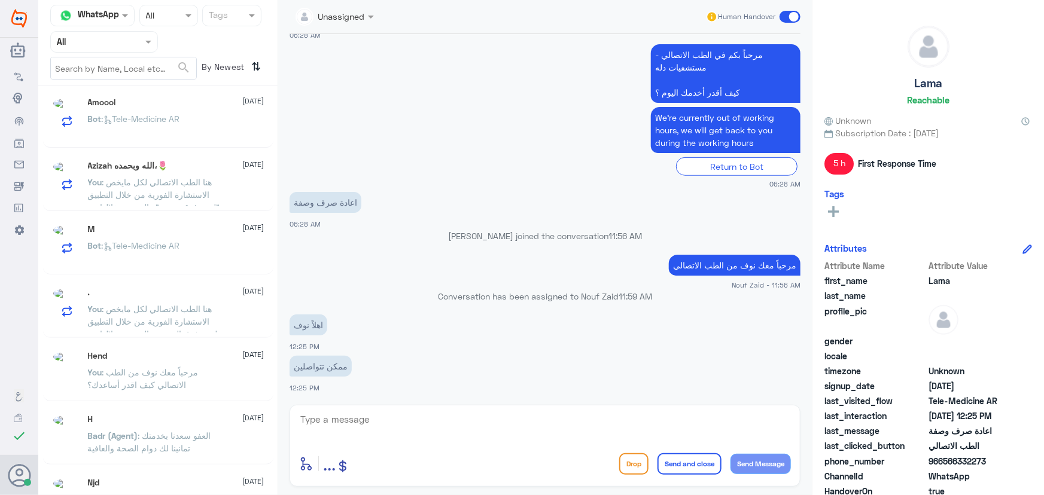
scroll to position [326, 0]
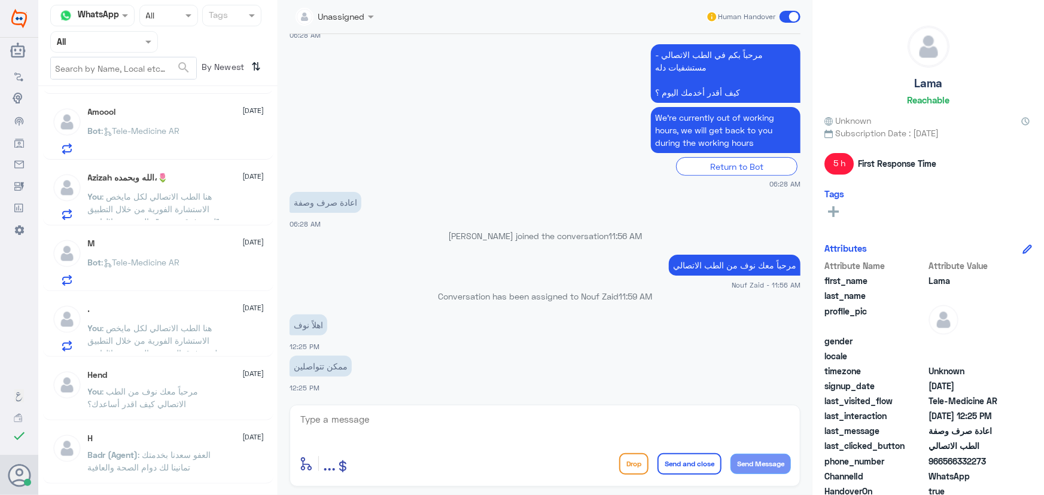
drag, startPoint x: 944, startPoint y: 461, endPoint x: 1024, endPoint y: 461, distance: 80.1
click at [1022, 462] on div "phone_number 966566332273" at bounding box center [928, 462] width 208 height 15
copy span "566332273"
click at [514, 434] on textarea at bounding box center [545, 425] width 492 height 29
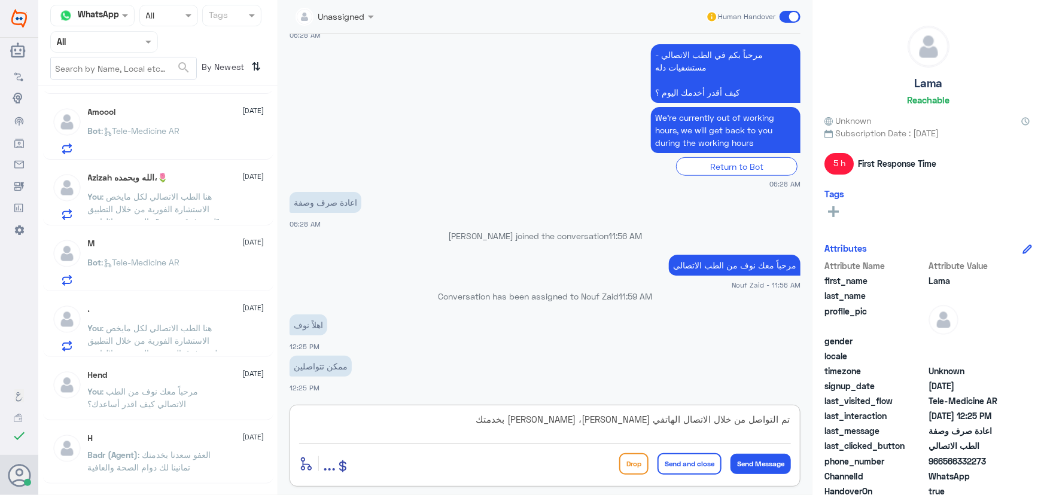
drag, startPoint x: 629, startPoint y: 420, endPoint x: 648, endPoint y: 423, distance: 19.4
click at [648, 423] on textarea "تم التواصل من خلال الاتصال الهاتفي سعدنا، سعدنا بخدمتك" at bounding box center [545, 425] width 492 height 29
drag, startPoint x: 640, startPoint y: 425, endPoint x: 656, endPoint y: 423, distance: 16.2
click at [656, 423] on textarea "تم التواصل من خلال الاتصال الهاتفي ا، سعدنا بخدمتك" at bounding box center [545, 425] width 492 height 29
type textarea "تم التواصل من خلال الاتصال الهاتفي، [PERSON_NAME] بخدمتك"
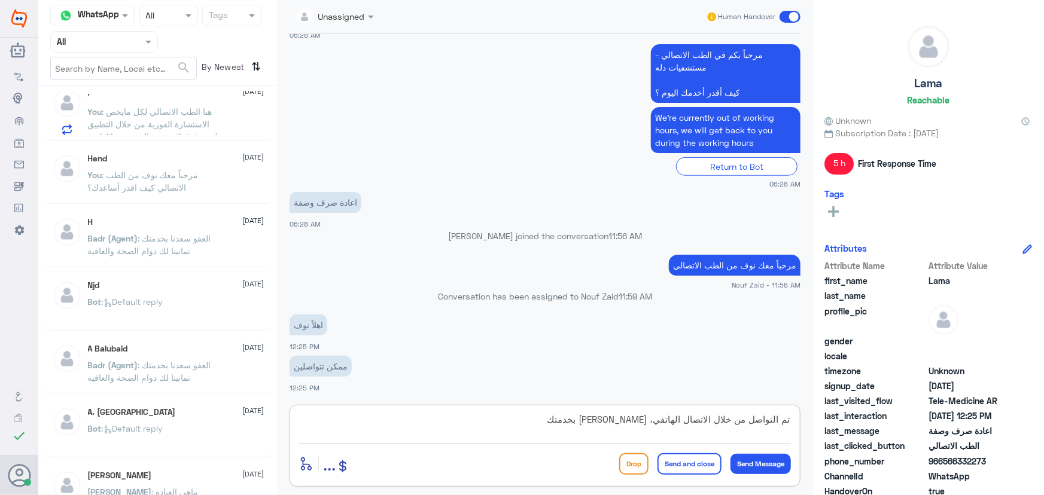
scroll to position [544, 0]
drag, startPoint x: 501, startPoint y: 423, endPoint x: 816, endPoint y: 414, distance: 315.3
click at [816, 414] on div "Channel WhatsApp Status × All Tags Agent Filter All search By Newest ⇅ Lama 9 S…" at bounding box center [540, 249] width 1005 height 499
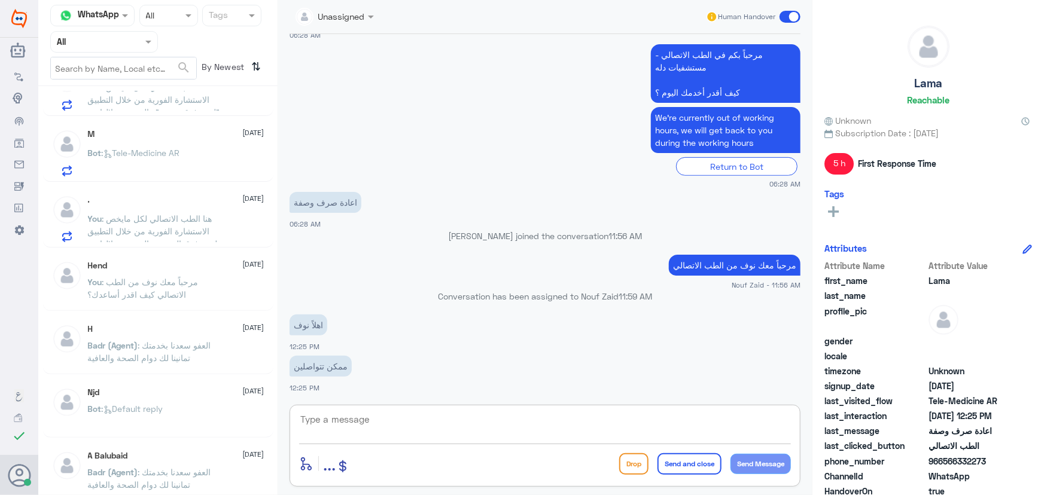
scroll to position [326, 0]
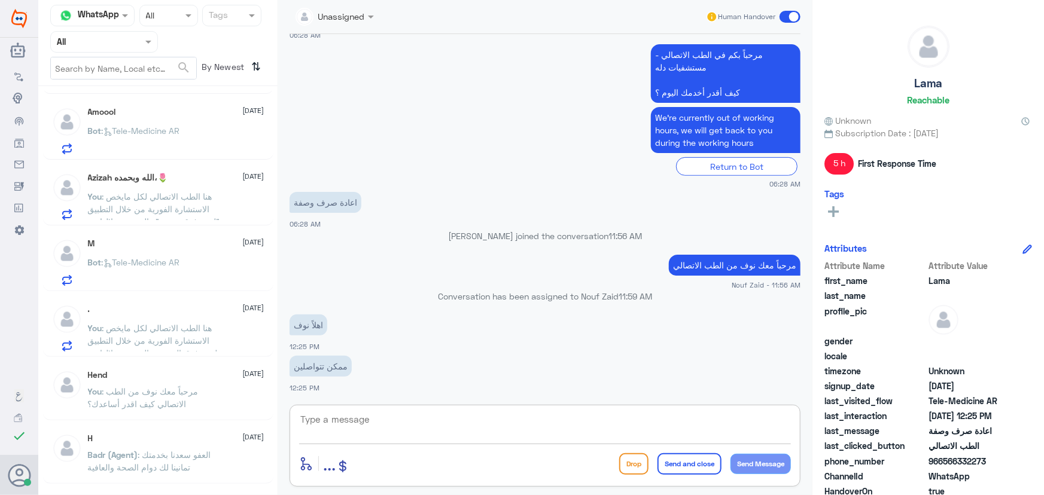
click at [181, 354] on div "Lama 9 September Lama : ممكن تتواصلين Najla 9 September Najla : ولدي كان عنده م…" at bounding box center [157, 295] width 239 height 408
click at [179, 337] on span ": هنا الطب الاتصالي لكل مايخص الاستشارة الفورية من خلال التطبيق لعمر فوق السنتي…" at bounding box center [154, 366] width 133 height 86
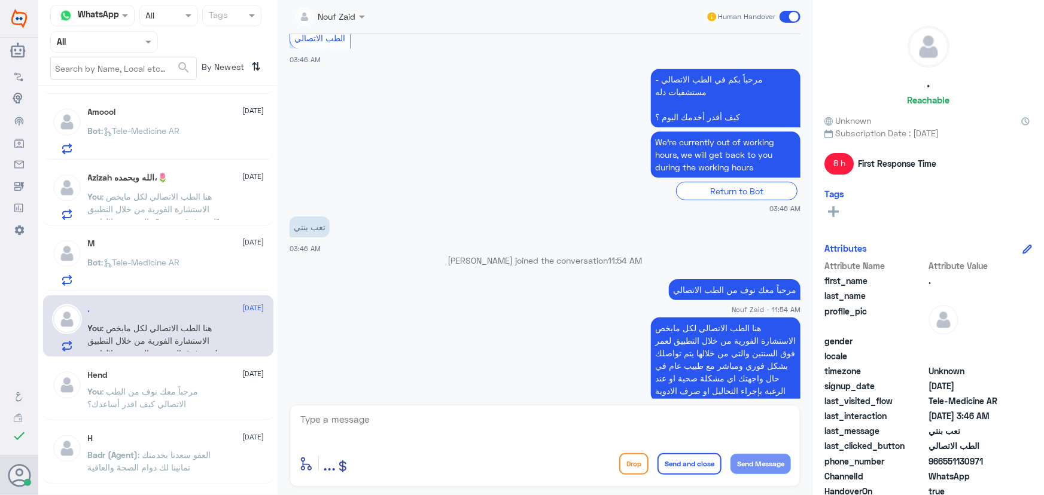
scroll to position [218, 0]
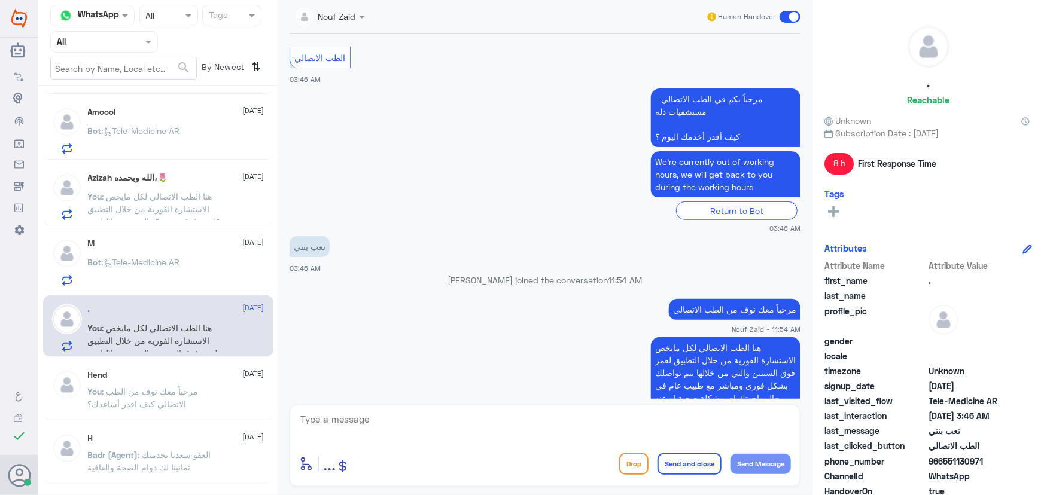
click at [794, 17] on span at bounding box center [789, 17] width 21 height 12
click at [0, 0] on input "checkbox" at bounding box center [0, 0] width 0 height 0
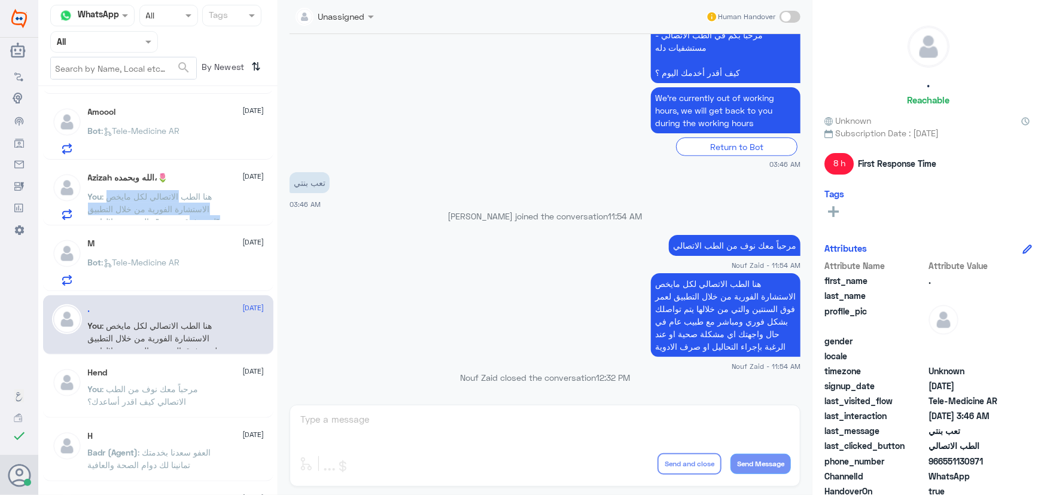
drag, startPoint x: 179, startPoint y: 202, endPoint x: 179, endPoint y: 224, distance: 21.5
click at [179, 224] on div "Lama 9 September Lama : ممكن تتواصلين Najla 9 September Najla : ولدي كان عنده م…" at bounding box center [157, 295] width 239 height 408
click at [178, 243] on div "M 9 September" at bounding box center [176, 244] width 176 height 10
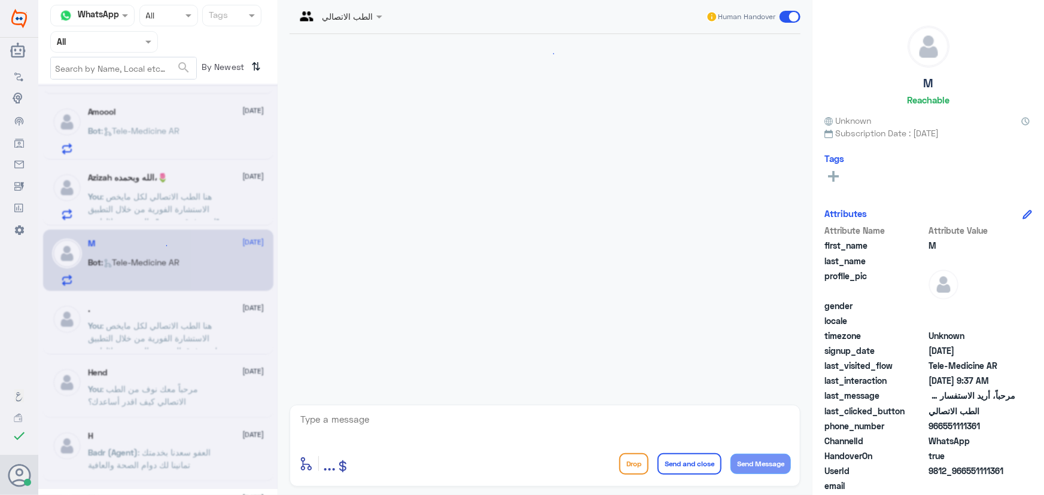
scroll to position [12, 0]
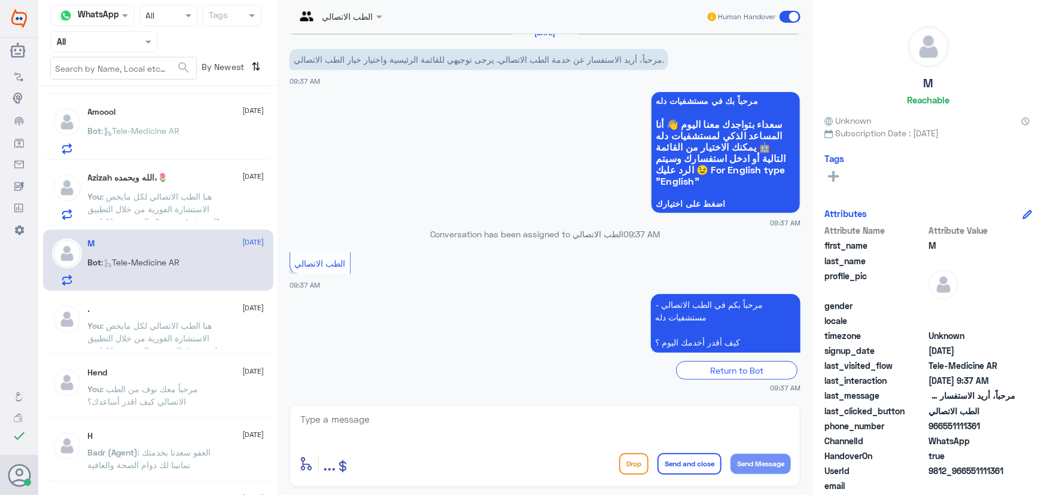
click at [421, 411] on textarea at bounding box center [545, 425] width 492 height 29
paste textarea "مرحباً معك نوف من الطب الاتصالي كيف اقدر أساعدك؟"
type textarea "مرحباً معك نوف من الطب الاتصالي كيف اقدر أساعدك؟"
drag, startPoint x: 765, startPoint y: 457, endPoint x: 760, endPoint y: 452, distance: 7.2
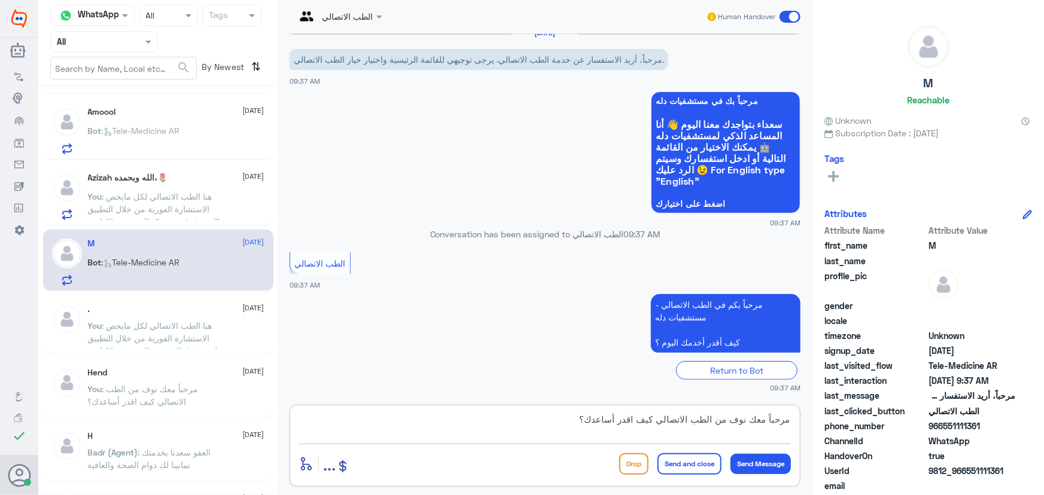
click at [762, 454] on button "Send Message" at bounding box center [760, 464] width 60 height 20
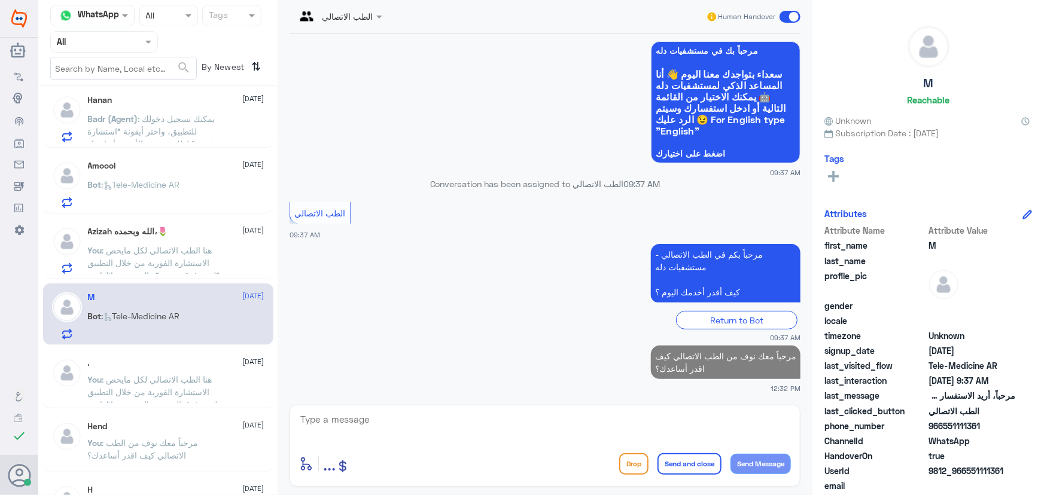
scroll to position [272, 0]
click at [195, 260] on span ": هنا الطب الاتصالي لكل مايخص الاستشارة الفورية من خلال التطبيق "لعمر فوق سنتين…" at bounding box center [154, 289] width 133 height 86
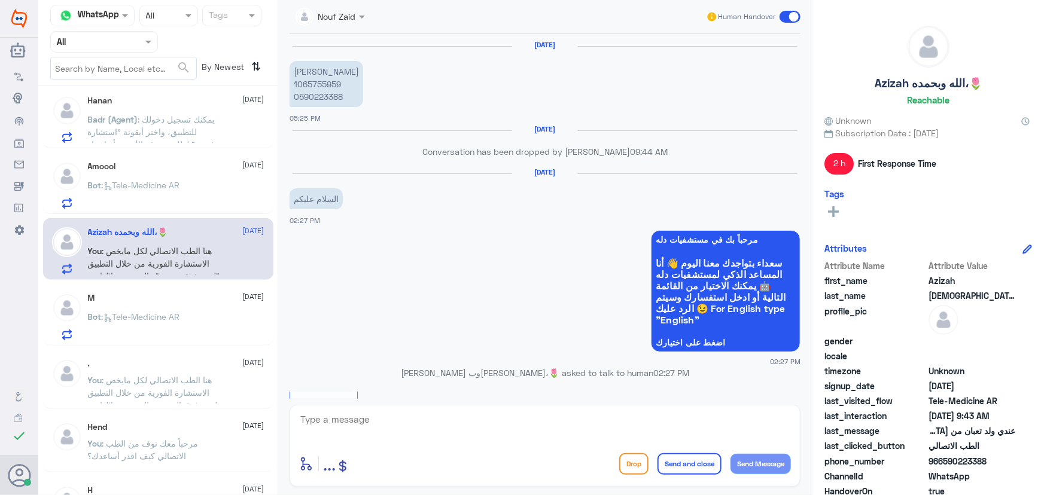
scroll to position [1017, 0]
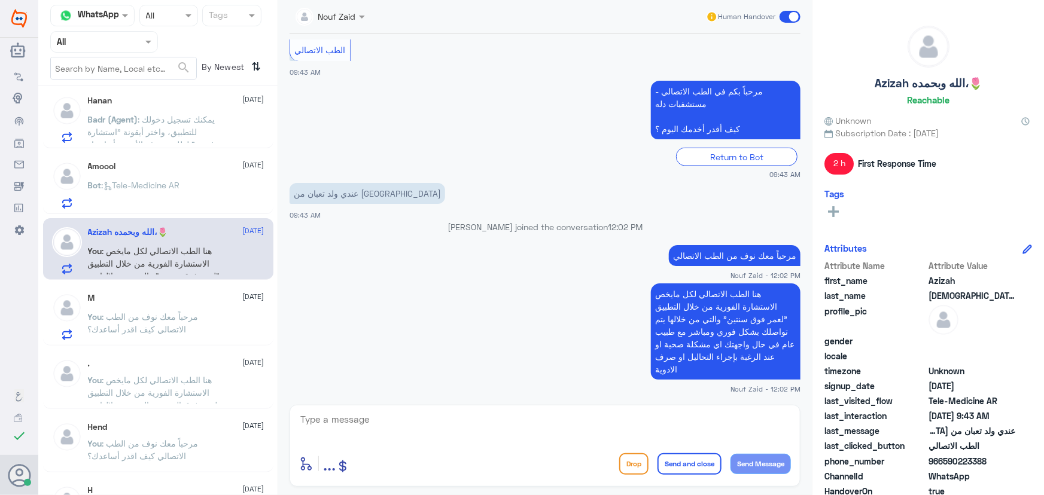
click at [785, 20] on span at bounding box center [789, 17] width 21 height 12
click at [0, 0] on input "checkbox" at bounding box center [0, 0] width 0 height 0
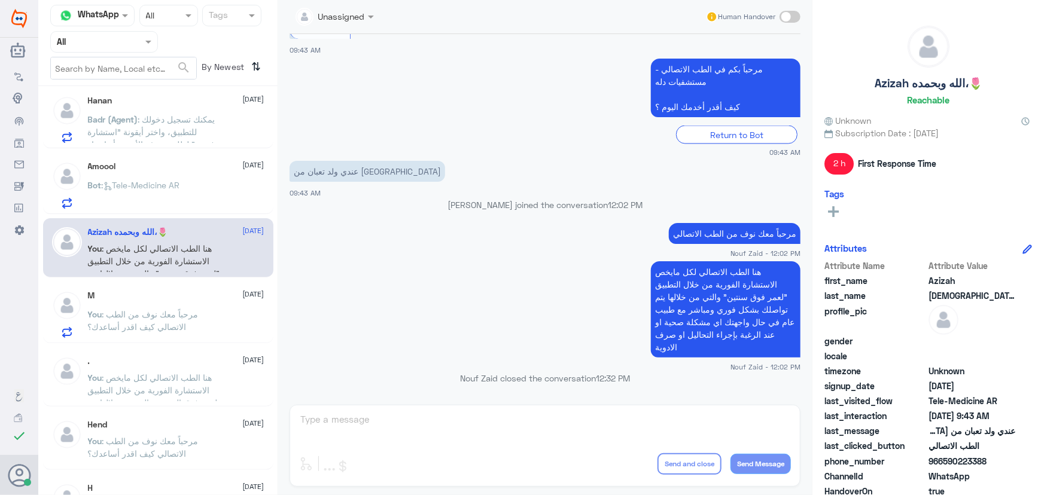
click at [212, 182] on div "Bot : Tele-Medicine AR" at bounding box center [176, 195] width 176 height 27
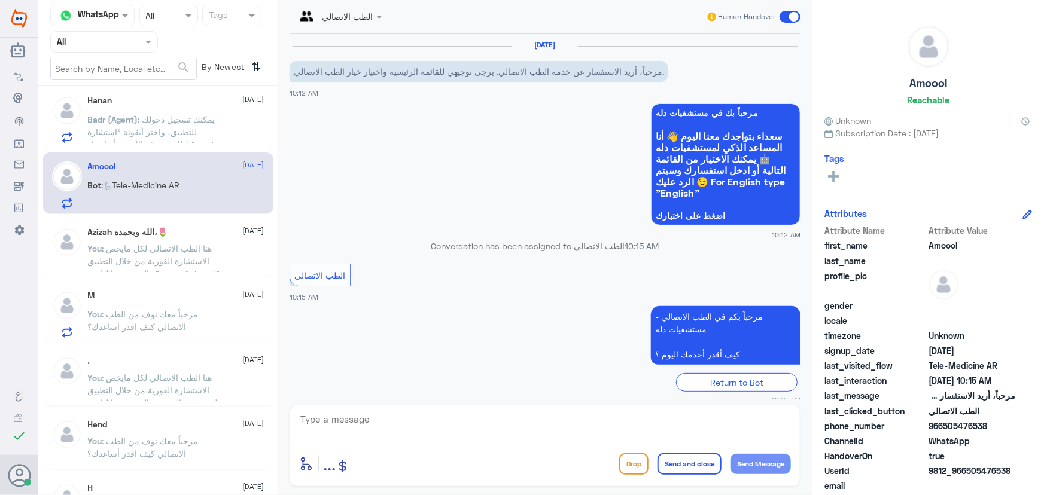
scroll to position [12, 0]
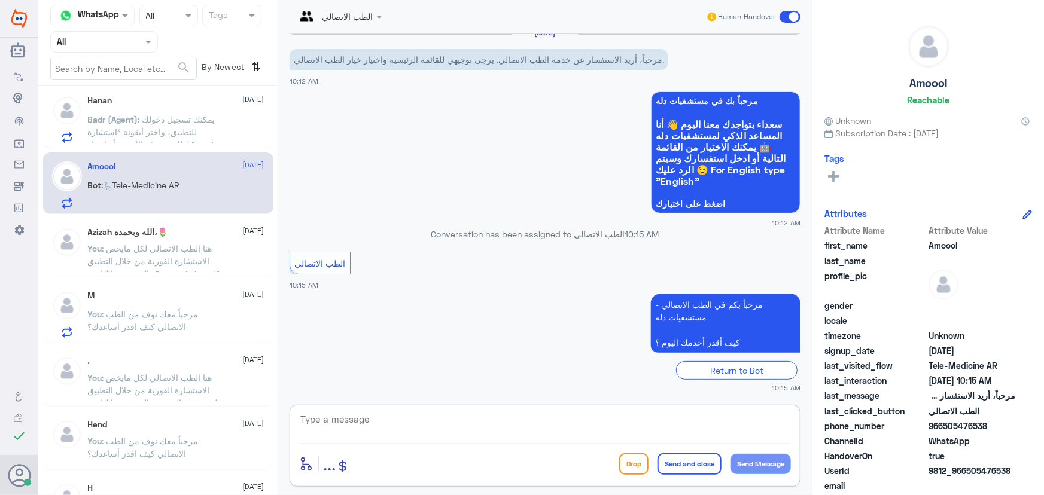
click at [393, 419] on textarea at bounding box center [545, 425] width 492 height 29
paste textarea "مرحباً معك نوف من الطب الاتصالي كيف اقدر أساعدك؟"
type textarea "مرحباً معك نوف من الطب الاتصالي كيف اقدر أساعدك؟"
click at [746, 463] on button "Send Message" at bounding box center [760, 464] width 60 height 20
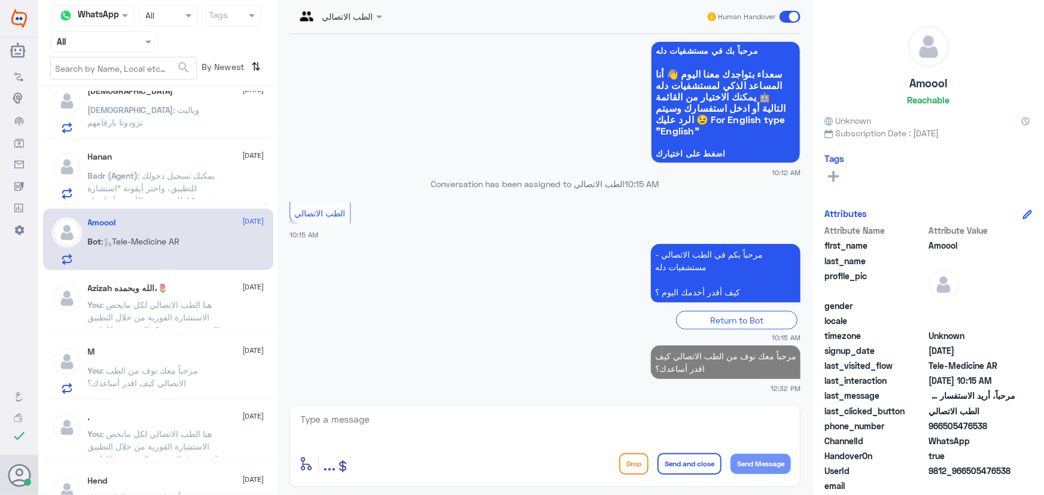
scroll to position [163, 0]
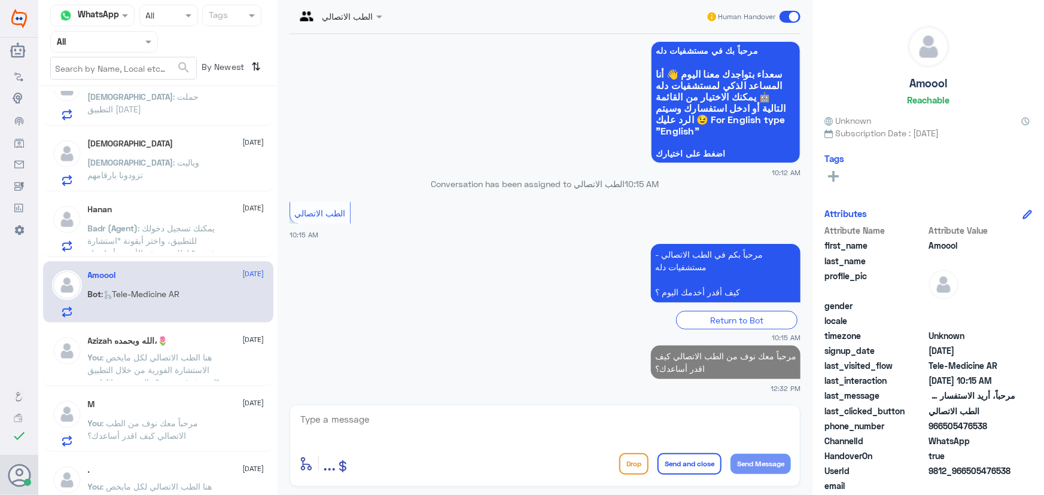
click at [151, 222] on p "Badr (Agent) : يمكنك تسجيل دخولك للتطبيق، واختر أيقونة "استشارة فورية" لطلب صرف…" at bounding box center [155, 237] width 135 height 30
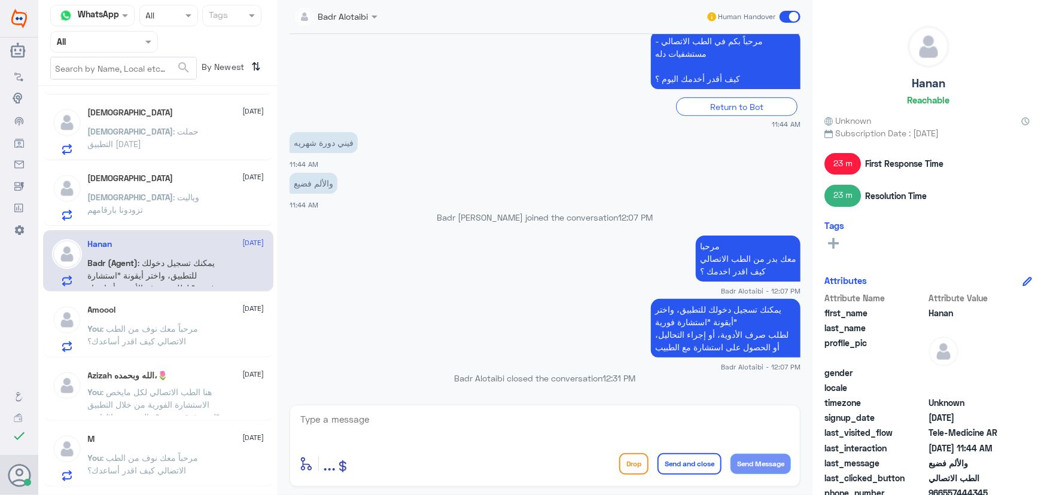
scroll to position [108, 0]
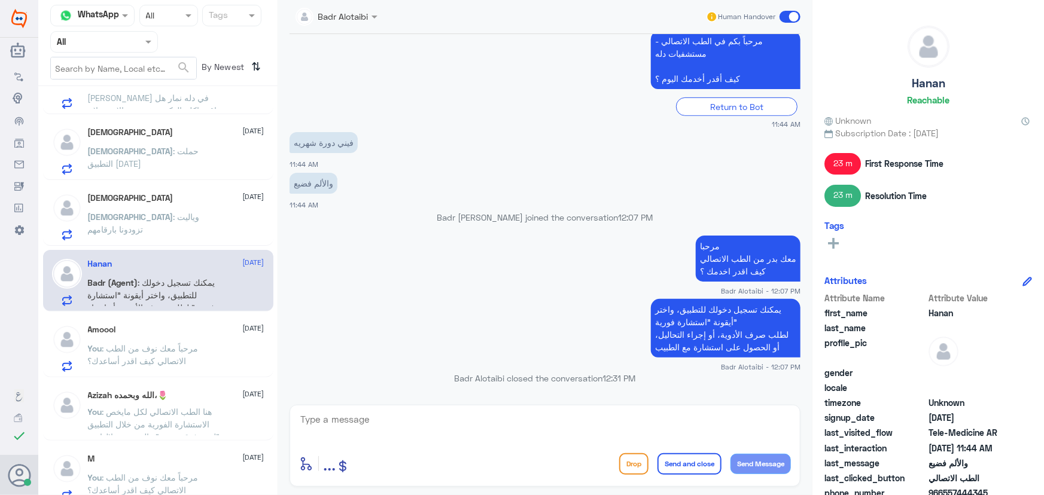
click at [160, 218] on span ": وياليت تزودونا بارقامهم" at bounding box center [144, 223] width 112 height 23
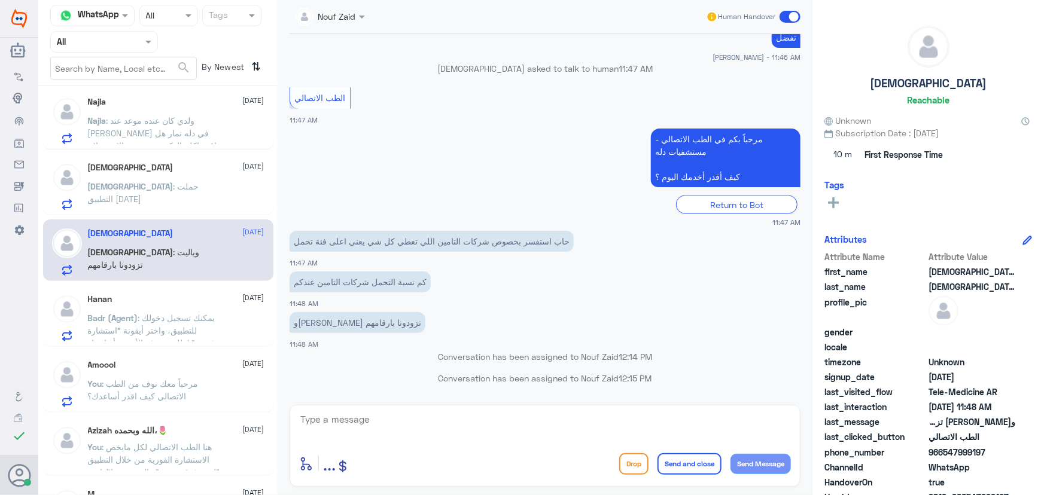
scroll to position [54, 0]
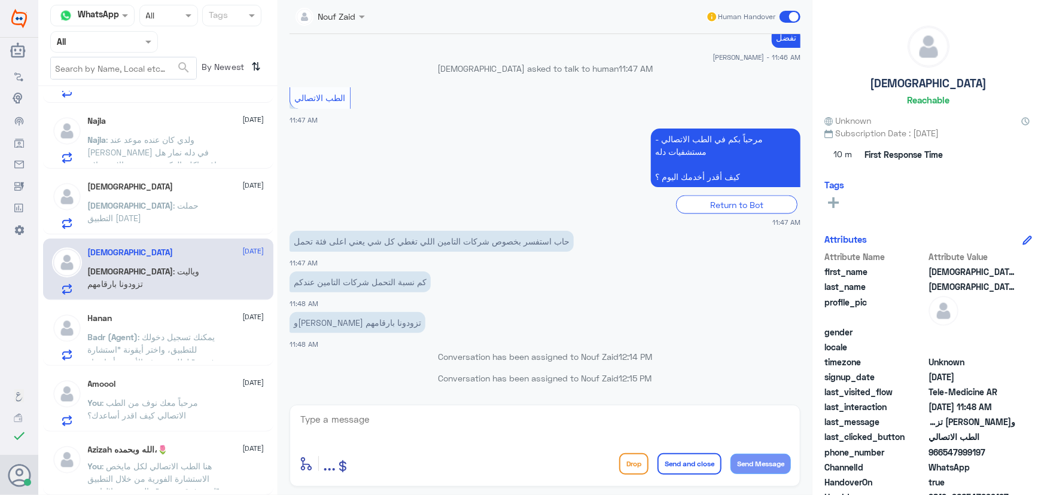
click at [173, 217] on p "[DEMOGRAPHIC_DATA] : حملت التطبيق [DATE]" at bounding box center [155, 214] width 135 height 30
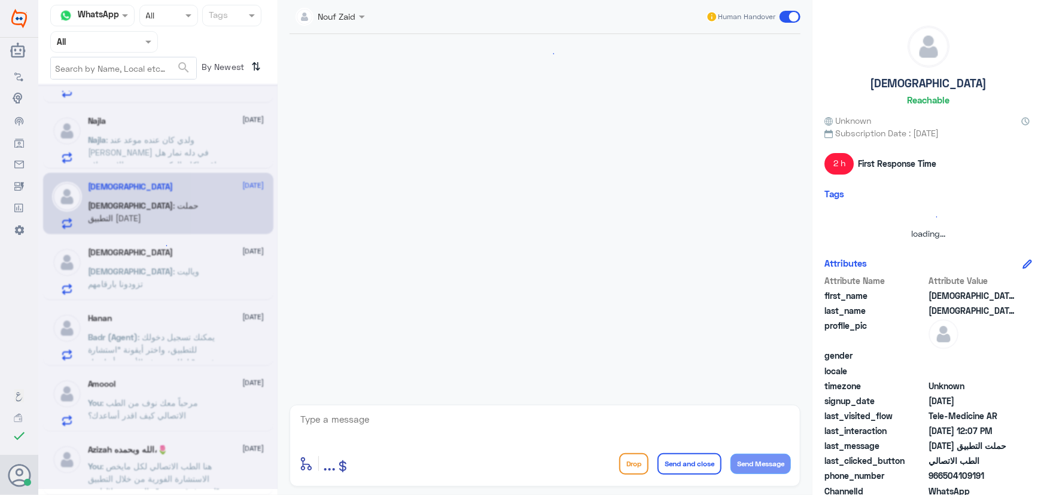
scroll to position [723, 0]
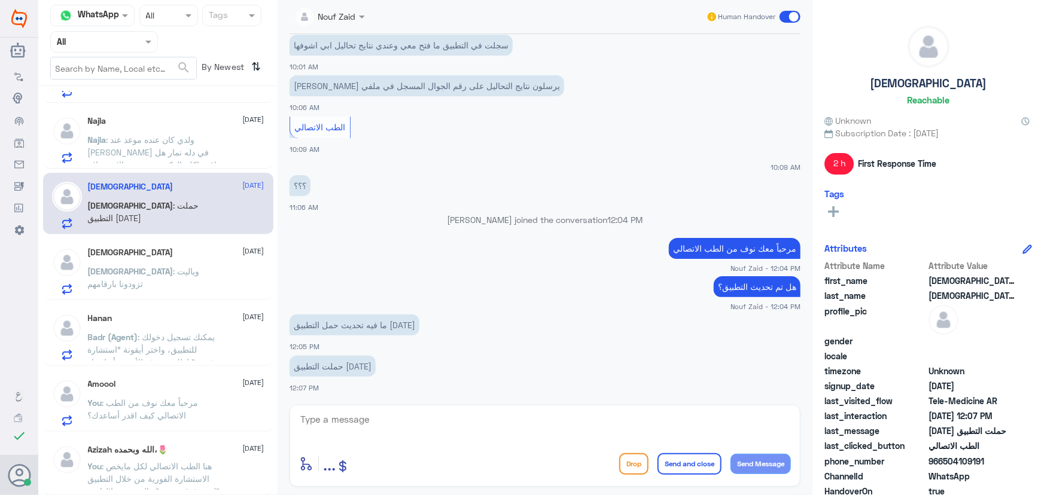
click at [197, 251] on div "سبحان الله 9 September" at bounding box center [176, 253] width 176 height 10
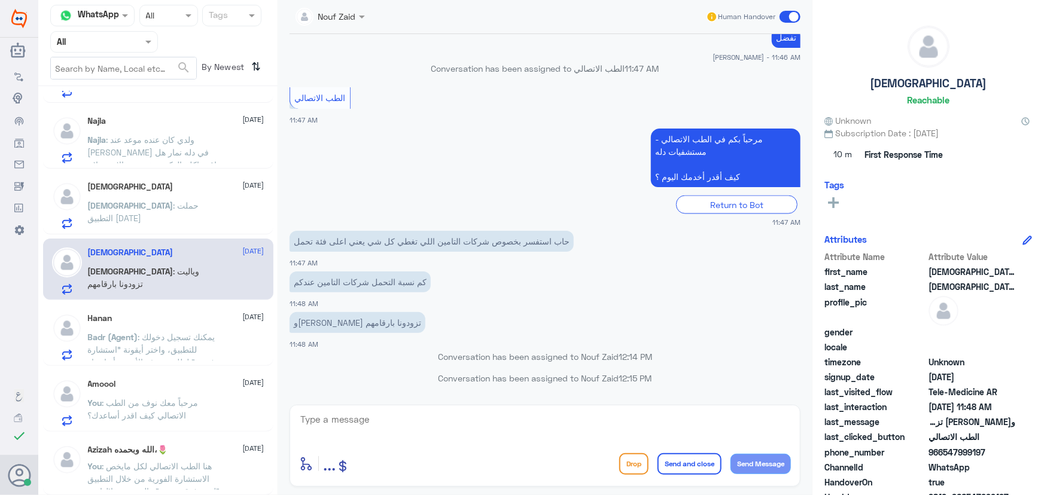
click at [426, 420] on textarea at bounding box center [545, 425] width 492 height 29
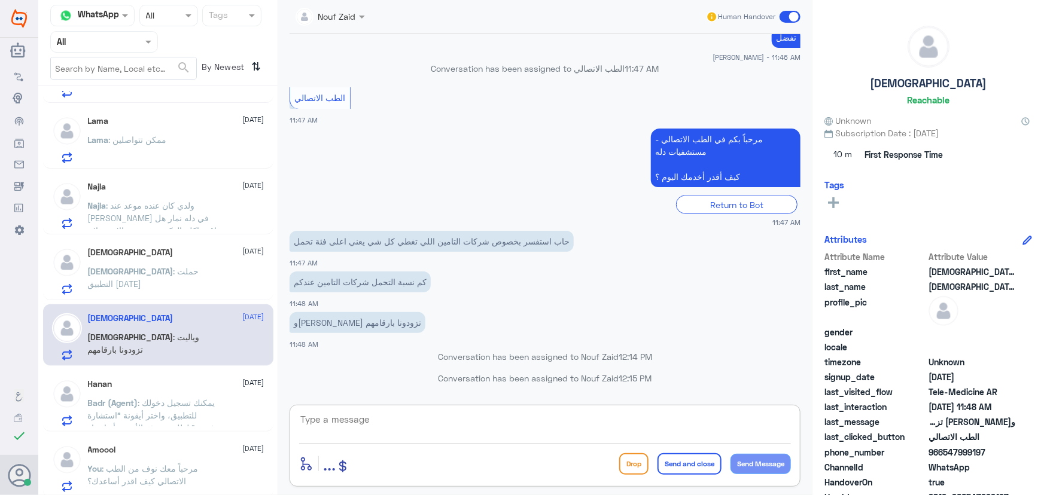
paste textarea "مرحباً معك نوف من الطب الاتصالي"
type textarea "مرحباً معك نوف من الطب الاتصالي"
drag, startPoint x: 527, startPoint y: 407, endPoint x: 562, endPoint y: 410, distance: 34.2
click at [562, 410] on div "مرحباً معك نوف من الطب الاتصالي enter flow name ... Drop Send and close Send Me…" at bounding box center [544, 446] width 511 height 82
drag, startPoint x: 666, startPoint y: 425, endPoint x: 860, endPoint y: 419, distance: 194.4
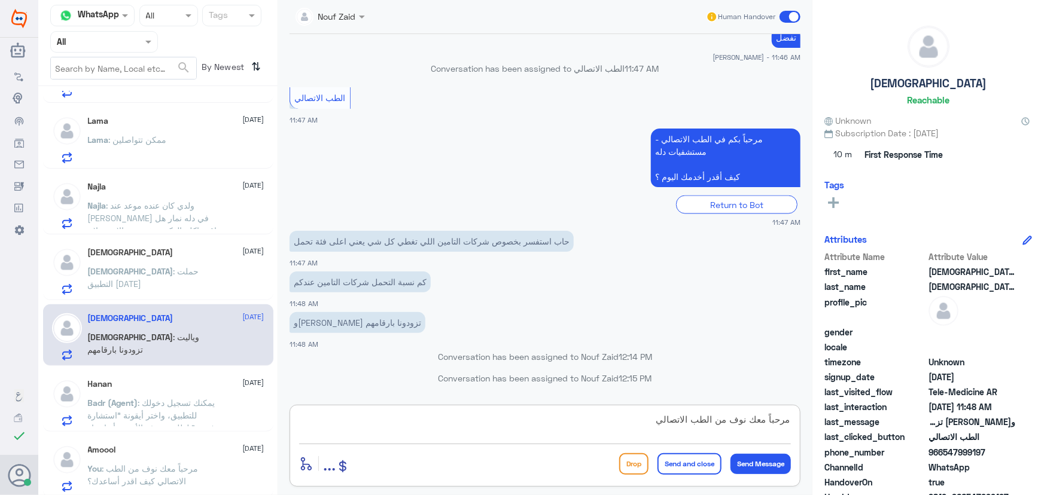
click at [860, 419] on div "Channel WhatsApp Status × All Tags Agent Filter All search By Newest ⇅ M 1 9 Se…" at bounding box center [540, 249] width 1005 height 499
click at [584, 428] on textarea "مرحباً معك نوف من الطب الاتصالي" at bounding box center [545, 425] width 492 height 29
click at [752, 466] on button "Send Message" at bounding box center [760, 464] width 60 height 20
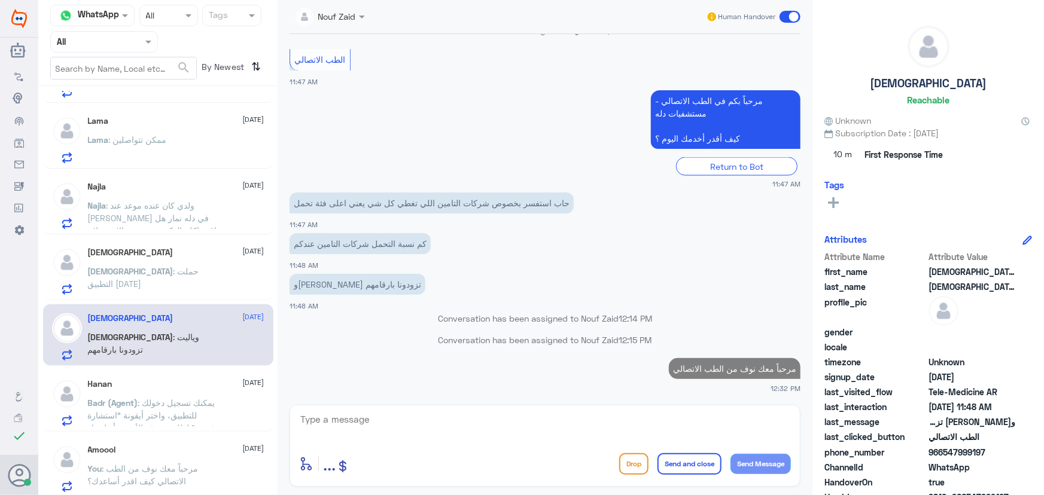
click at [713, 432] on textarea at bounding box center [545, 425] width 492 height 29
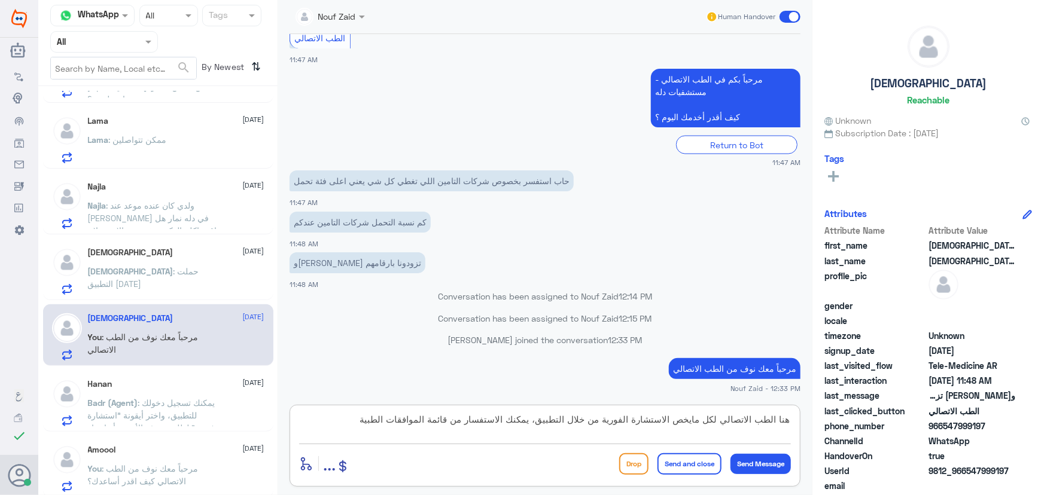
type textarea "هنا الطب الاتصالي لكل مايخص الاستشارة الفورية من خلال التطبيق، يمكنك الاستفسار …"
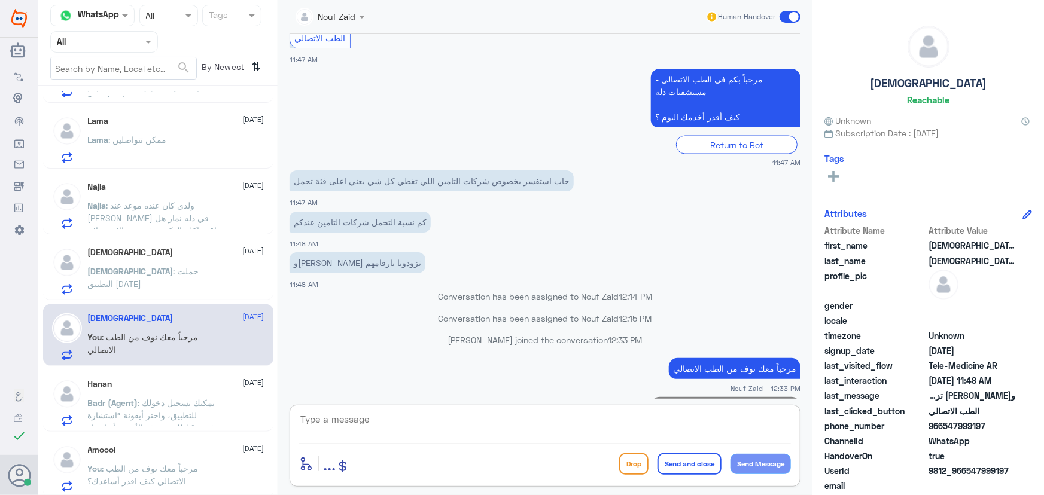
scroll to position [1017, 0]
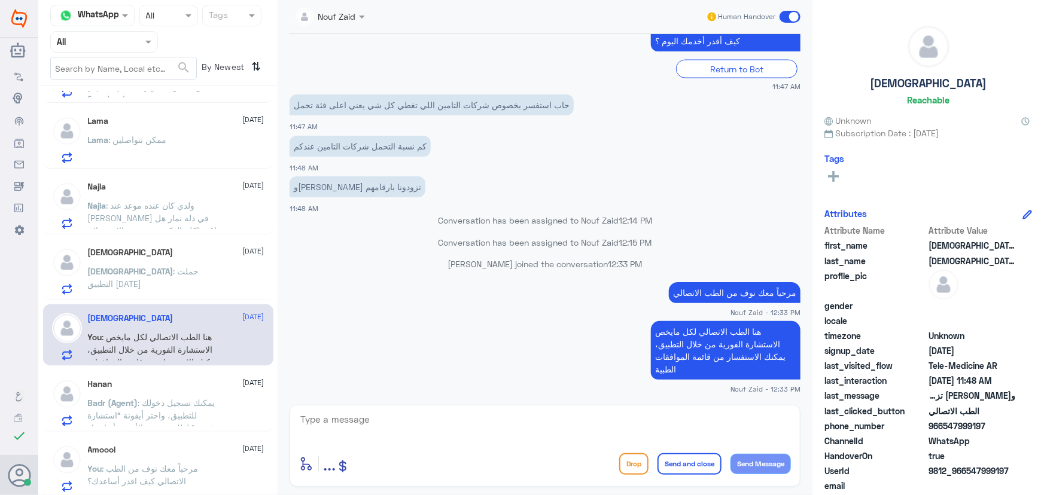
click at [788, 17] on span at bounding box center [789, 17] width 21 height 12
click at [0, 0] on input "checkbox" at bounding box center [0, 0] width 0 height 0
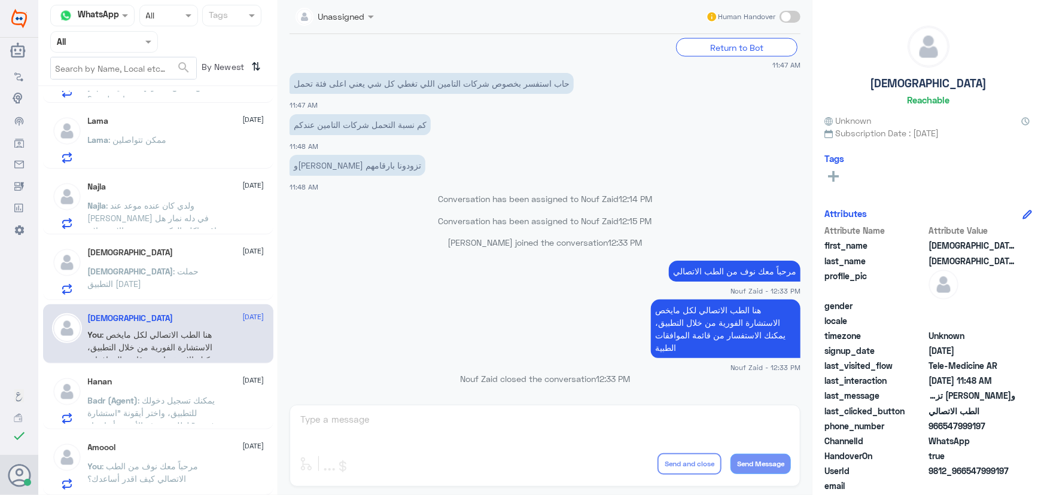
click at [161, 254] on div "سبحان الله 9 September" at bounding box center [176, 253] width 176 height 10
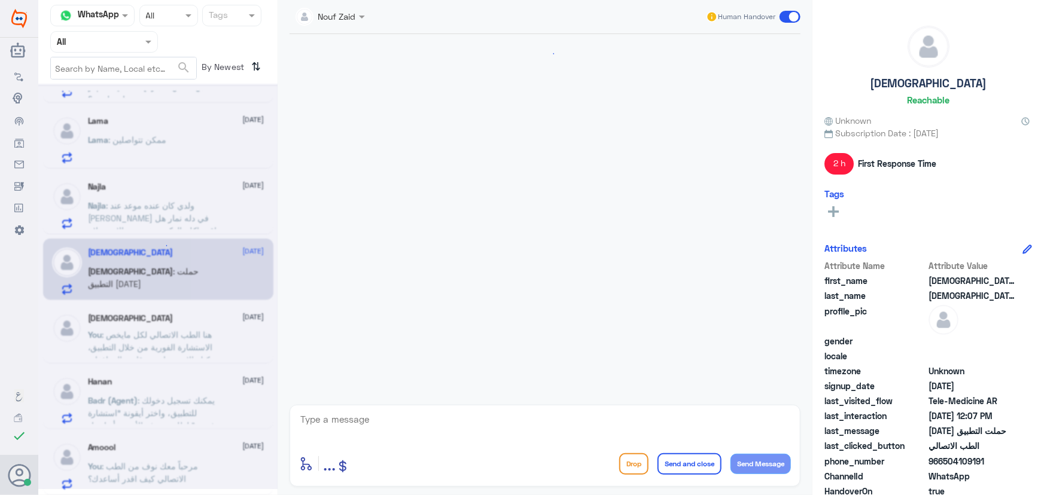
scroll to position [723, 0]
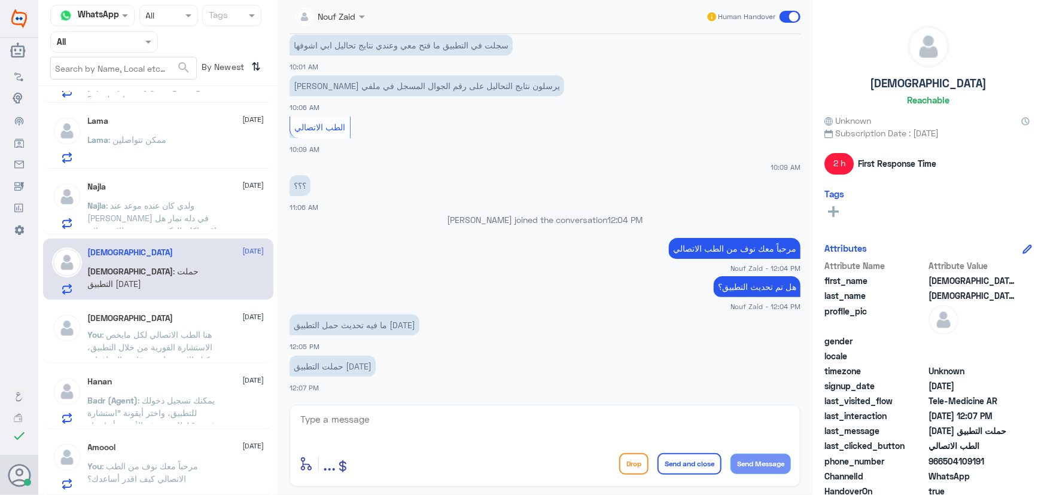
click at [137, 202] on span ": ولدي كان عنده موعد عند الدكتور عبدالغني السعيد في دله نمار هل اقدر اكلم الدكت…" at bounding box center [152, 243] width 129 height 86
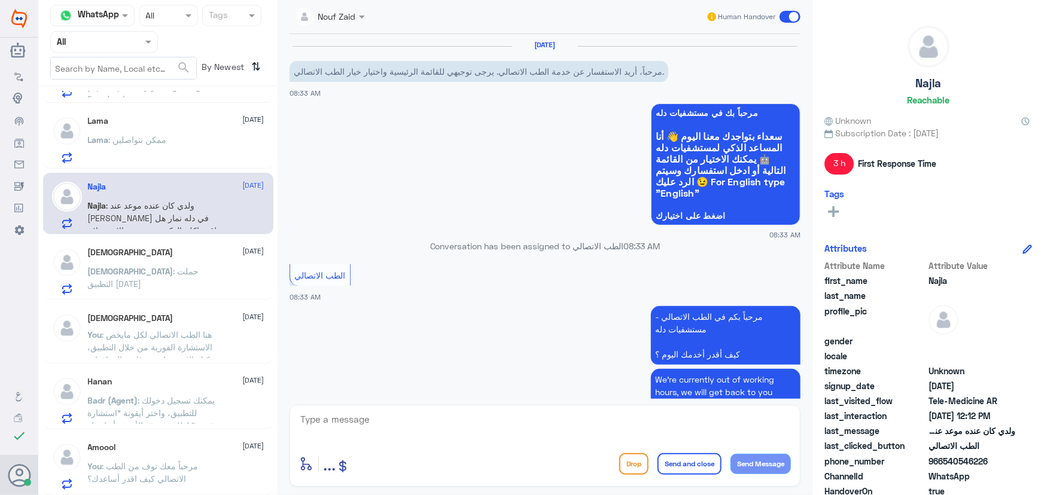
scroll to position [221, 0]
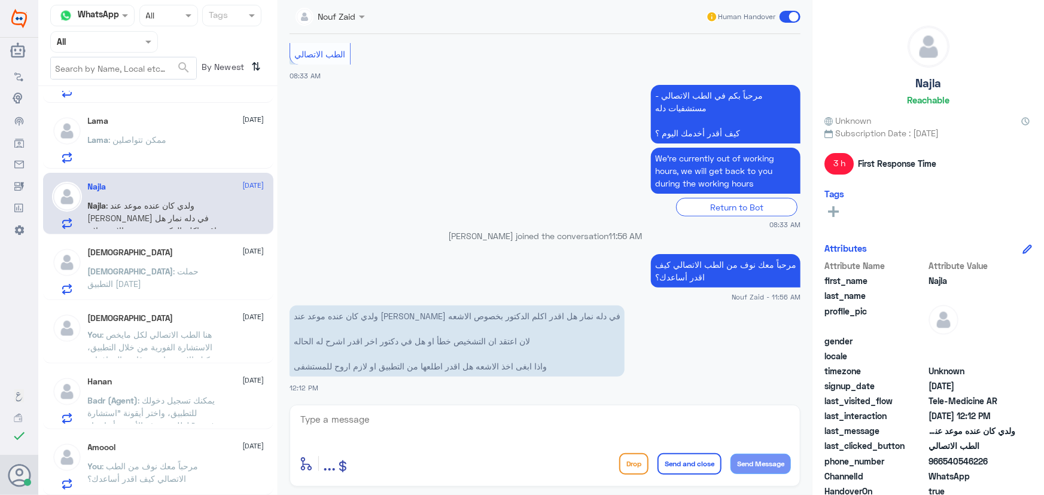
click at [129, 139] on span ": ممكن تتواصلين" at bounding box center [138, 140] width 58 height 10
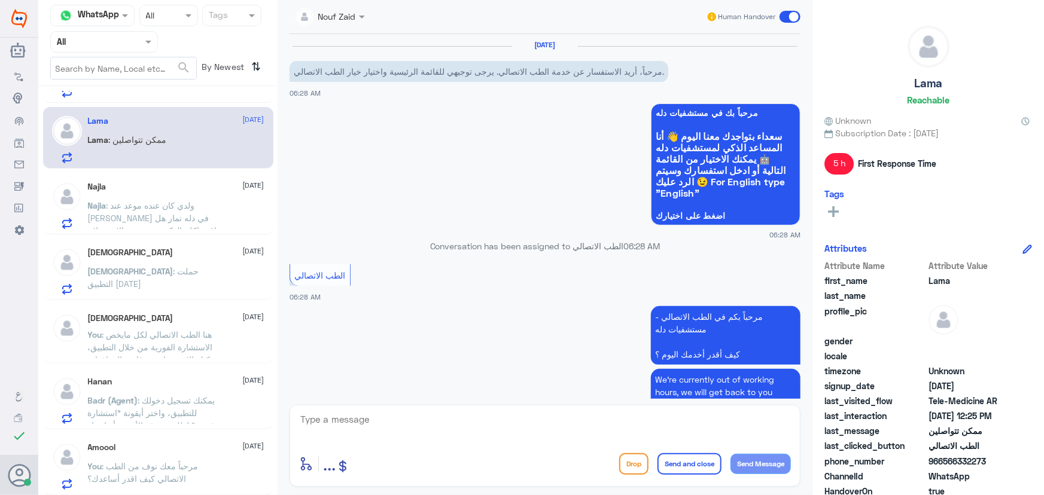
scroll to position [262, 0]
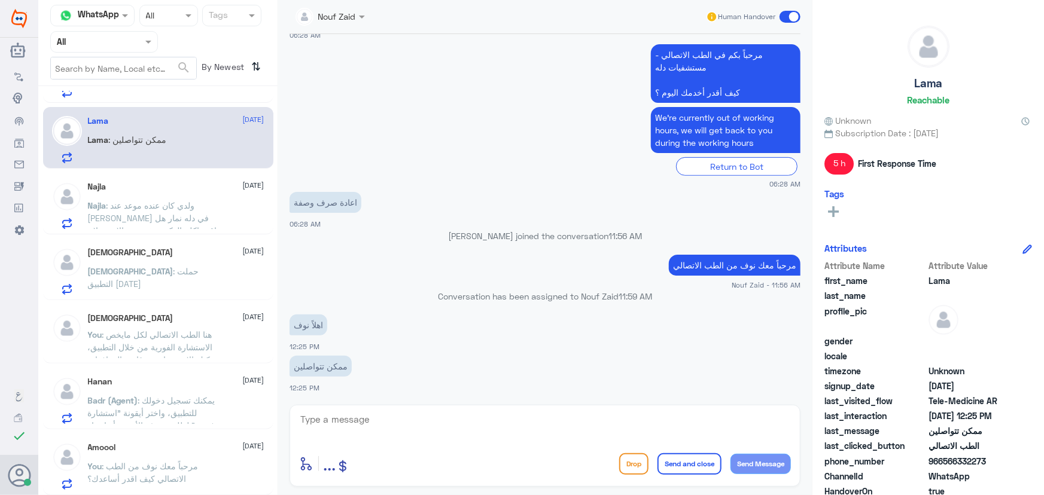
click at [380, 425] on textarea at bounding box center [545, 425] width 492 height 29
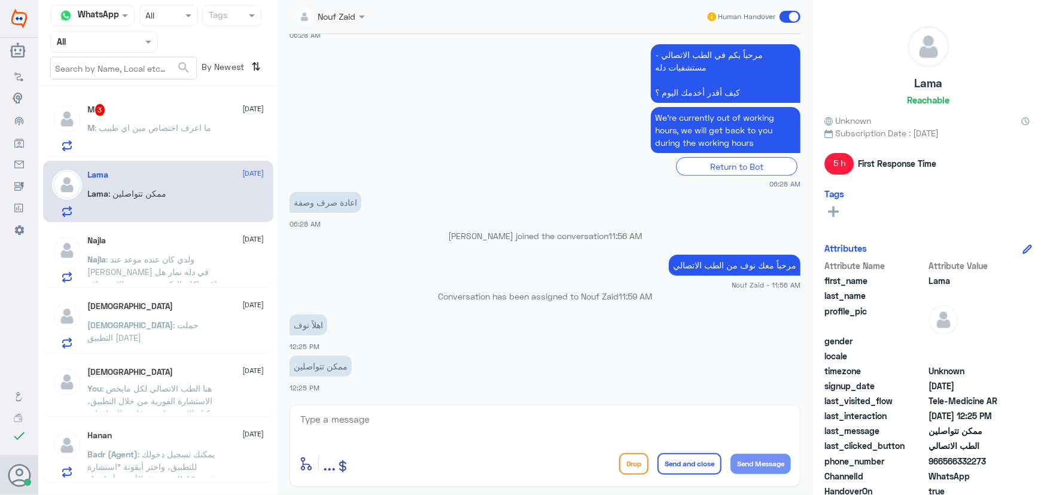
click at [174, 145] on p "M : ما اعرف اختصاص مين اي طبيب" at bounding box center [150, 136] width 124 height 30
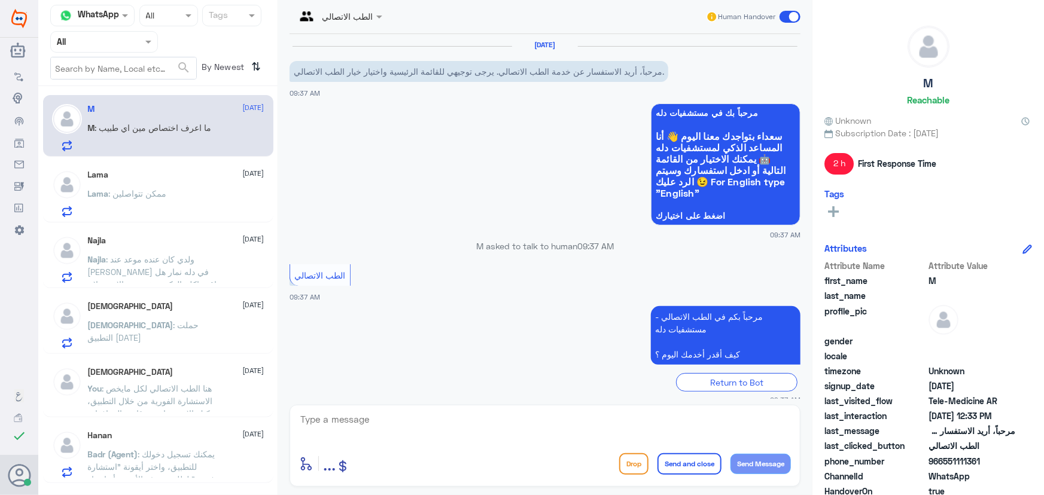
scroll to position [207, 0]
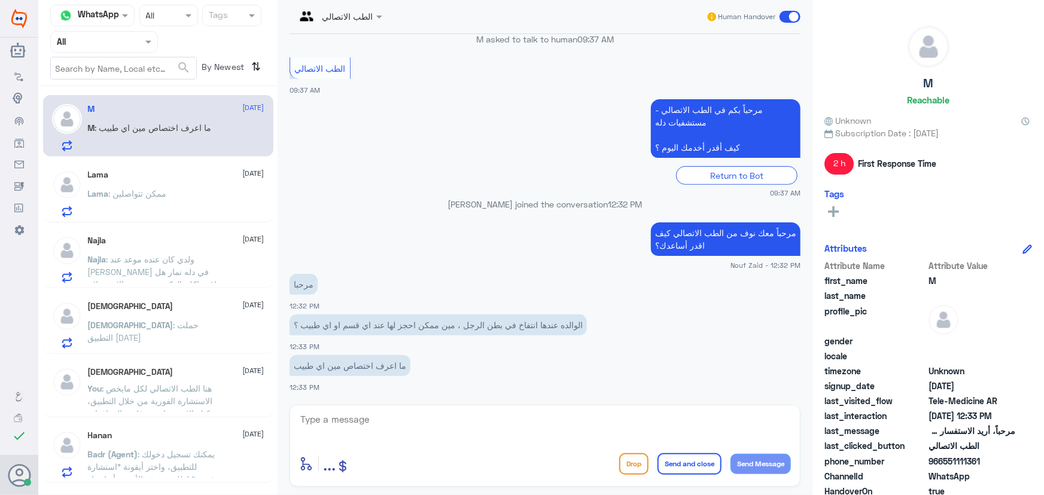
drag, startPoint x: 941, startPoint y: 461, endPoint x: 984, endPoint y: 463, distance: 43.7
click at [984, 463] on span "966551111361" at bounding box center [971, 461] width 87 height 13
copy span "551111361"
click at [425, 438] on textarea at bounding box center [545, 425] width 492 height 29
click at [417, 419] on textarea at bounding box center [545, 425] width 492 height 29
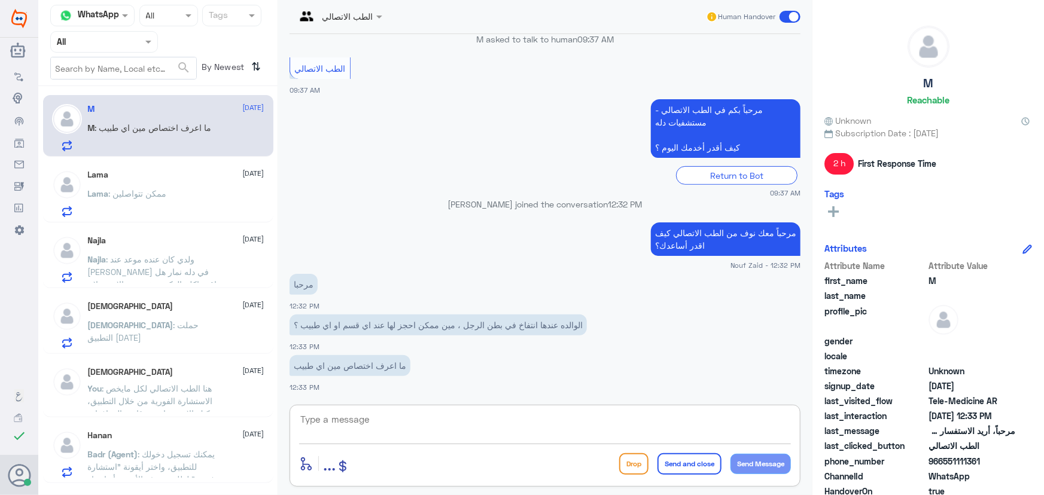
click at [416, 422] on textarea at bounding box center [545, 425] width 492 height 29
paste textarea "مرحباً معك نوف من الطب الاتصالي"
type textarea "مرحباً معك نوف من الطب الاتصالي"
click at [777, 461] on button "Send Message" at bounding box center [760, 464] width 60 height 20
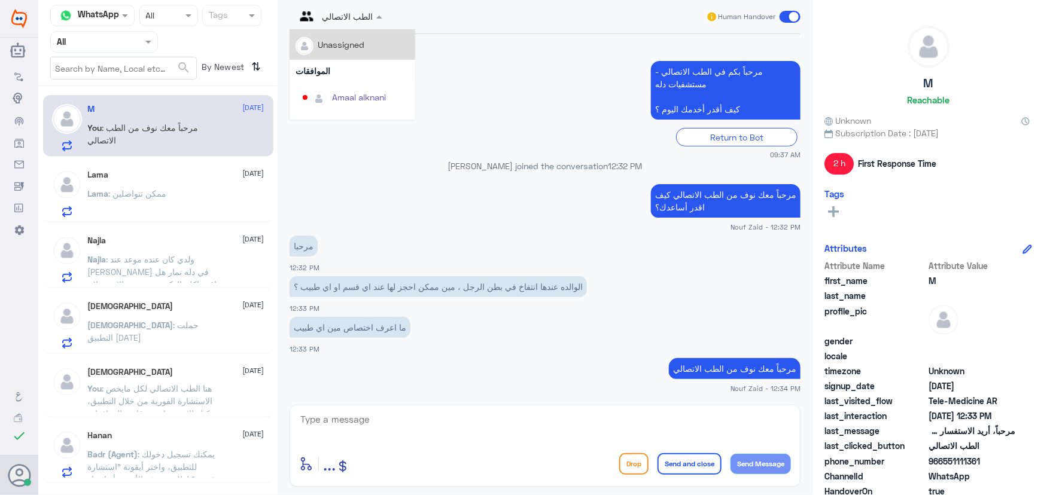
click at [373, 19] on span at bounding box center [380, 16] width 15 height 13
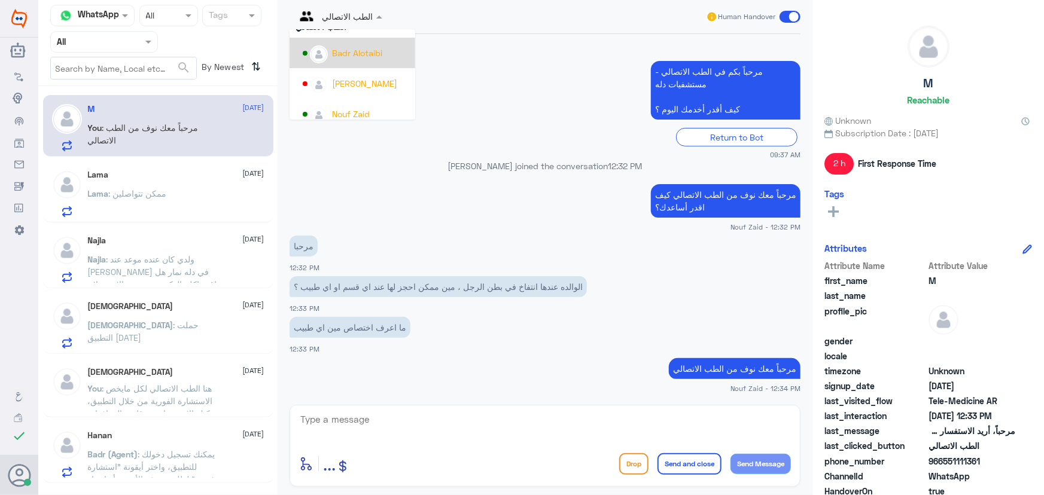
scroll to position [617, 0]
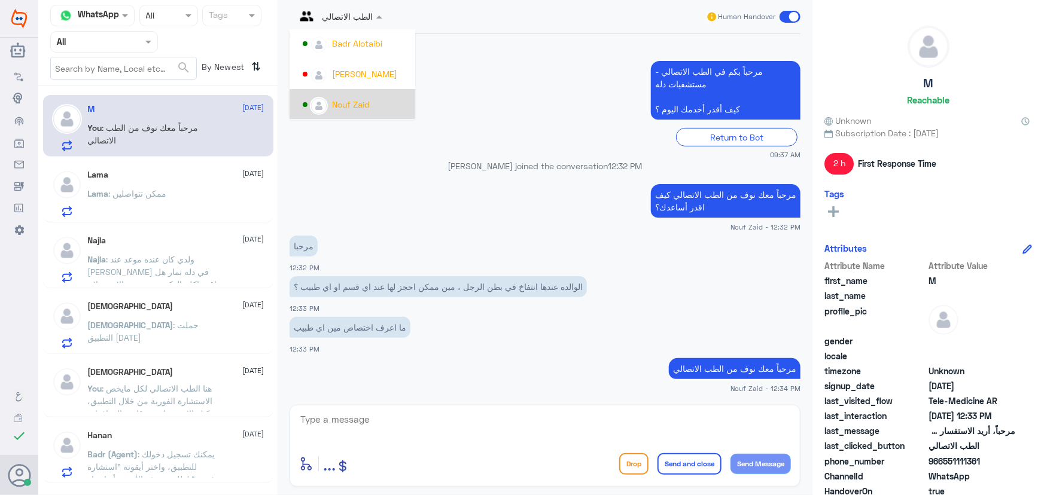
click at [355, 119] on ng-dropdown-panel "Unassigned الموافقات Amaal alknani Ahlam Alshehri jana Alhamed Afnan Salem Nass…" at bounding box center [352, 74] width 126 height 90
click at [353, 105] on div "Nouf Zaid" at bounding box center [351, 104] width 38 height 13
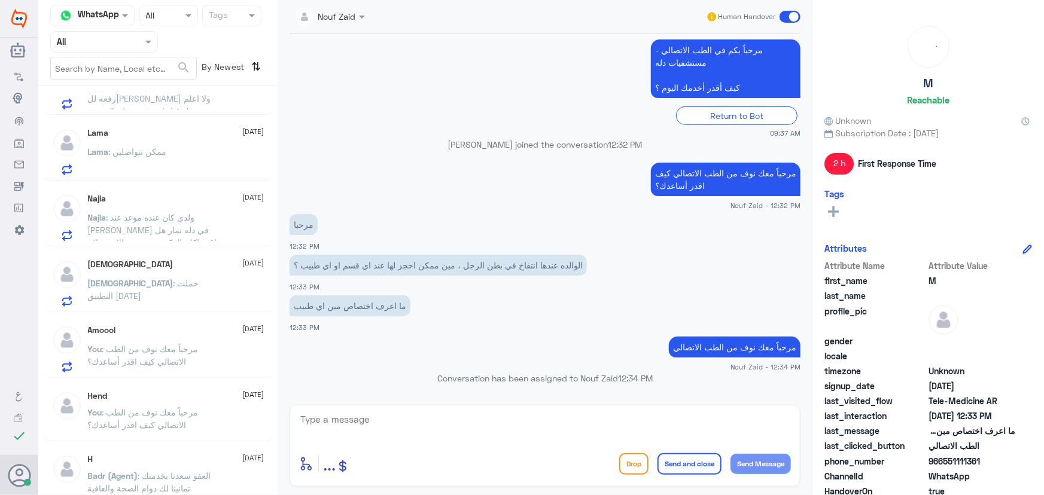
scroll to position [108, 0]
click at [376, 413] on textarea at bounding box center [545, 425] width 492 height 29
drag, startPoint x: 411, startPoint y: 372, endPoint x: 455, endPoint y: 379, distance: 44.2
click at [444, 377] on p "Conversation has been assigned to Nouf Zaid 12:34 PM" at bounding box center [544, 378] width 511 height 13
click at [463, 369] on small "Nouf Zaid - 12:34 PM" at bounding box center [544, 367] width 511 height 10
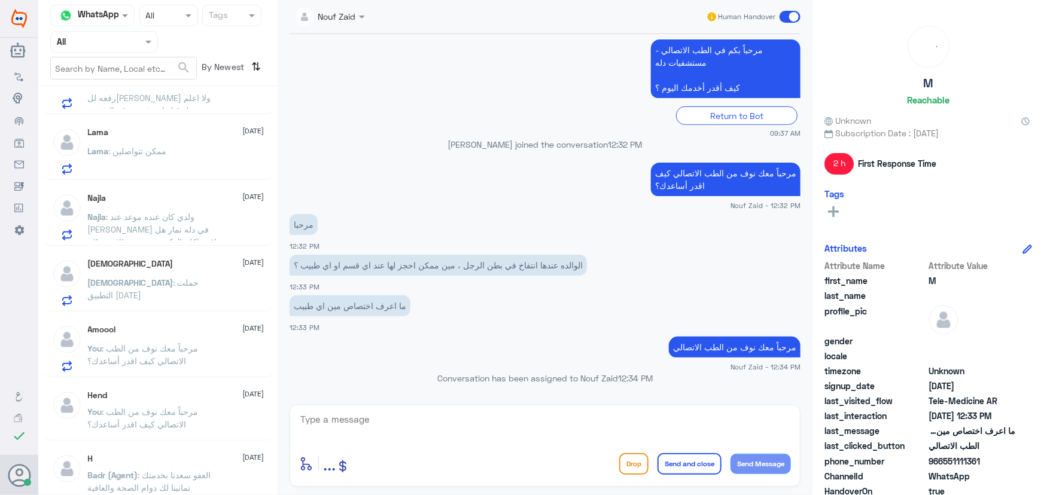
click at [548, 386] on div "Conversation has been assigned to Nouf Zaid 12:34 PM" at bounding box center [544, 383] width 511 height 22
drag, startPoint x: 422, startPoint y: 374, endPoint x: 660, endPoint y: 374, distance: 238.0
click at [663, 379] on p "Conversation has been assigned to Nouf Zaid 12:34 PM" at bounding box center [544, 378] width 511 height 13
click at [652, 364] on small "Nouf Zaid - 12:34 PM" at bounding box center [544, 367] width 511 height 10
click at [542, 422] on textarea at bounding box center [545, 425] width 492 height 29
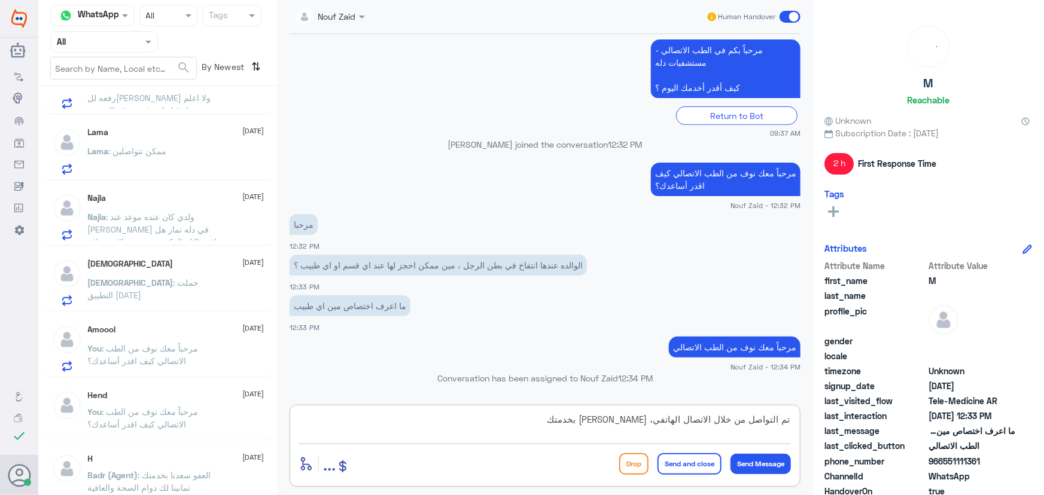
type textarea "تم التواصل من خلال الاتصال الهاتفي، [PERSON_NAME] بخدمتك"
click at [694, 461] on button "Send and close" at bounding box center [689, 464] width 64 height 22
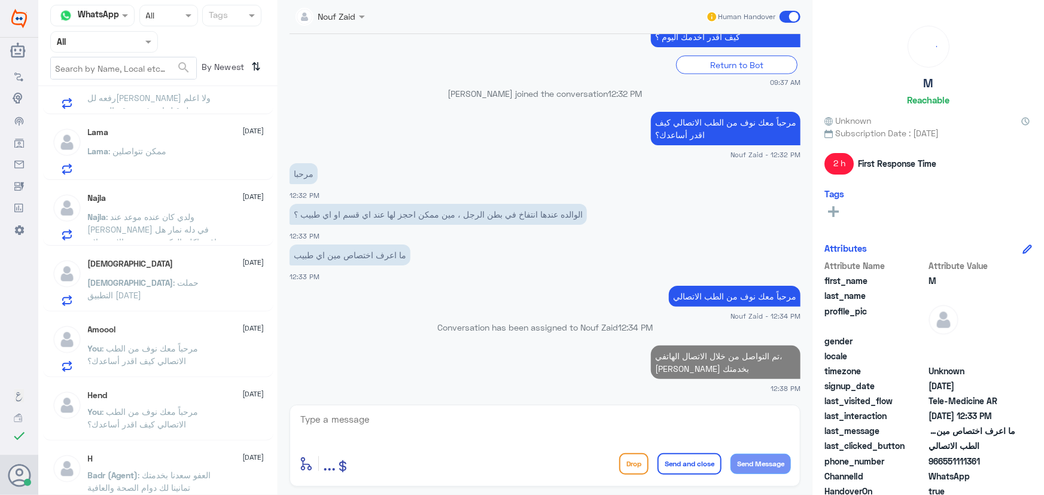
scroll to position [106, 0]
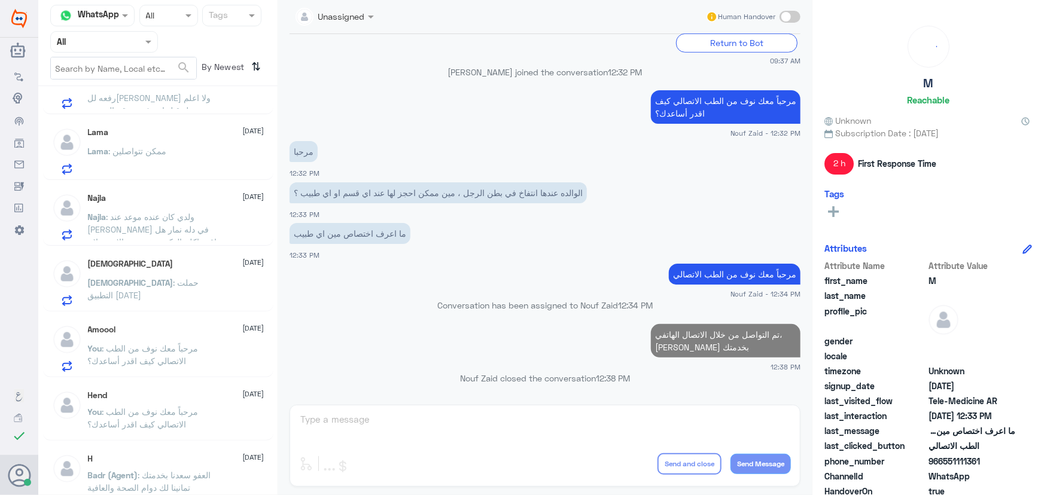
click at [173, 362] on span ": مرحباً معك نوف من الطب الاتصالي كيف اقدر أساعدك؟" at bounding box center [143, 354] width 111 height 23
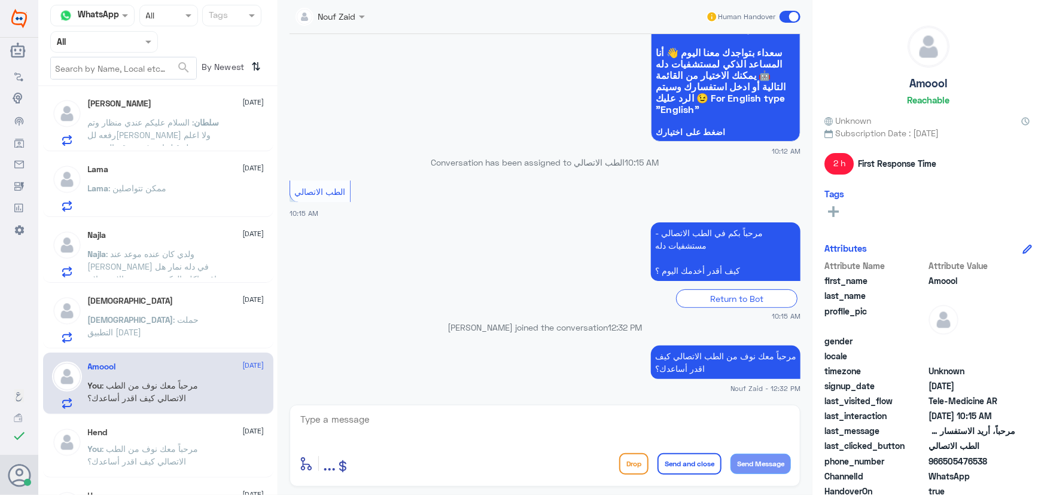
scroll to position [51, 0]
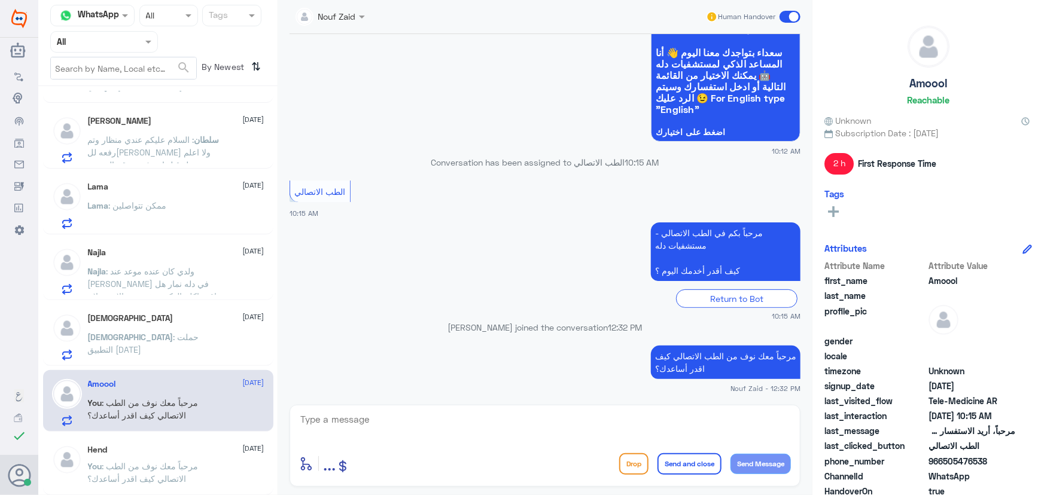
click at [184, 346] on p "سبحان : حملت التطبيق اليوم" at bounding box center [155, 346] width 135 height 30
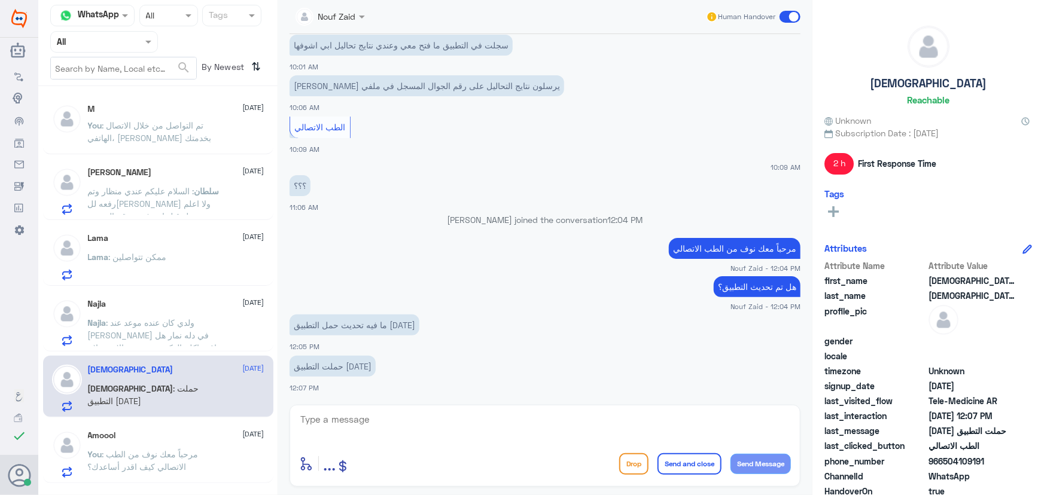
click at [193, 334] on span ": ولدي كان عنده موعد عند الدكتور عبدالغني السعيد في دله نمار هل اقدر اكلم الدكت…" at bounding box center [152, 361] width 129 height 86
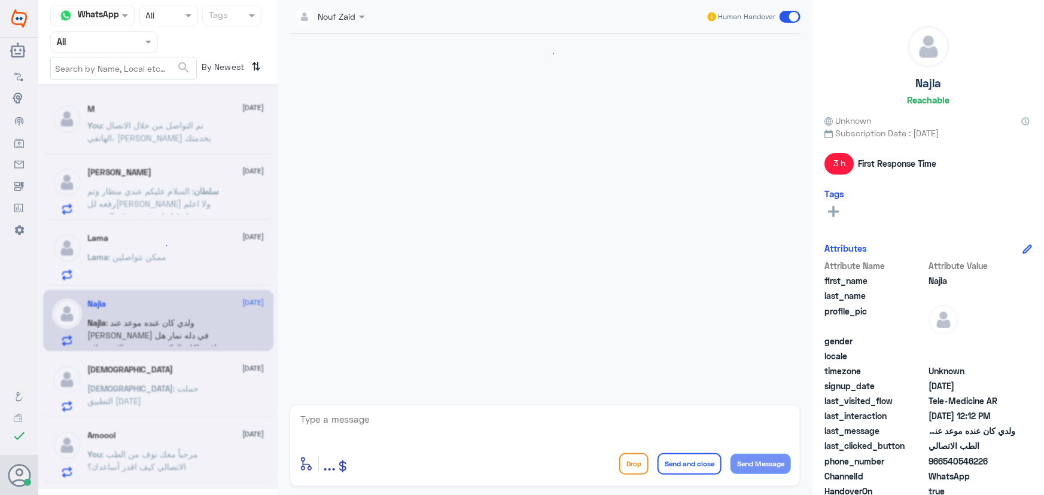
scroll to position [221, 0]
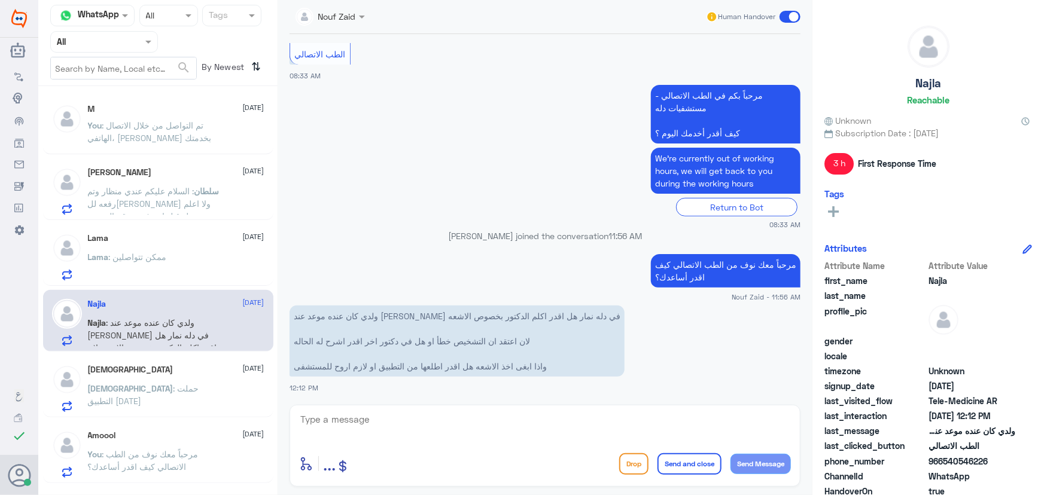
click at [377, 410] on div "enter flow name ... Drop Send and close Send Message" at bounding box center [544, 446] width 511 height 82
click at [383, 424] on textarea at bounding box center [545, 425] width 492 height 29
paste textarea "مرحباً معك نوف من الطب الاتصالي"
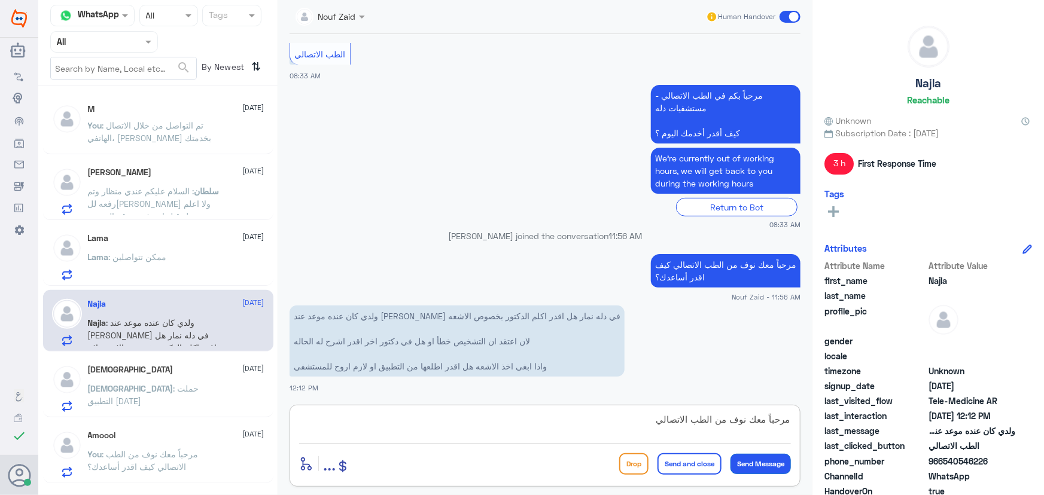
type textarea "مرحباً معك نوف من الطب الاتصالي"
click at [769, 466] on button "Send Message" at bounding box center [760, 464] width 60 height 20
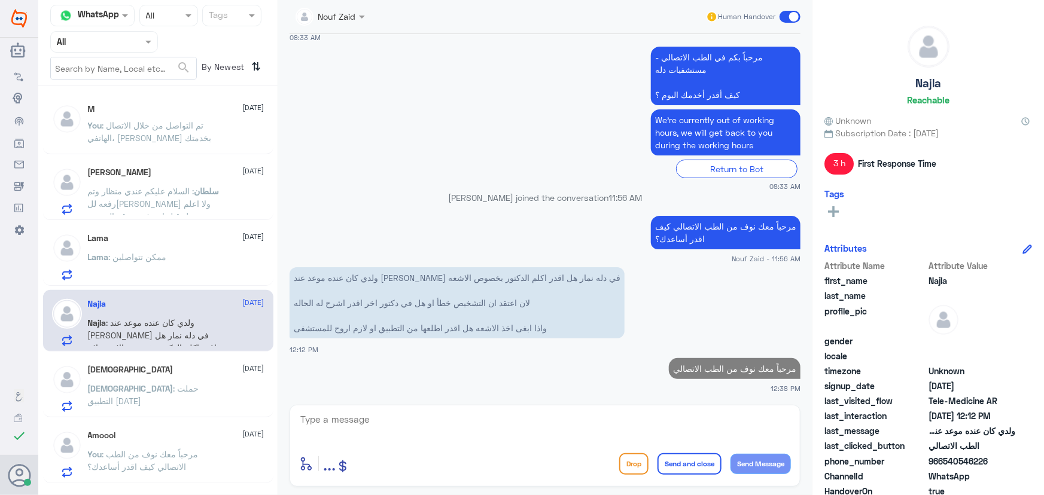
click at [711, 426] on textarea at bounding box center [545, 425] width 492 height 29
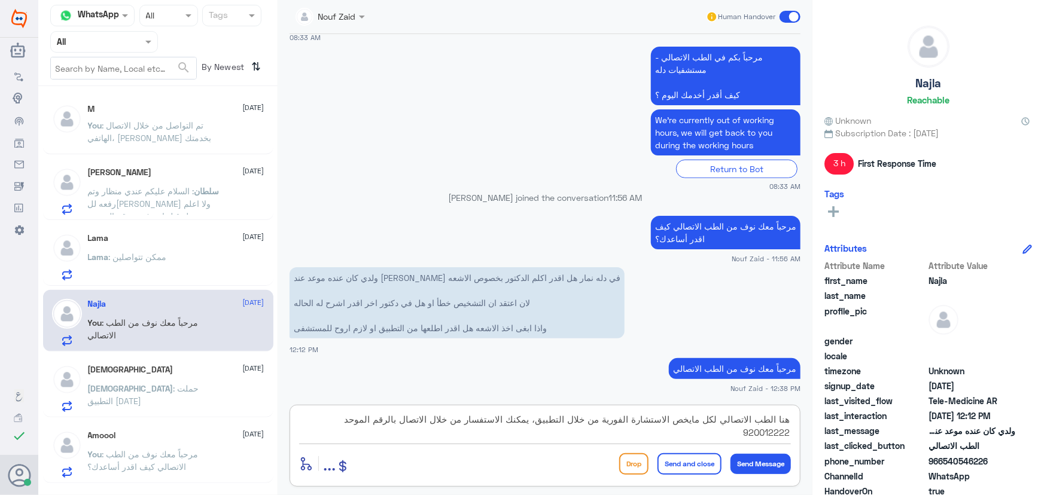
type textarea "هنا الطب الاتصالي لكل مايخص الاستشارة الفورية من خلال التطبيق، يمكنك الاستفسار …"
click at [680, 468] on button "Send and close" at bounding box center [689, 464] width 64 height 22
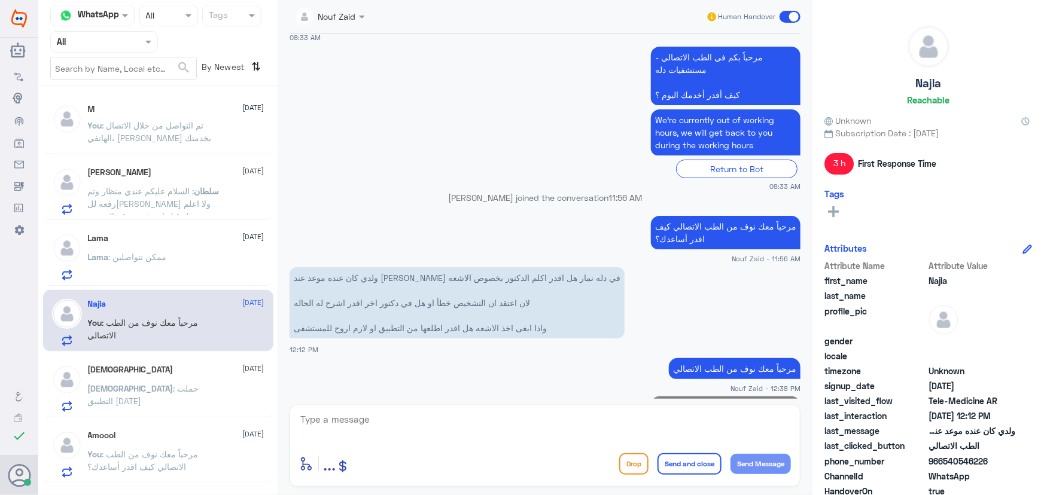
scroll to position [336, 0]
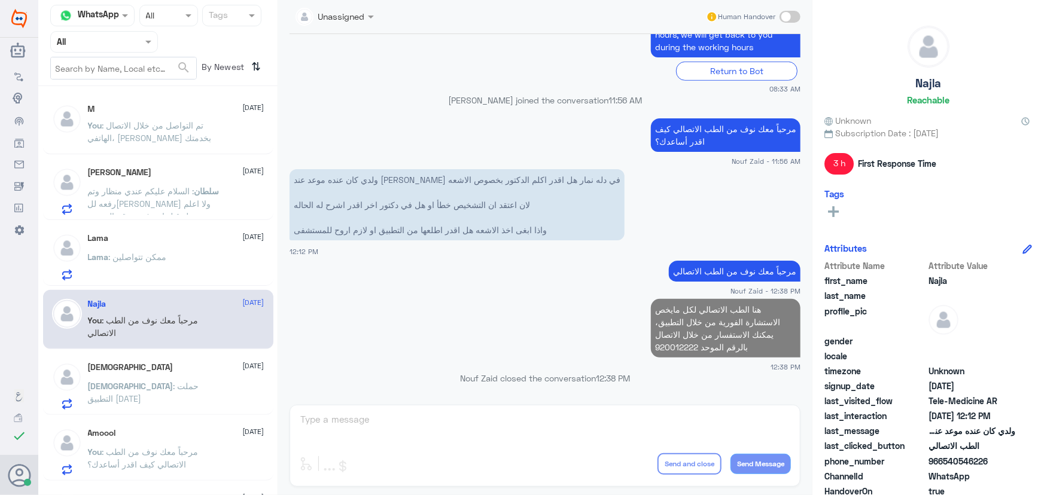
click at [123, 252] on span ": ممكن تتواصلين" at bounding box center [138, 257] width 58 height 10
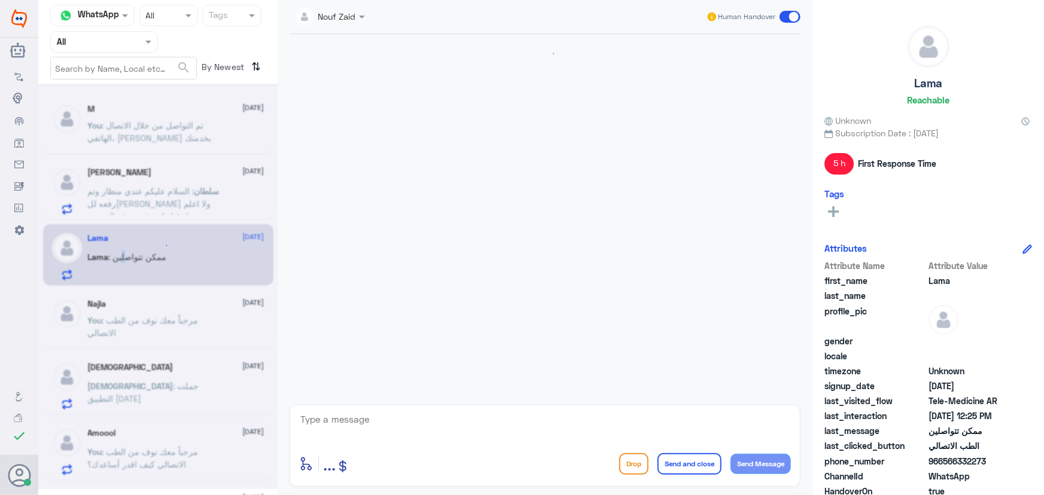
scroll to position [262, 0]
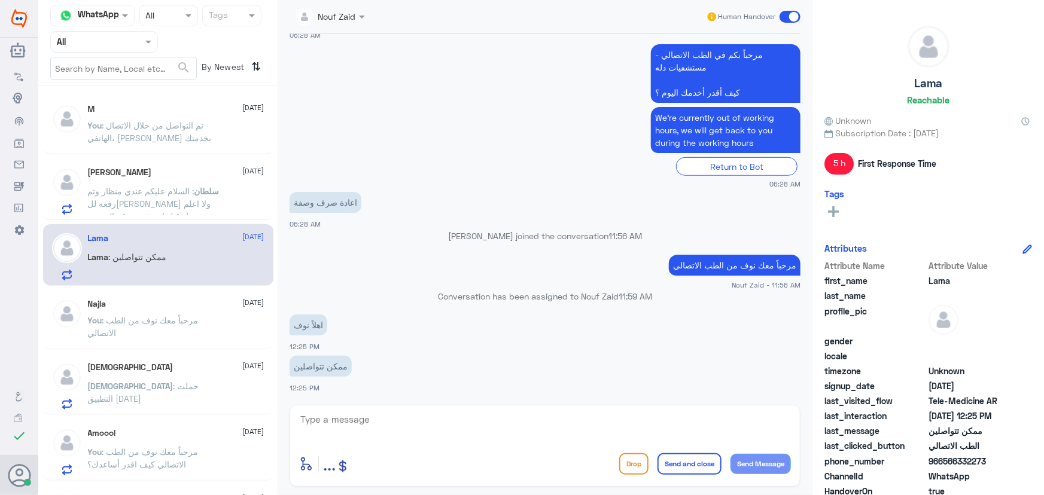
click at [193, 201] on span ": السلام عليكم عندي منظار وتم رفعه للتامين ولا اعلم هل قبل ام رفض برقم المريض 2…" at bounding box center [149, 210] width 123 height 48
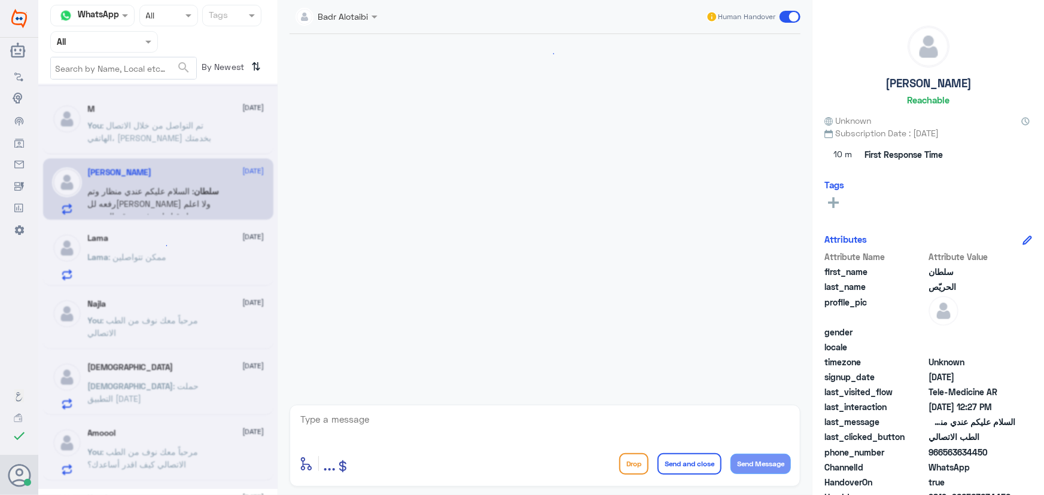
scroll to position [127, 0]
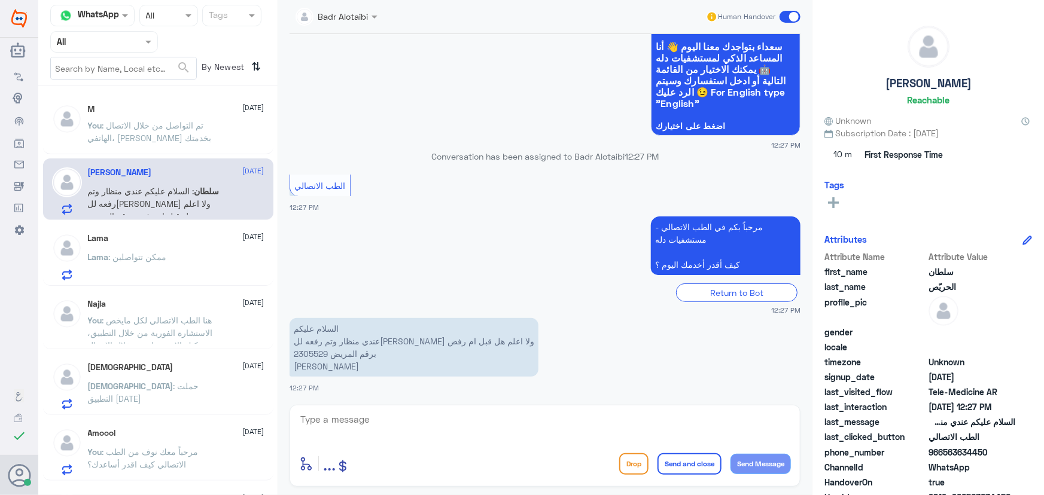
click at [206, 186] on span "سلطان" at bounding box center [206, 191] width 25 height 10
click at [355, 24] on div "Badr Alotaibi" at bounding box center [331, 17] width 73 height 24
drag, startPoint x: 517, startPoint y: 310, endPoint x: 501, endPoint y: 301, distance: 18.2
click at [513, 309] on small "12:27 PM" at bounding box center [544, 310] width 511 height 10
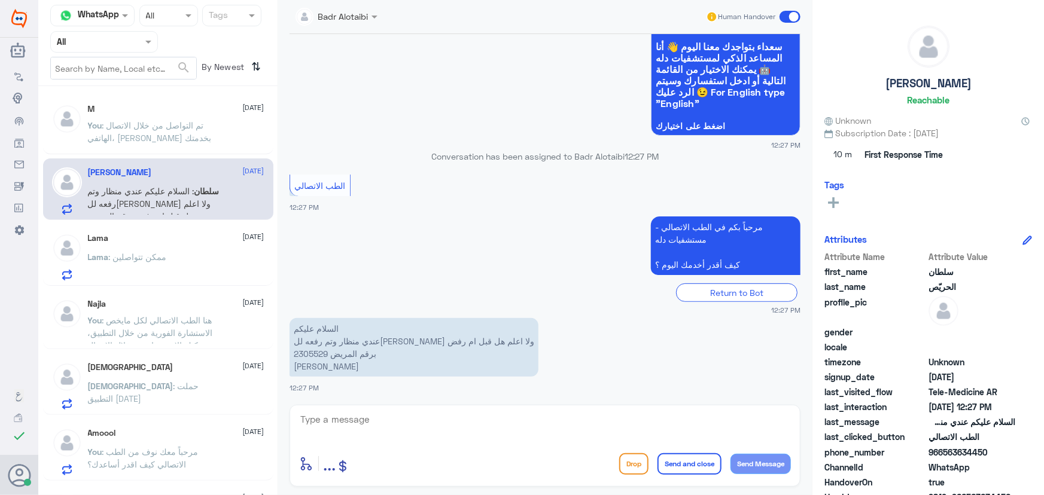
click at [192, 140] on p "You : تم التواصل من خلال الاتصال الهاتفي، سعدنا بخدمتك" at bounding box center [155, 134] width 135 height 30
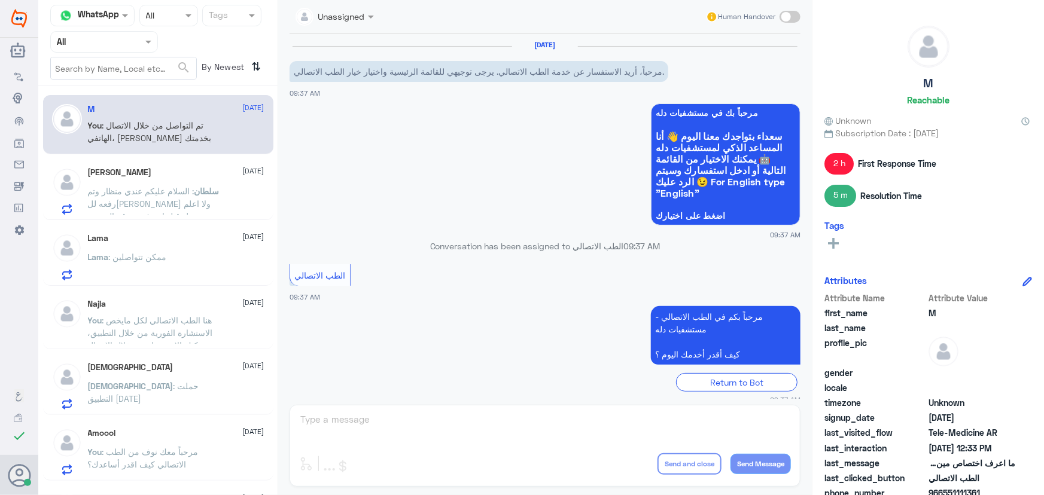
scroll to position [340, 0]
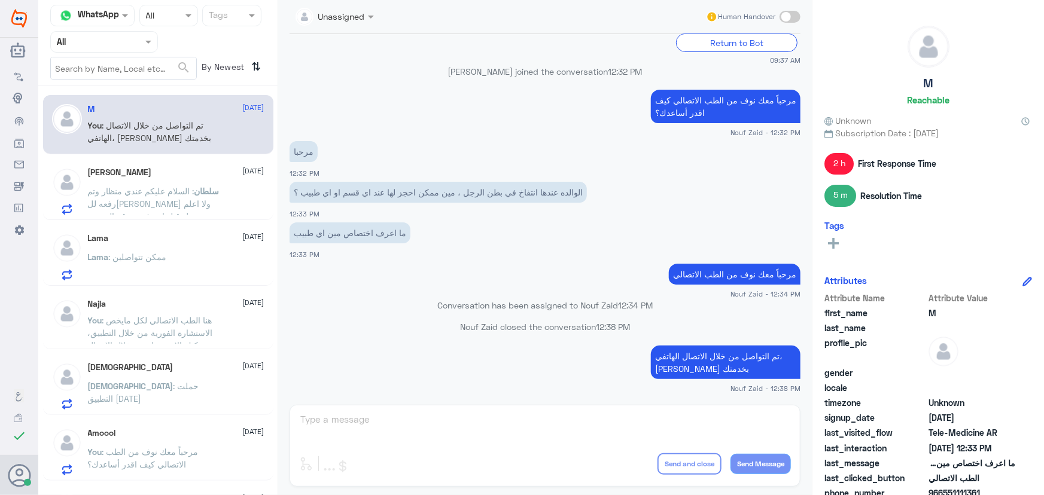
click at [184, 183] on div "سلطان الحريّص 9 September سلطان : السلام عليكم عندي منظار وتم رفعه للتامين ولا …" at bounding box center [176, 190] width 176 height 47
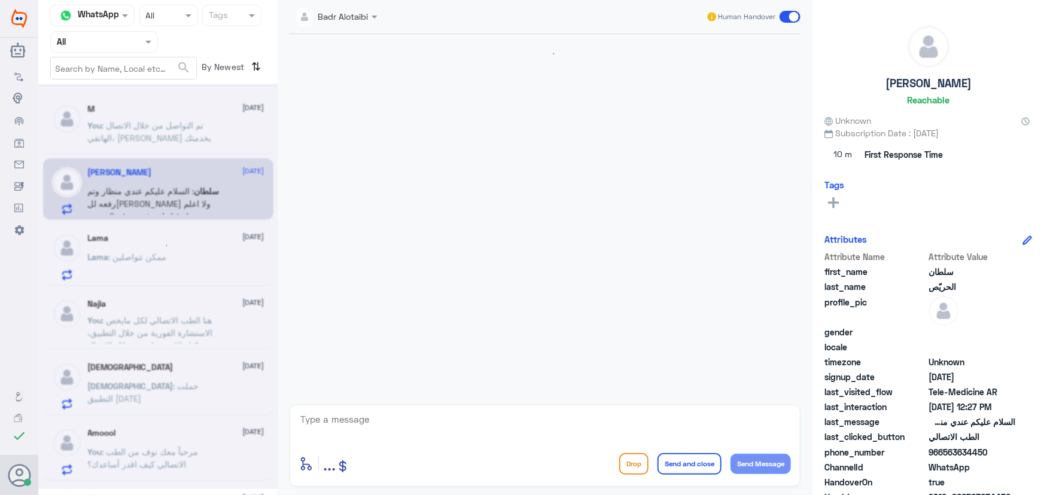
scroll to position [127, 0]
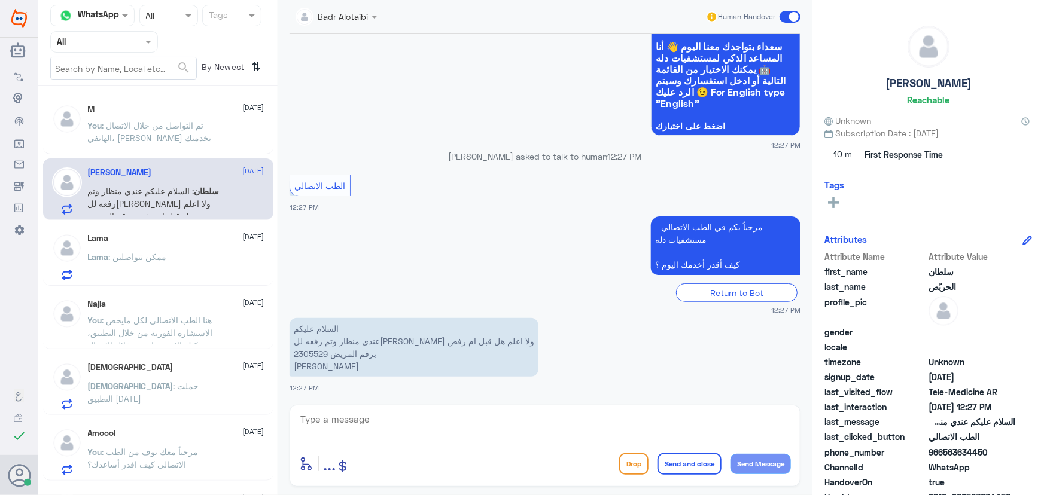
click at [341, 7] on div "Badr Alotaibi" at bounding box center [331, 17] width 73 height 24
click at [347, 51] on div "jana Alhamed" at bounding box center [364, 50] width 65 height 13
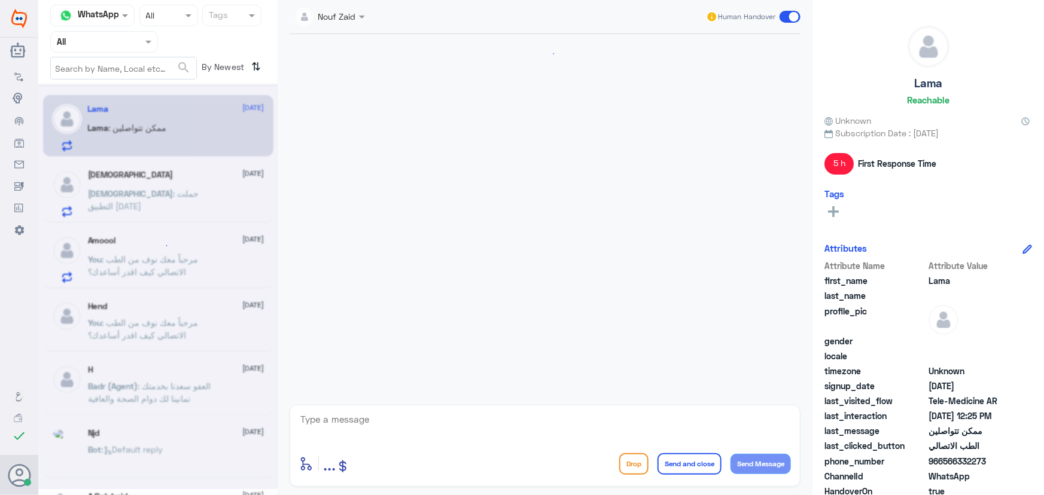
scroll to position [262, 0]
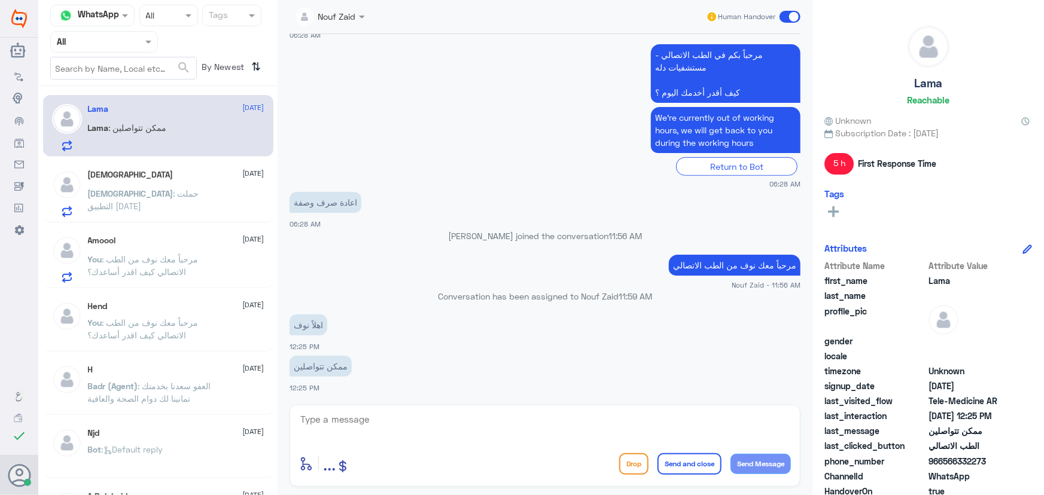
click at [173, 190] on span "سبحان" at bounding box center [131, 193] width 86 height 10
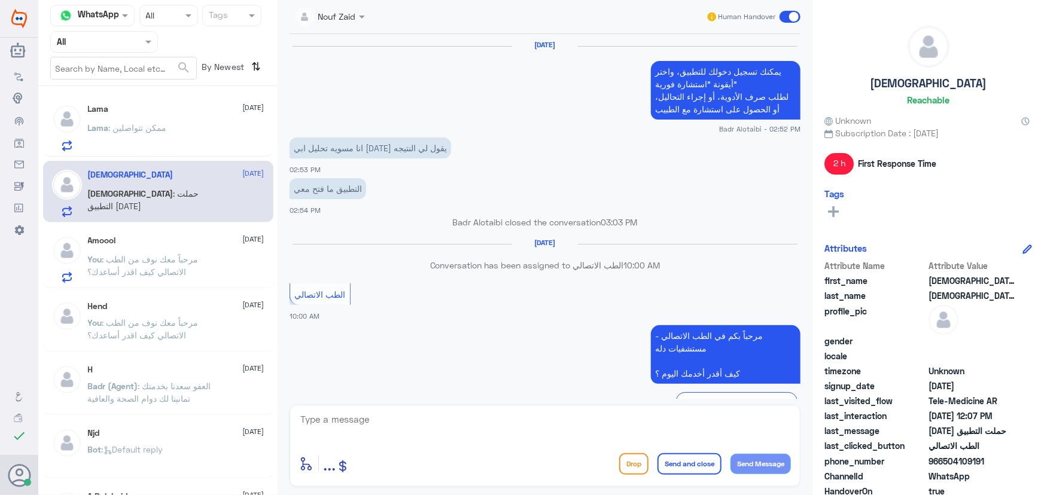
scroll to position [723, 0]
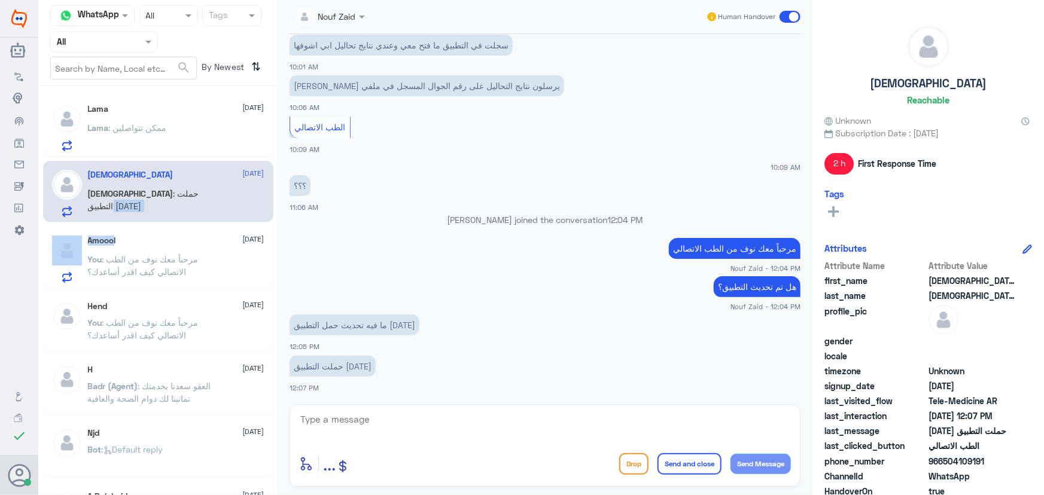
drag, startPoint x: 106, startPoint y: 220, endPoint x: 108, endPoint y: 227, distance: 7.3
click at [108, 225] on div "Lama 9 September Lama : ممكن تتواصلين سبحان الله 9 September سبحان : حملت التطب…" at bounding box center [157, 295] width 239 height 408
click at [111, 251] on div "Amoool 9 September You : مرحباً معك نوف من الطب الاتصالي كيف اقدر أساعدك؟" at bounding box center [176, 259] width 176 height 47
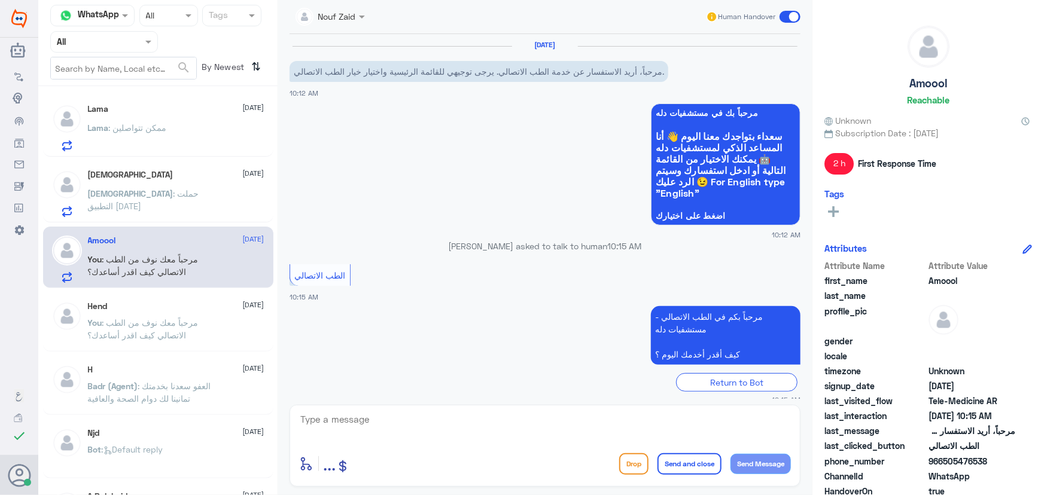
scroll to position [84, 0]
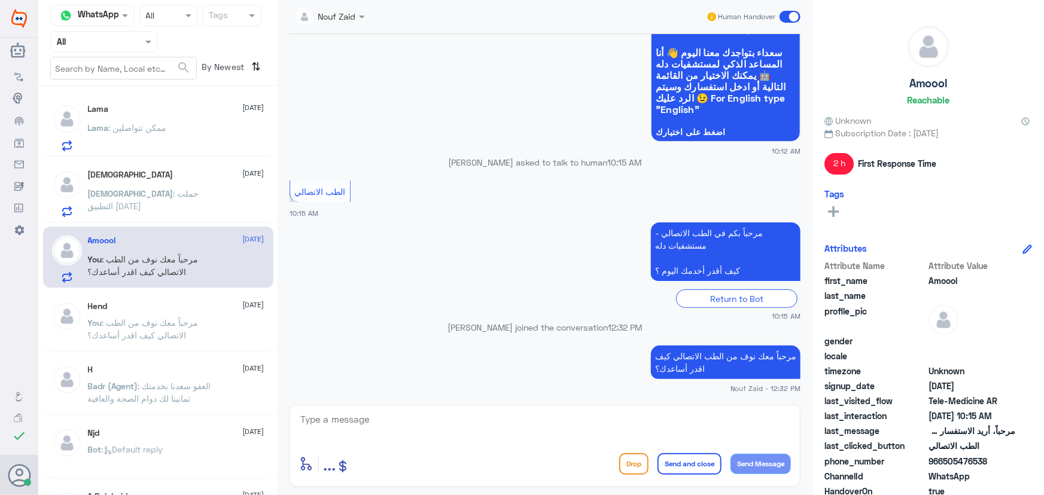
click at [143, 164] on div "سبحان الله 9 September سبحان : حملت التطبيق اليوم" at bounding box center [158, 192] width 230 height 62
click at [143, 154] on div "Lama 9 September Lama : ممكن تتواصلين" at bounding box center [158, 126] width 230 height 62
click at [138, 138] on p "Lama : ممكن تتواصلين" at bounding box center [127, 136] width 79 height 30
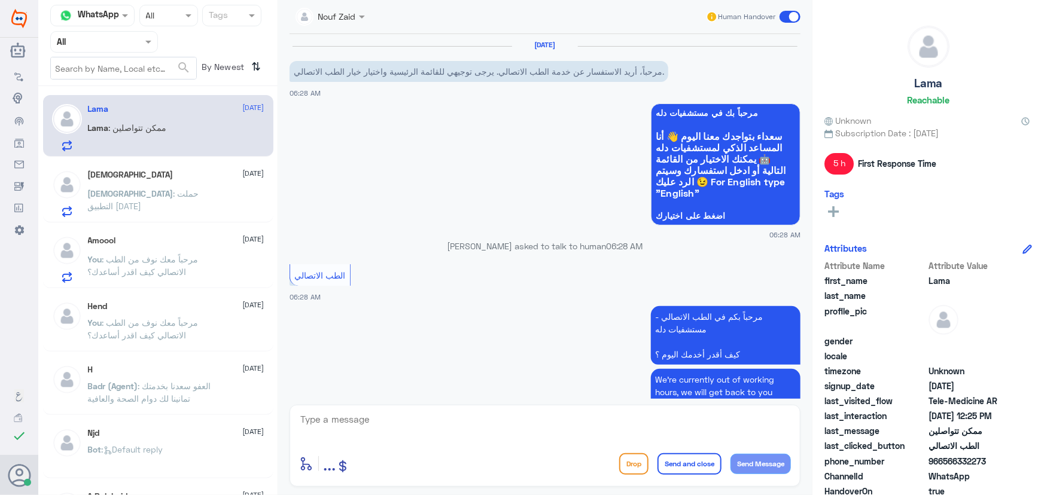
scroll to position [262, 0]
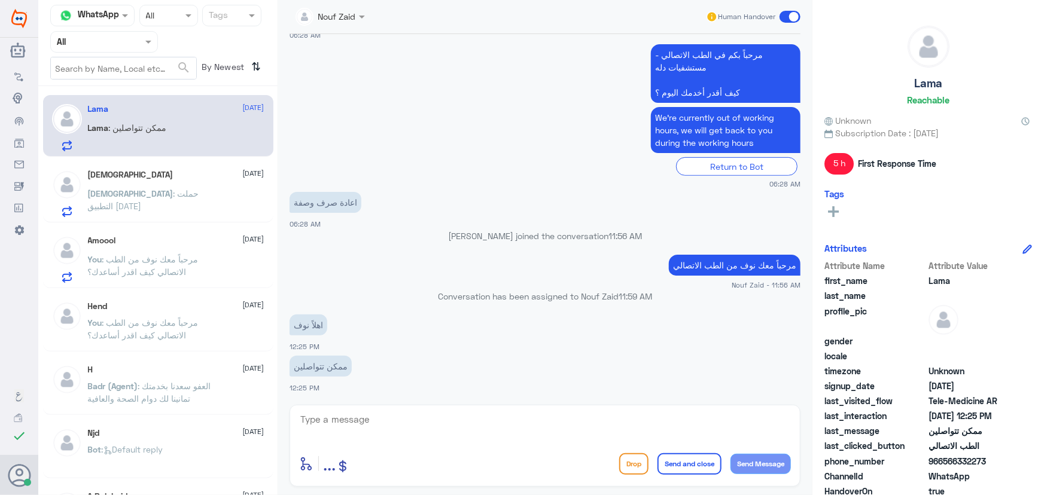
drag, startPoint x: 203, startPoint y: 211, endPoint x: 200, endPoint y: 203, distance: 7.8
click at [200, 203] on div "سبحان : حملت التطبيق اليوم" at bounding box center [176, 203] width 176 height 27
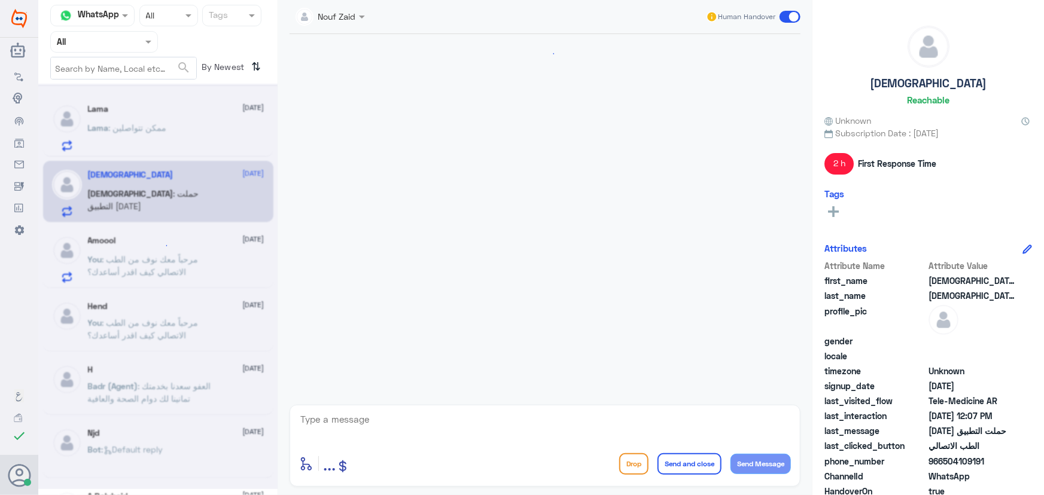
scroll to position [723, 0]
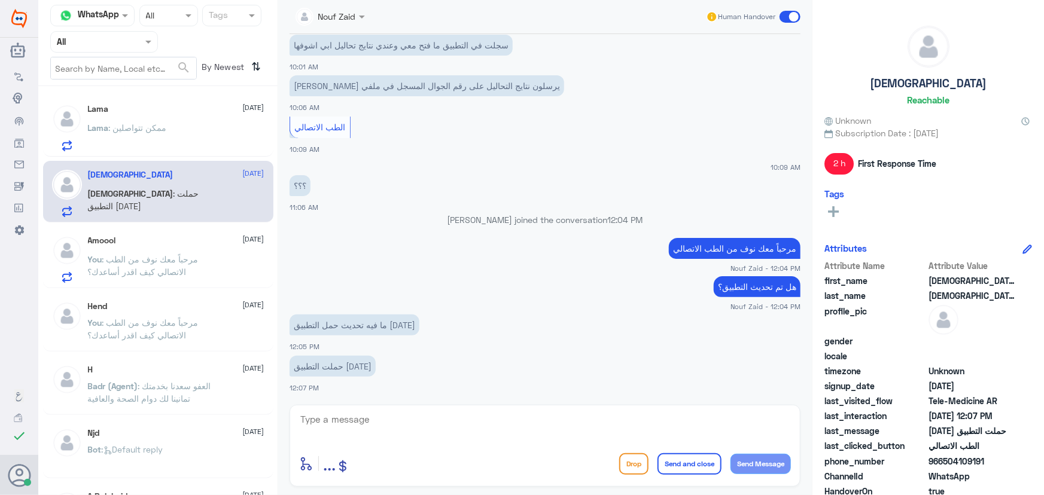
click at [124, 109] on div "Lama 9 September" at bounding box center [176, 109] width 176 height 10
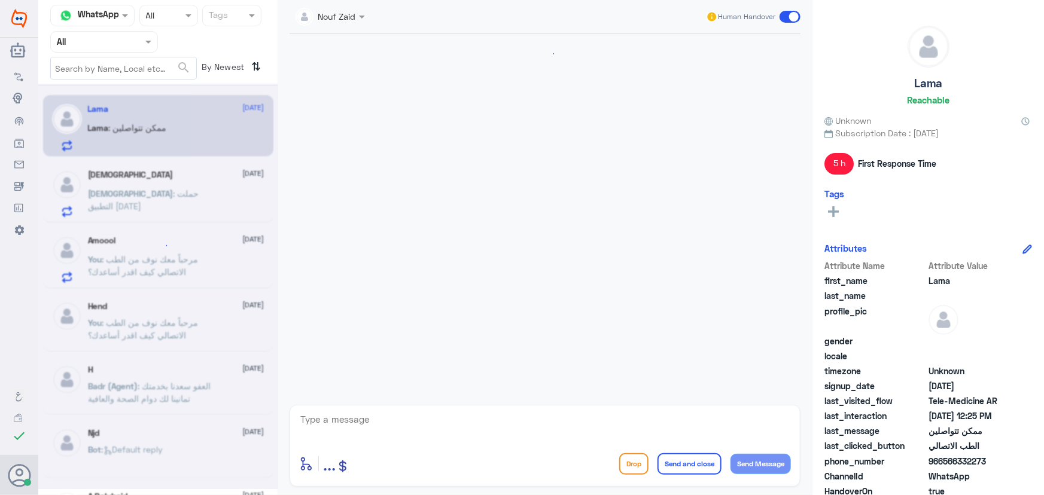
scroll to position [262, 0]
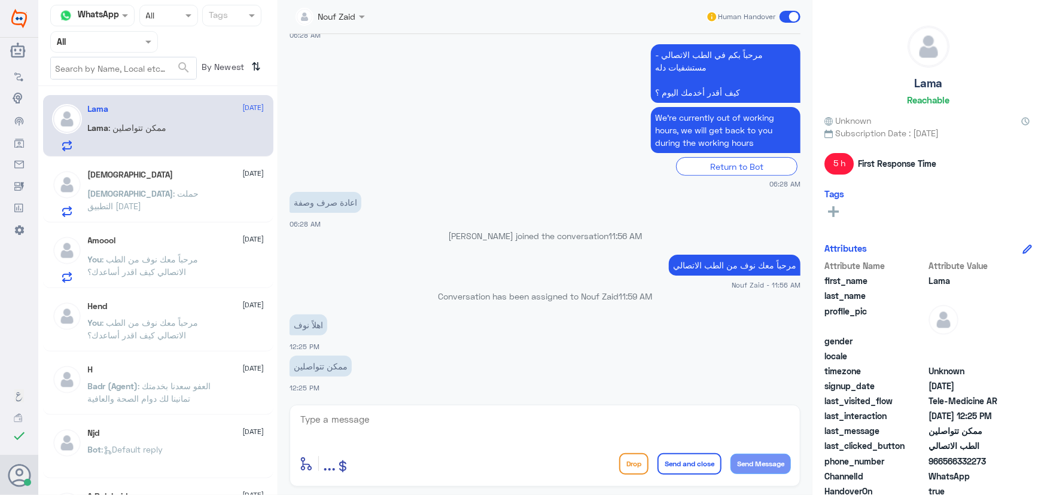
click at [378, 428] on textarea at bounding box center [545, 425] width 492 height 29
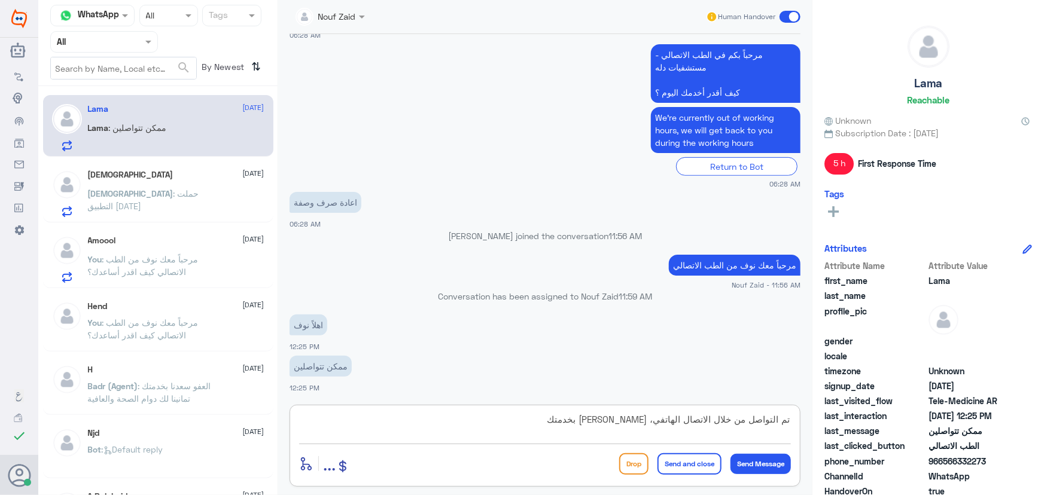
type textarea "تم التواصل من خلال الاتصال الهاتفي، سعدنا بخدمتك"
click at [697, 452] on div "enter flow name ... Drop Send and close Send Message" at bounding box center [545, 463] width 492 height 27
click at [698, 465] on button "Send and close" at bounding box center [689, 464] width 64 height 22
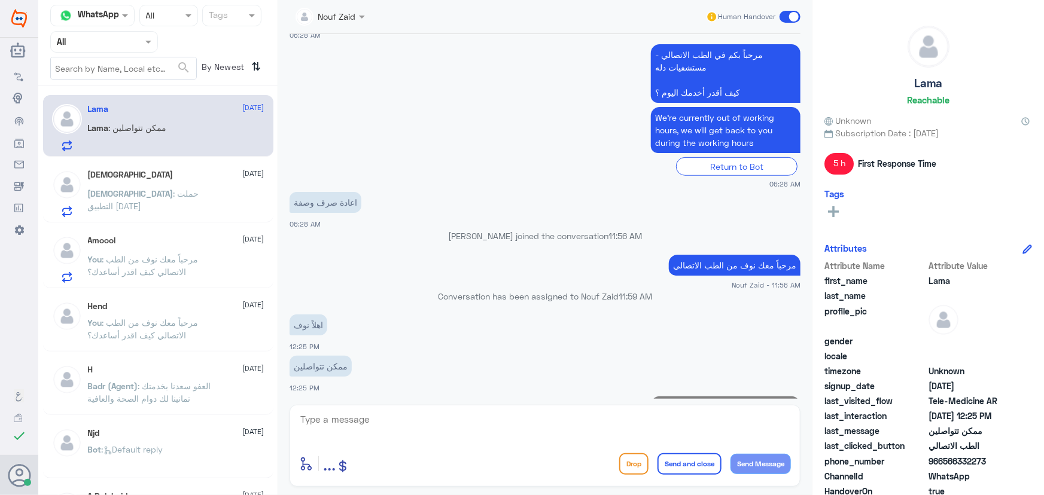
scroll to position [313, 0]
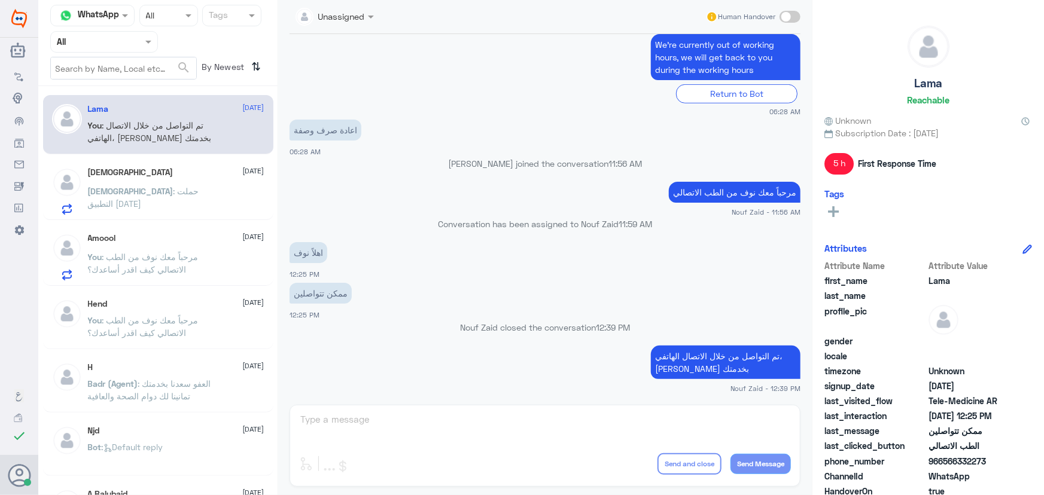
click at [146, 187] on span ": حملت التطبيق اليوم" at bounding box center [143, 197] width 111 height 23
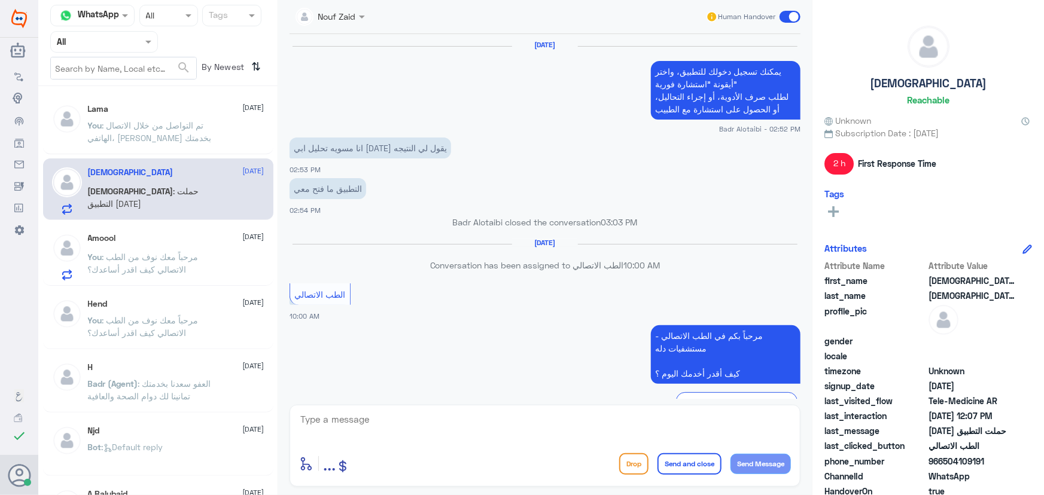
scroll to position [723, 0]
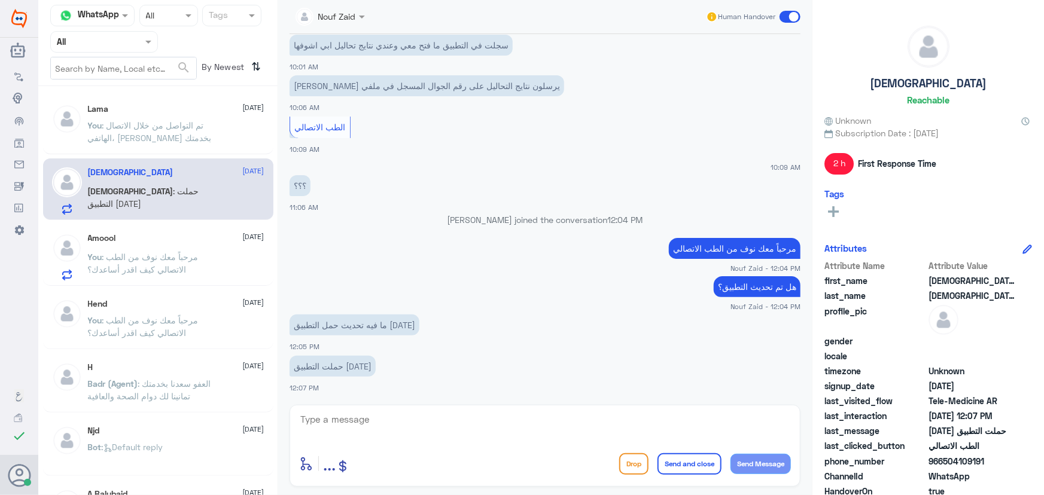
click at [145, 136] on span ": تم التواصل من خلال الاتصال الهاتفي، سعدنا بخدمتك" at bounding box center [150, 131] width 124 height 23
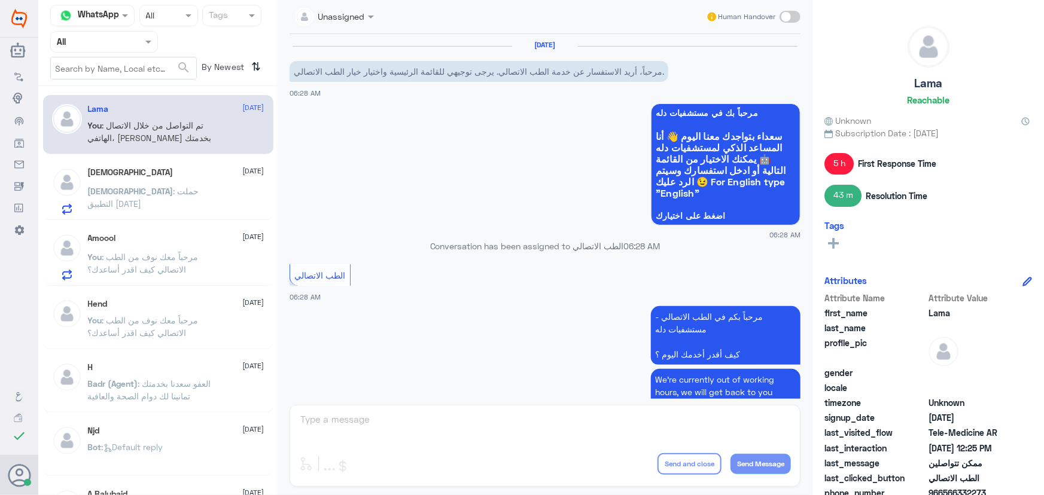
scroll to position [335, 0]
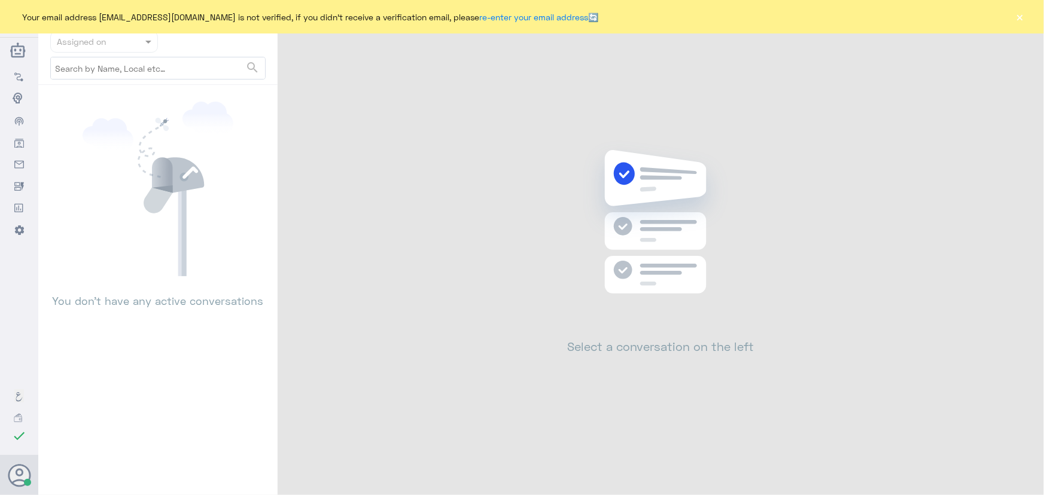
click at [1021, 17] on button "×" at bounding box center [1020, 17] width 12 height 12
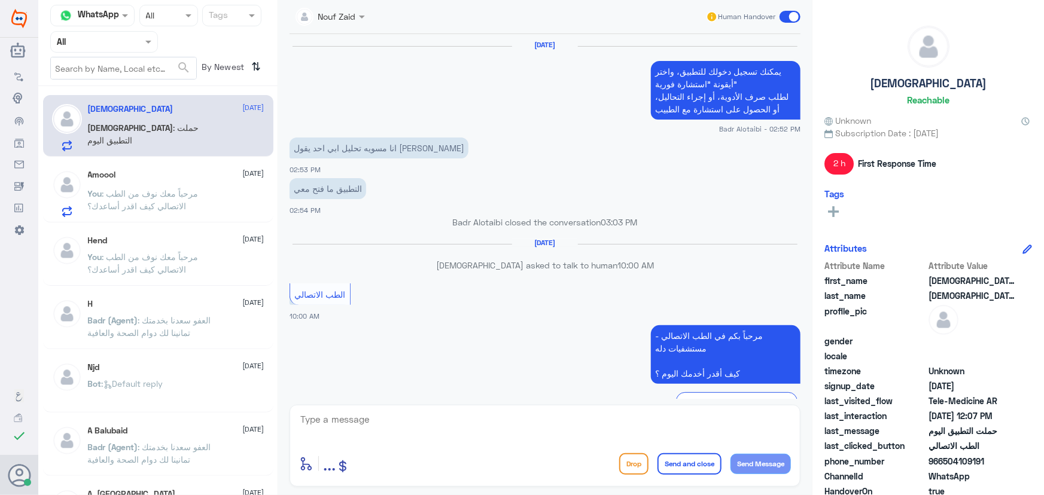
scroll to position [723, 0]
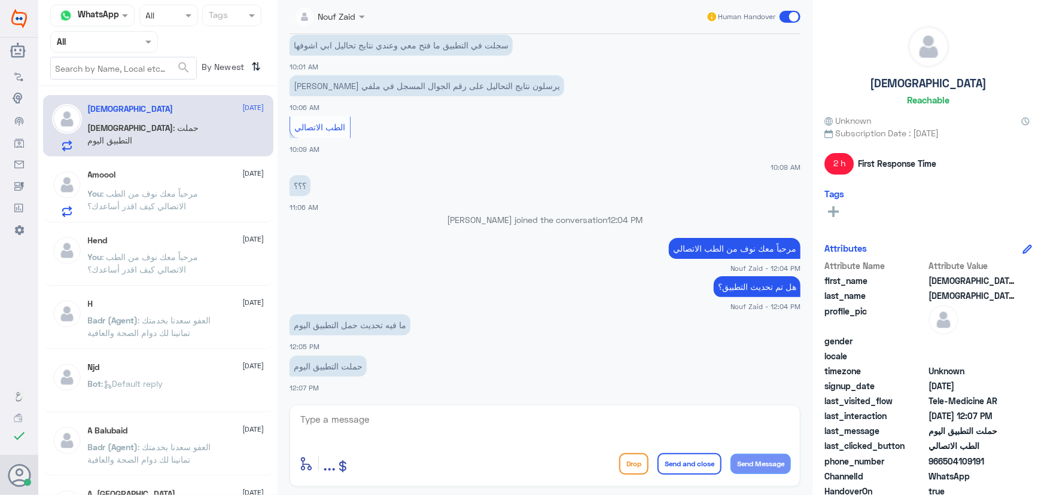
click at [117, 196] on span ": مرحباً معك نوف من الطب الاتصالي كيف اقدر أساعدك؟" at bounding box center [143, 199] width 111 height 23
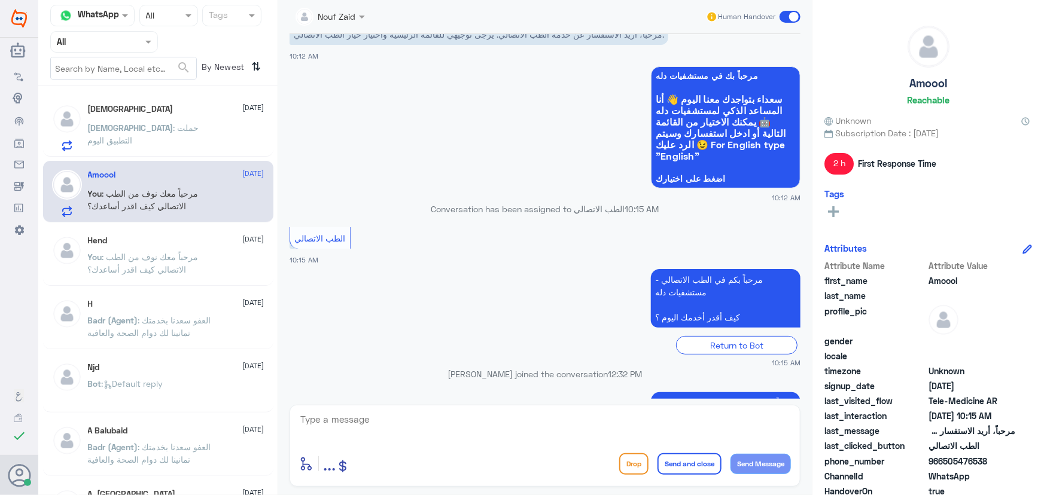
scroll to position [84, 0]
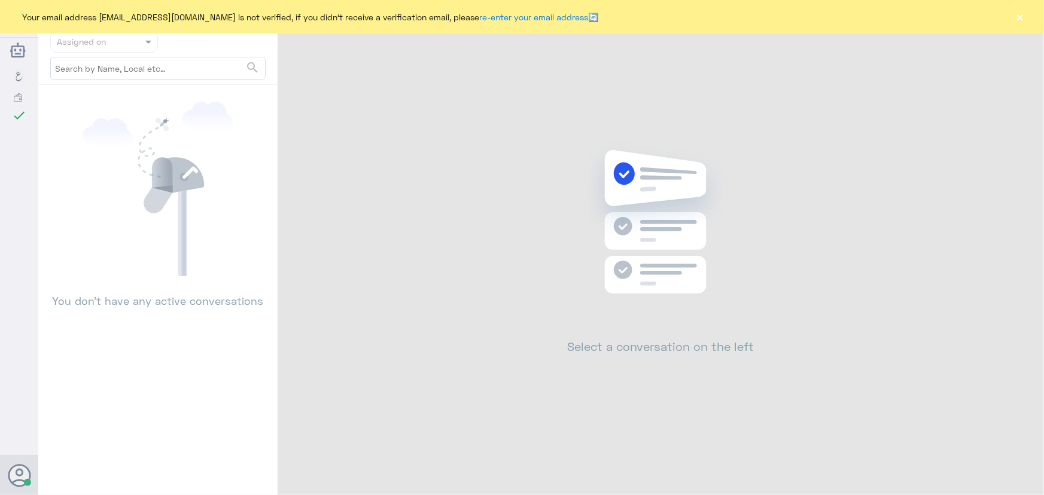
click at [1021, 17] on button "×" at bounding box center [1020, 17] width 12 height 12
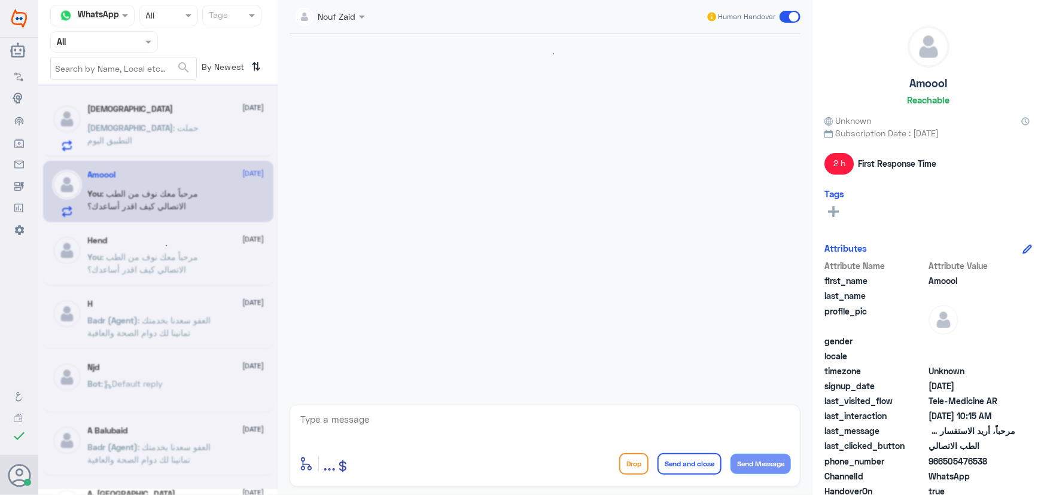
scroll to position [723, 0]
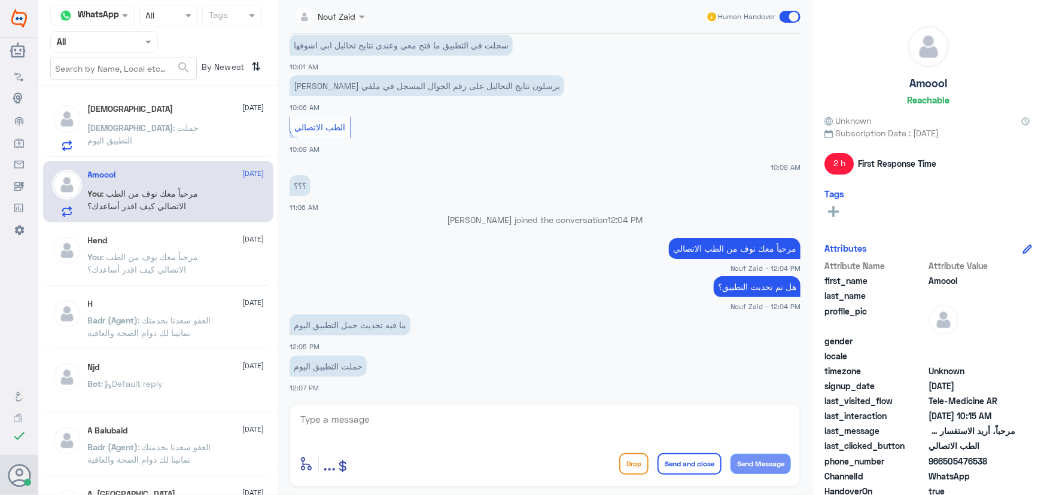
drag, startPoint x: 941, startPoint y: 460, endPoint x: 996, endPoint y: 458, distance: 54.5
click at [996, 458] on span "966505476538" at bounding box center [971, 461] width 87 height 13
copy span "505476538"
click at [207, 179] on div "Amoool [DATE] You : مرحباً معك نوف من الطب الاتصالي كيف اقدر أساعدك؟" at bounding box center [176, 193] width 176 height 47
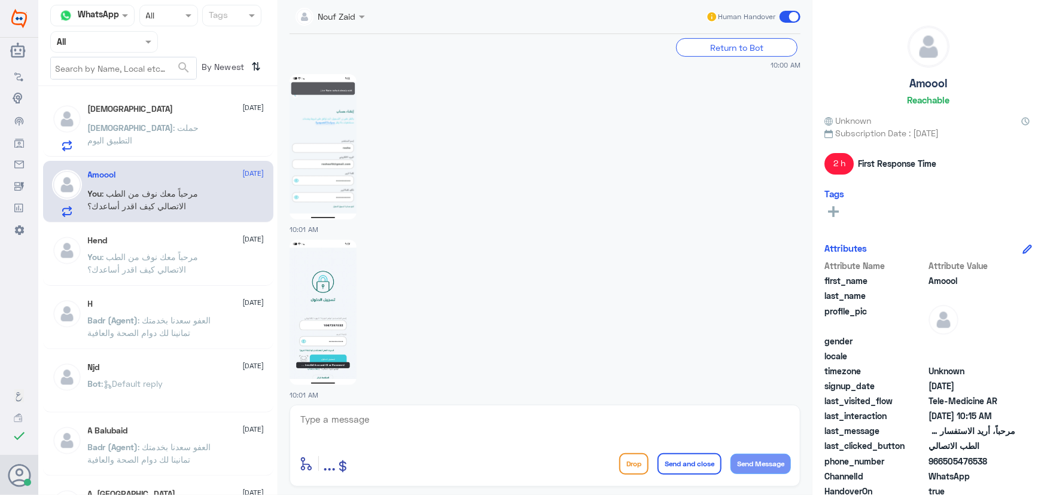
scroll to position [342, 0]
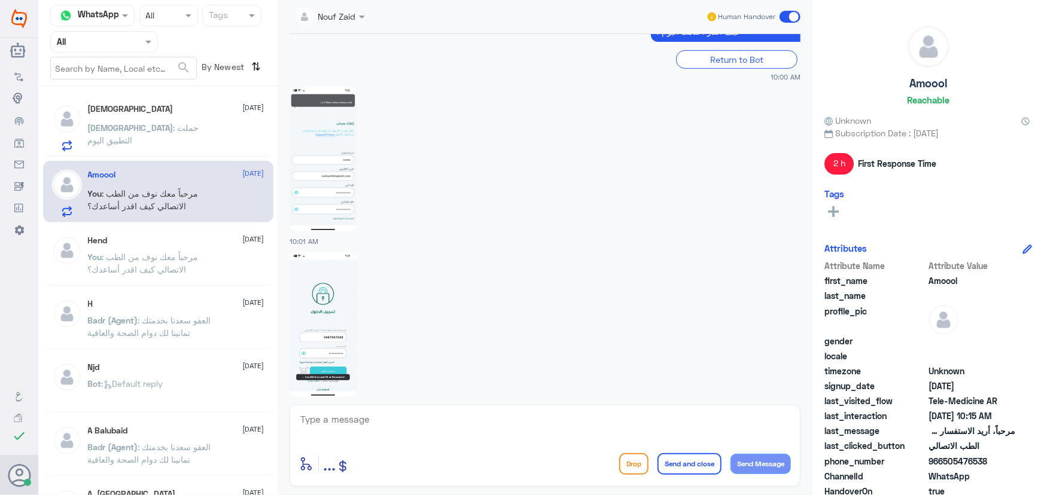
drag, startPoint x: 226, startPoint y: 206, endPoint x: 216, endPoint y: 208, distance: 9.7
click at [225, 206] on div "You : مرحباً معك نوف من الطب الاتصالي كيف اقدر أساعدك؟" at bounding box center [176, 203] width 176 height 27
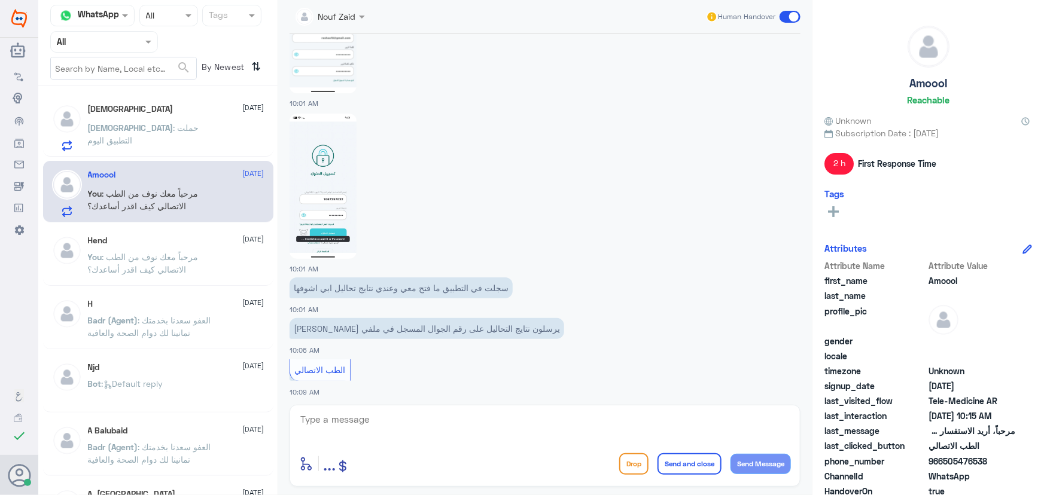
scroll to position [560, 0]
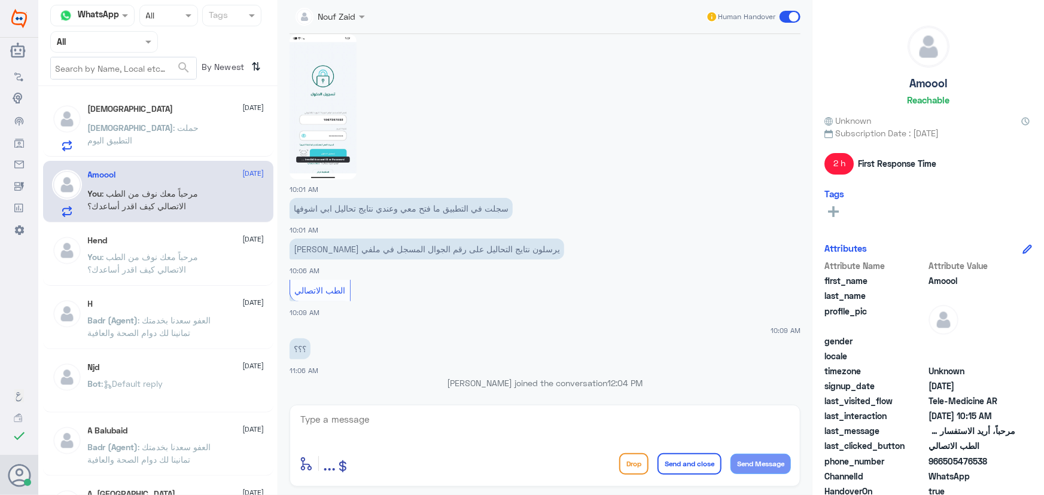
click at [184, 148] on p "[DEMOGRAPHIC_DATA] : حملت التطبيق [DATE]" at bounding box center [155, 136] width 135 height 30
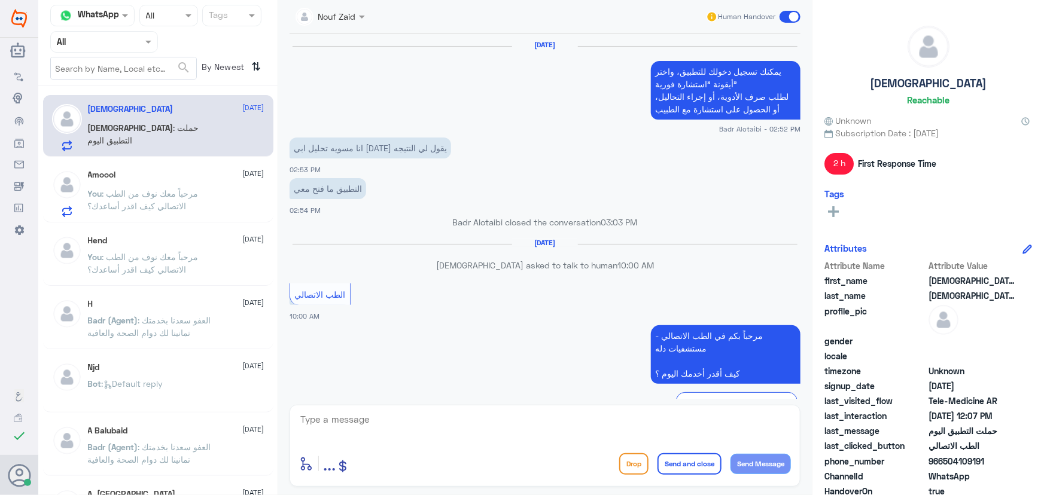
scroll to position [723, 0]
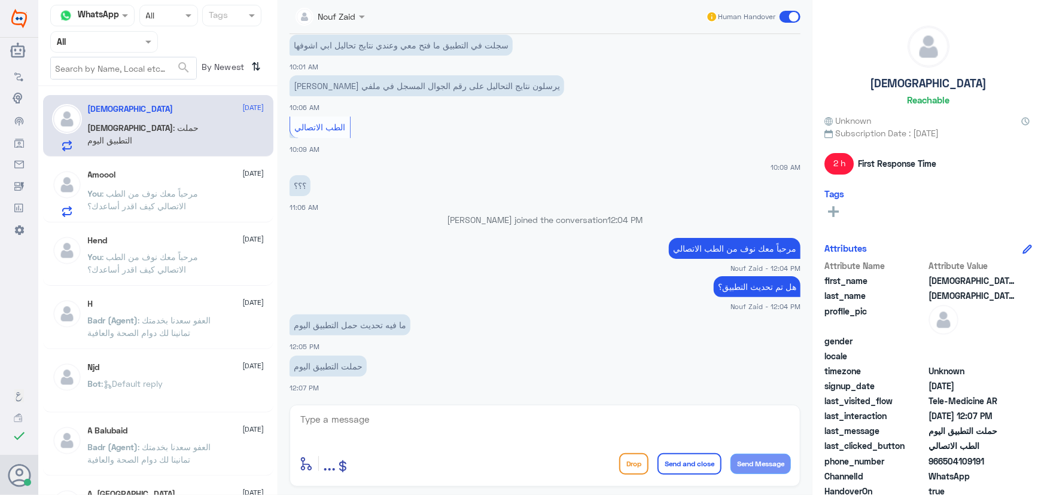
click at [169, 196] on span ": مرحباً معك نوف من الطب الاتصالي كيف اقدر أساعدك؟" at bounding box center [143, 199] width 111 height 23
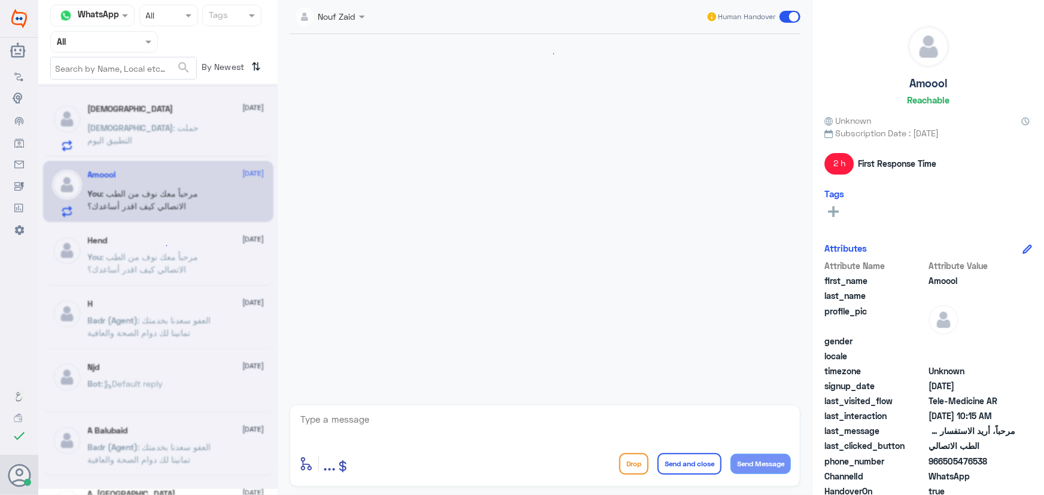
scroll to position [84, 0]
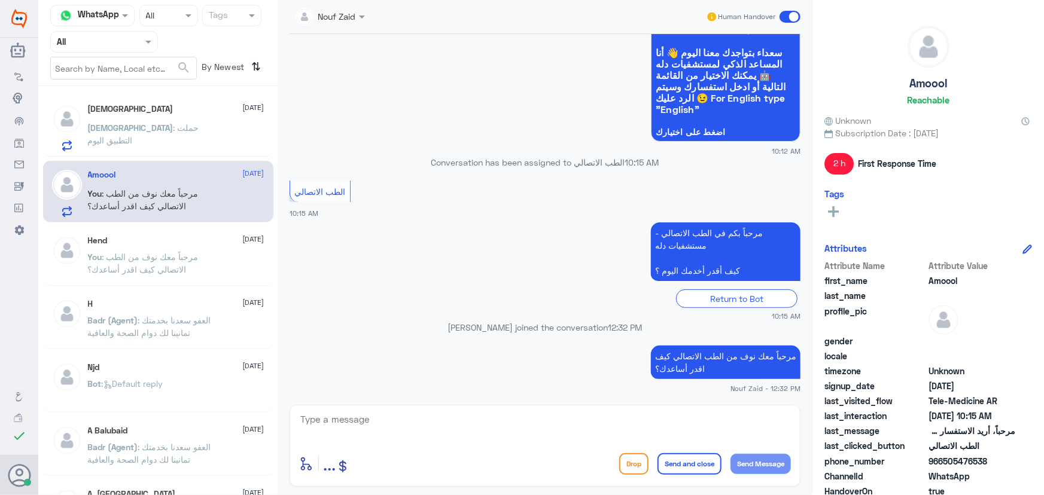
click at [192, 199] on p "You : مرحباً معك نوف من الطب الاتصالي كيف اقدر أساعدك؟" at bounding box center [155, 202] width 135 height 30
click at [190, 191] on span ": مرحباً معك نوف من الطب الاتصالي كيف اقدر أساعدك؟" at bounding box center [143, 199] width 111 height 23
click at [146, 136] on p "سبحان : حملت التطبيق اليوم" at bounding box center [155, 136] width 135 height 30
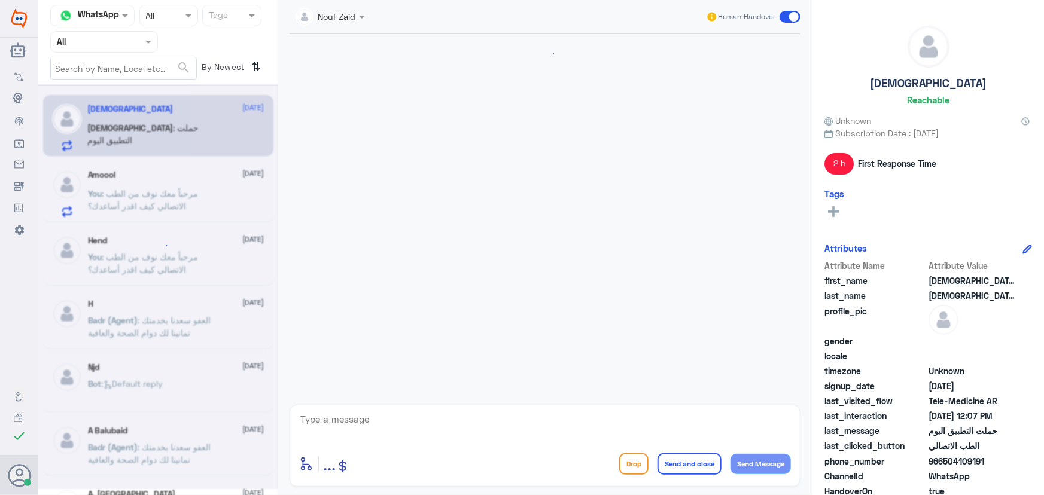
scroll to position [723, 0]
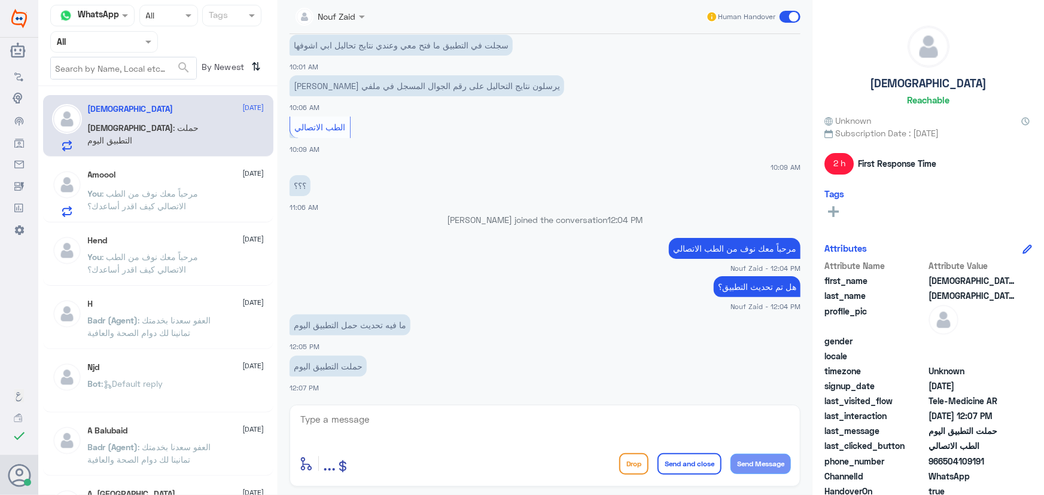
click at [124, 169] on div "Amoool 9 September You : مرحباً معك نوف من الطب الاتصالي كيف اقدر أساعدك؟" at bounding box center [158, 192] width 230 height 62
click at [121, 183] on div "Amoool 9 September You : مرحباً معك نوف من الطب الاتصالي كيف اقدر أساعدك؟" at bounding box center [176, 193] width 176 height 47
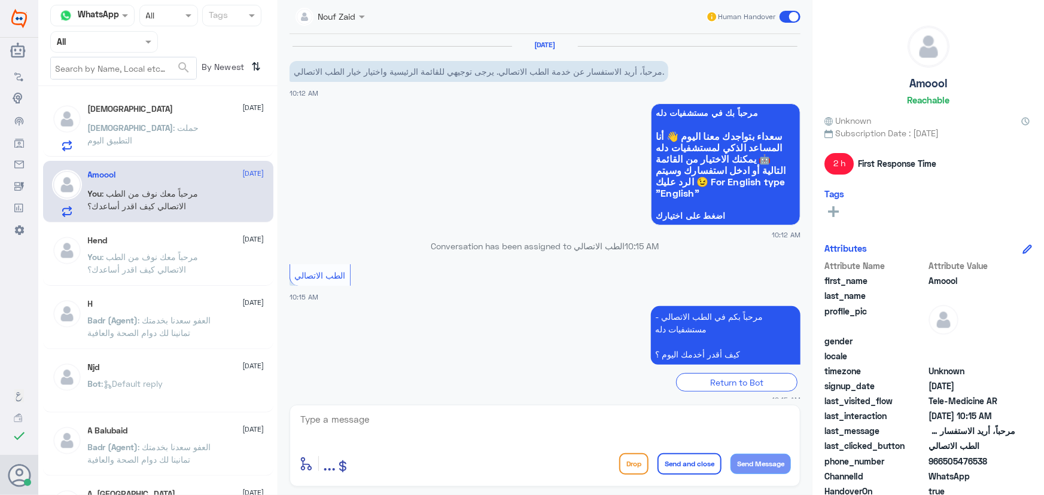
scroll to position [84, 0]
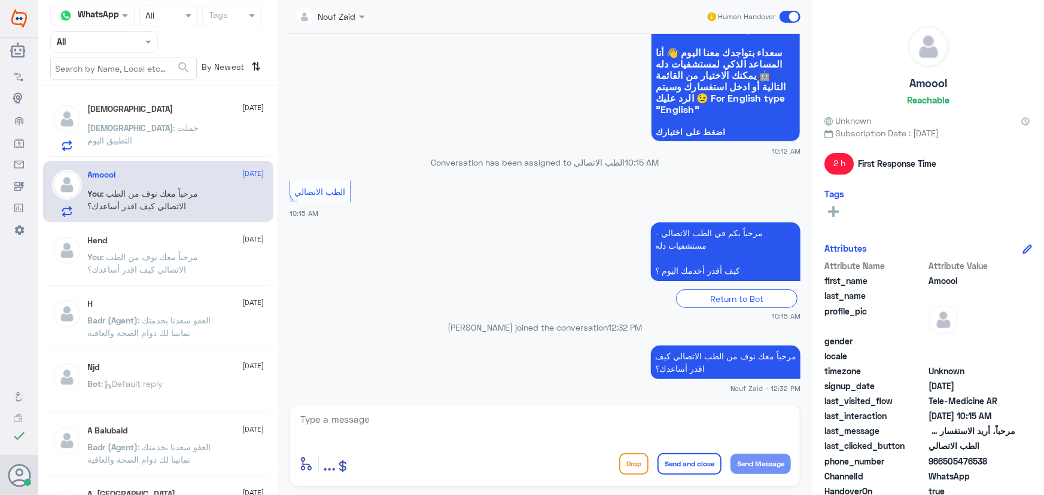
click at [788, 15] on span at bounding box center [789, 17] width 21 height 12
click at [0, 0] on input "checkbox" at bounding box center [0, 0] width 0 height 0
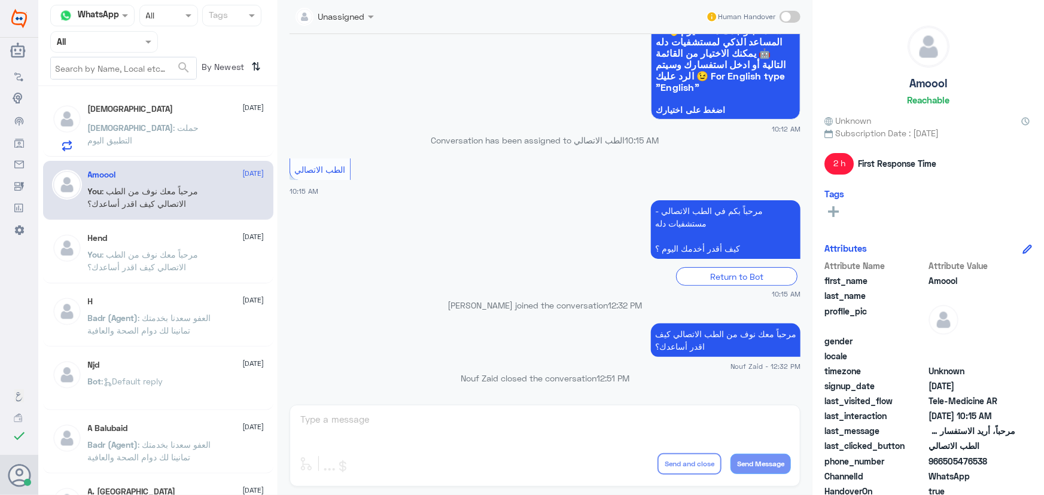
click at [171, 123] on span "سبحان" at bounding box center [131, 128] width 86 height 10
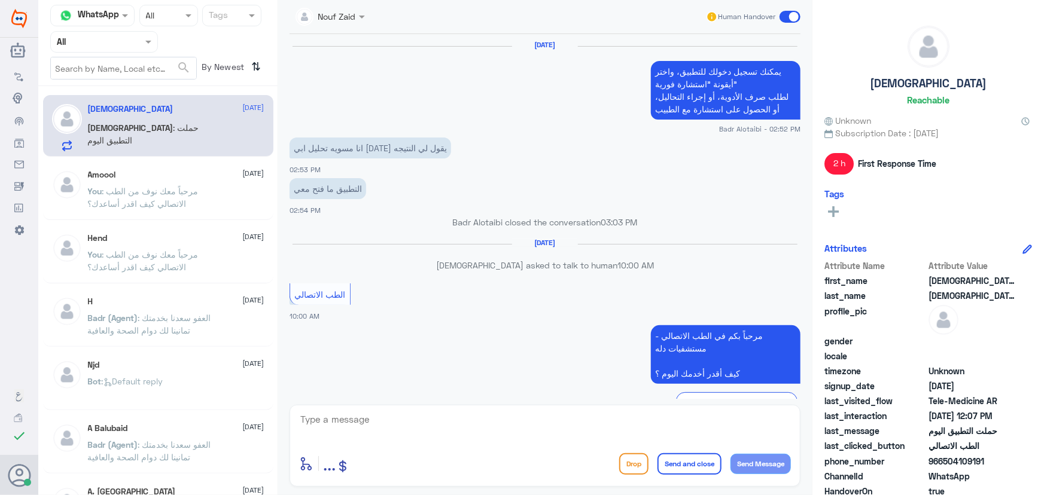
scroll to position [723, 0]
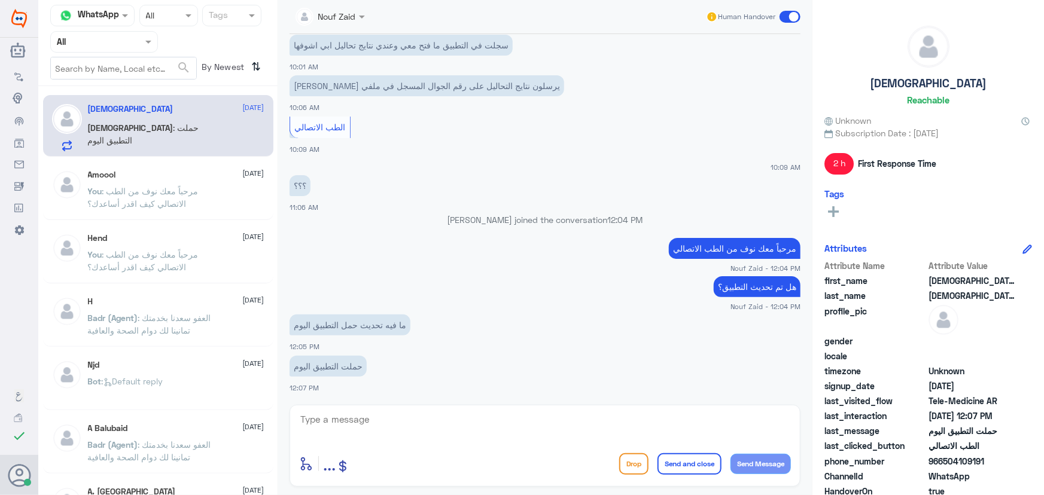
drag, startPoint x: 944, startPoint y: 461, endPoint x: 999, endPoint y: 468, distance: 55.5
click at [999, 468] on div "phone_number 966504109191" at bounding box center [928, 462] width 208 height 15
copy span "504109191"
click at [179, 195] on span ": مرحباً معك نوف من الطب الاتصالي كيف اقدر أساعدك؟" at bounding box center [143, 197] width 111 height 23
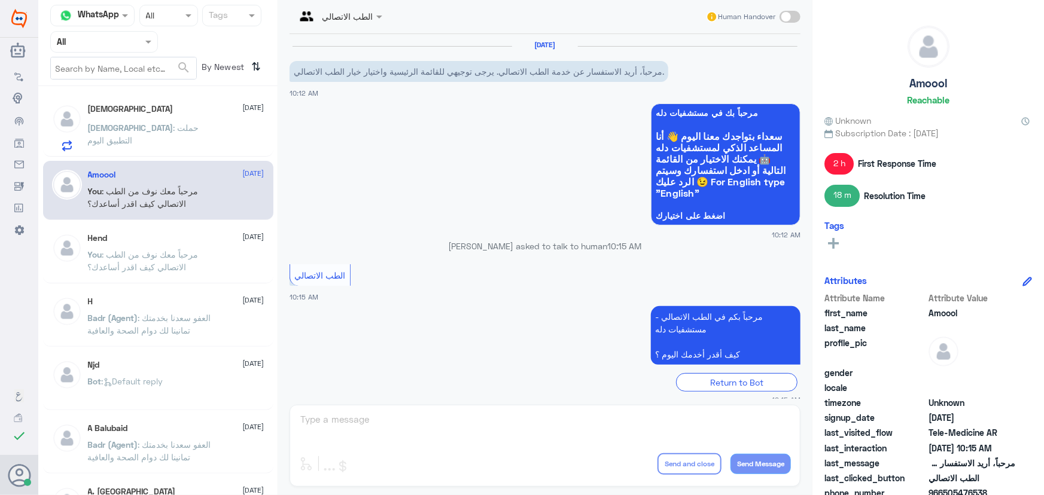
scroll to position [106, 0]
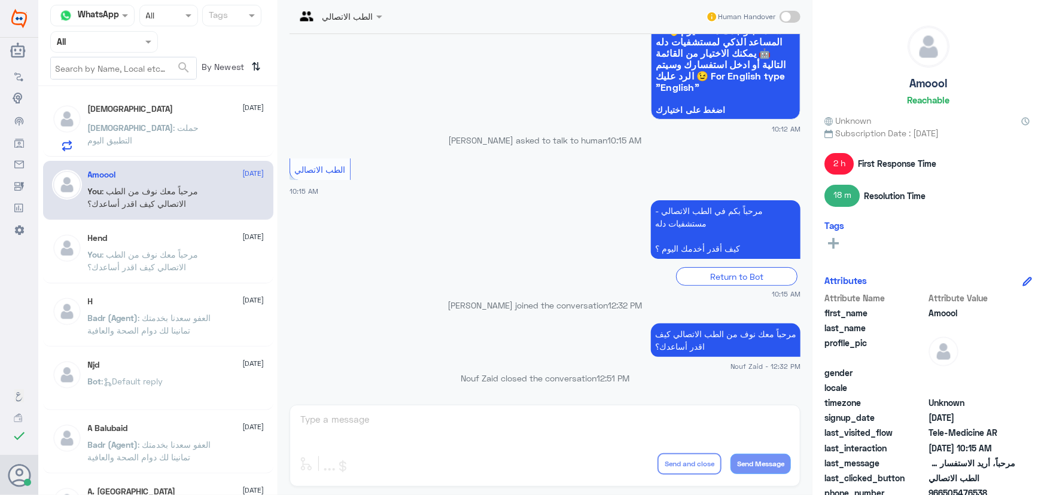
click at [173, 132] on p "سبحان : حملت التطبيق اليوم" at bounding box center [155, 136] width 135 height 30
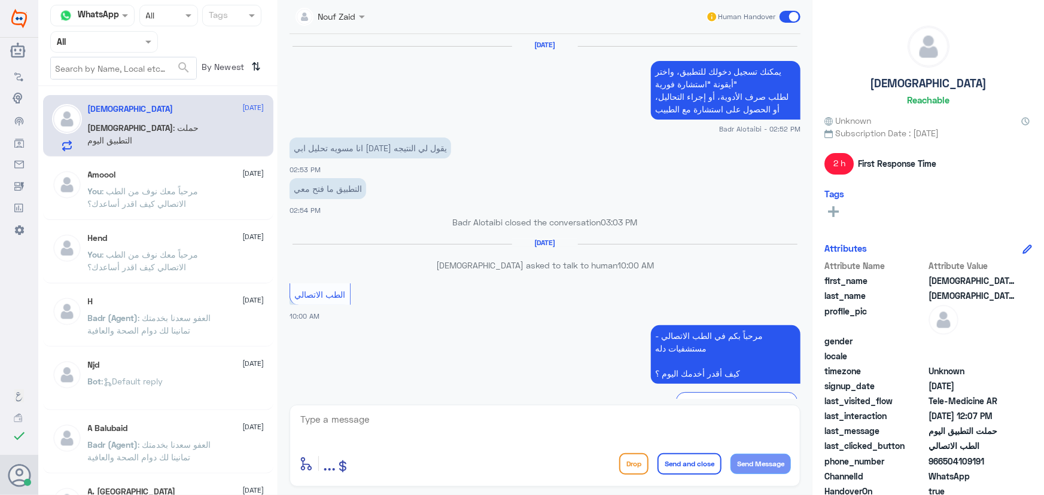
scroll to position [723, 0]
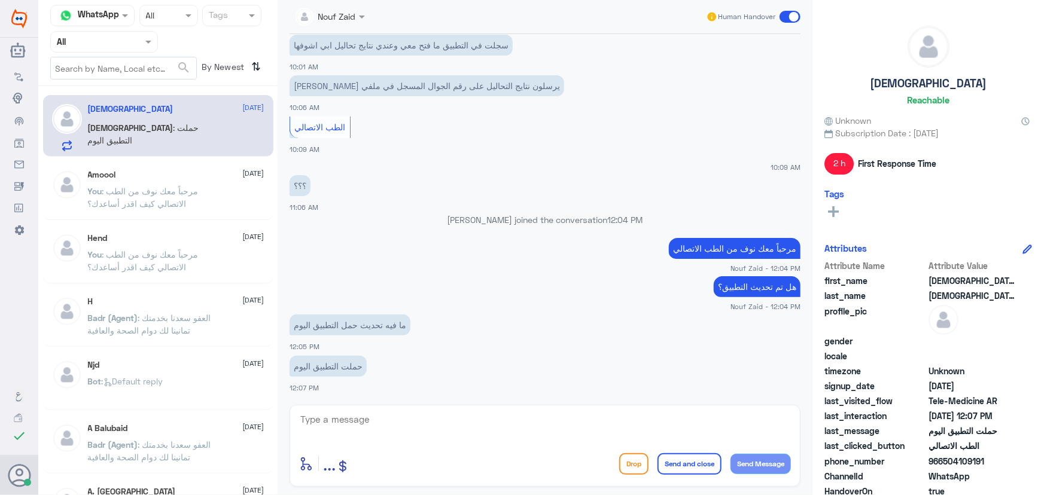
drag, startPoint x: 943, startPoint y: 461, endPoint x: 999, endPoint y: 459, distance: 56.2
click at [999, 459] on span "966504109191" at bounding box center [971, 461] width 87 height 13
copy span "504109191"
click at [142, 142] on p "سبحان : حملت التطبيق اليوم" at bounding box center [155, 136] width 135 height 30
click at [153, 185] on p "You : مرحباً معك نوف من الطب الاتصالي كيف اقدر أساعدك؟" at bounding box center [155, 200] width 135 height 30
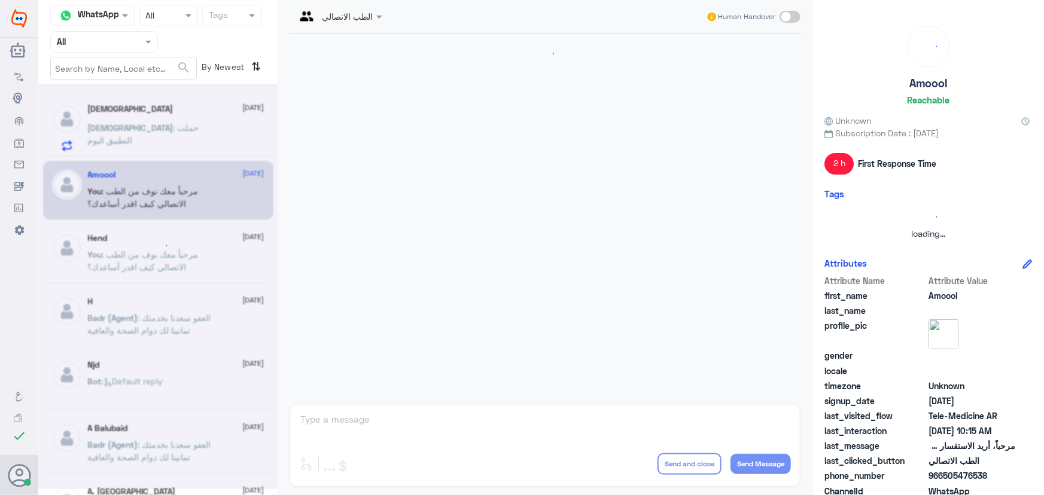
scroll to position [106, 0]
click at [143, 142] on p "سبحان : حملت التطبيق اليوم" at bounding box center [155, 136] width 135 height 30
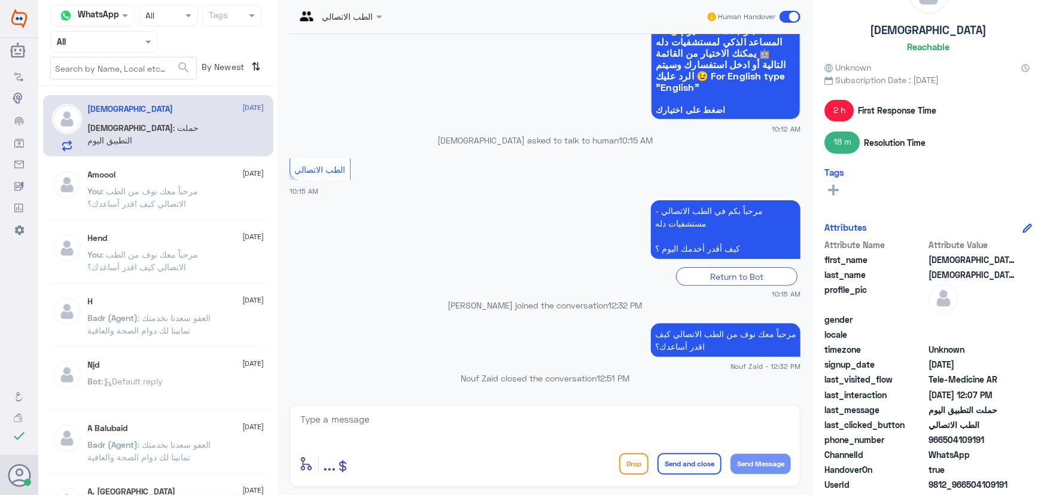
scroll to position [104, 0]
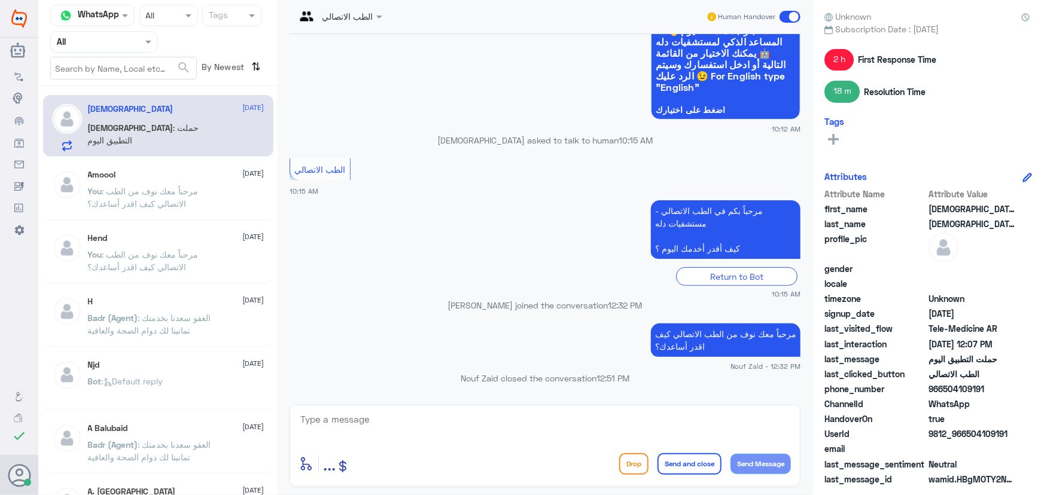
drag, startPoint x: 966, startPoint y: 437, endPoint x: 1023, endPoint y: 435, distance: 56.2
click at [1031, 437] on div "سبحان الله Reachable Unknown Subscription Date : 09/02/2025 2 h First Response …" at bounding box center [927, 249] width 231 height 499
copy span "504109191"
drag, startPoint x: 135, startPoint y: 114, endPoint x: 147, endPoint y: 161, distance: 49.3
click at [135, 115] on div "سبحان الله 9 September سبحان : حملت التطبيق اليوم" at bounding box center [176, 127] width 176 height 47
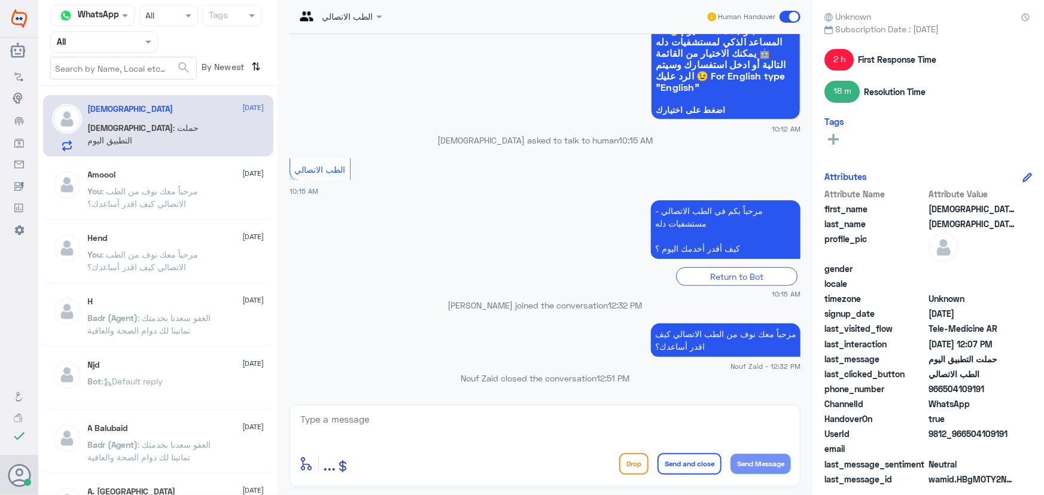
click at [161, 208] on p "You : مرحباً معك نوف من الطب الاتصالي كيف اقدر أساعدك؟" at bounding box center [155, 200] width 135 height 30
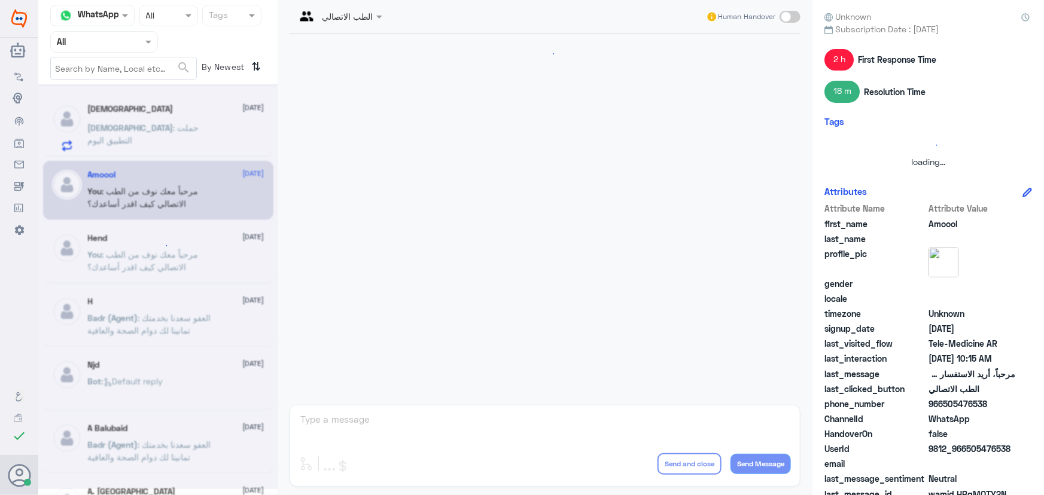
scroll to position [106, 0]
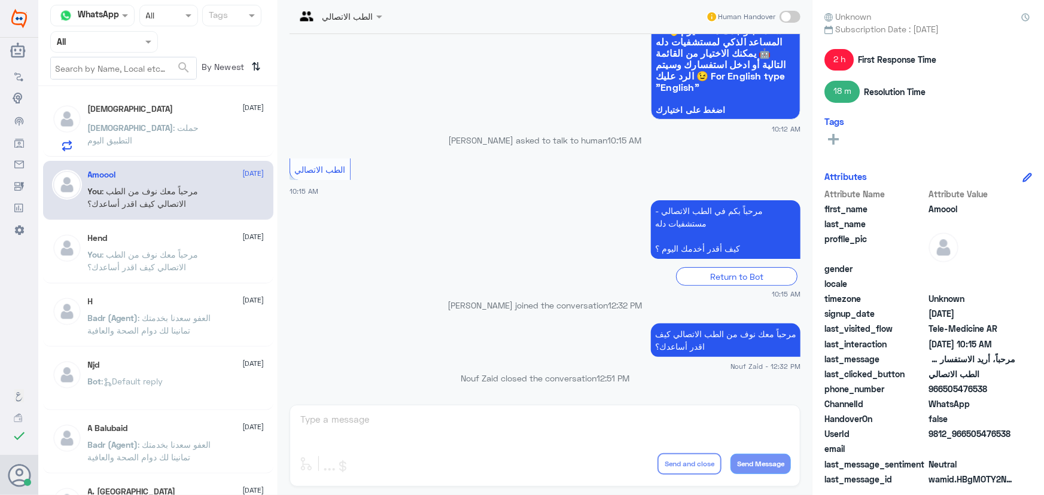
click at [147, 142] on p "سبحان : حملت التطبيق اليوم" at bounding box center [155, 136] width 135 height 30
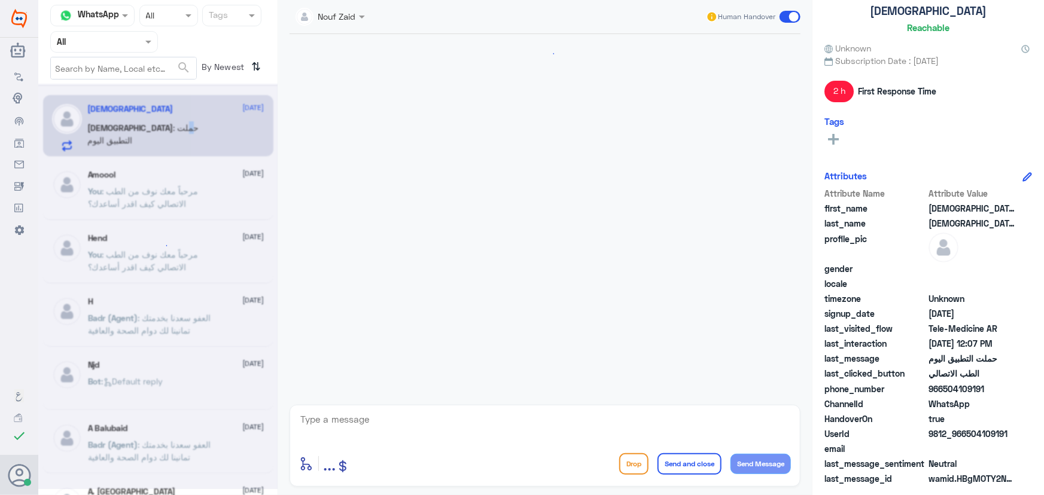
scroll to position [723, 0]
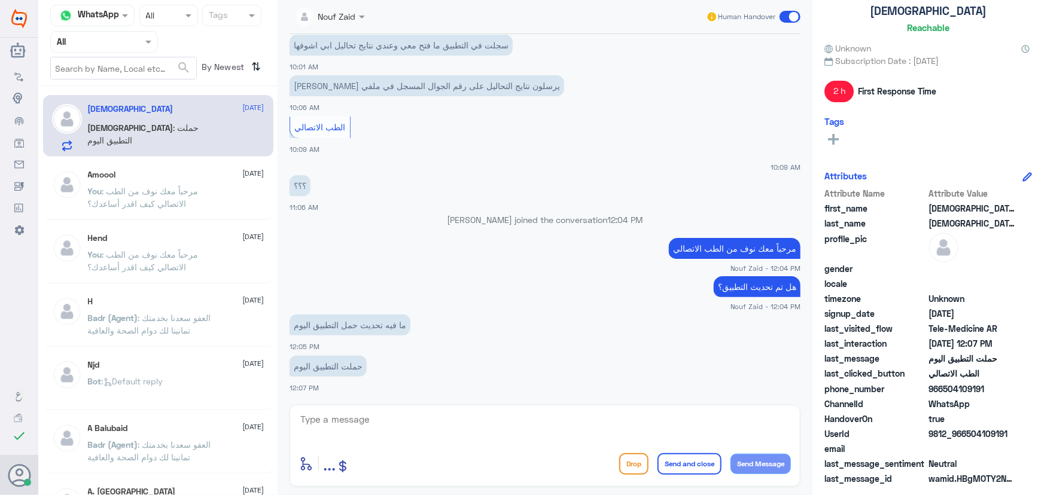
click at [367, 413] on textarea at bounding box center [545, 425] width 492 height 29
drag, startPoint x: 484, startPoint y: 403, endPoint x: 482, endPoint y: 411, distance: 8.1
click at [483, 405] on div "Nouf Zaid Human Handover 8 Sep 2025 يمكنك تسجيل دخولك للتطبيق، واختر أيقونة "اس…" at bounding box center [545, 249] width 535 height 499
click at [480, 415] on textarea at bounding box center [545, 425] width 492 height 29
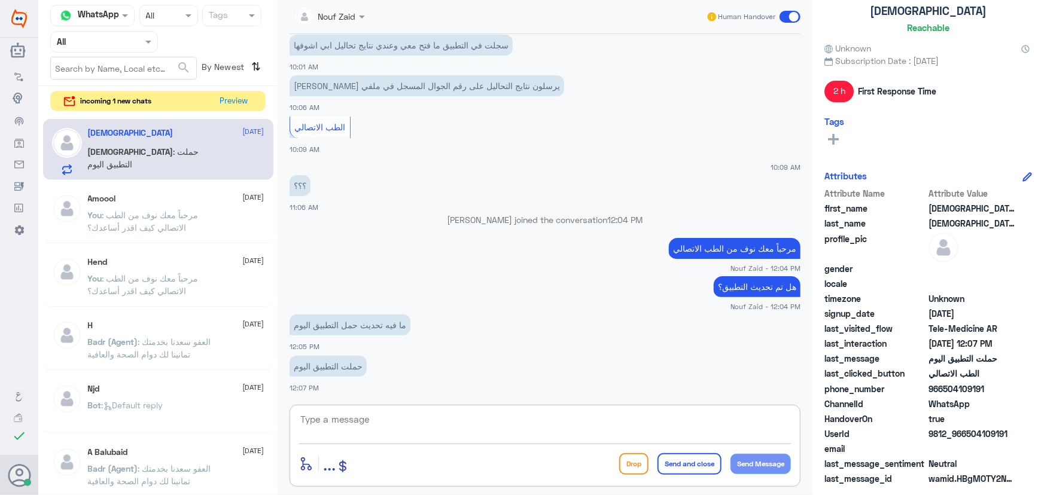
click at [519, 430] on textarea at bounding box center [545, 425] width 492 height 29
type textarea "تم التواصل من خلال الاتصال الهاتفي، سعدنا بخدمتك"
click at [678, 462] on button "Send and close" at bounding box center [689, 464] width 64 height 22
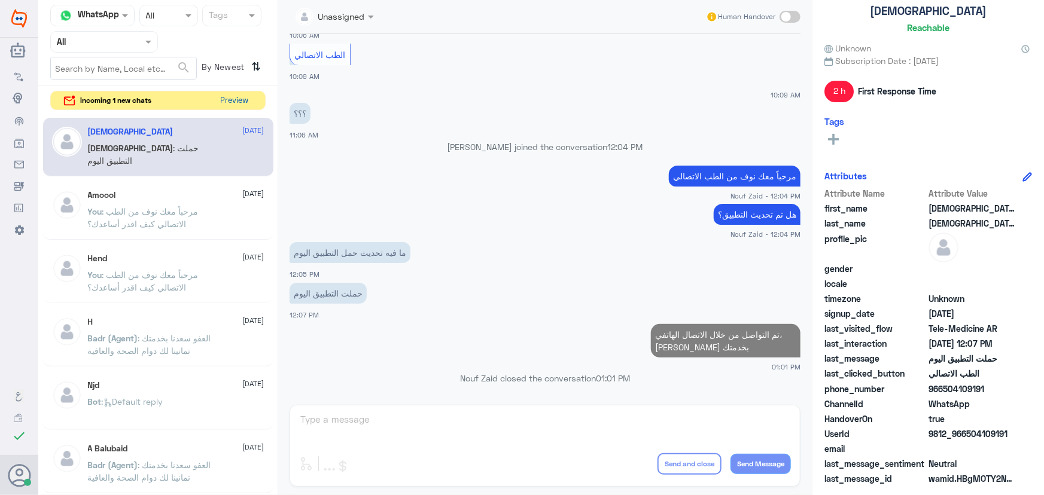
click at [226, 98] on button "Preview" at bounding box center [234, 101] width 37 height 19
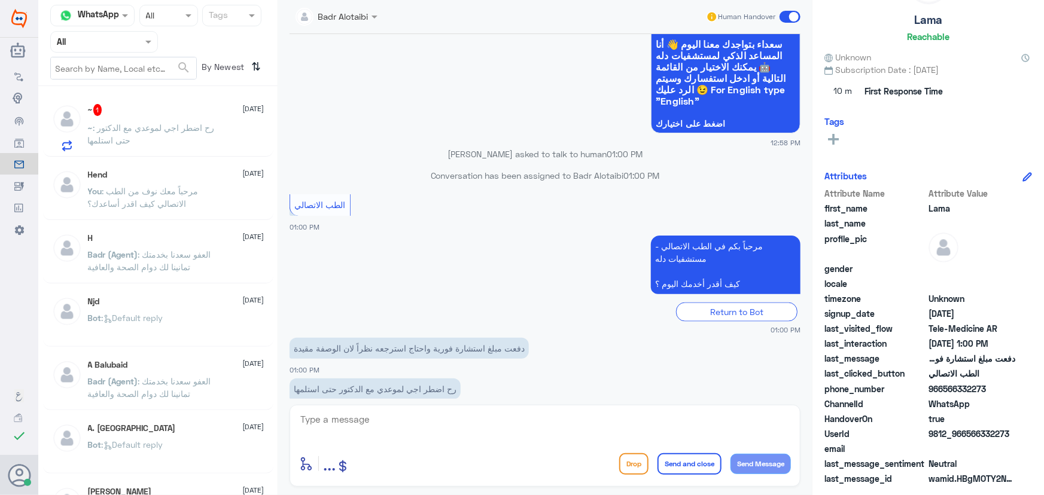
scroll to position [800, 0]
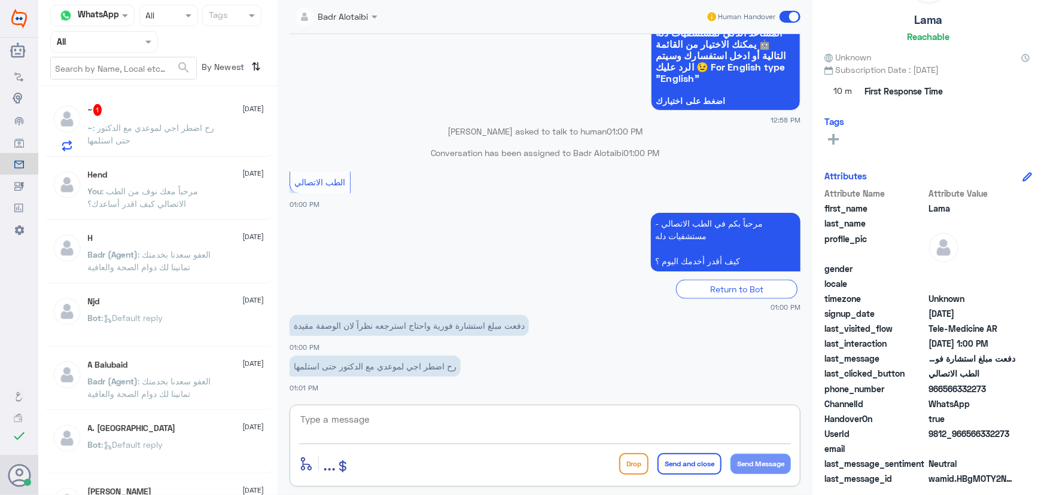
click at [453, 413] on textarea at bounding box center [545, 425] width 492 height 29
click at [450, 423] on textarea at bounding box center [545, 425] width 492 height 29
type textarea "مرحبا معك نوف من الطب الاتصالي"
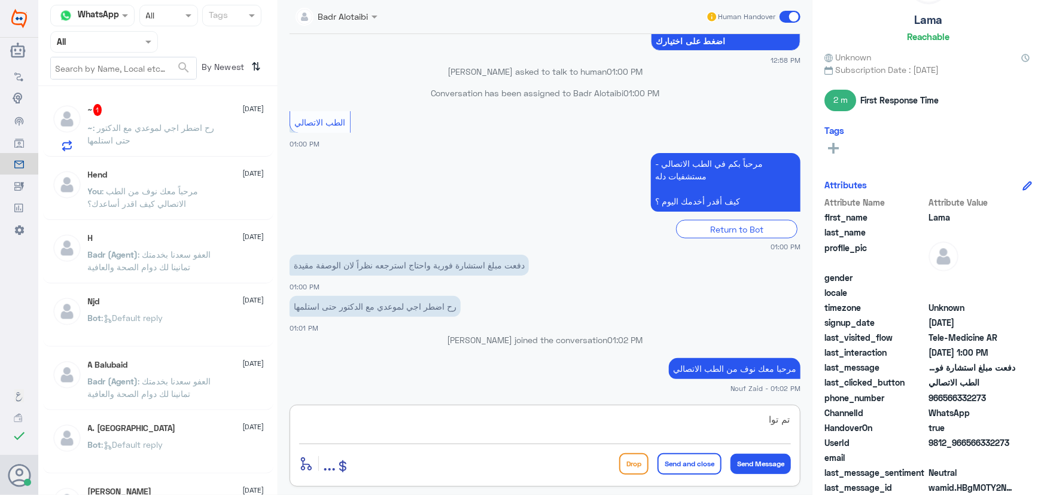
scroll to position [72, 0]
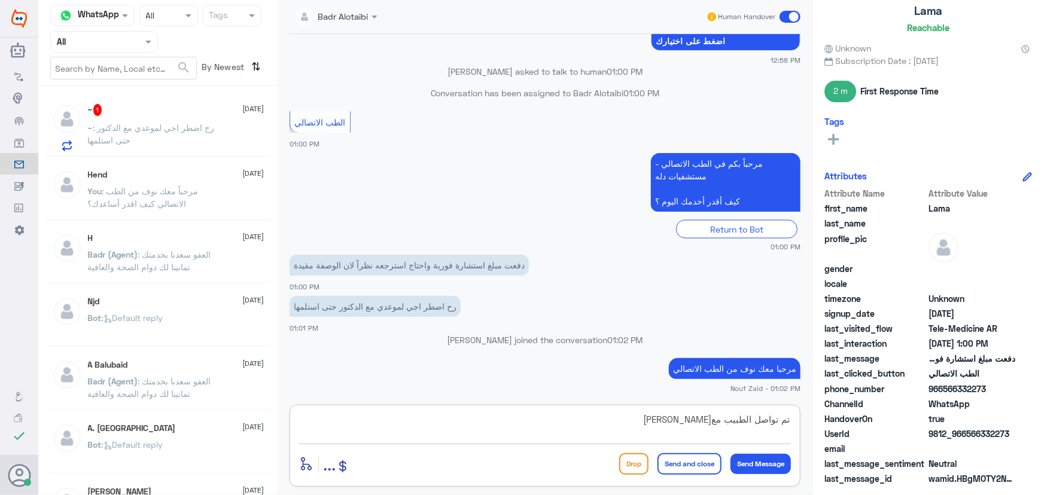
type textarea "تم تواصل الطبيب معنا"
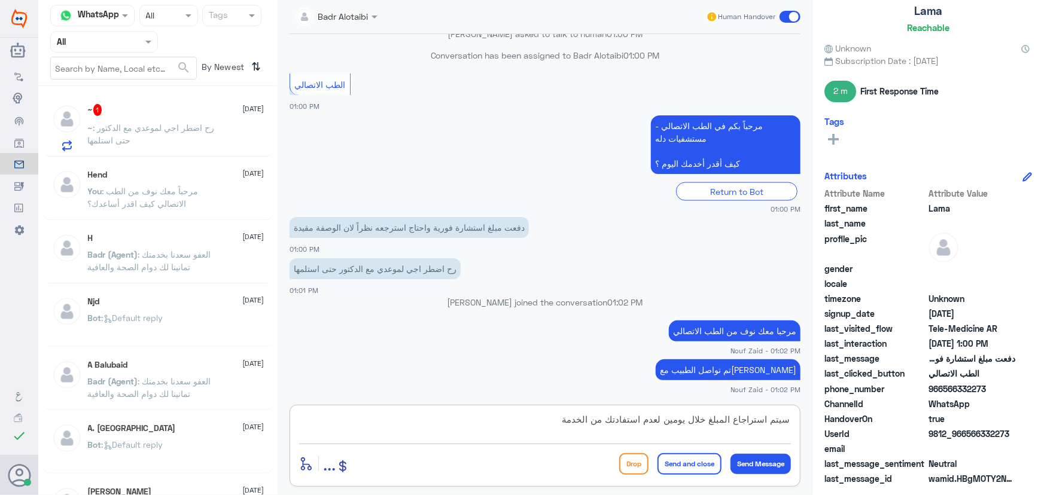
type textarea "سيتم استراجاع المبلغ خلال يومين لعدم استفادتك من الخدمة"
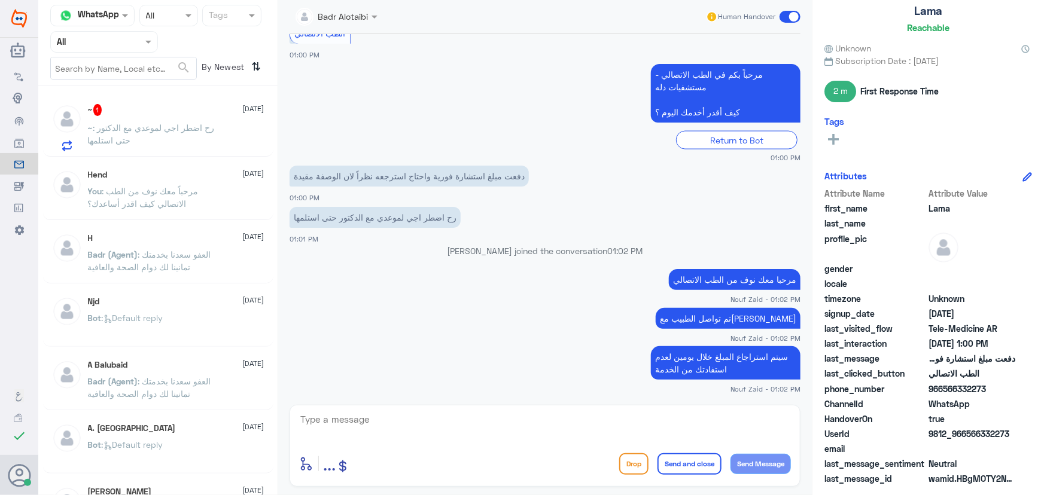
drag, startPoint x: 194, startPoint y: 160, endPoint x: 186, endPoint y: 130, distance: 30.9
click at [194, 160] on div "~ 1 9 September ~ : رح اضطر اجي لموعدي مع الدكتور حتى استلمها Hend 1 September …" at bounding box center [157, 295] width 239 height 408
click at [185, 124] on span ": رح اضطر اجي لموعدي مع الدكتور حتى استلمها" at bounding box center [151, 134] width 127 height 23
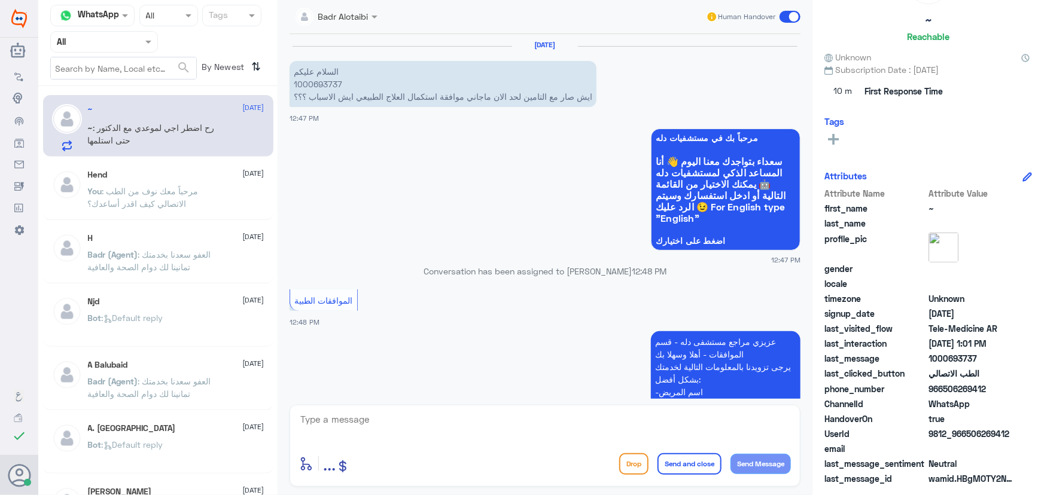
scroll to position [667, 0]
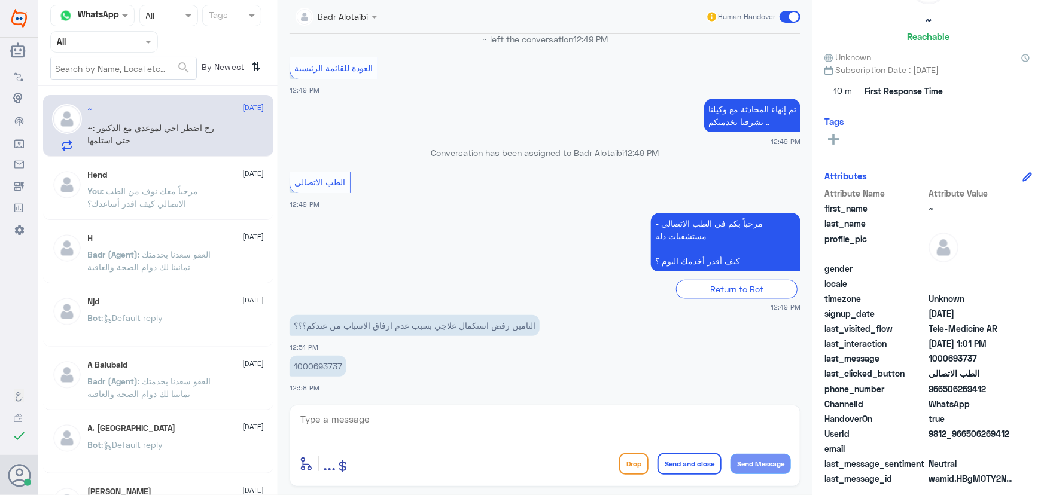
click at [149, 186] on span ": مرحباً معك نوف من الطب الاتصالي كيف اقدر أساعدك؟" at bounding box center [143, 197] width 111 height 23
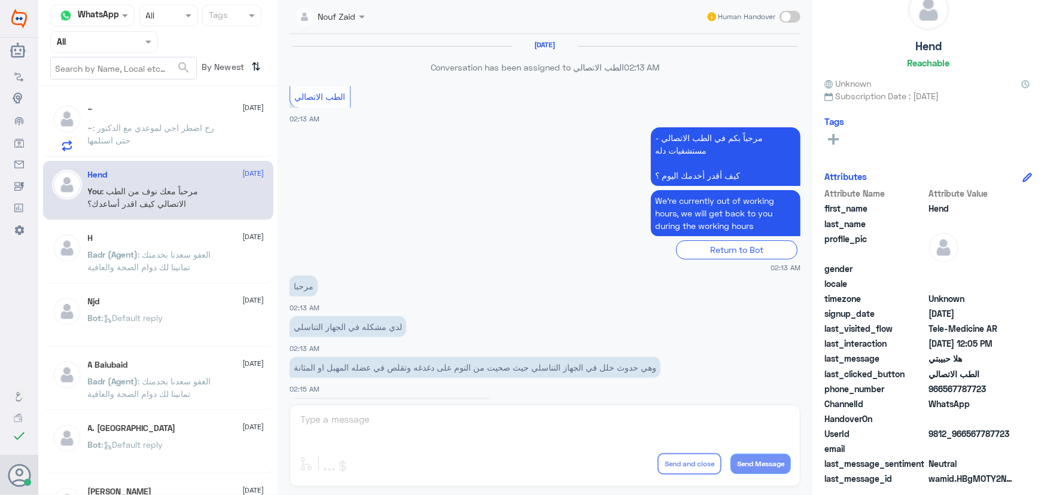
scroll to position [544, 0]
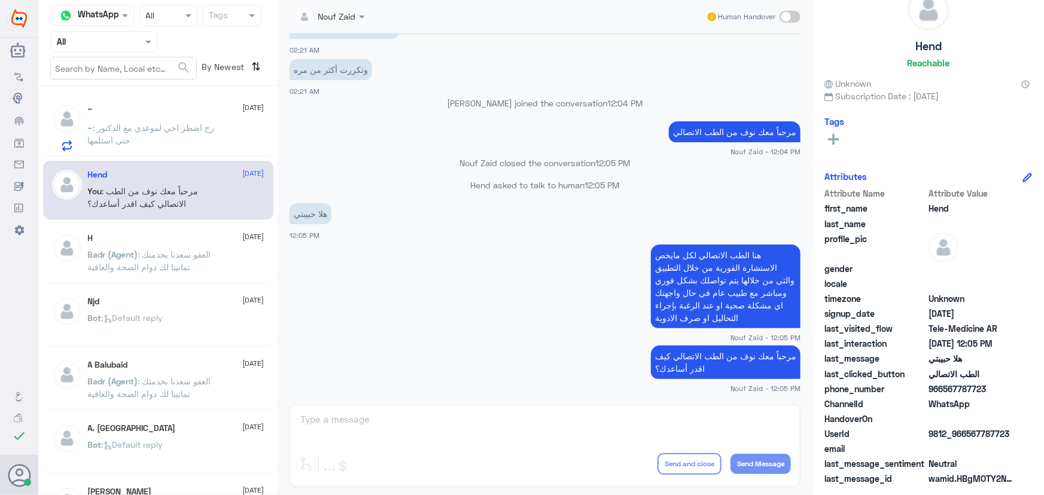
click at [93, 46] on input "text" at bounding box center [90, 42] width 66 height 14
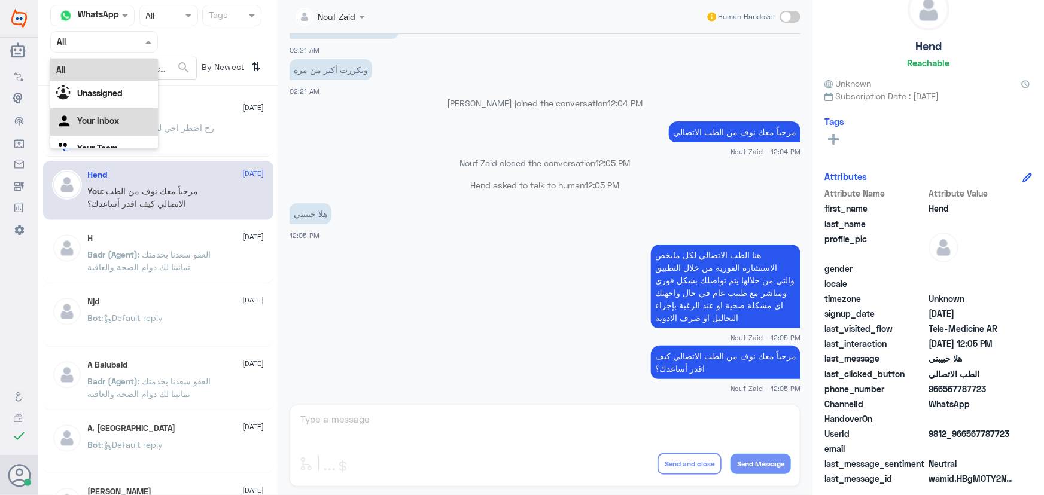
click at [83, 115] on div "Your Inbox" at bounding box center [104, 122] width 108 height 28
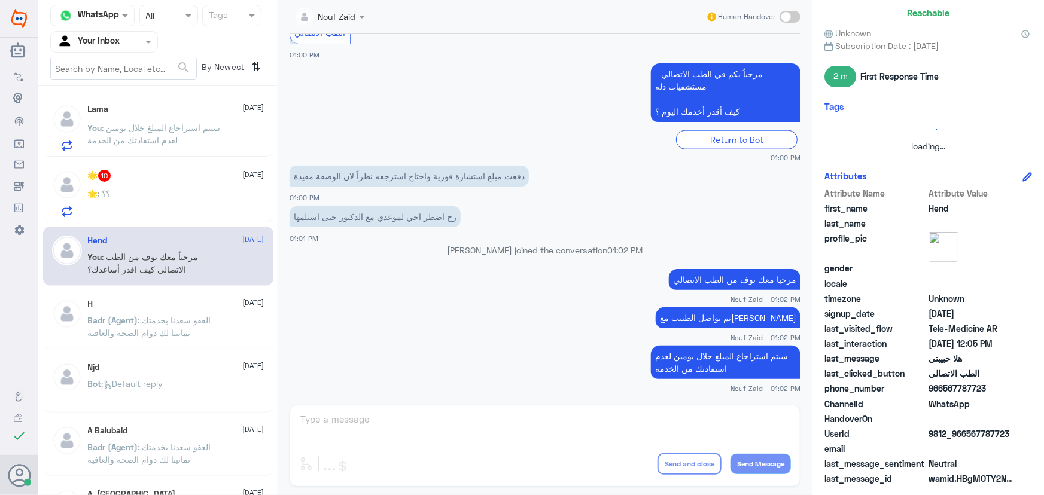
scroll to position [72, 0]
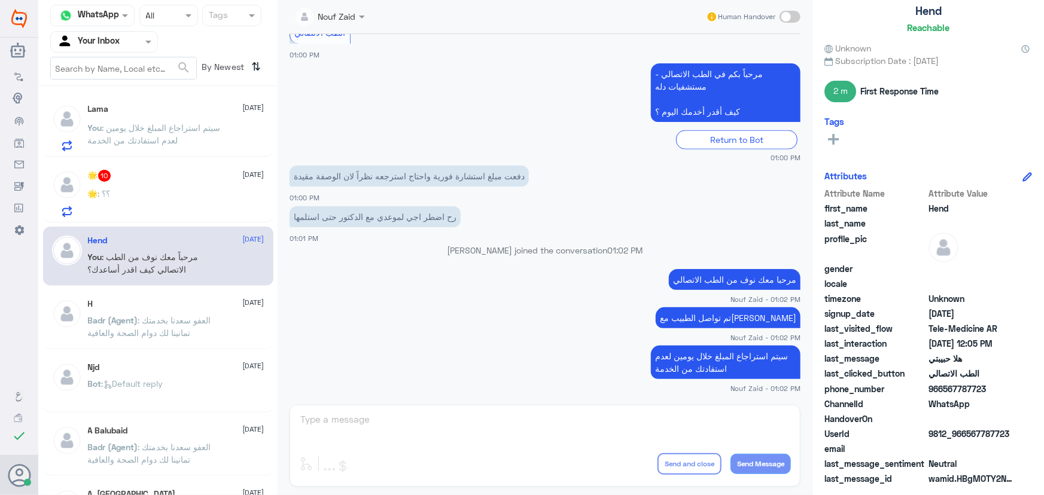
click at [153, 191] on div "🌟 : ؟؟" at bounding box center [176, 203] width 176 height 27
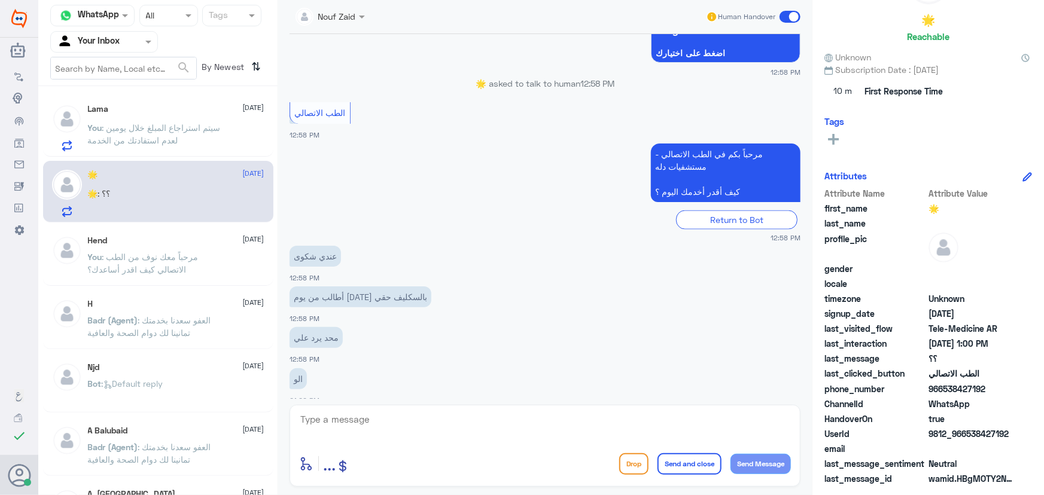
scroll to position [886, 0]
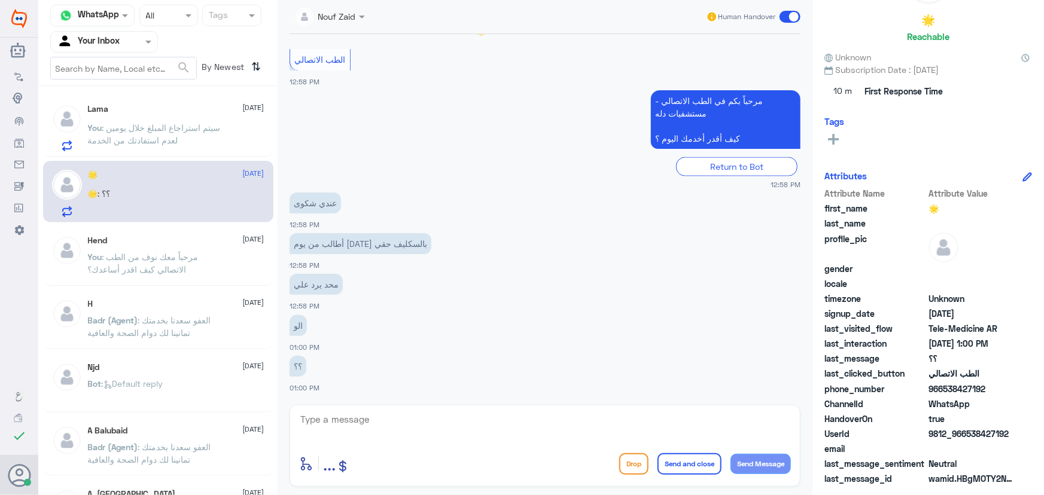
click at [394, 415] on textarea at bounding box center [545, 425] width 492 height 29
paste textarea "مرحباً معك نوف من الطب الاتصالي"
type textarea "مرحباً معك نوف من الطب الاتصالي"
click at [747, 460] on button "Send Message" at bounding box center [760, 464] width 60 height 20
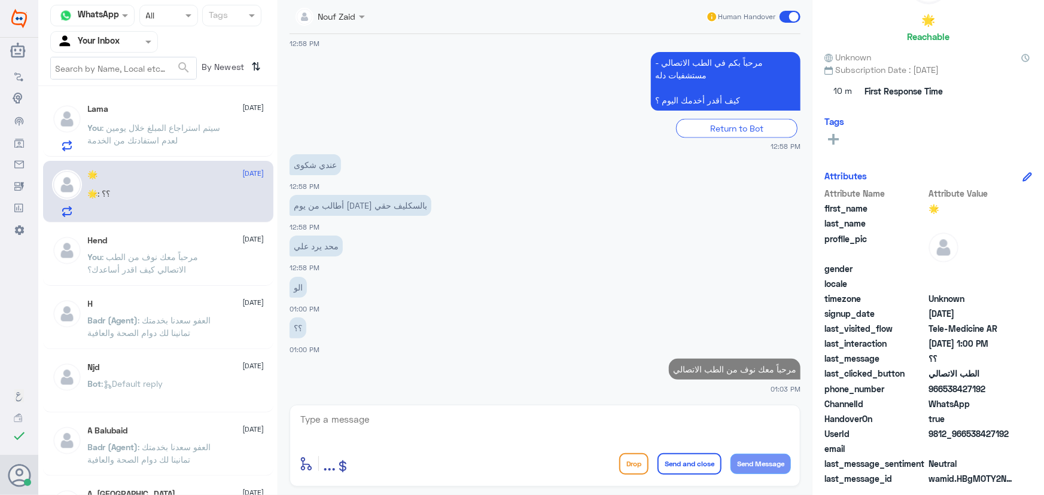
click at [654, 421] on textarea at bounding box center [545, 425] width 492 height 29
type textarea "ه"
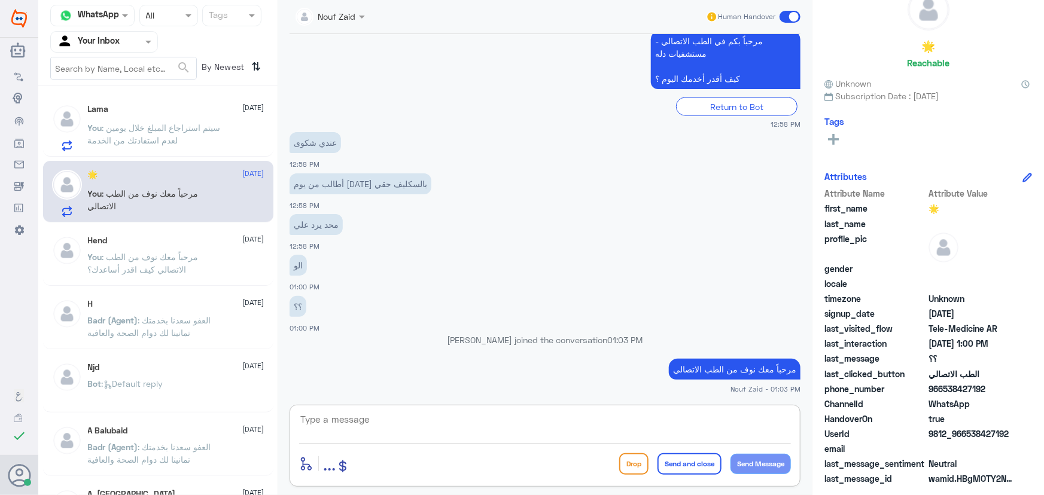
scroll to position [72, 0]
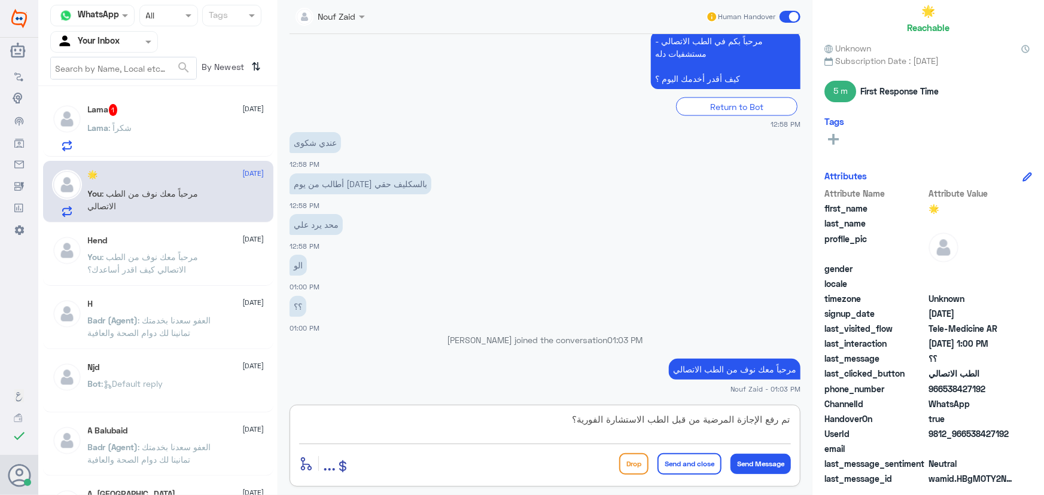
drag, startPoint x: 654, startPoint y: 422, endPoint x: 674, endPoint y: 422, distance: 20.3
click at [674, 422] on textarea "تم رفع الإجازة المرضية من قبل الطب الاستشارة الفورية؟" at bounding box center [545, 425] width 492 height 29
type textarea "تم رفع الإجازة المرضية من قبل الاستشارة الفورية؟"
click at [761, 466] on button "Send Message" at bounding box center [760, 464] width 60 height 20
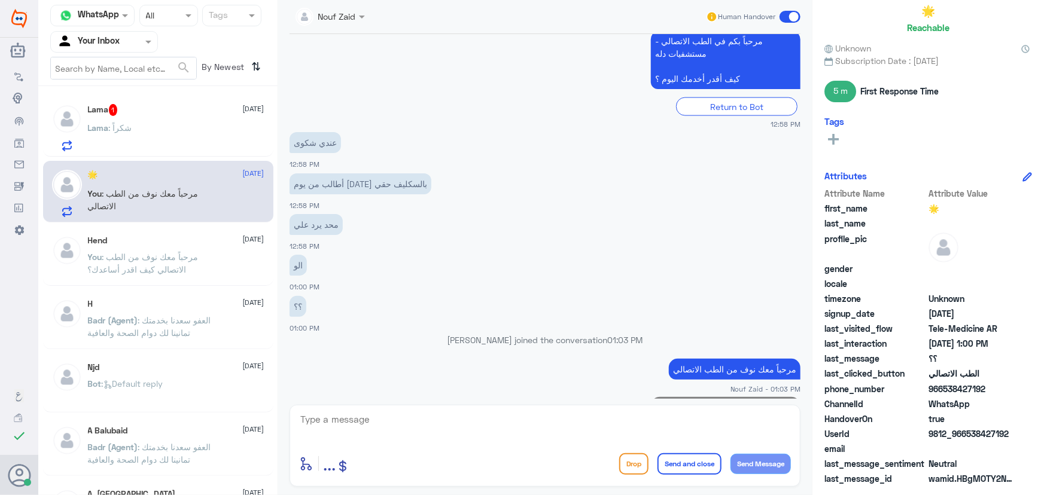
scroll to position [975, 0]
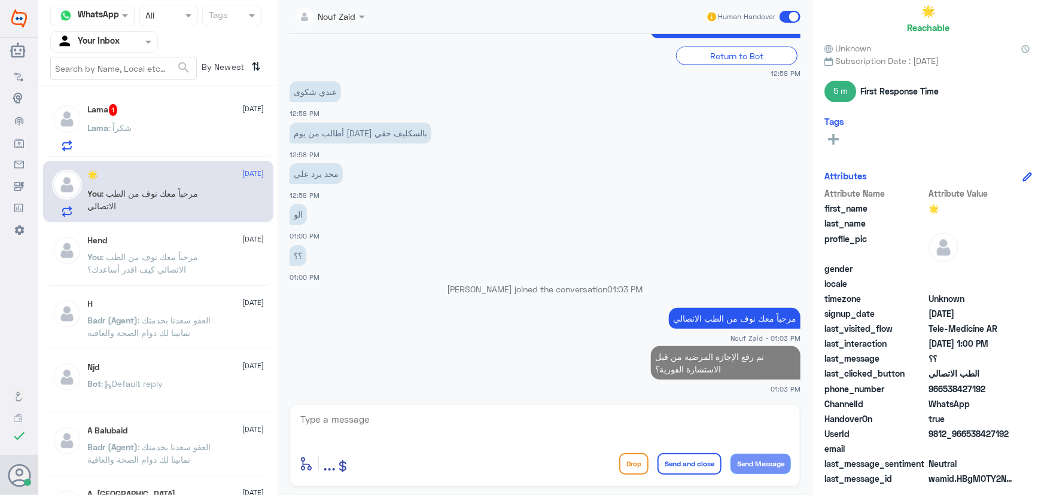
click at [192, 148] on div "Lama : شكراً" at bounding box center [176, 137] width 176 height 27
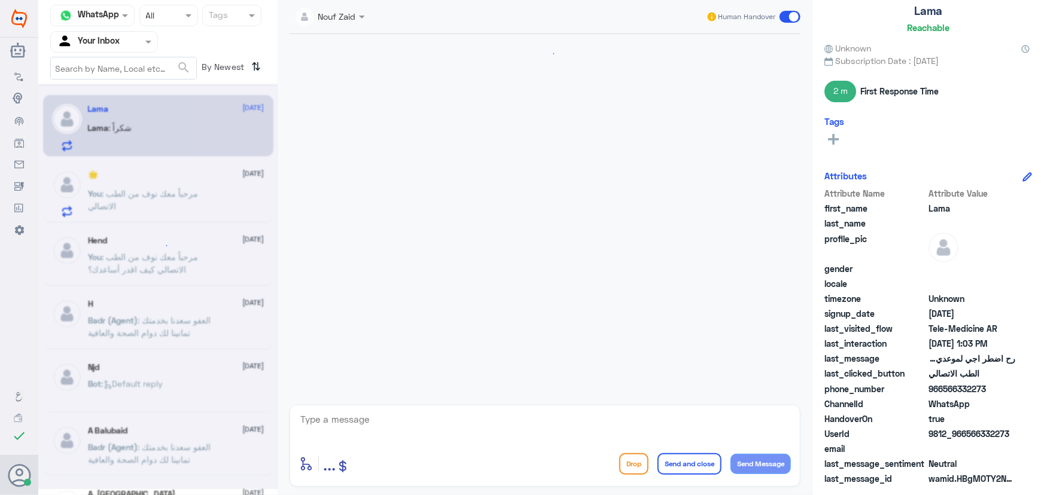
scroll to position [678, 0]
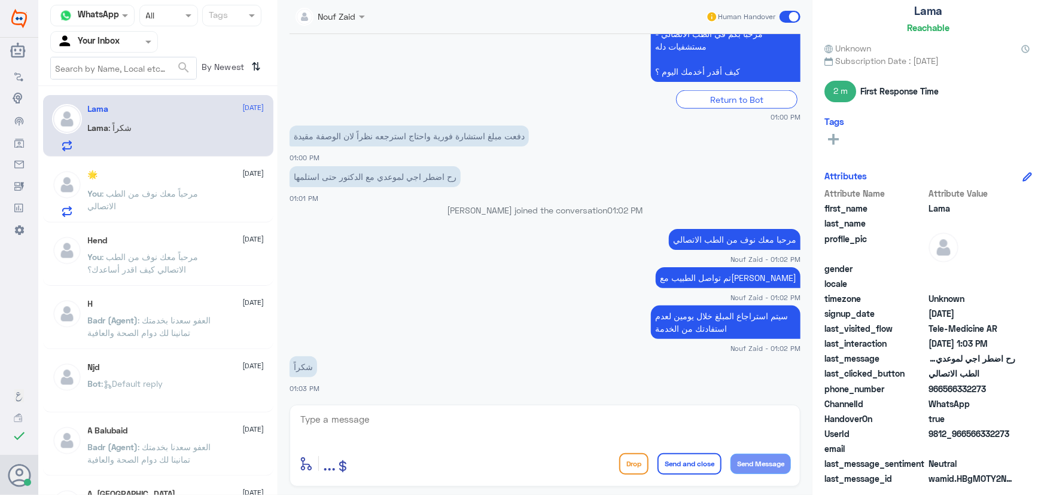
click at [395, 420] on textarea at bounding box center [545, 425] width 492 height 29
drag, startPoint x: 966, startPoint y: 435, endPoint x: 1032, endPoint y: 434, distance: 65.8
click at [1032, 434] on div "Lama Reachable Unknown Subscription Date : 09/09/2025 2 m First Response Time T…" at bounding box center [927, 249] width 231 height 499
copy span "566332273"
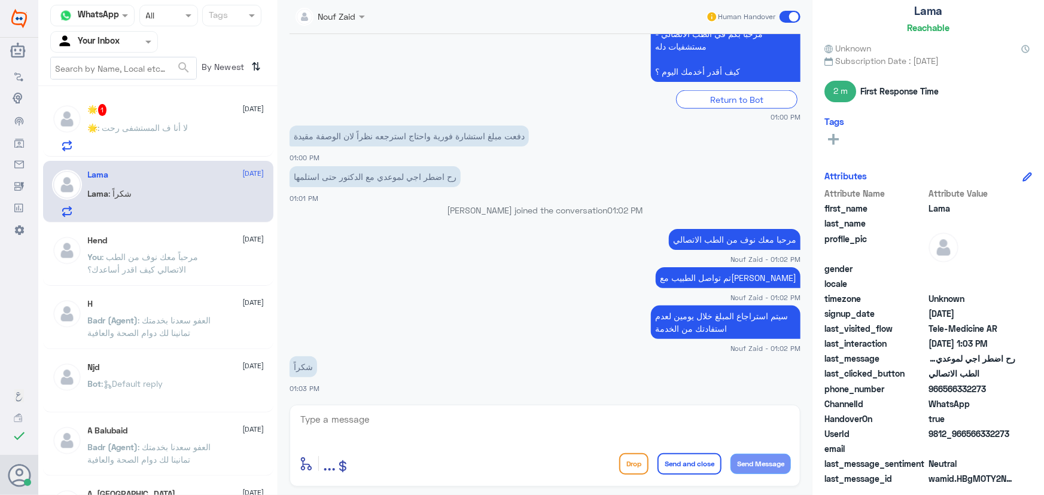
click at [113, 135] on p "🌟 : لا أنا ف المستشفى رحت" at bounding box center [138, 136] width 100 height 30
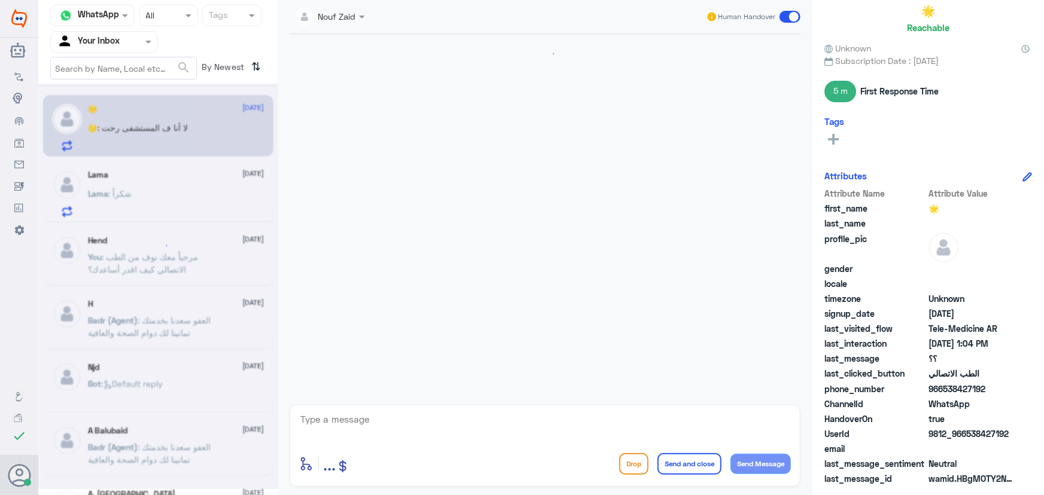
scroll to position [834, 0]
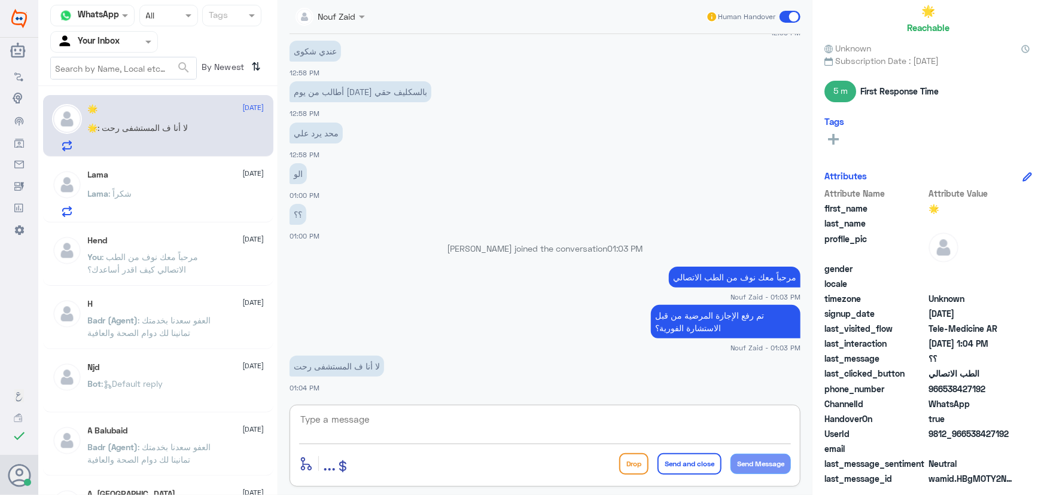
click at [405, 427] on textarea at bounding box center [545, 425] width 492 height 29
click at [386, 429] on textarea at bounding box center [545, 425] width 492 height 29
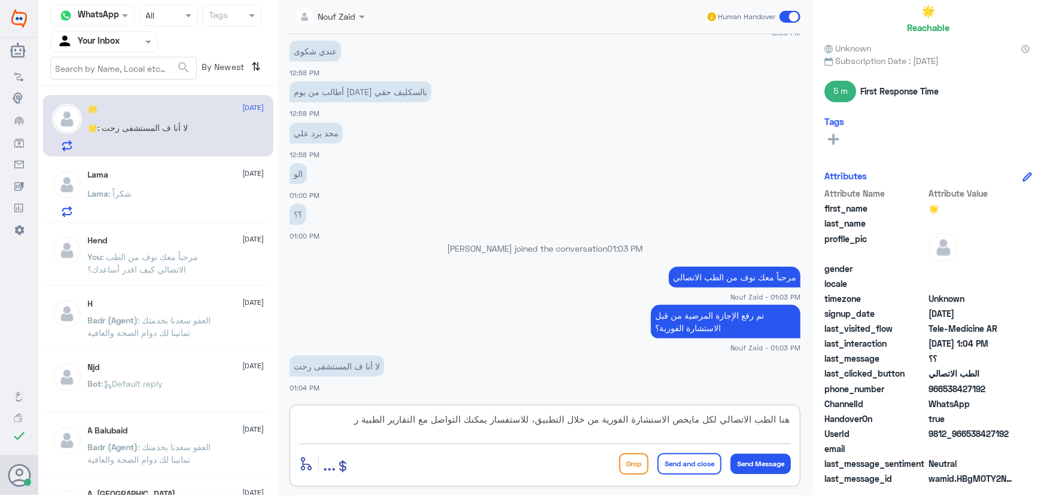
drag, startPoint x: 353, startPoint y: 415, endPoint x: 374, endPoint y: 426, distance: 24.1
click at [374, 426] on textarea "هنا الطب الاتصالي لكل مايخص الاستشارة الفورية من خلال التطبيق، للاستفسار يمكنك …" at bounding box center [545, 425] width 492 height 29
paste textarea "التقارير الطبيه 0550181732"
drag, startPoint x: 313, startPoint y: 421, endPoint x: 374, endPoint y: 425, distance: 61.7
click at [374, 425] on textarea "هنا الطب الاتصالي لكل مايخص الاستشارة الفورية من خلال التطبيق، للاستفسار يمكنك …" at bounding box center [545, 425] width 492 height 29
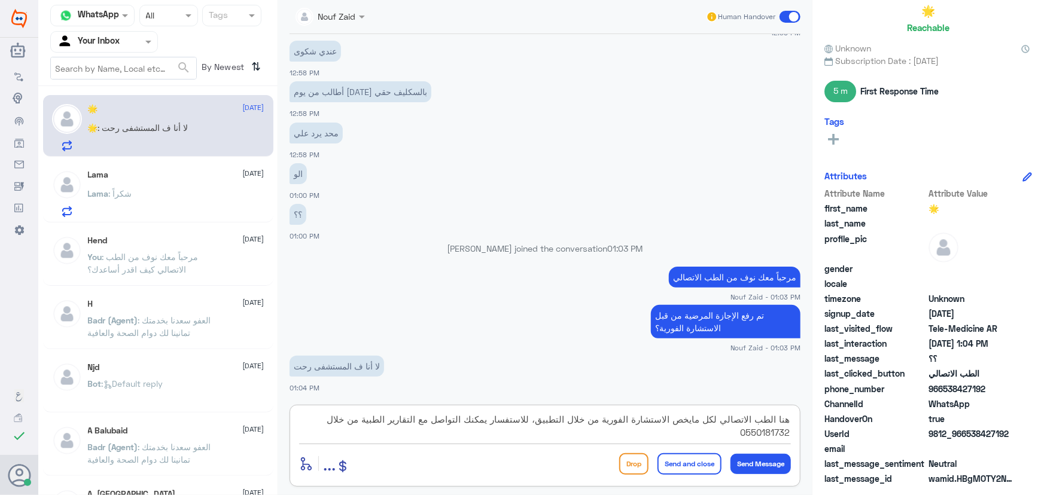
type textarea "هنا الطب الاتصالي لكل مايخص الاستشارة الفورية من خلال التطبيق، للاستفسار يمكنك …"
click at [699, 461] on button "Send and close" at bounding box center [689, 464] width 64 height 22
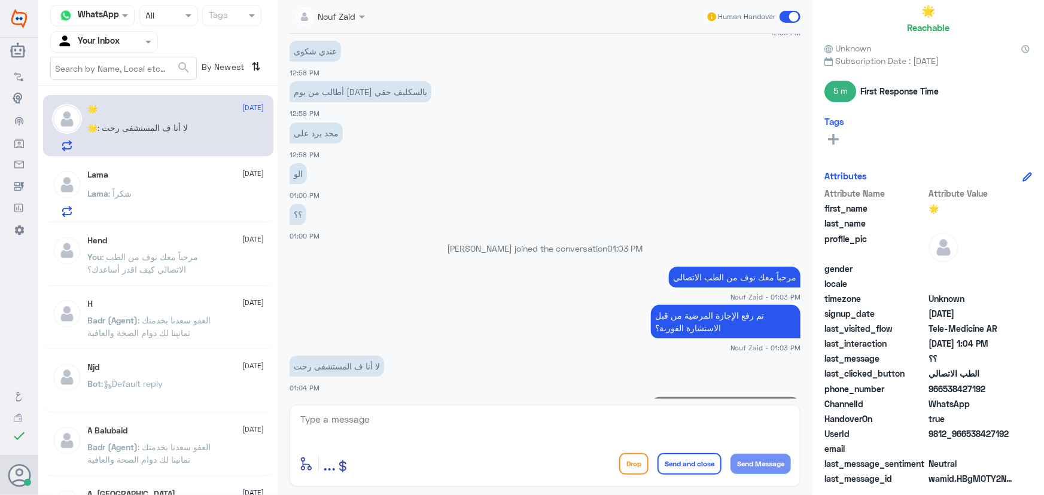
scroll to position [910, 0]
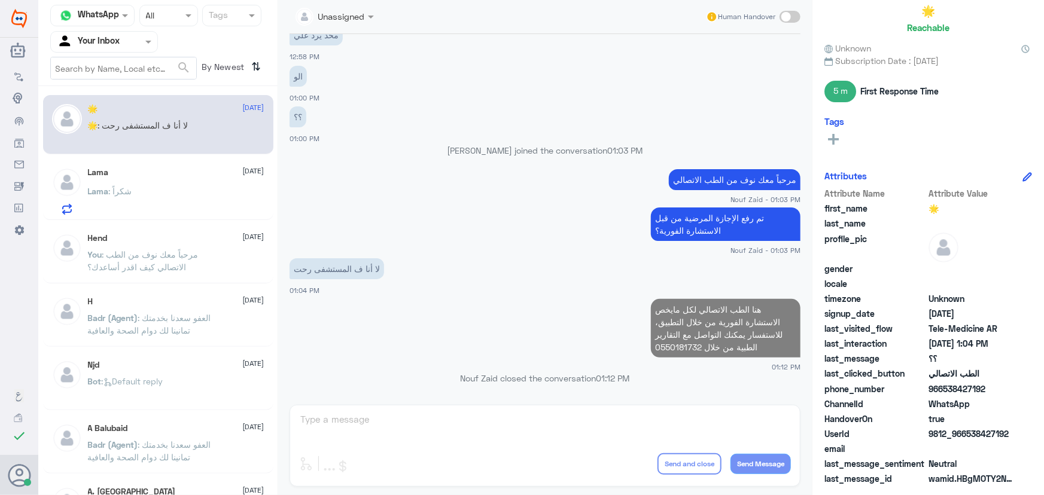
click at [170, 179] on div "Lama 9 September Lama : شكراً" at bounding box center [176, 190] width 176 height 47
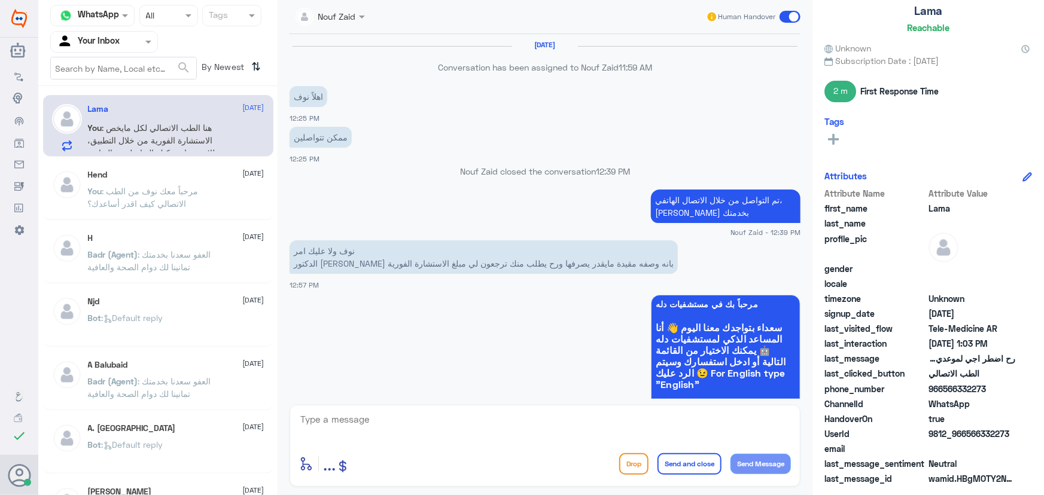
scroll to position [678, 0]
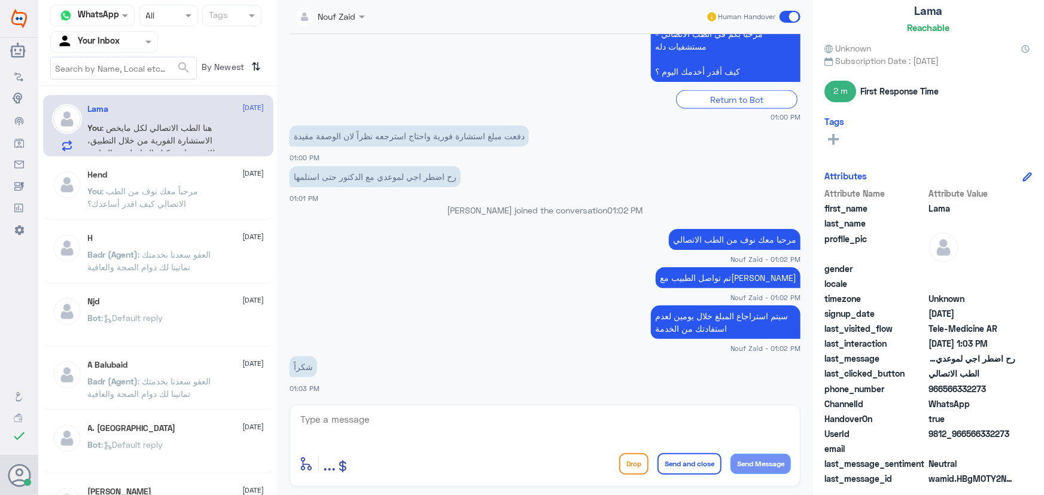
click at [381, 422] on textarea at bounding box center [545, 425] width 492 height 29
type textarea "العفو، نسعد بخدمتك"
click at [683, 461] on button "Send and close" at bounding box center [689, 464] width 64 height 22
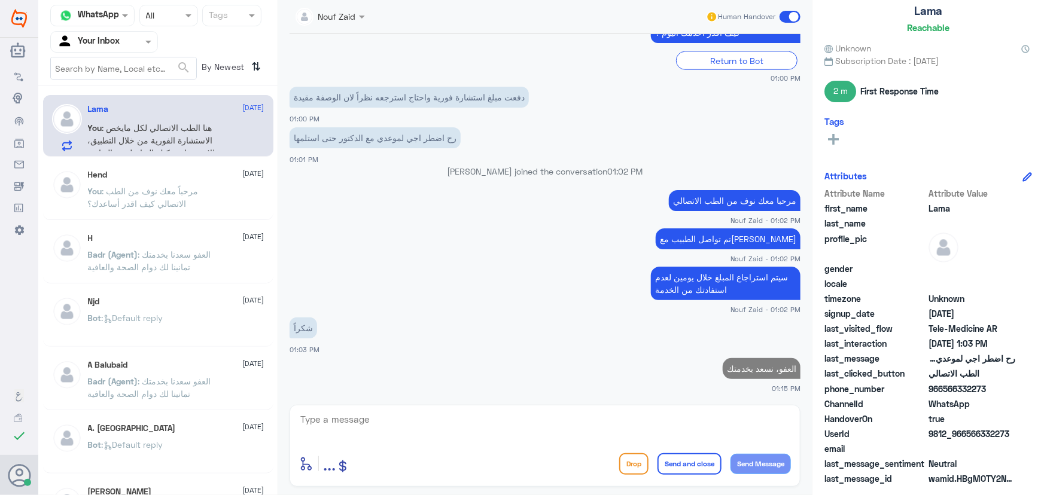
scroll to position [713, 0]
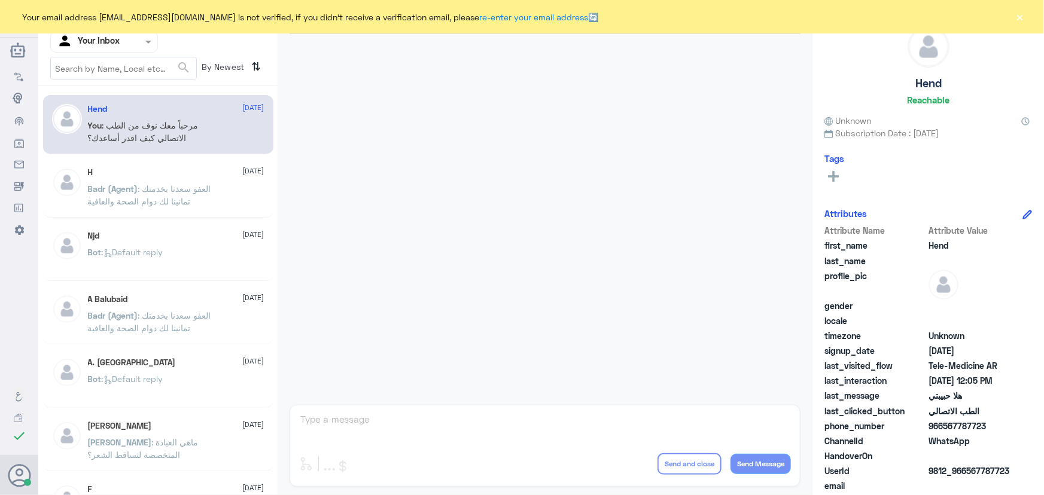
drag, startPoint x: 1024, startPoint y: 17, endPoint x: 699, endPoint y: 35, distance: 325.2
click at [1016, 16] on button "×" at bounding box center [1020, 17] width 12 height 12
click at [1019, 17] on button "×" at bounding box center [1020, 17] width 12 height 12
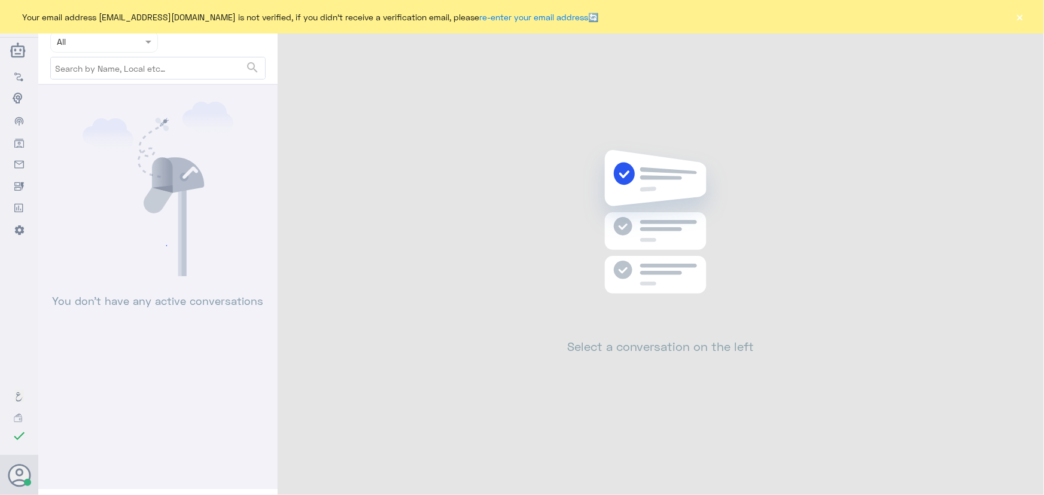
click at [1020, 16] on button "×" at bounding box center [1020, 17] width 12 height 12
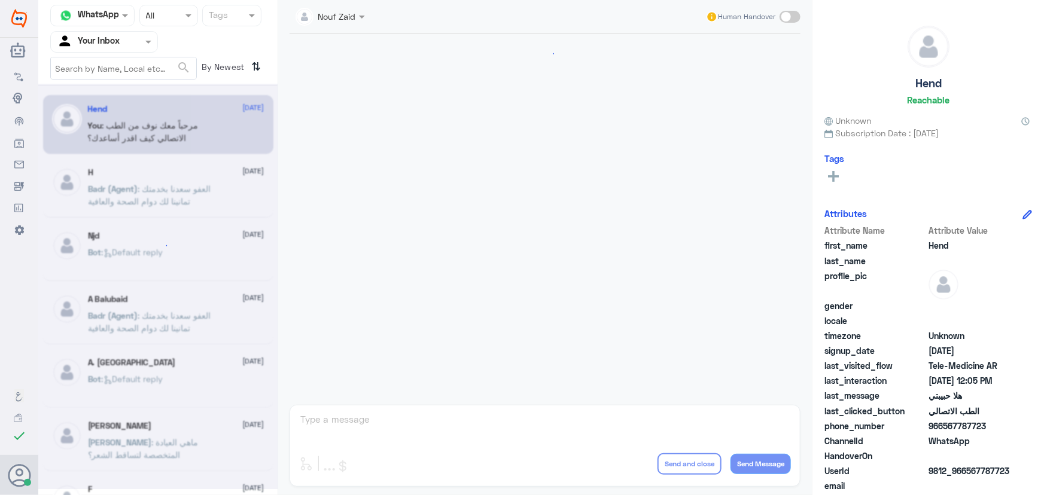
scroll to position [544, 0]
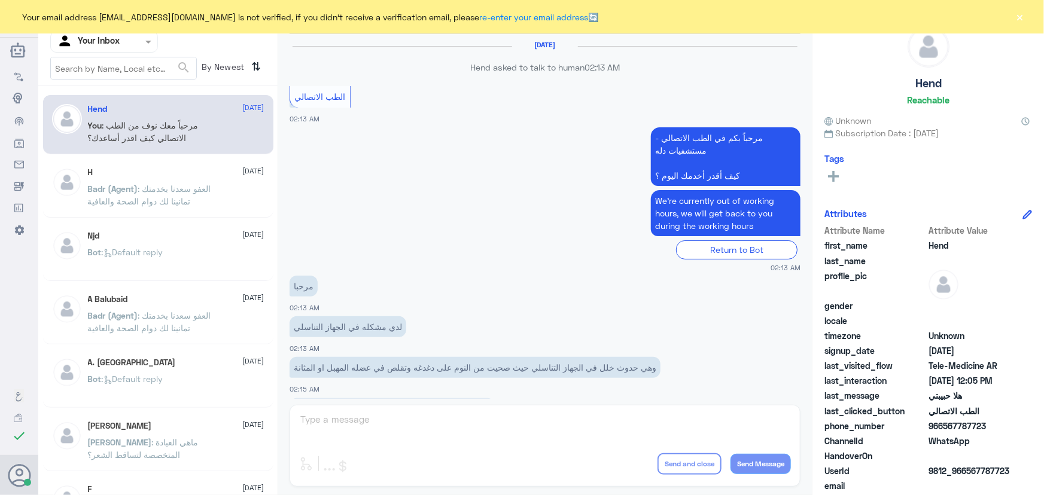
scroll to position [544, 0]
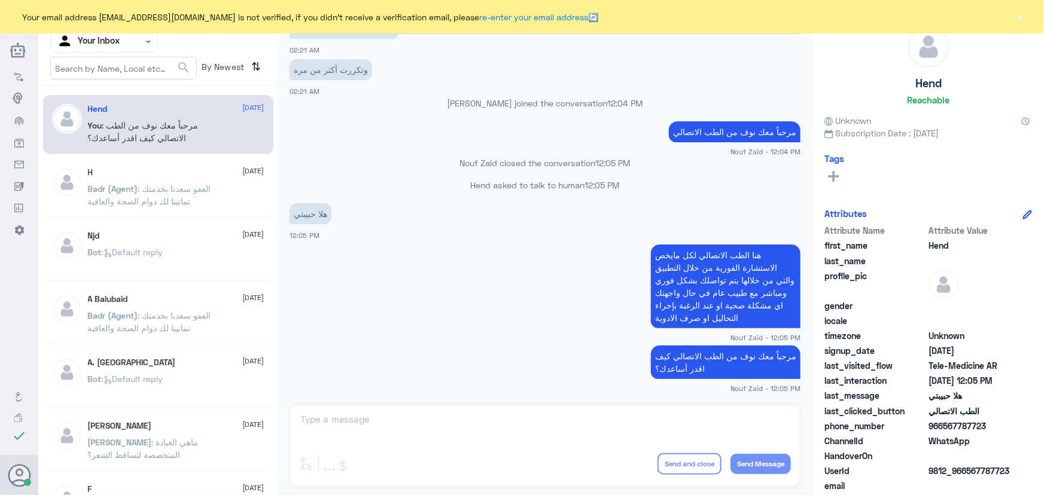
click at [1013, 17] on div "Your email address [EMAIL_ADDRESS][DOMAIN_NAME] is not verified, if you didn't …" at bounding box center [522, 16] width 1044 height 33
click at [1017, 17] on button "×" at bounding box center [1020, 17] width 12 height 12
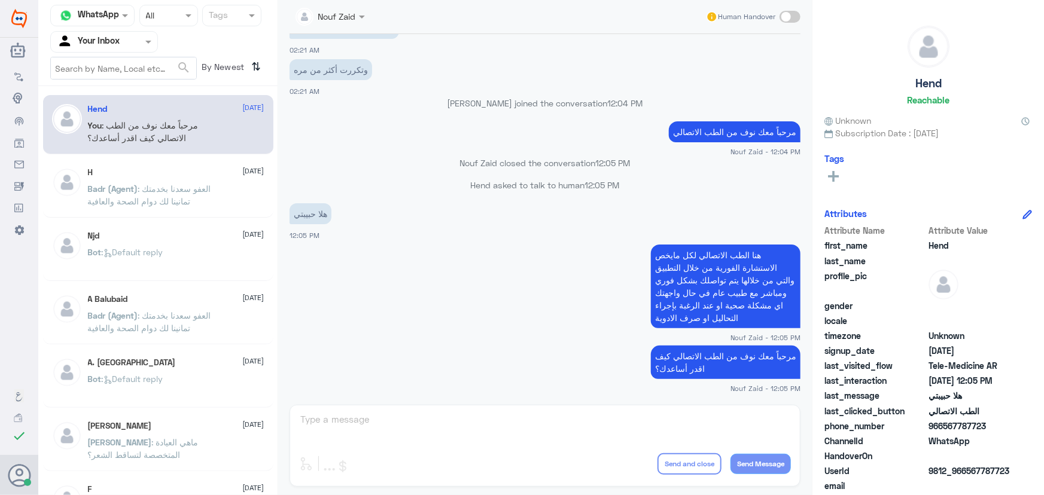
drag, startPoint x: 407, startPoint y: 146, endPoint x: 387, endPoint y: 140, distance: 20.6
click at [407, 145] on div "مرحباً معك نوف من الطب الاتصالي Nouf Zaid - 12:04 PM" at bounding box center [544, 137] width 511 height 38
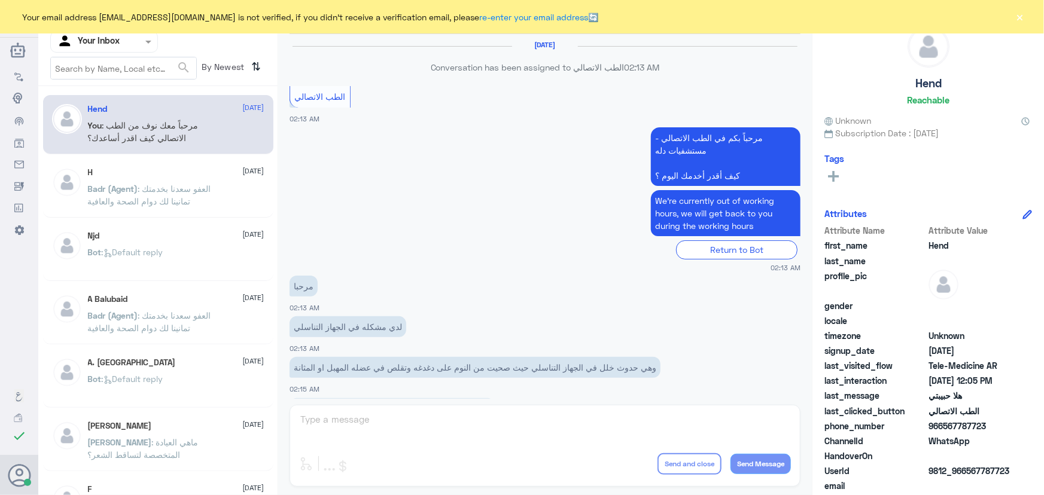
scroll to position [544, 0]
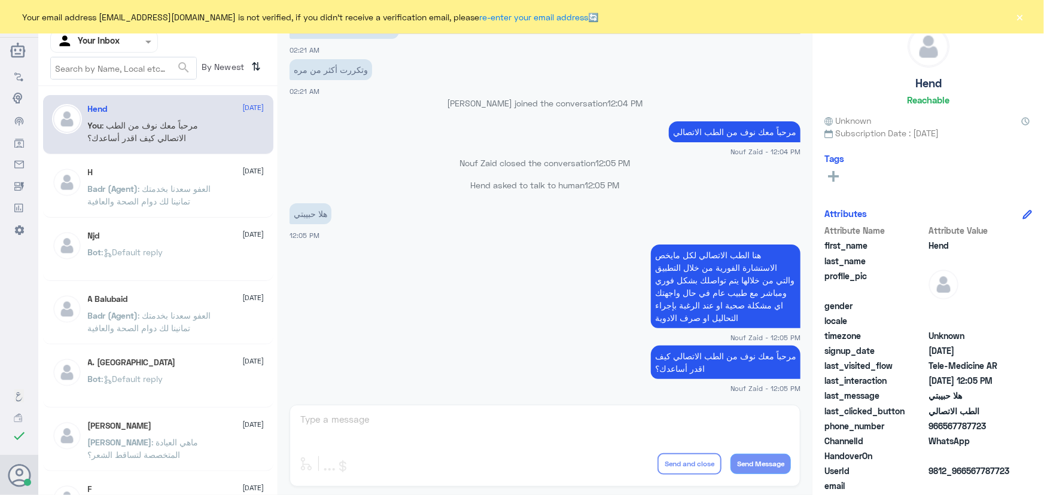
click at [1016, 17] on button "×" at bounding box center [1020, 17] width 12 height 12
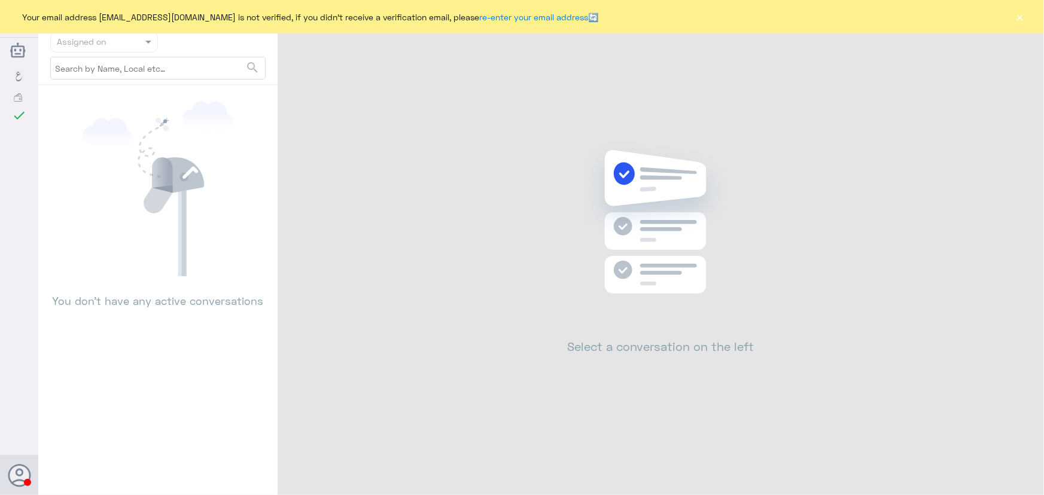
click at [1009, 14] on div "Your email address n_zaid@DallahHealth.com is not verified, if you didn't recei…" at bounding box center [522, 16] width 1044 height 33
click at [1022, 17] on button "×" at bounding box center [1020, 17] width 12 height 12
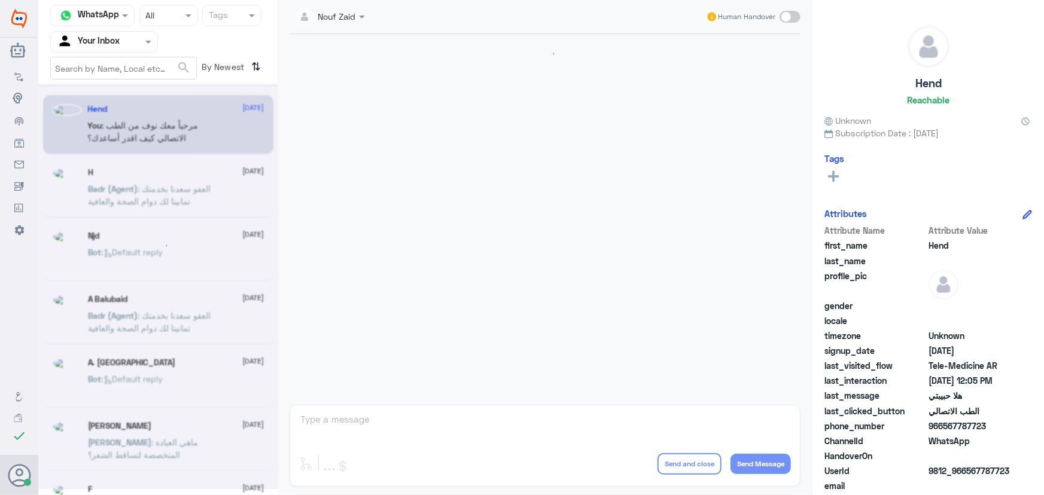
click at [132, 47] on div at bounding box center [104, 42] width 106 height 14
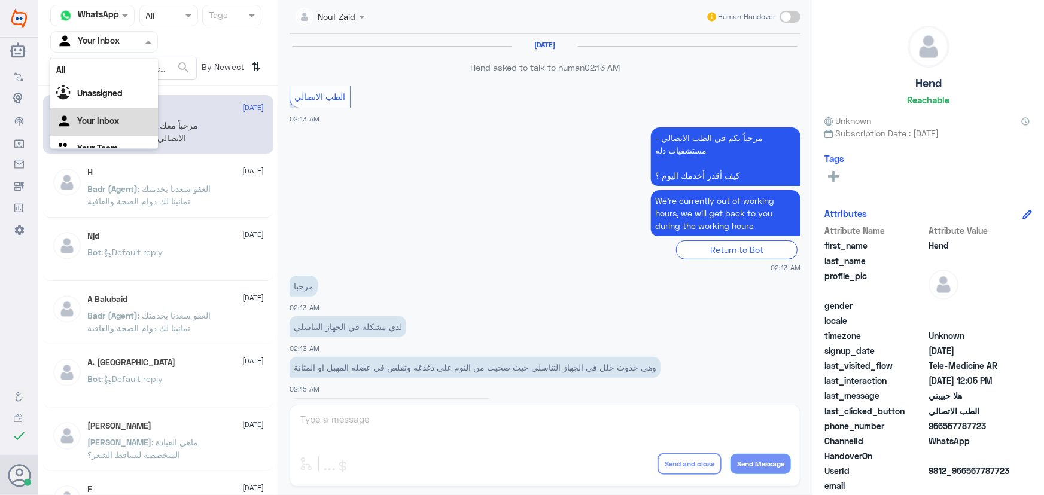
scroll to position [544, 0]
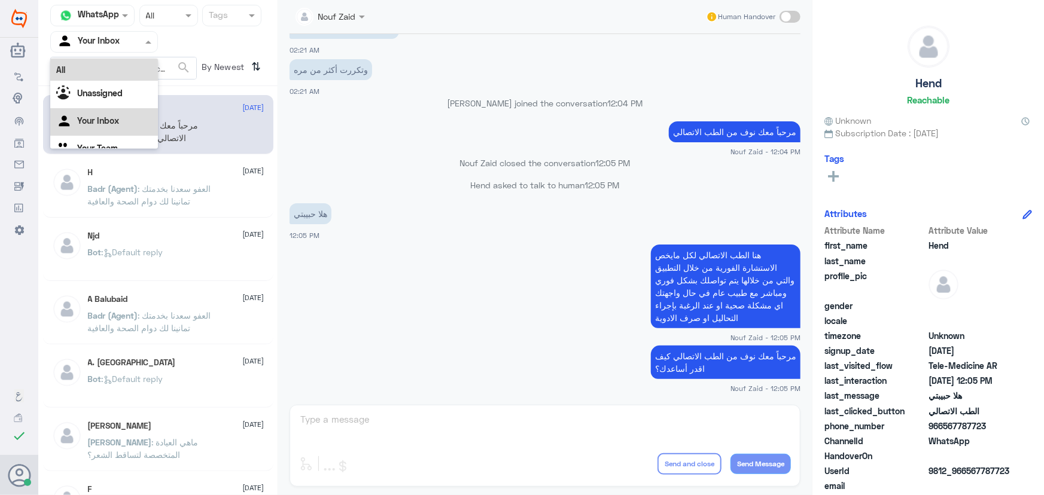
click at [132, 66] on div "All" at bounding box center [104, 70] width 108 height 22
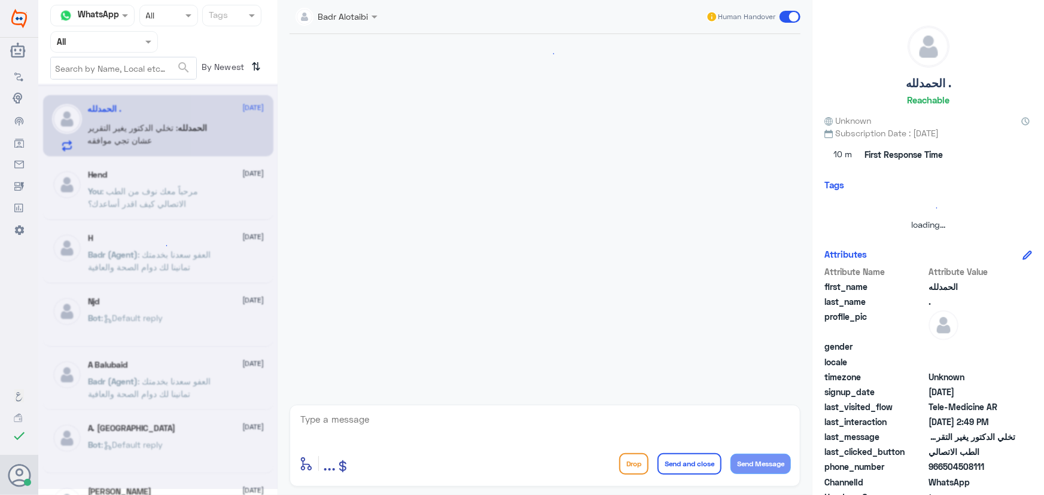
scroll to position [752, 0]
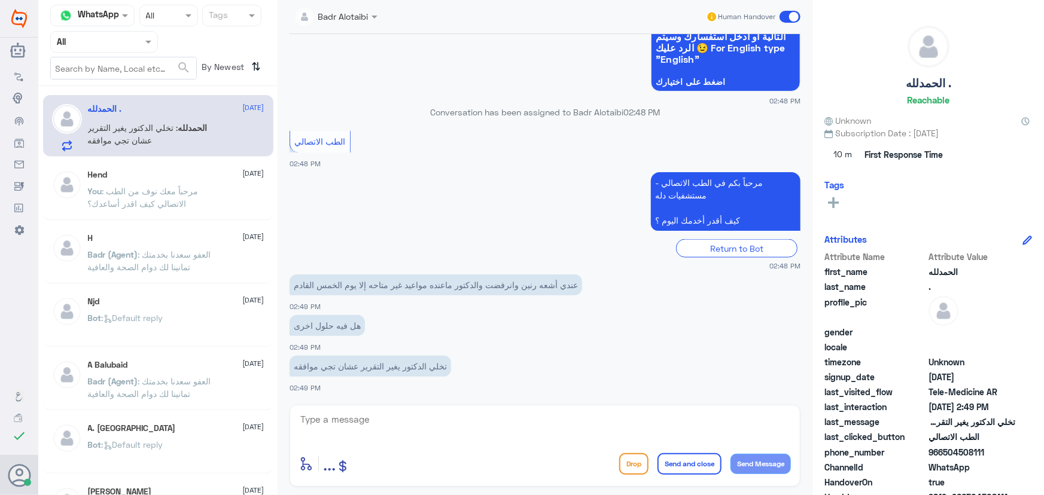
click at [133, 48] on div "Agent Filter All" at bounding box center [104, 42] width 108 height 22
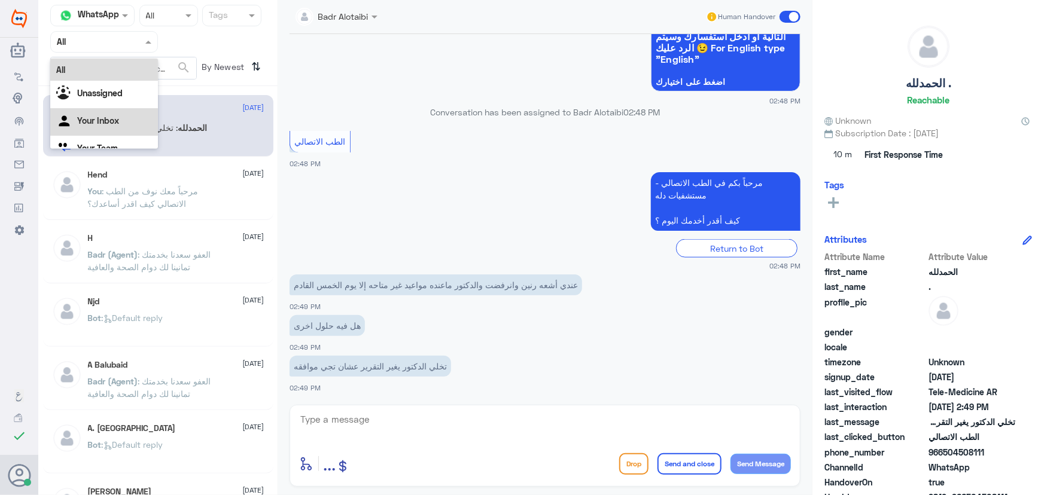
click at [126, 114] on div "Your Inbox" at bounding box center [104, 122] width 108 height 28
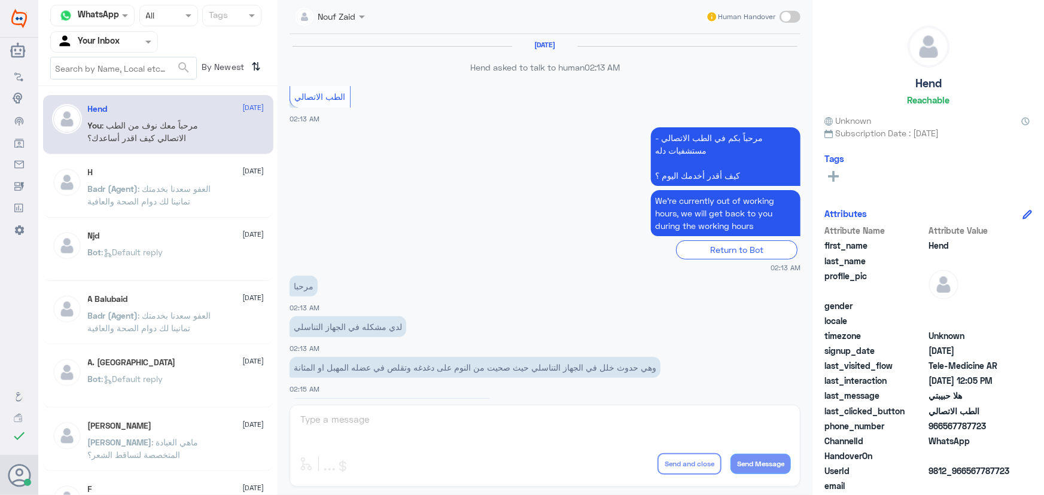
scroll to position [544, 0]
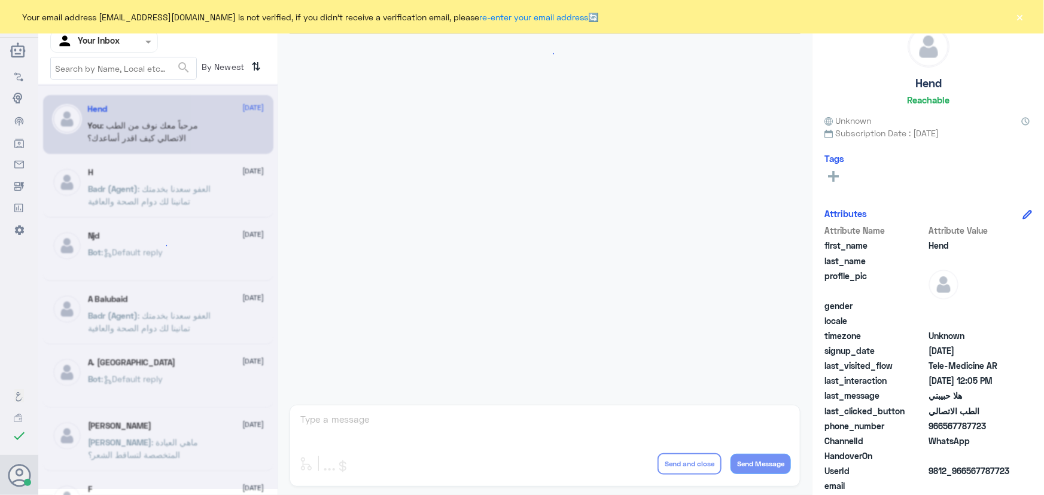
scroll to position [544, 0]
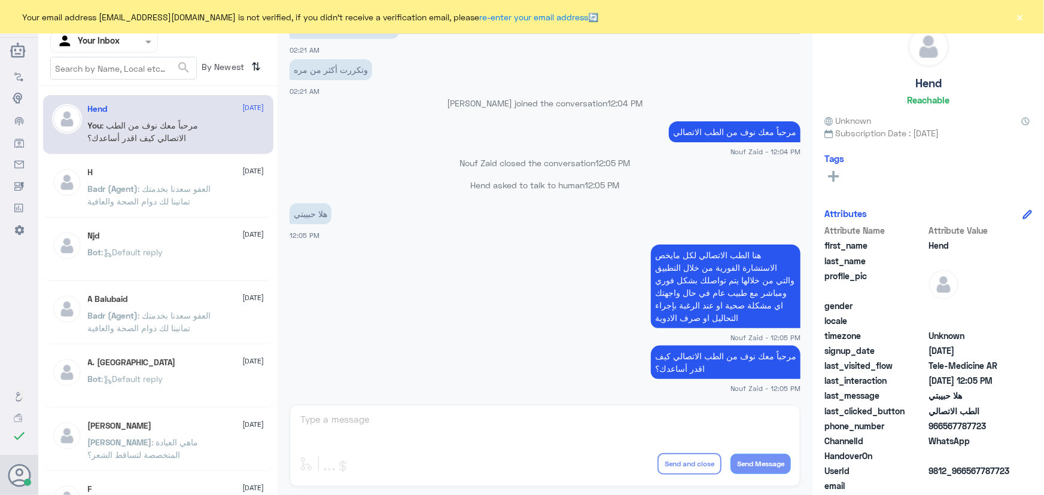
click at [1023, 17] on button "×" at bounding box center [1020, 17] width 12 height 12
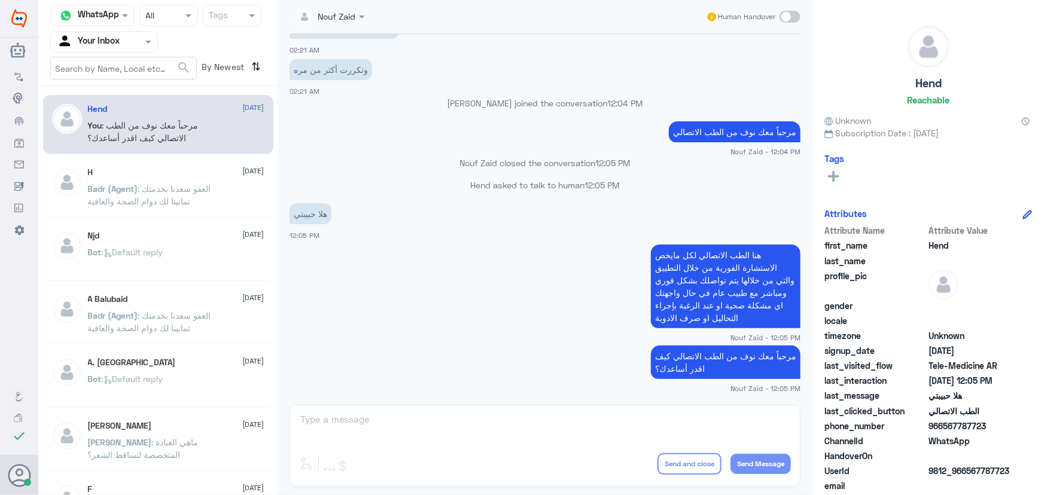
click at [108, 41] on input "text" at bounding box center [90, 42] width 66 height 14
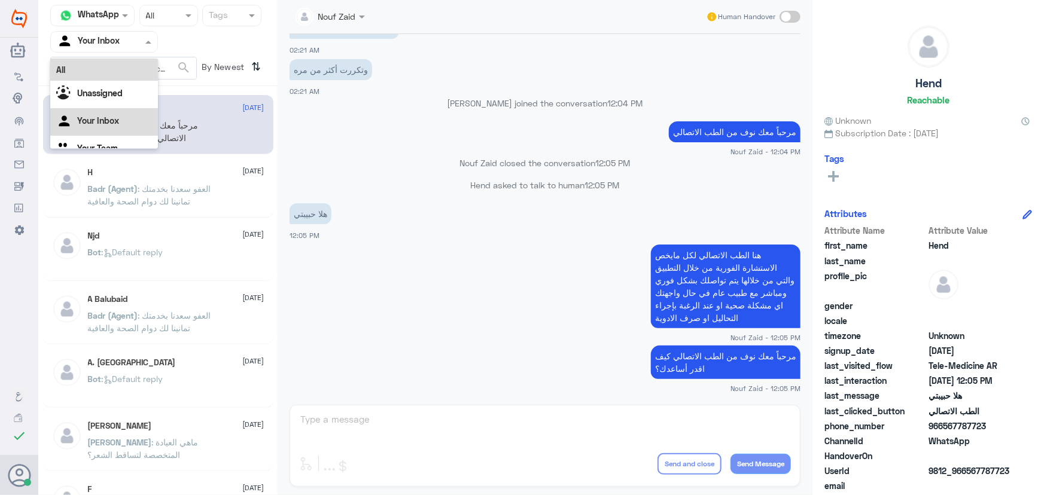
click at [105, 71] on div "All" at bounding box center [104, 70] width 108 height 22
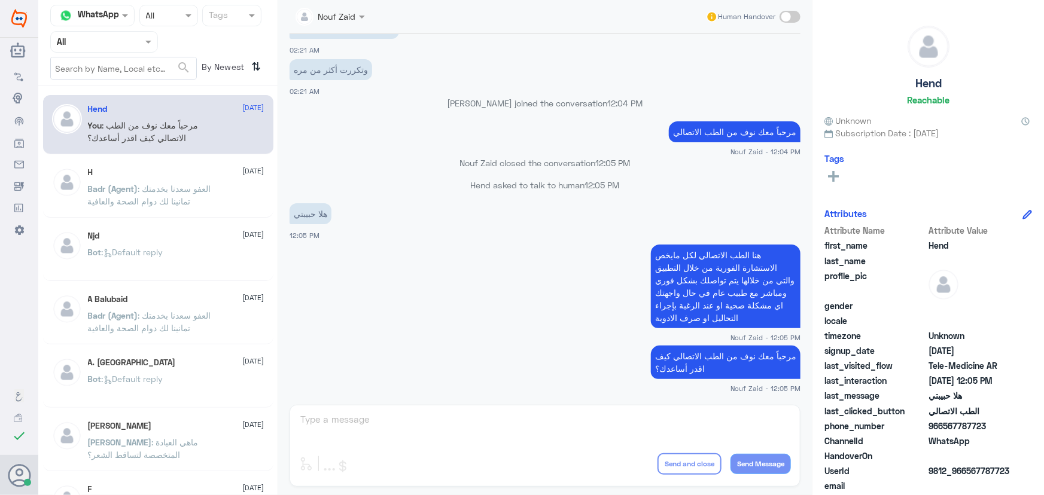
click at [104, 44] on input "text" at bounding box center [90, 42] width 66 height 14
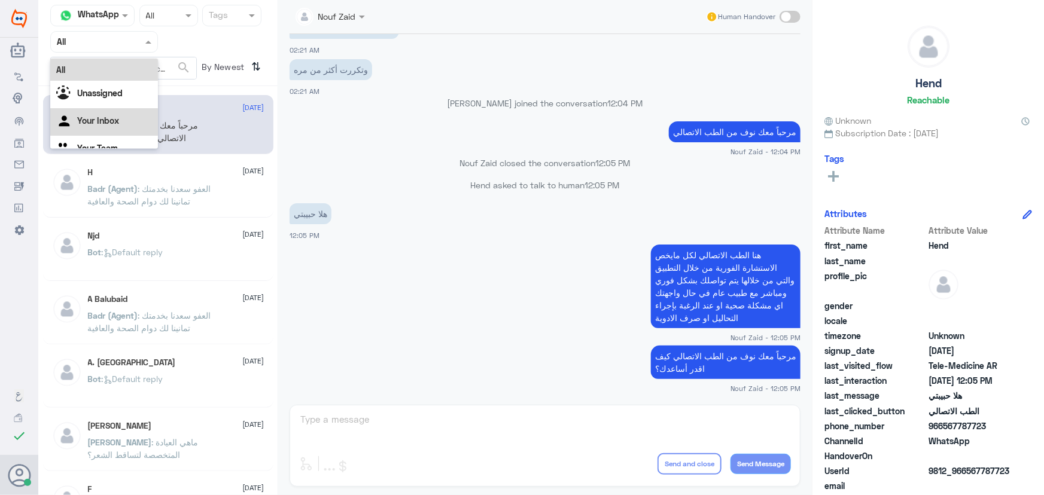
click at [123, 117] on div "Your Inbox" at bounding box center [104, 122] width 108 height 28
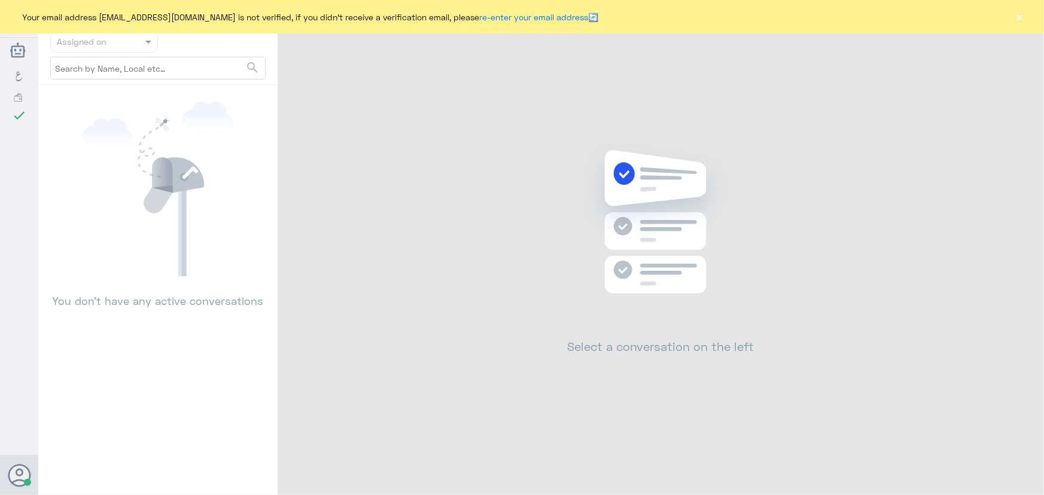
click at [1027, 19] on div "Your email address [EMAIL_ADDRESS][DOMAIN_NAME] is not verified, if you didn't …" at bounding box center [522, 16] width 1044 height 33
click at [1017, 19] on button "×" at bounding box center [1020, 17] width 12 height 12
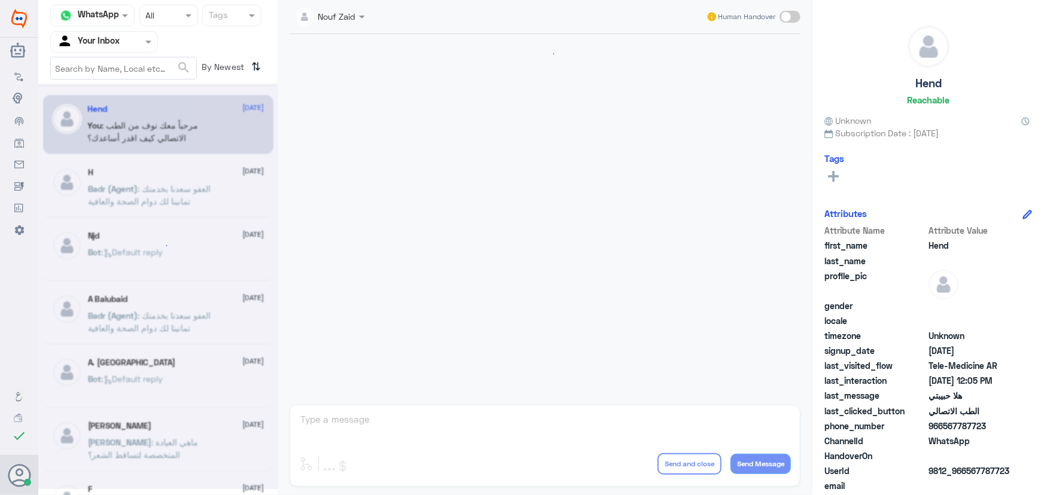
scroll to position [544, 0]
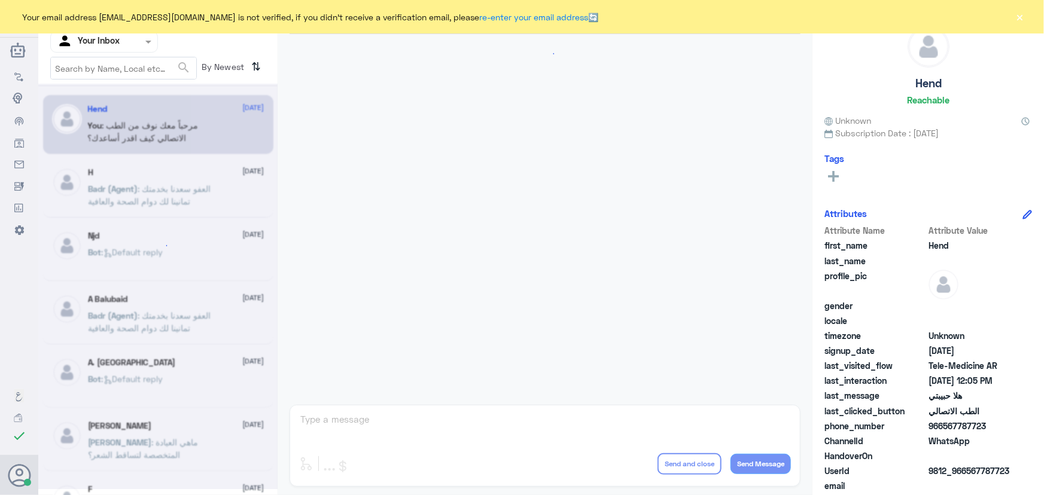
scroll to position [544, 0]
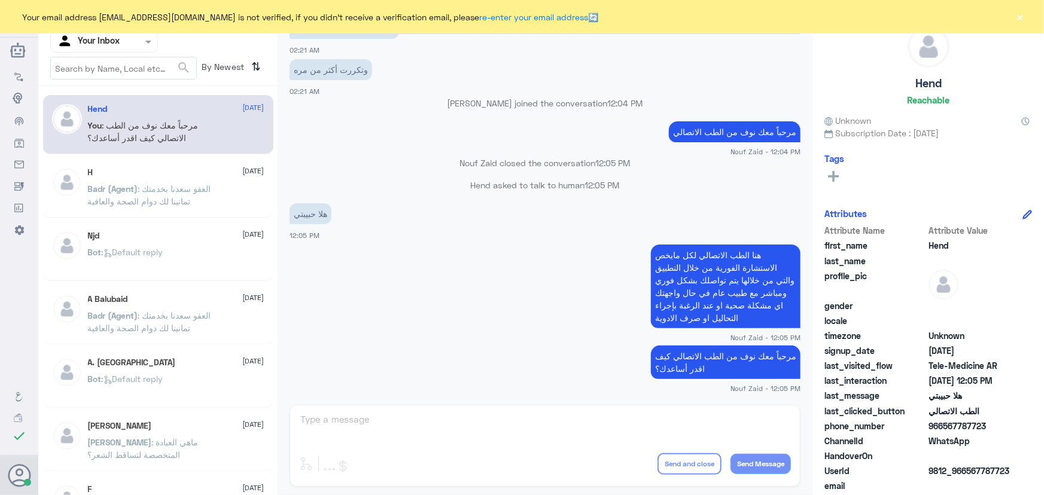
click at [1017, 11] on button "×" at bounding box center [1020, 17] width 12 height 12
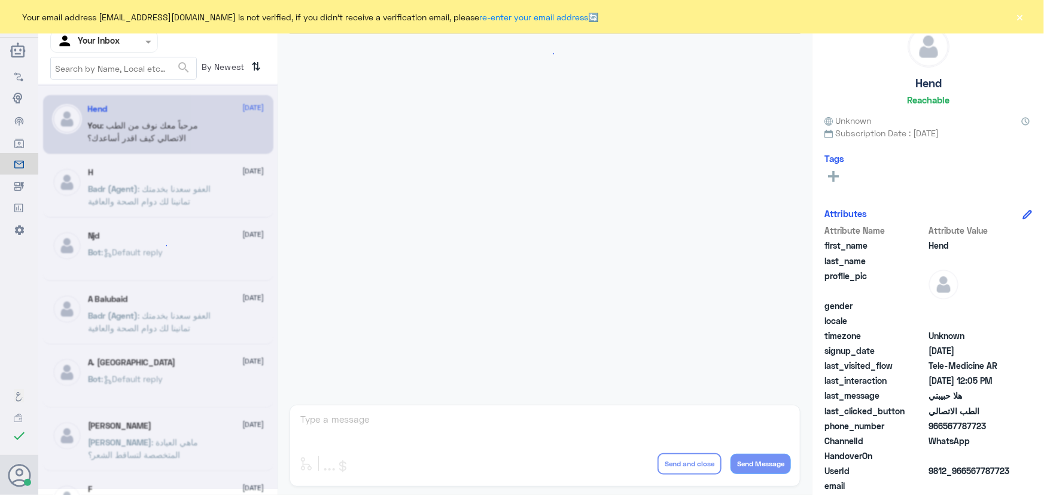
scroll to position [544, 0]
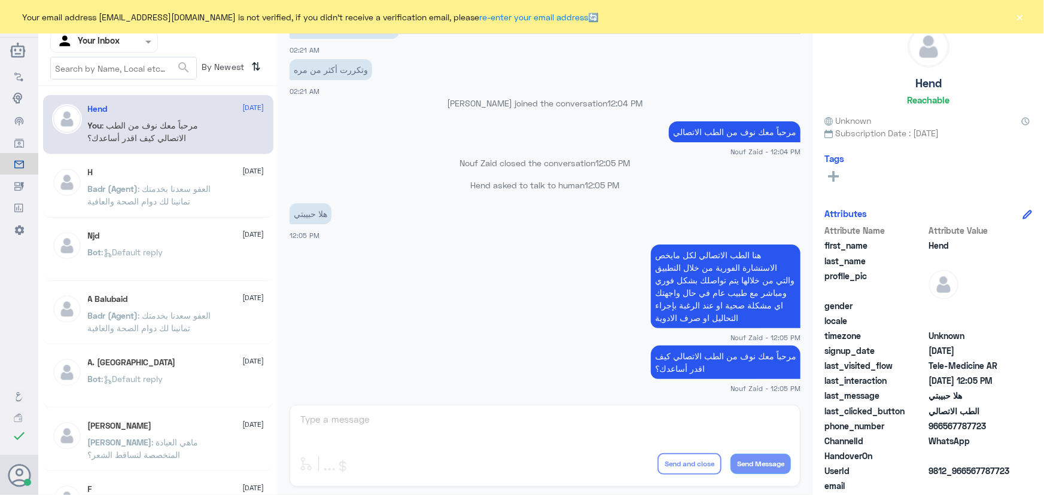
click at [1027, 19] on div "Your email address [EMAIL_ADDRESS][DOMAIN_NAME] is not verified, if you didn't …" at bounding box center [522, 16] width 1044 height 33
click at [1027, 17] on div "Your email address [EMAIL_ADDRESS][DOMAIN_NAME] is not verified, if you didn't …" at bounding box center [522, 16] width 1044 height 33
click at [1016, 17] on button "×" at bounding box center [1020, 17] width 12 height 12
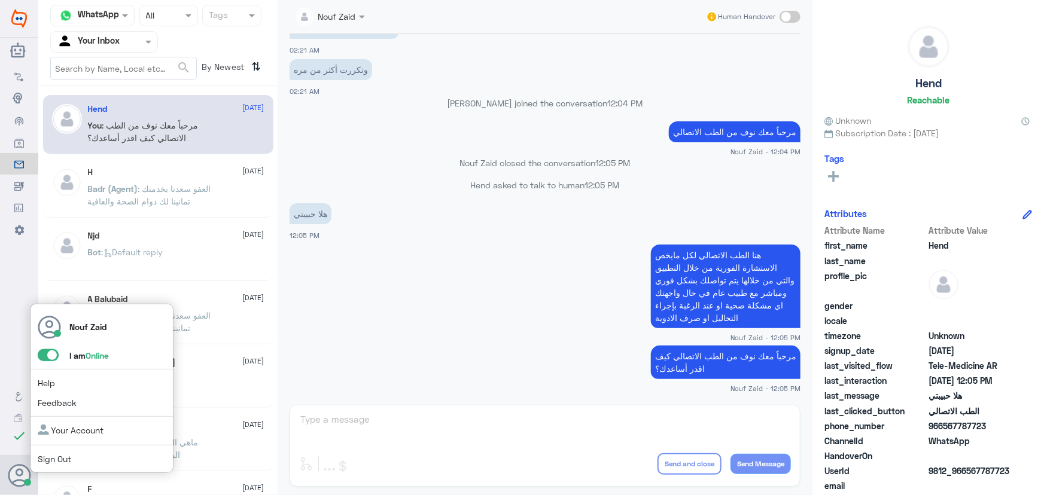
click at [44, 359] on span at bounding box center [48, 355] width 21 height 12
click at [0, 0] on input "checkbox" at bounding box center [0, 0] width 0 height 0
